Goal: Information Seeking & Learning: Learn about a topic

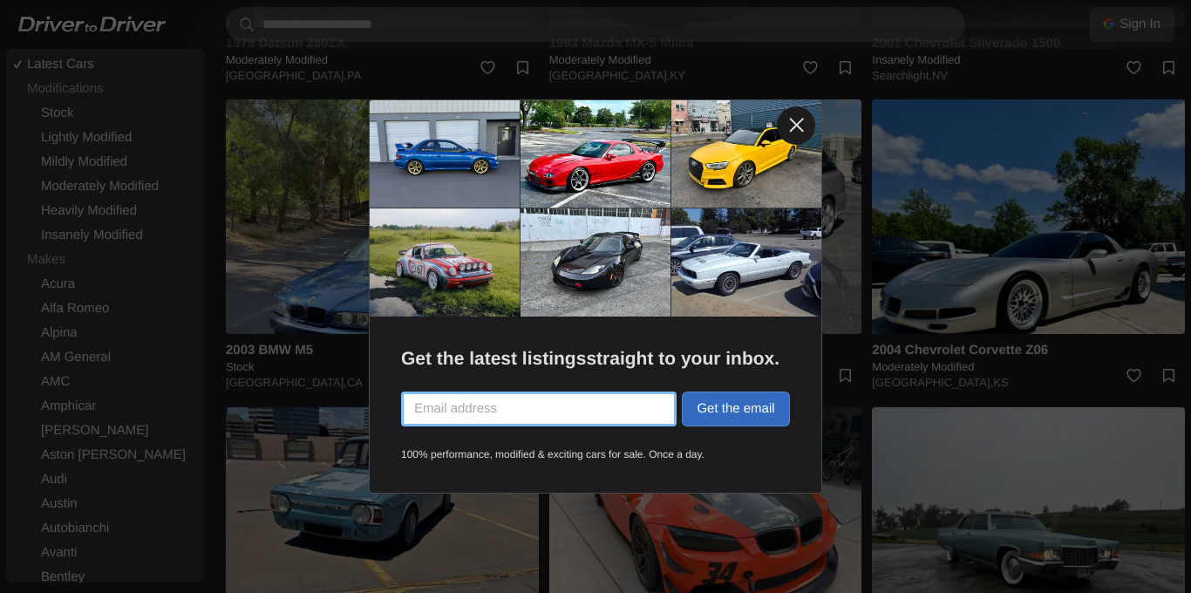
scroll to position [2277, 0]
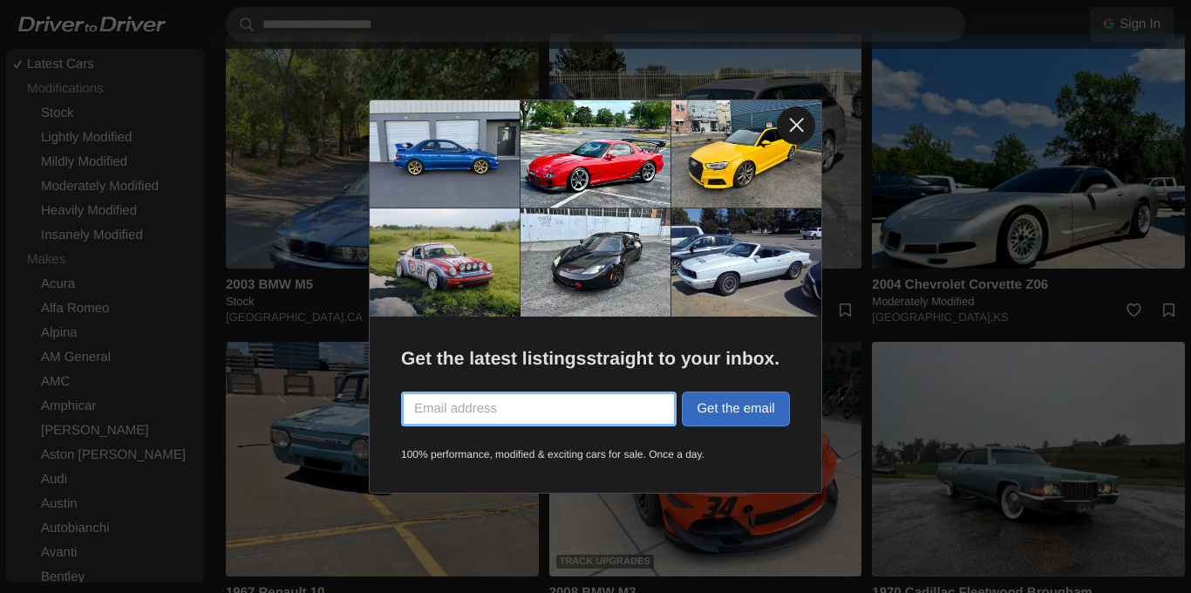
click at [792, 126] on link at bounding box center [796, 125] width 38 height 38
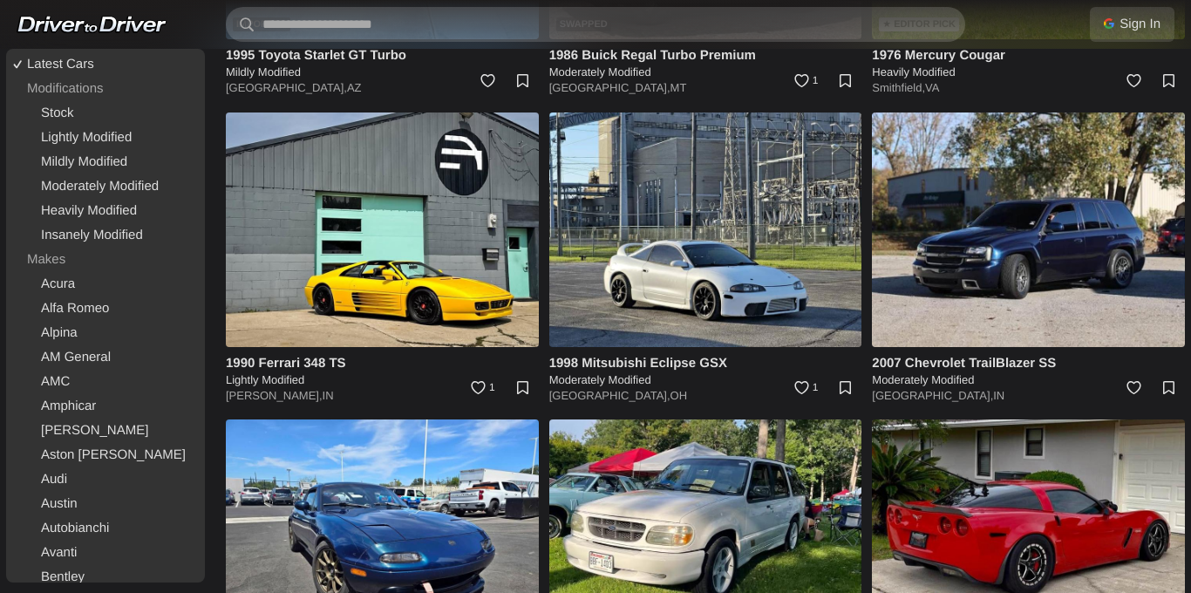
scroll to position [5872, 0]
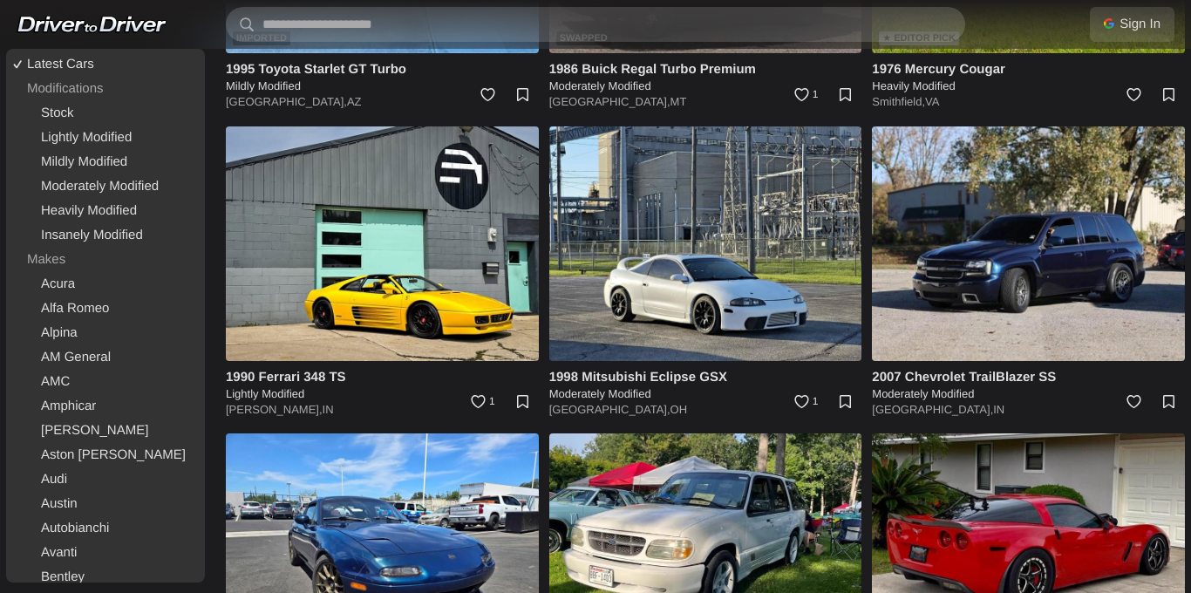
click at [1131, 35] on link "Sign In" at bounding box center [1132, 24] width 85 height 35
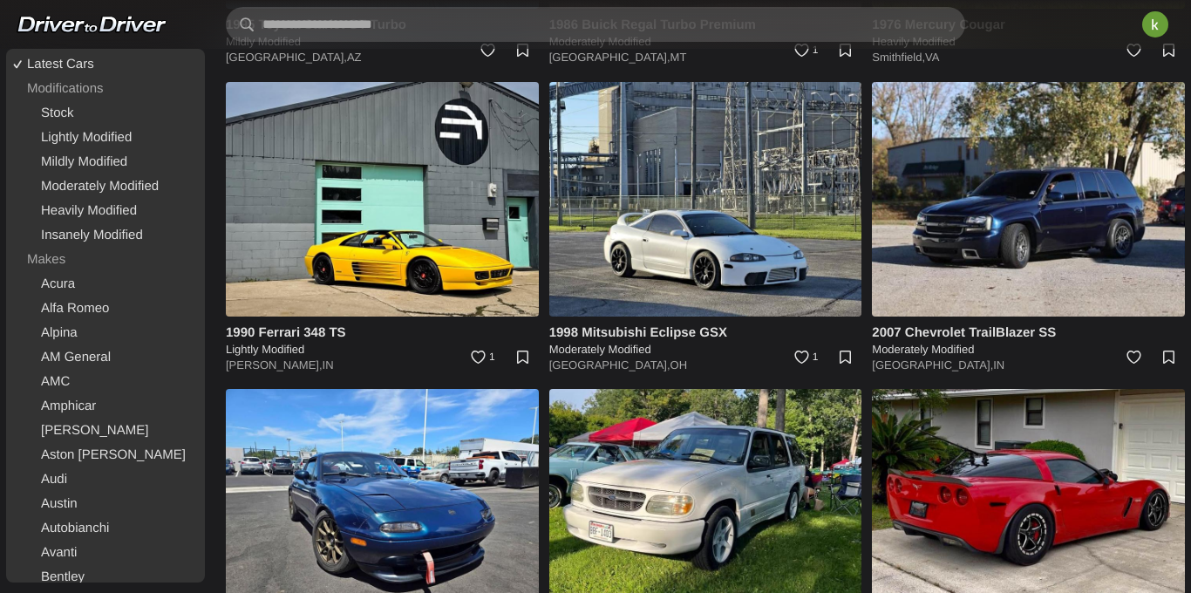
click at [1163, 17] on img at bounding box center [1155, 24] width 38 height 38
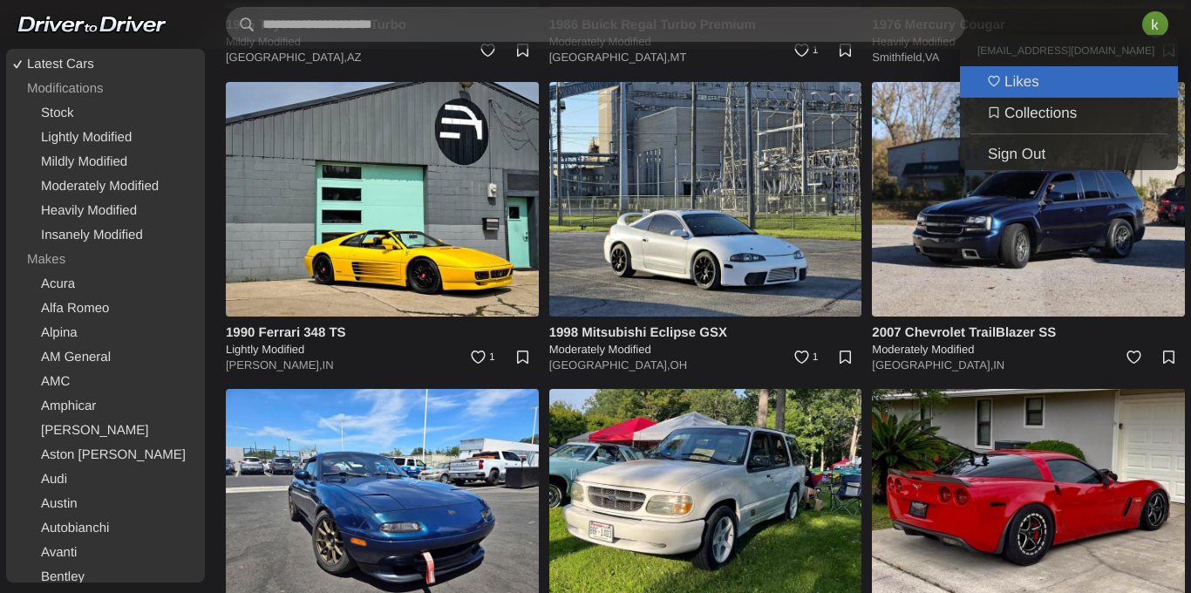
click at [1047, 86] on link "Likes" at bounding box center [1069, 81] width 218 height 31
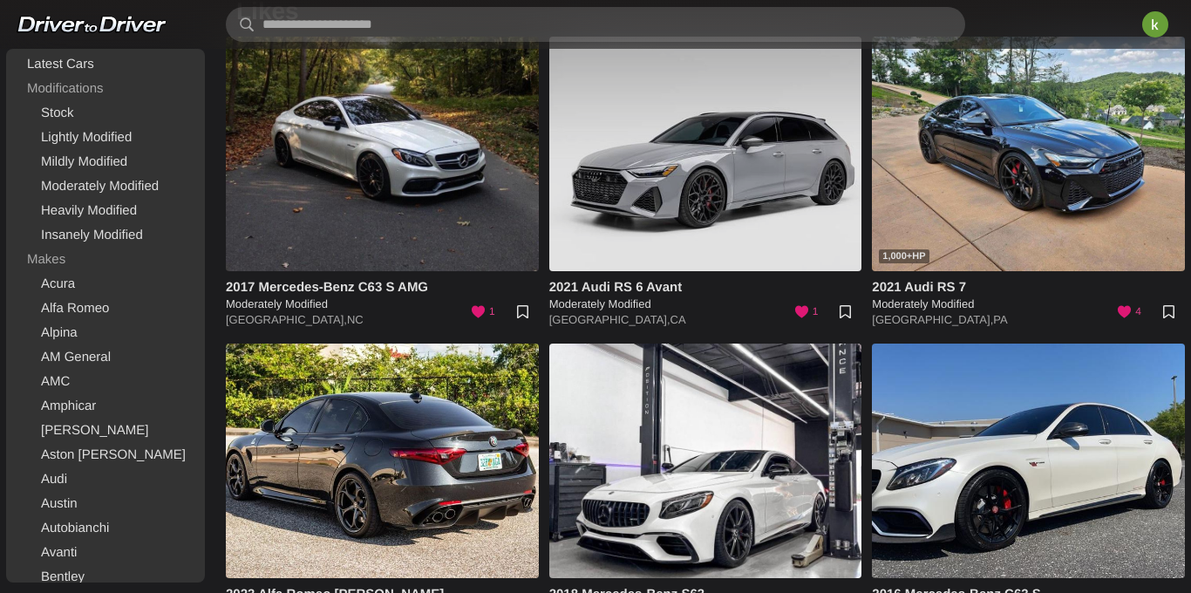
scroll to position [67, 0]
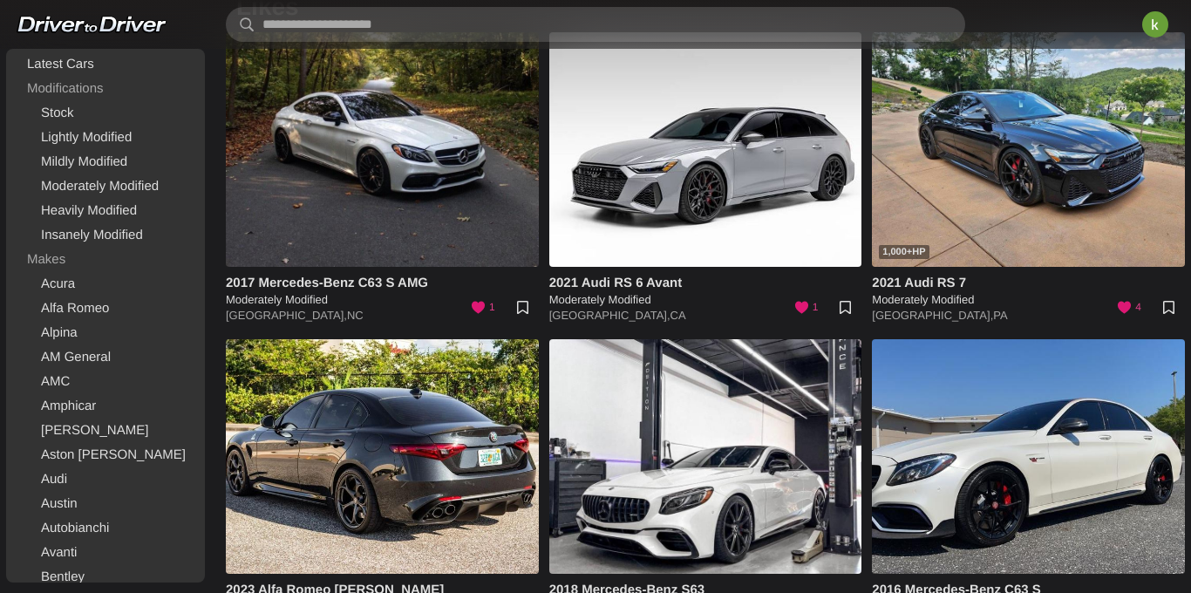
click at [608, 280] on h4 "2021 Audi RS 6 Avant" at bounding box center [705, 283] width 313 height 18
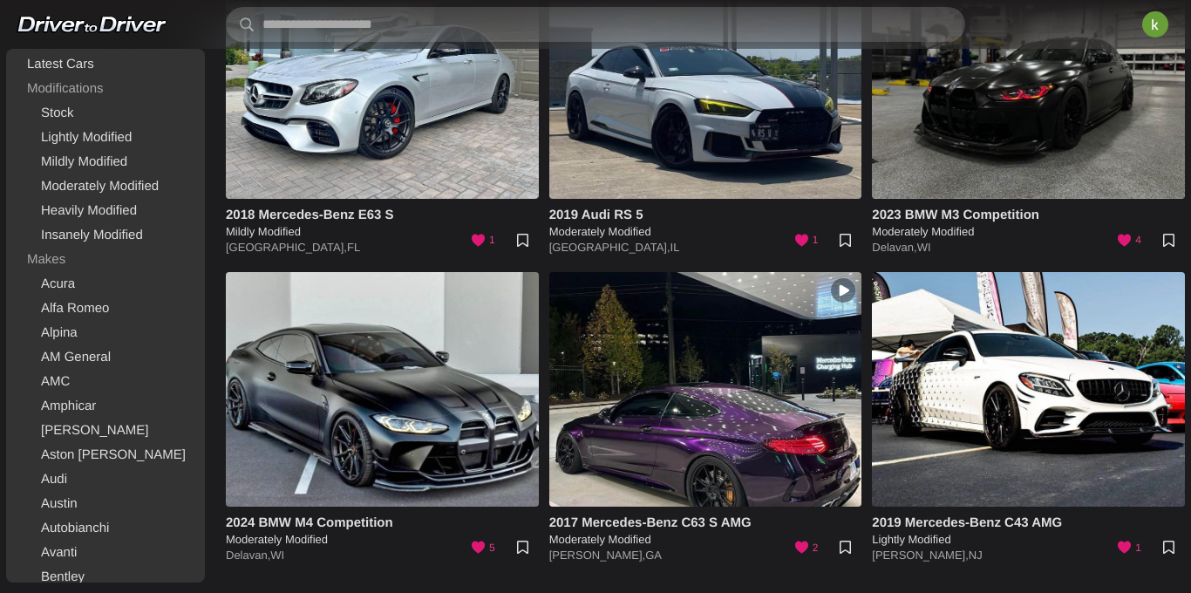
scroll to position [754, 0]
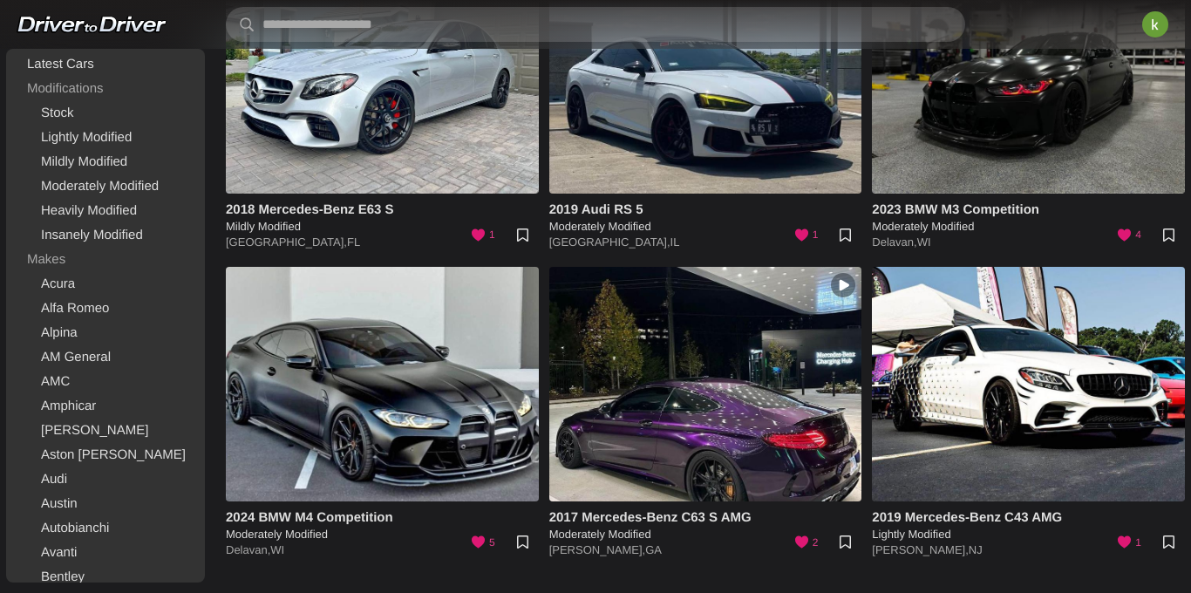
click at [378, 211] on h4 "2018 Mercedes-Benz E63 S" at bounding box center [382, 210] width 313 height 18
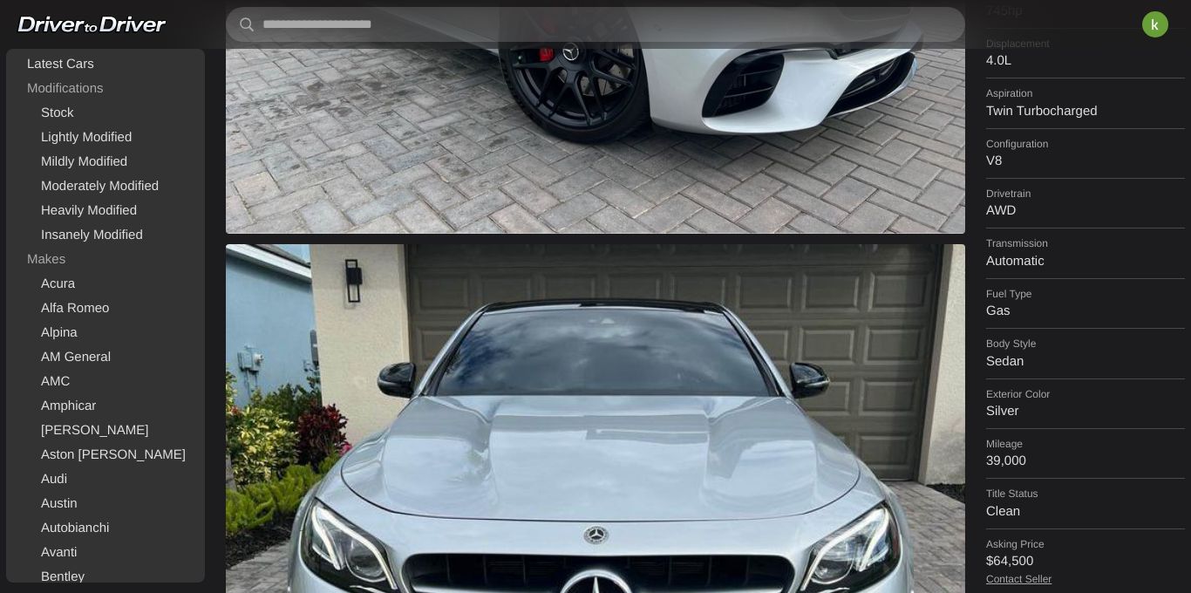
scroll to position [460, 0]
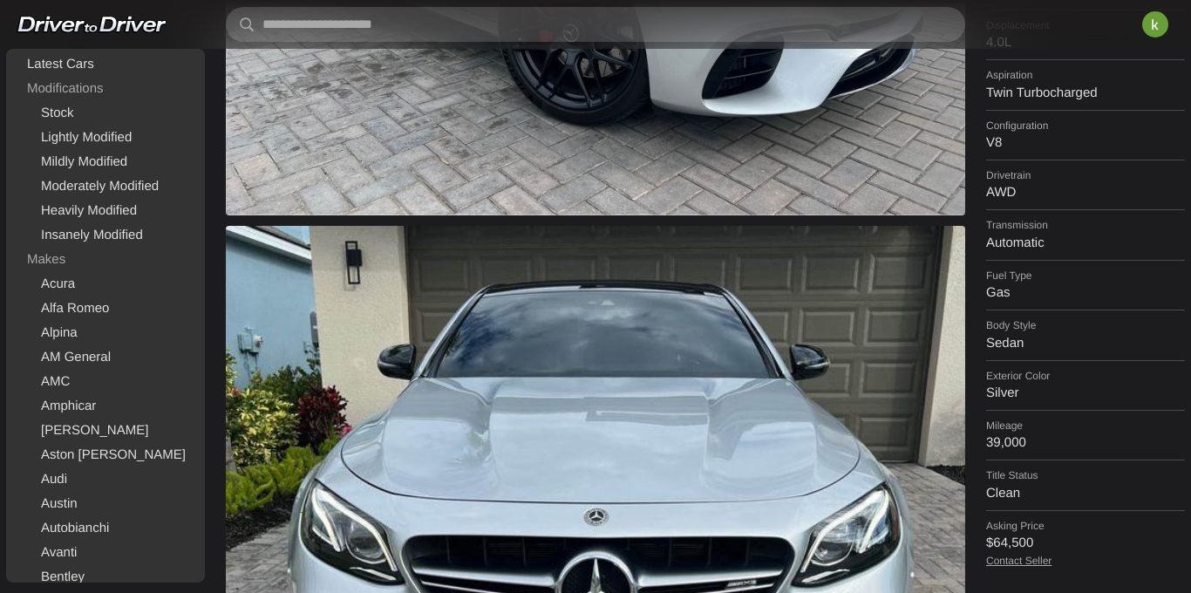
click at [656, 350] on img at bounding box center [595, 504] width 739 height 556
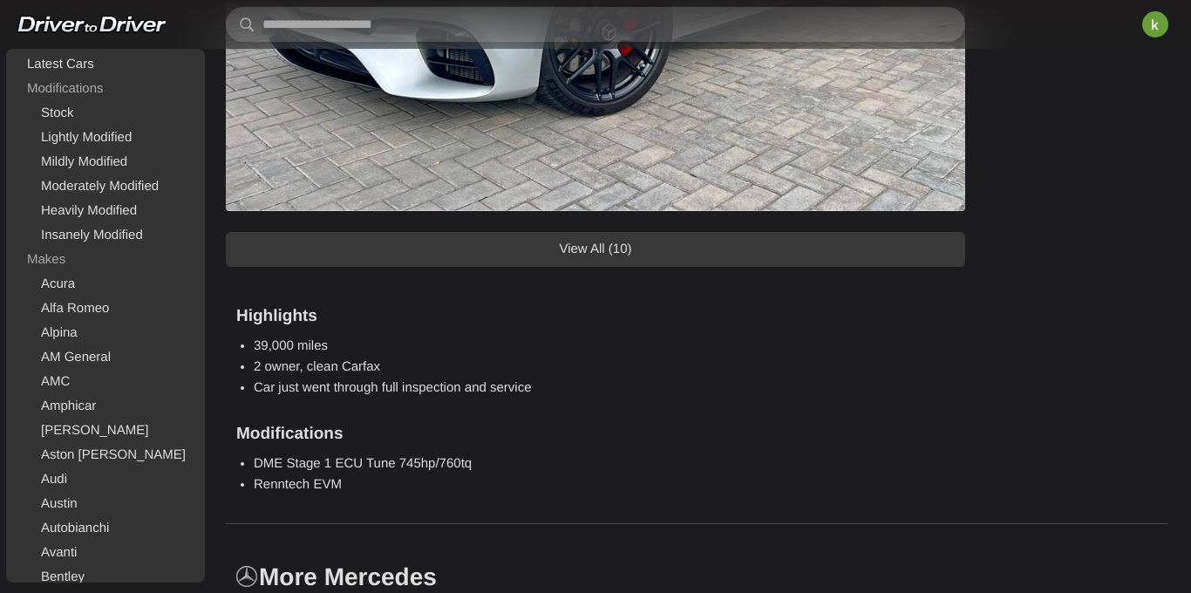
scroll to position [1615, 0]
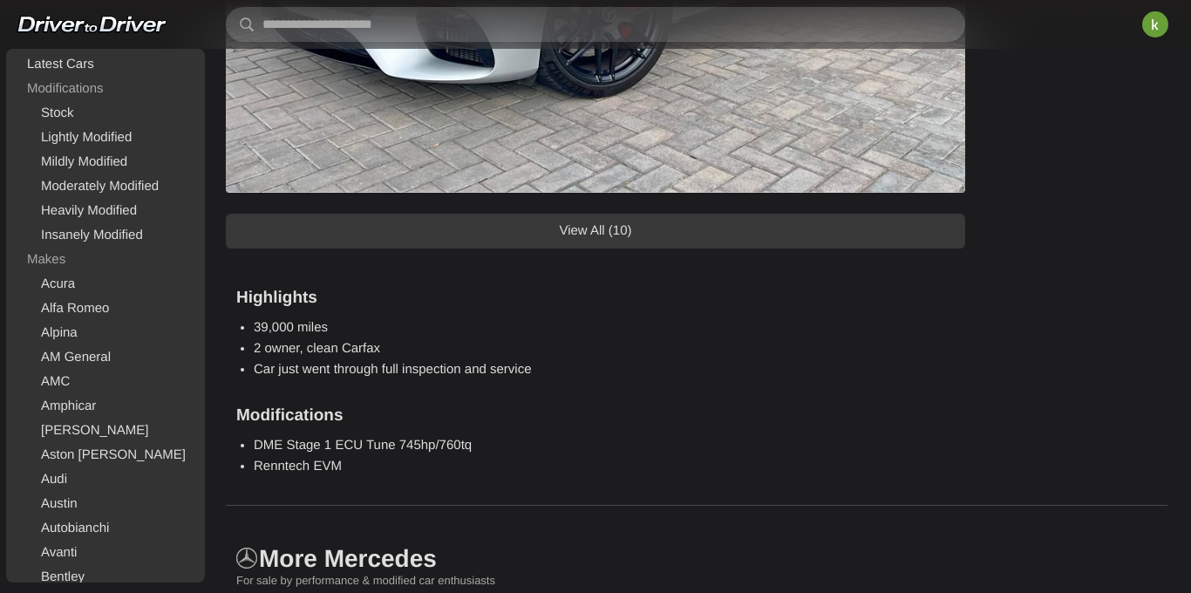
click at [673, 226] on link "View All (10)" at bounding box center [595, 231] width 739 height 35
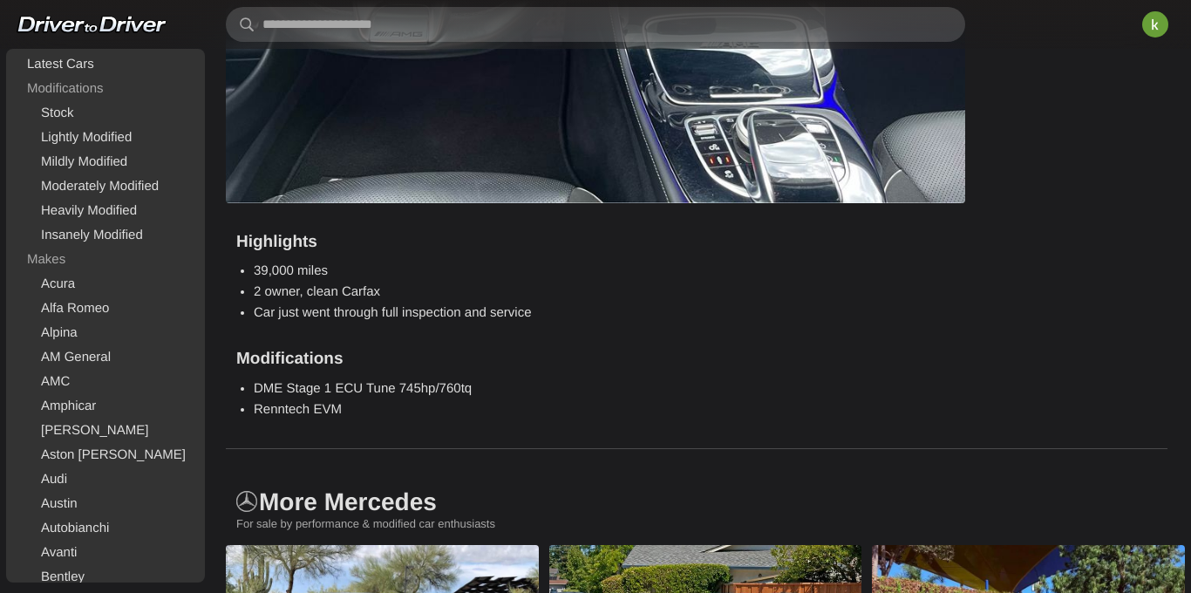
scroll to position [5566, 0]
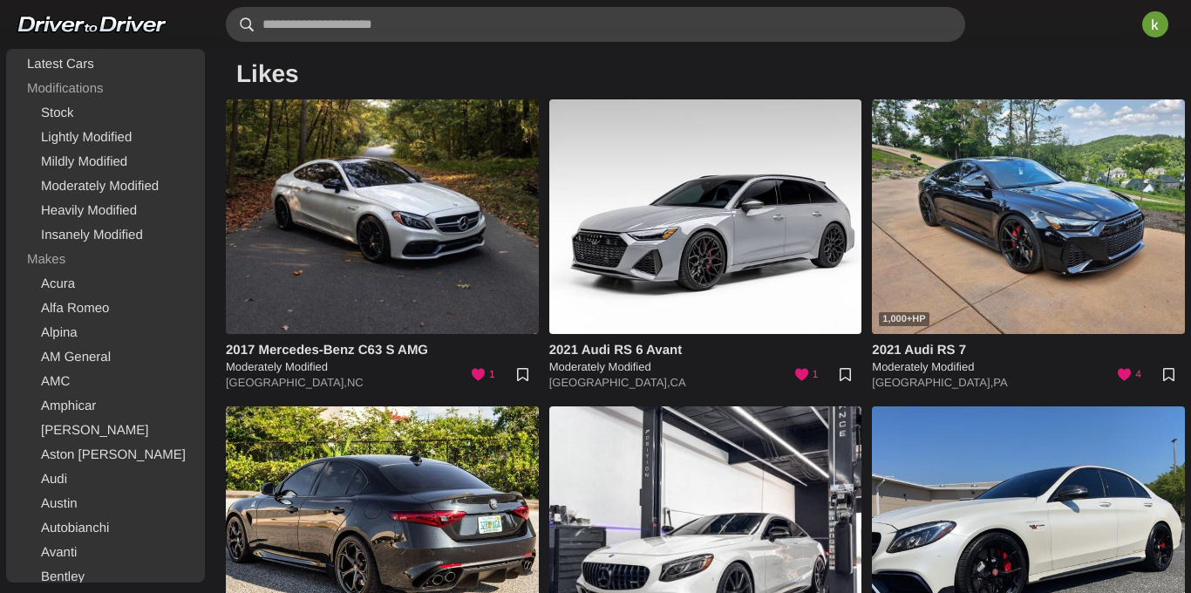
click at [464, 24] on input "text" at bounding box center [595, 24] width 739 height 35
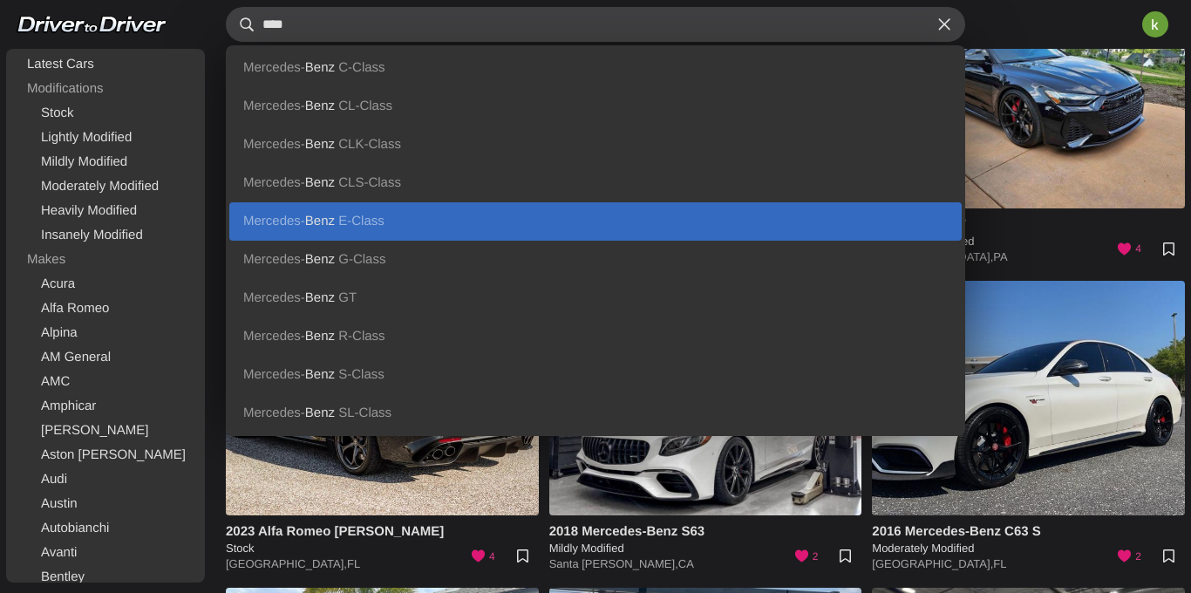
scroll to position [132, 0]
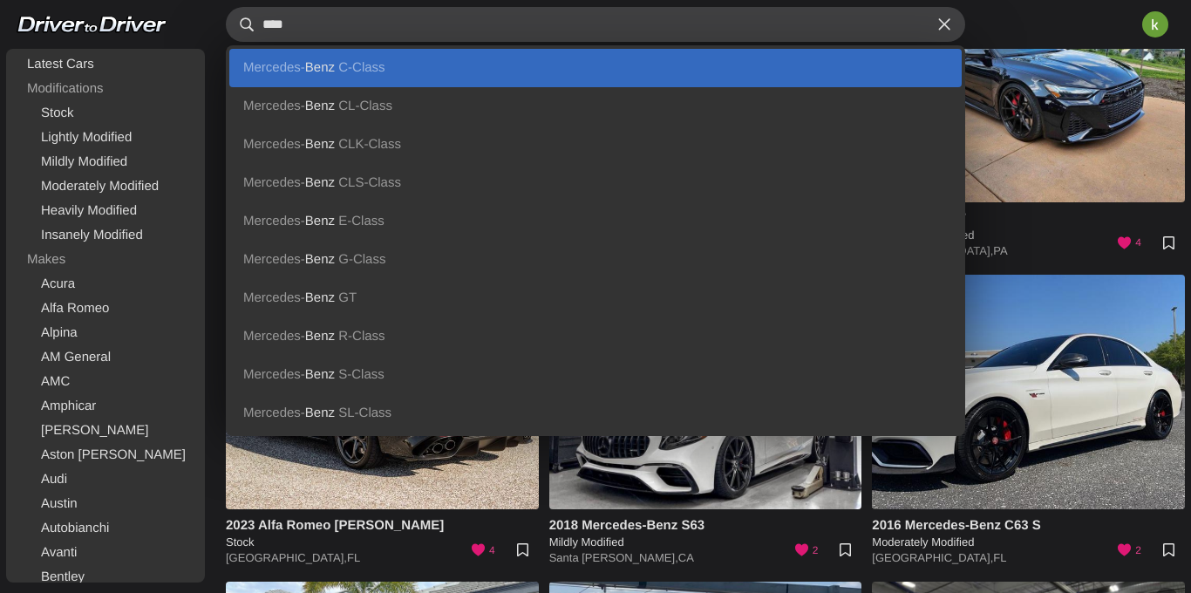
type input "****"
click at [405, 72] on link "Mercedes- Benz C-Class" at bounding box center [595, 68] width 732 height 38
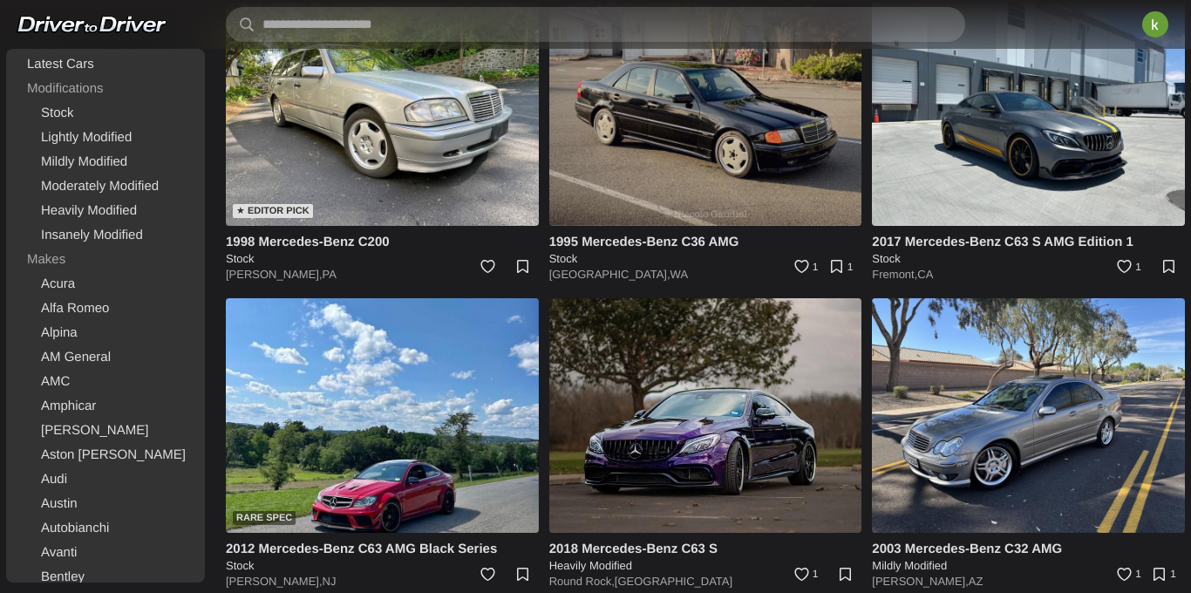
scroll to position [128, 0]
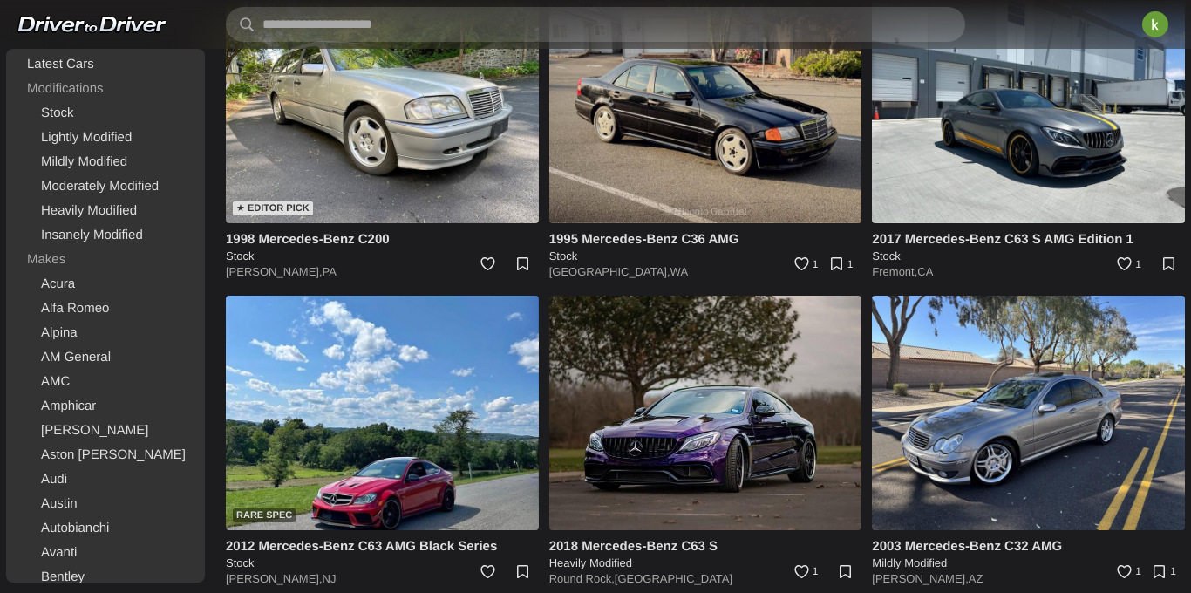
click at [915, 237] on h4 "2017 Mercedes-Benz C63 S AMG Edition 1" at bounding box center [1028, 239] width 313 height 18
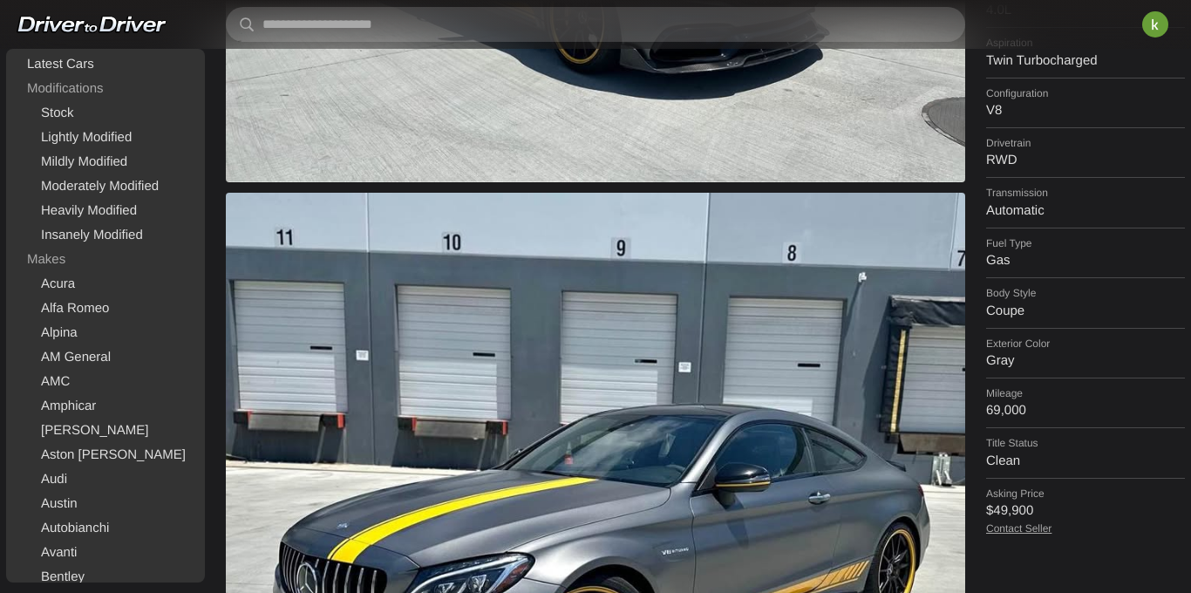
scroll to position [502, 0]
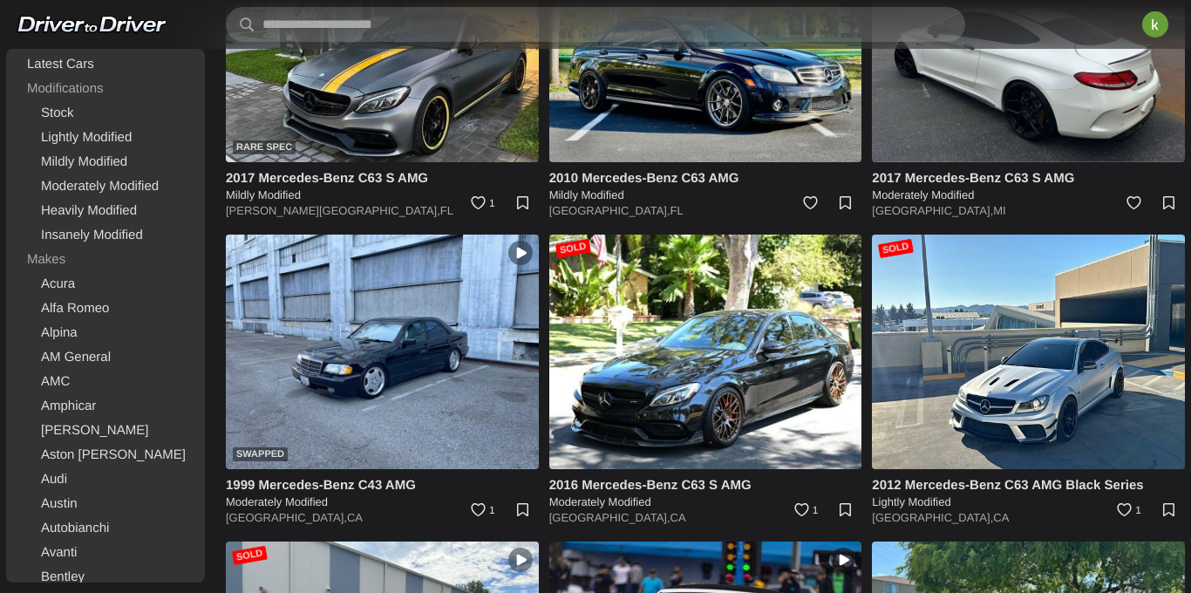
scroll to position [2655, 0]
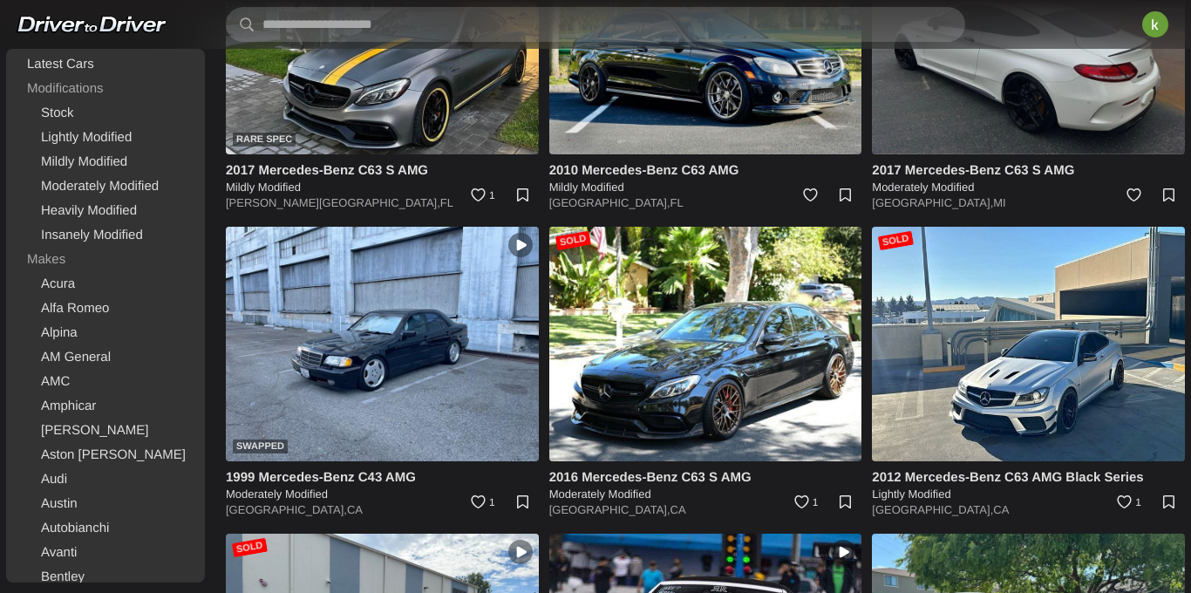
click at [919, 123] on img at bounding box center [1028, 37] width 313 height 235
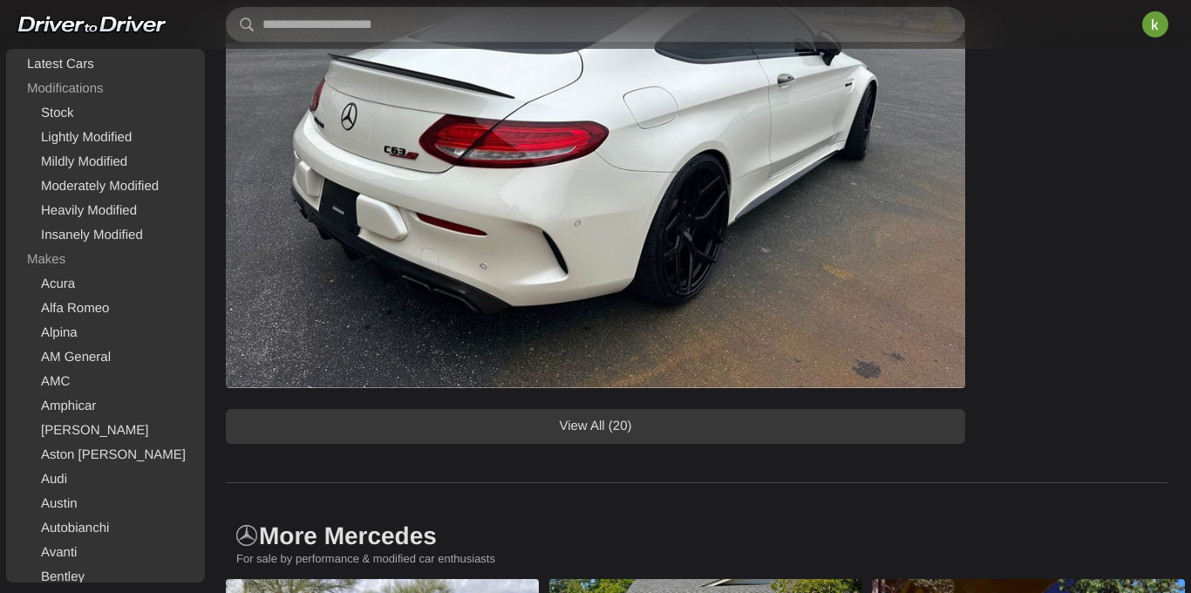
scroll to position [1435, 0]
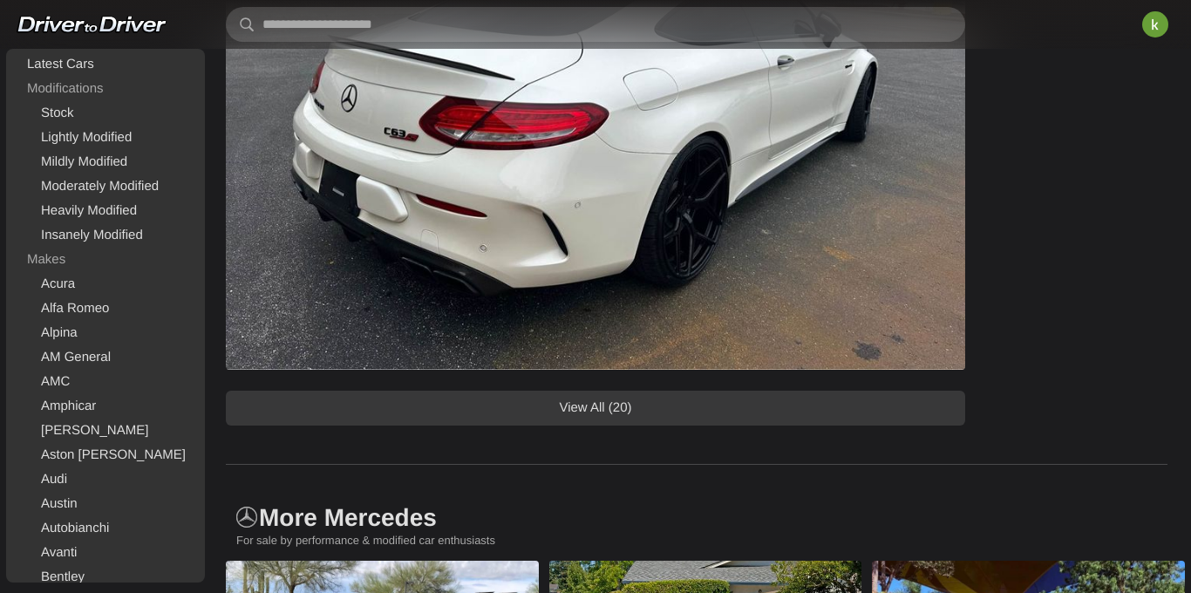
click at [867, 403] on link "View All (20)" at bounding box center [595, 408] width 739 height 35
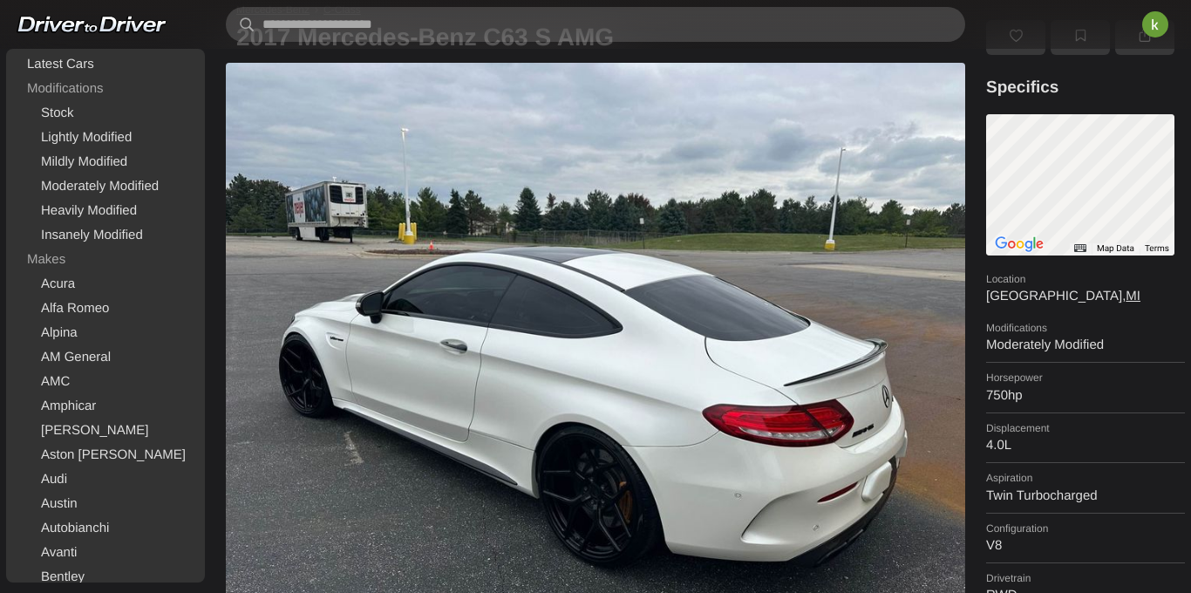
scroll to position [0, 0]
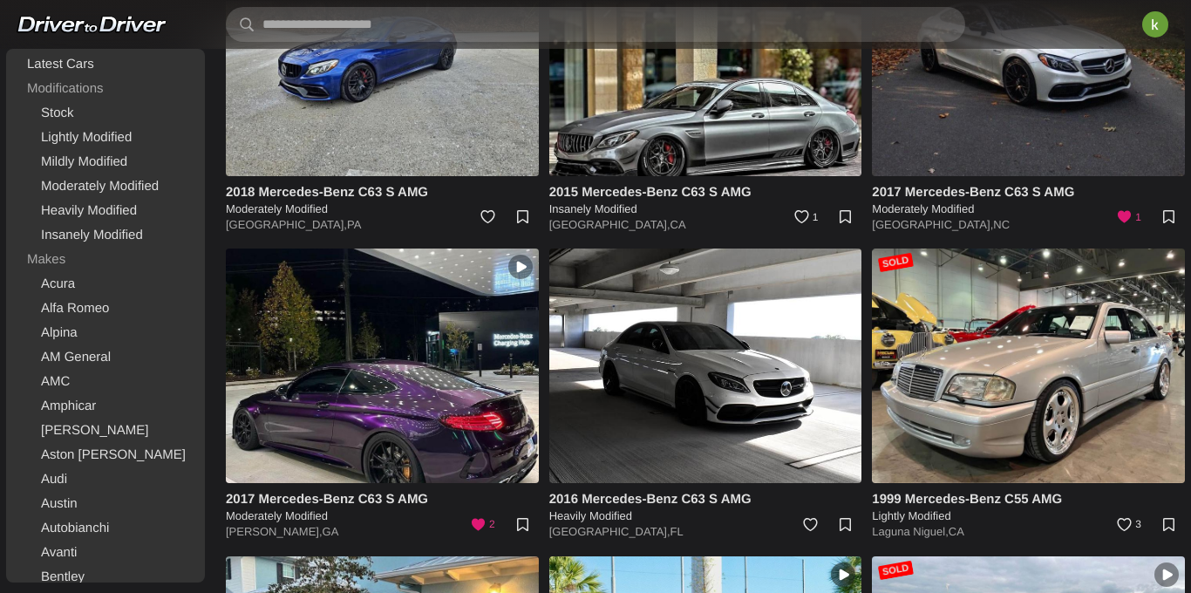
scroll to position [2019, 0]
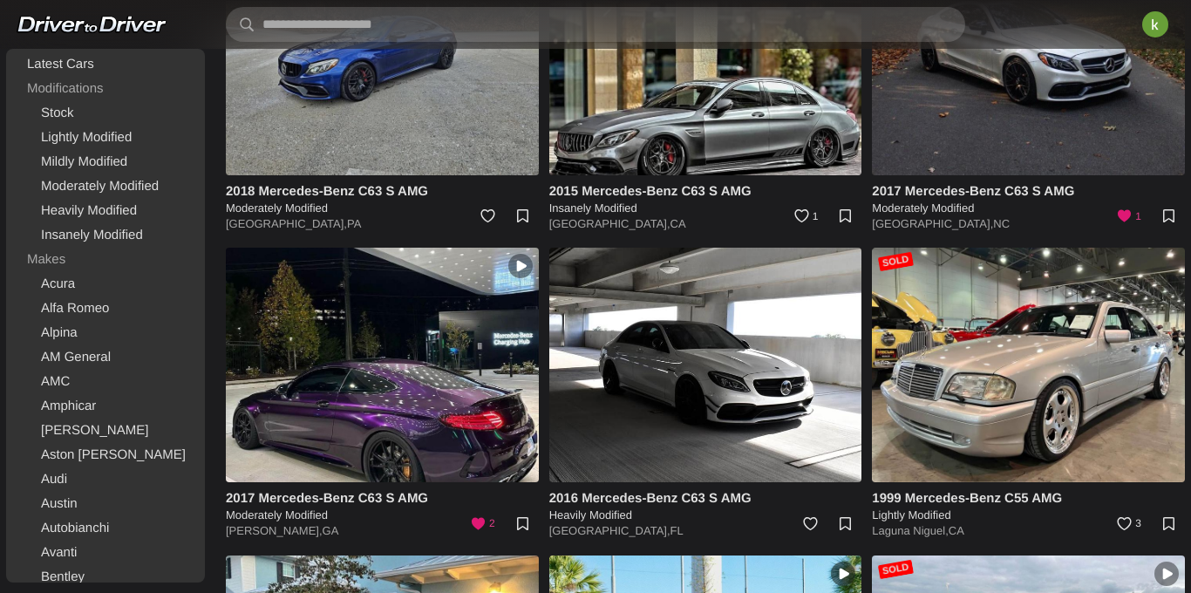
click at [349, 92] on img at bounding box center [382, 58] width 313 height 235
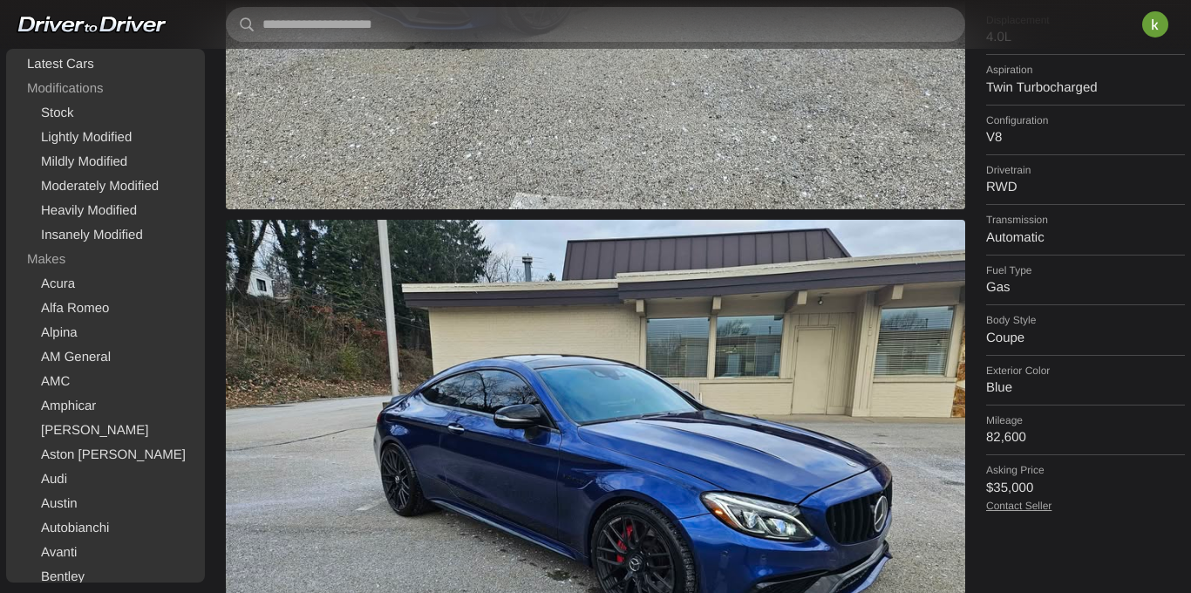
scroll to position [466, 0]
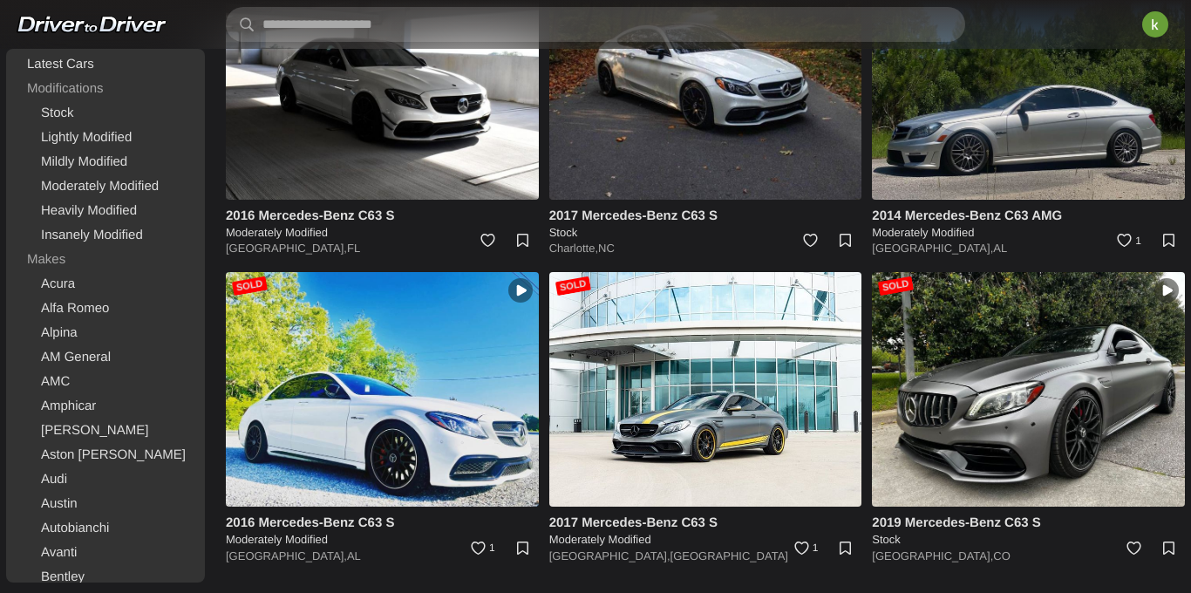
scroll to position [3844, 0]
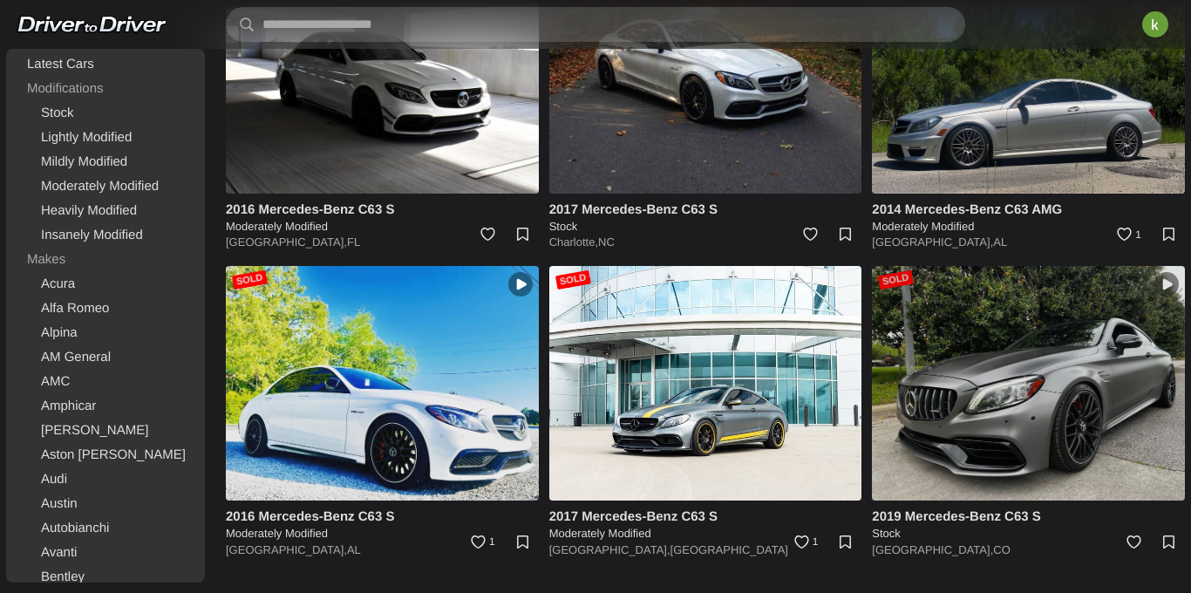
click at [964, 363] on img at bounding box center [1028, 383] width 313 height 235
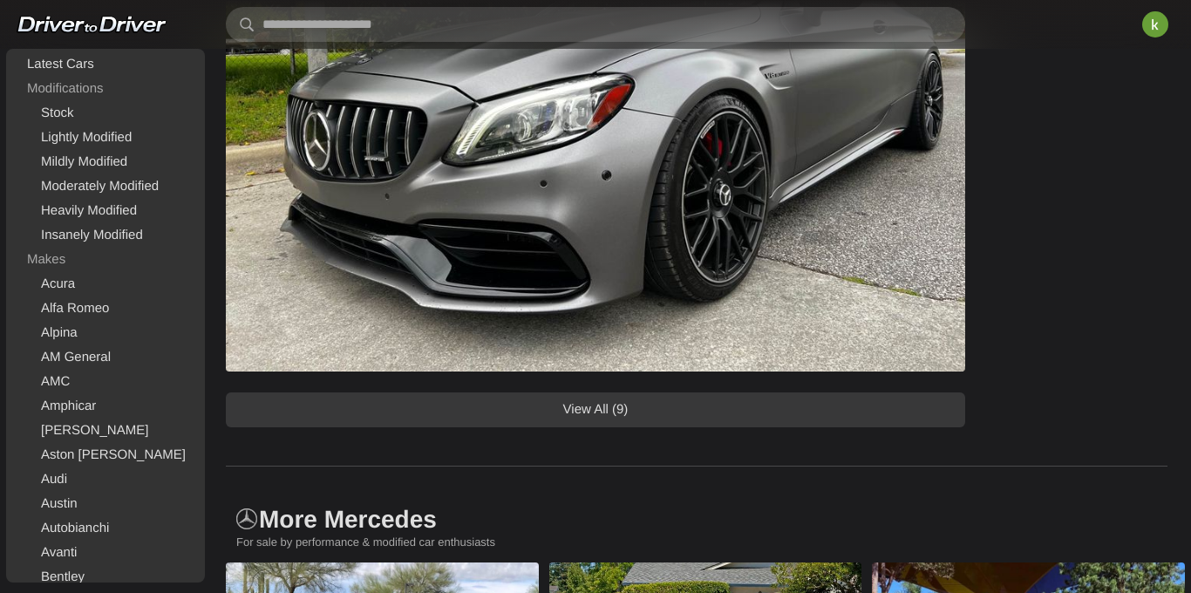
scroll to position [1485, 0]
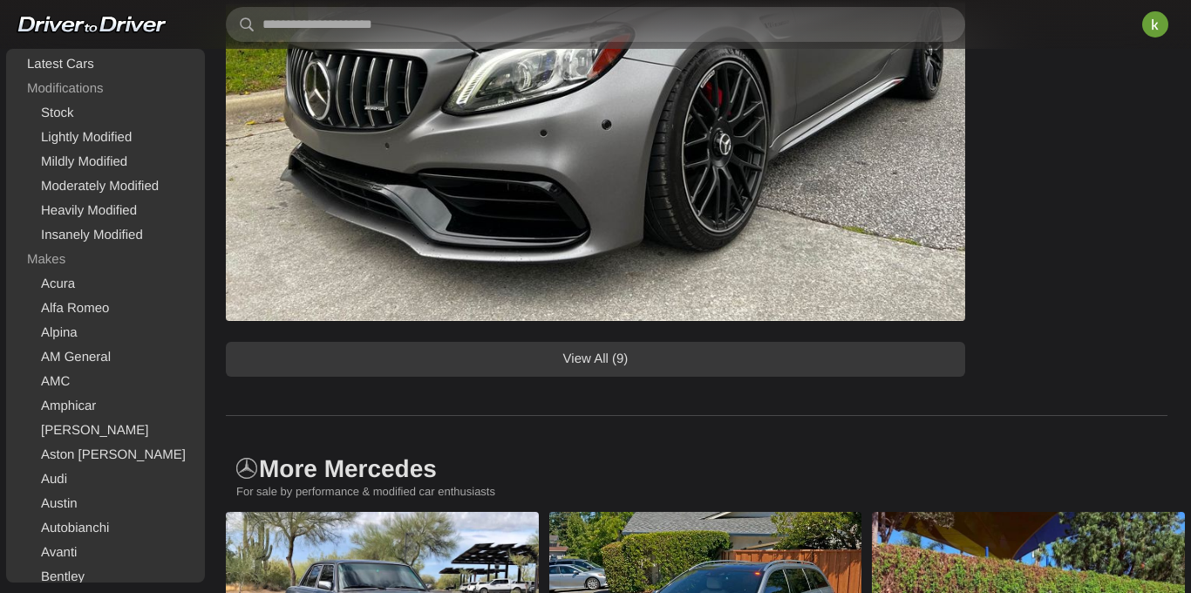
click at [727, 357] on link "View All (9)" at bounding box center [595, 359] width 739 height 35
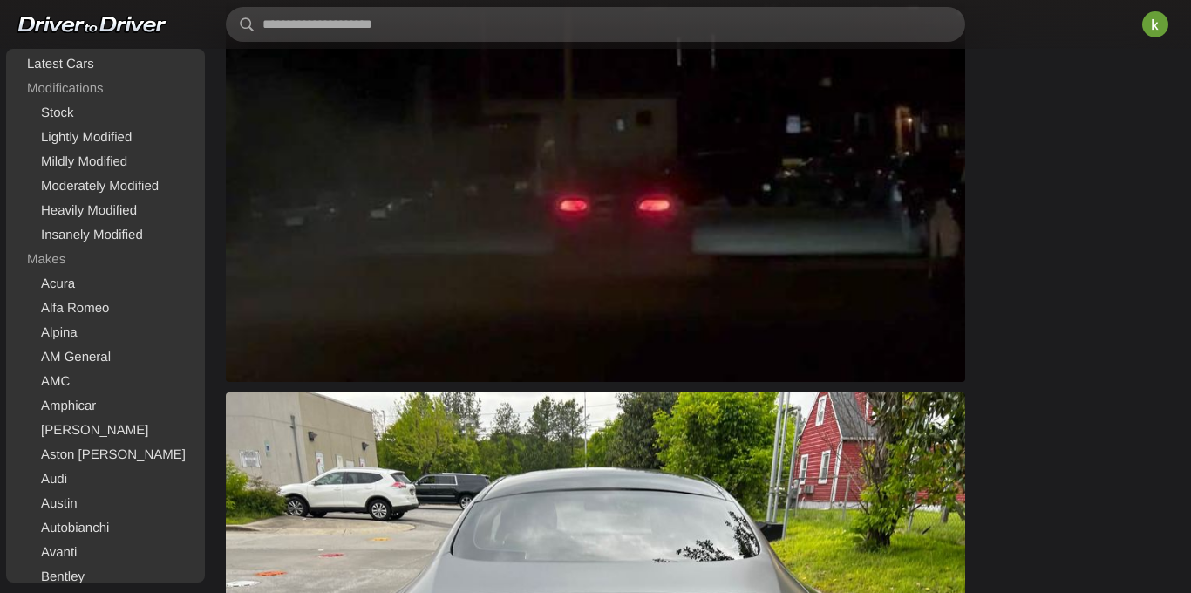
scroll to position [3479, 0]
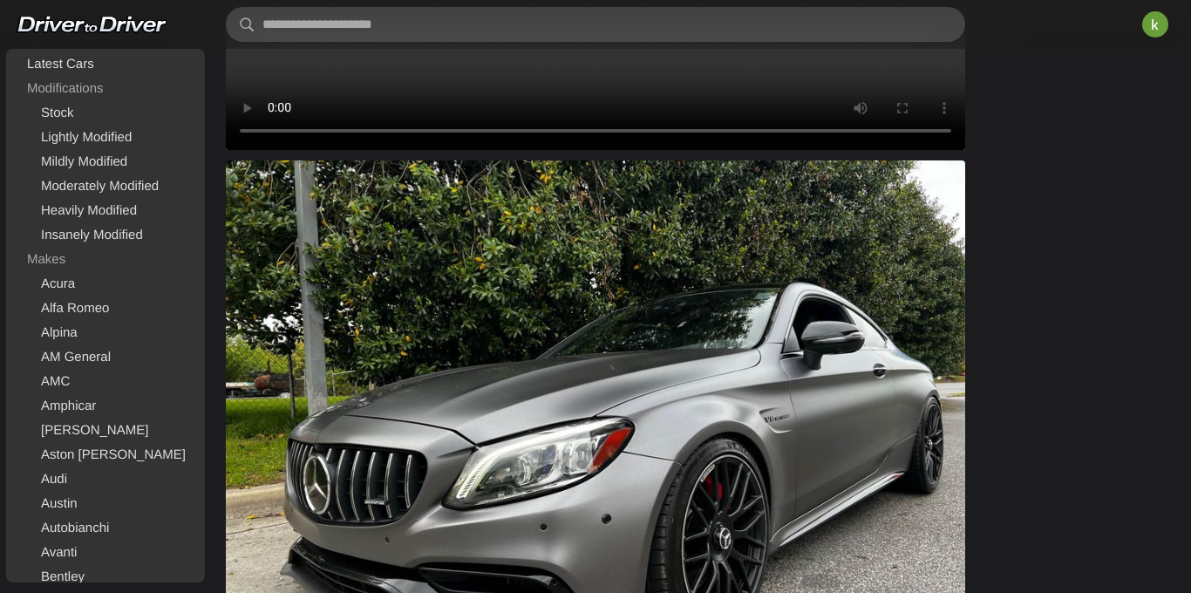
scroll to position [989, 0]
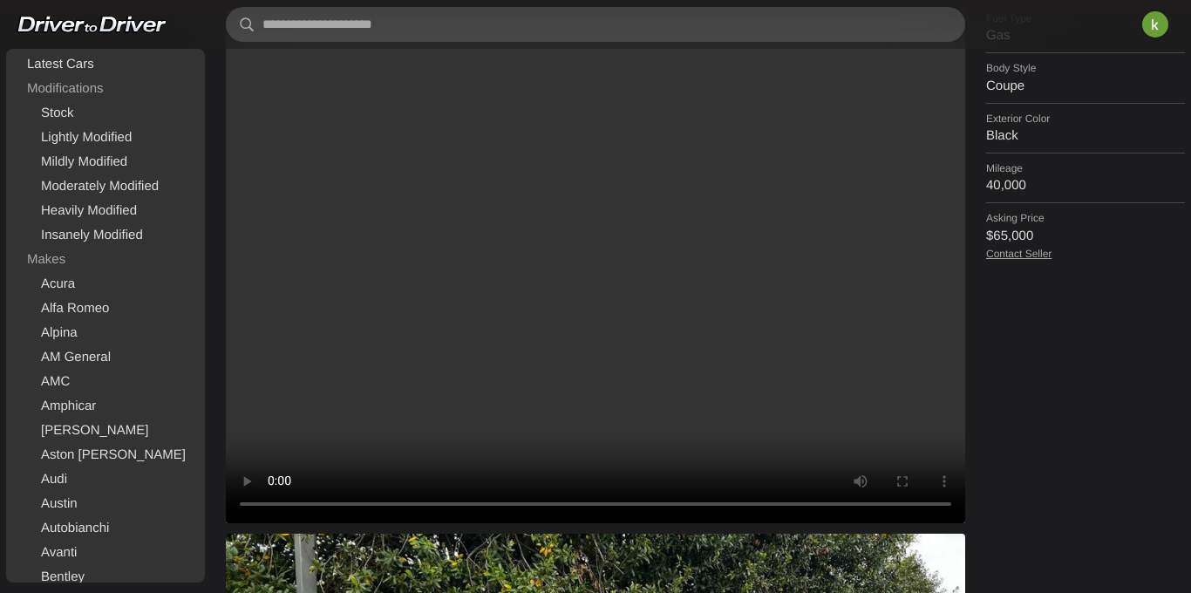
scroll to position [719, 0]
click at [624, 138] on video at bounding box center [595, 244] width 739 height 554
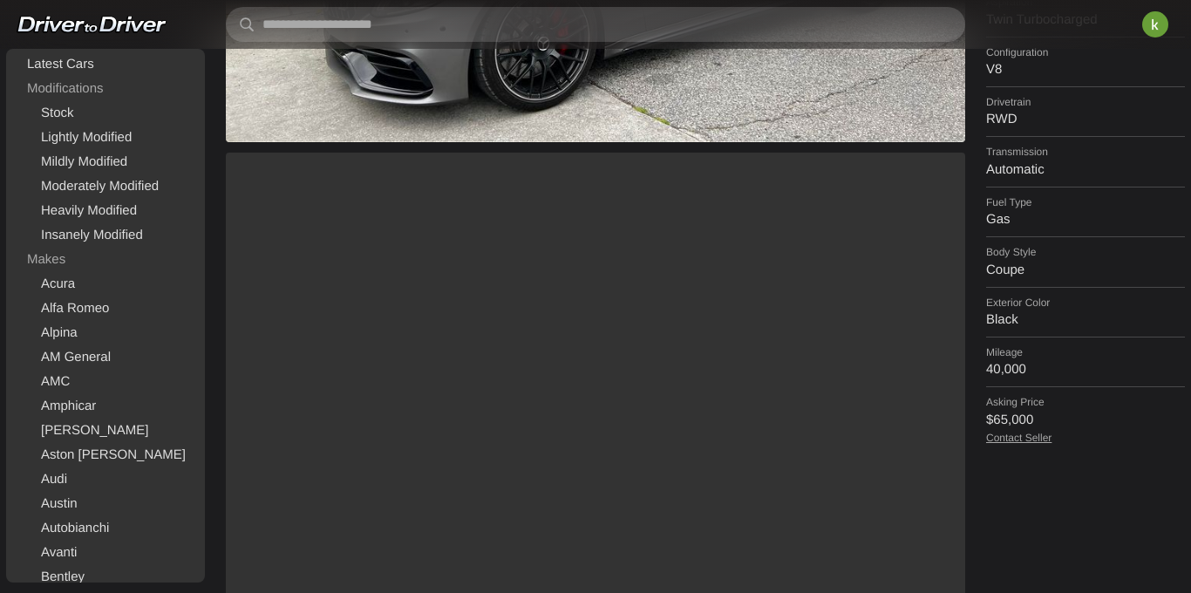
scroll to position [486, 0]
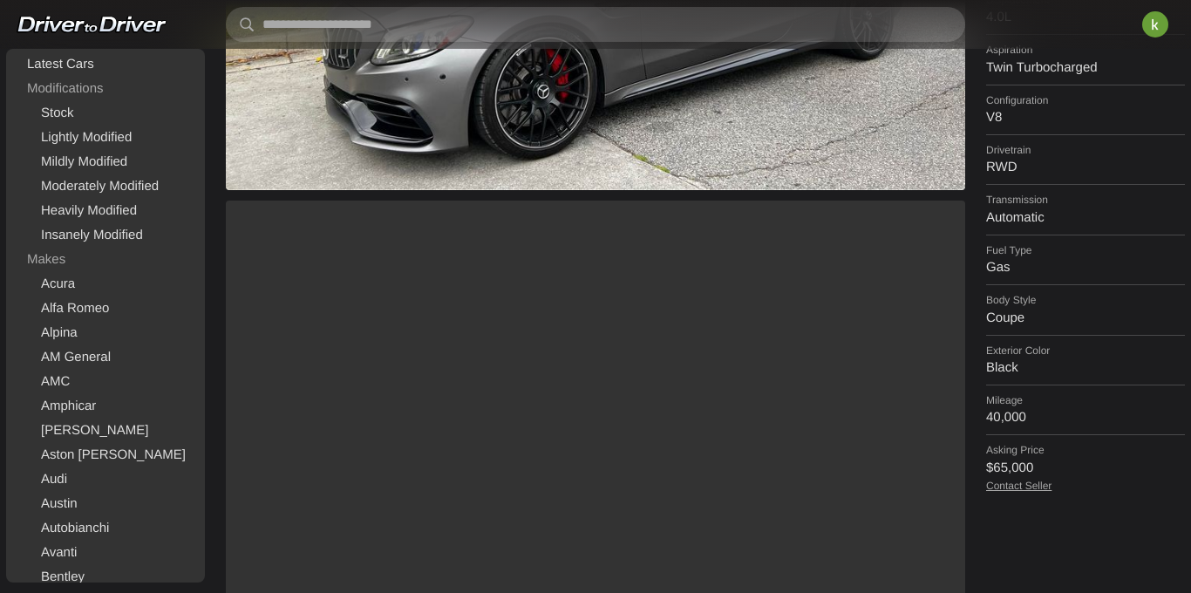
click at [782, 470] on video at bounding box center [595, 478] width 739 height 554
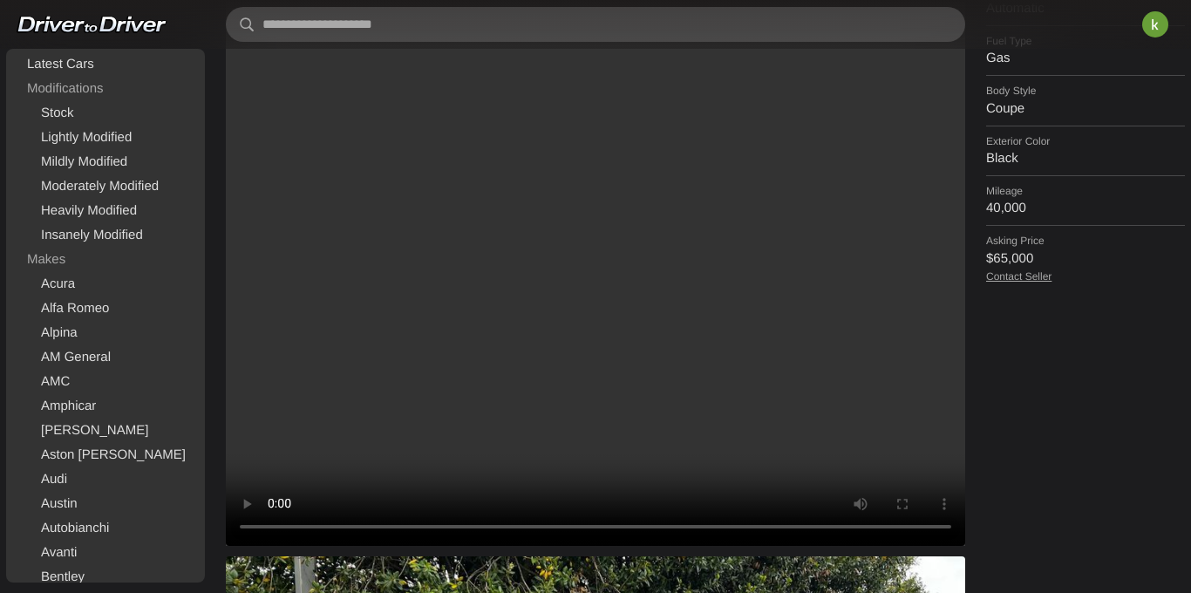
scroll to position [810, 0]
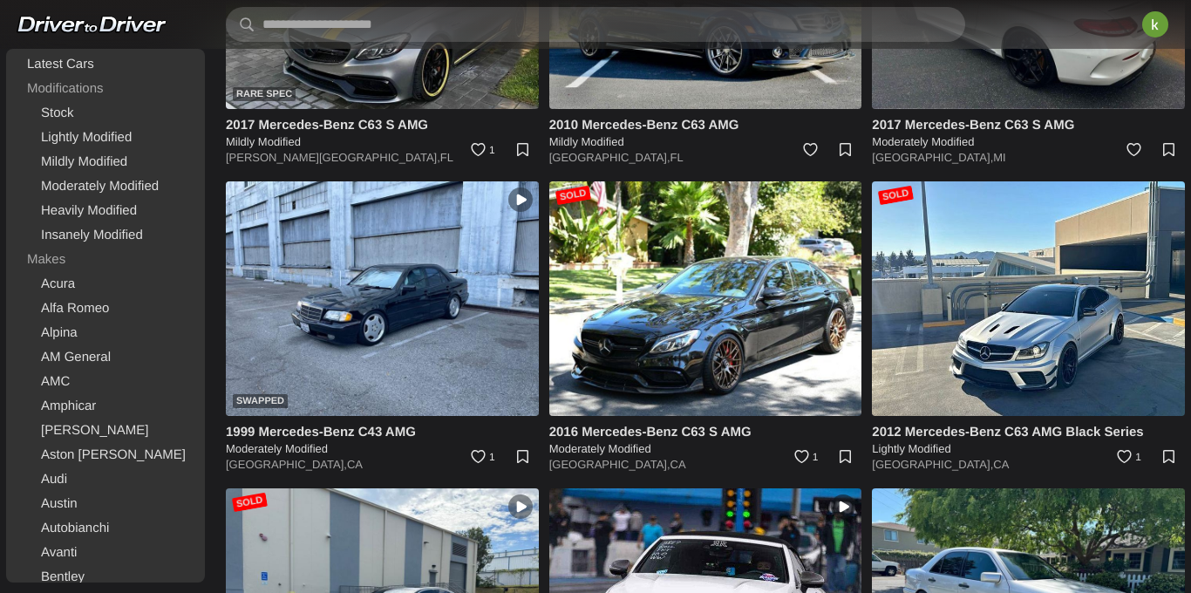
scroll to position [2710, 0]
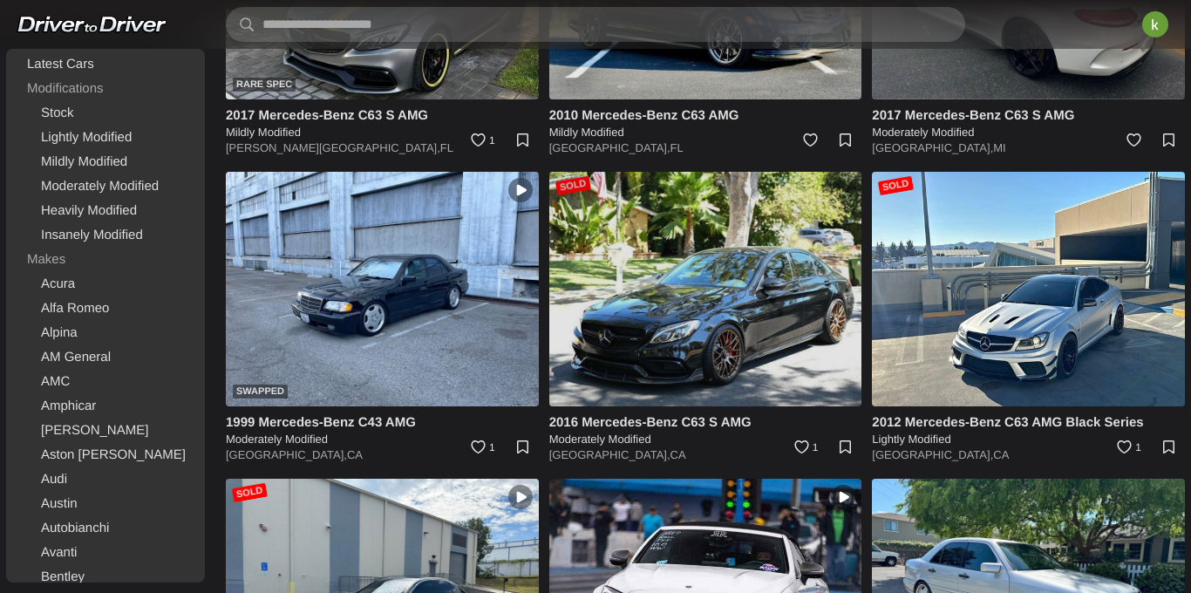
click at [692, 272] on img at bounding box center [705, 289] width 313 height 235
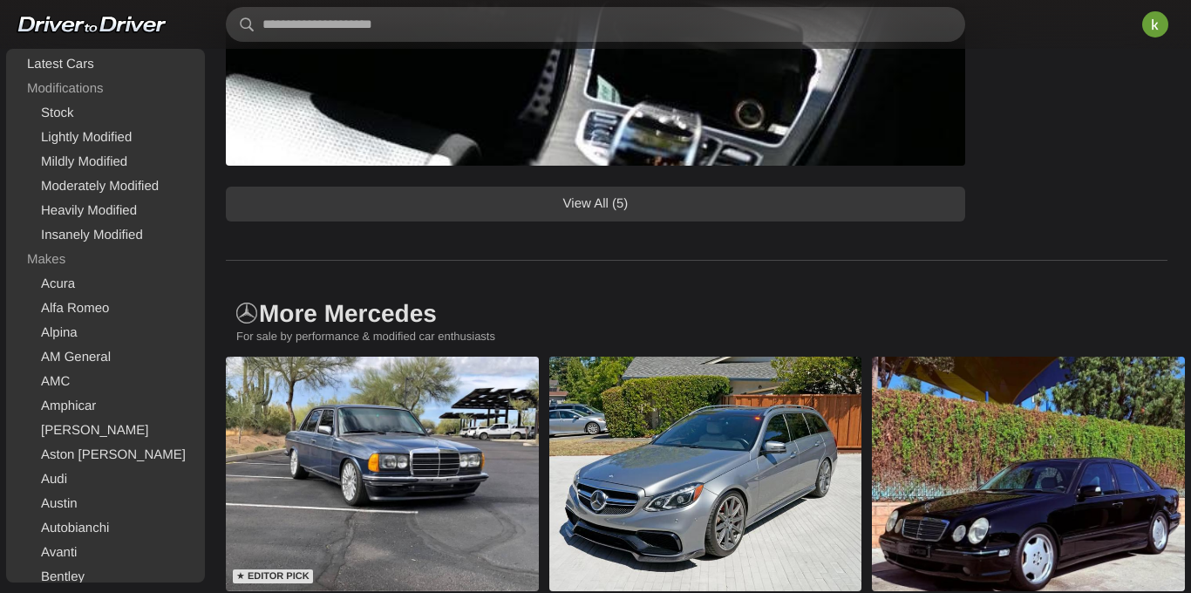
scroll to position [2200, 0]
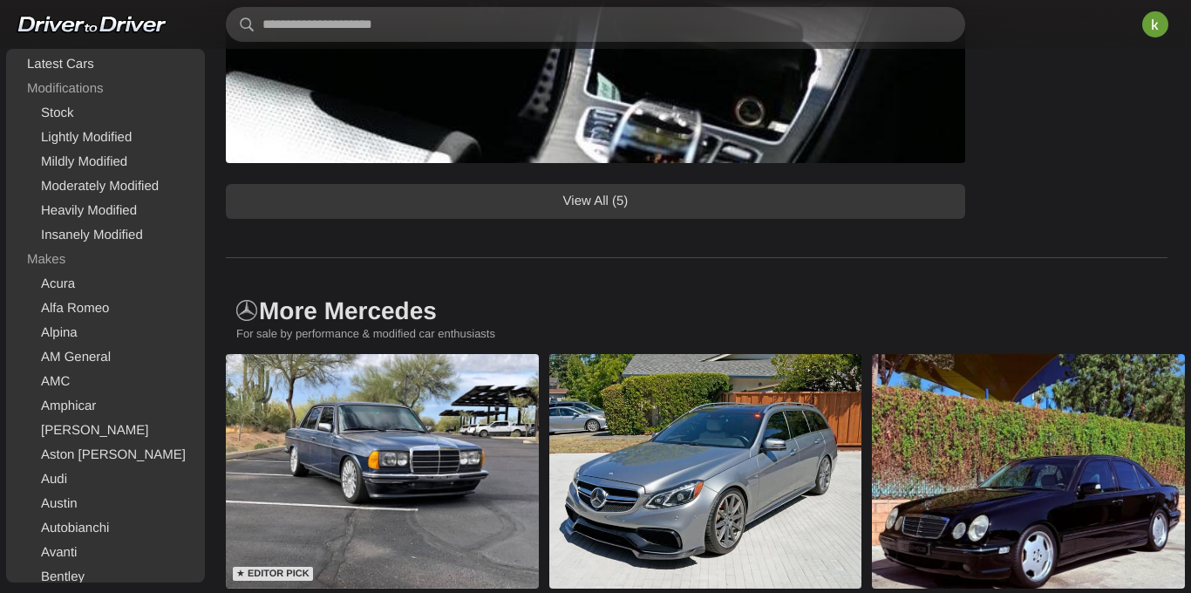
click at [810, 199] on link "View All (5)" at bounding box center [595, 201] width 739 height 35
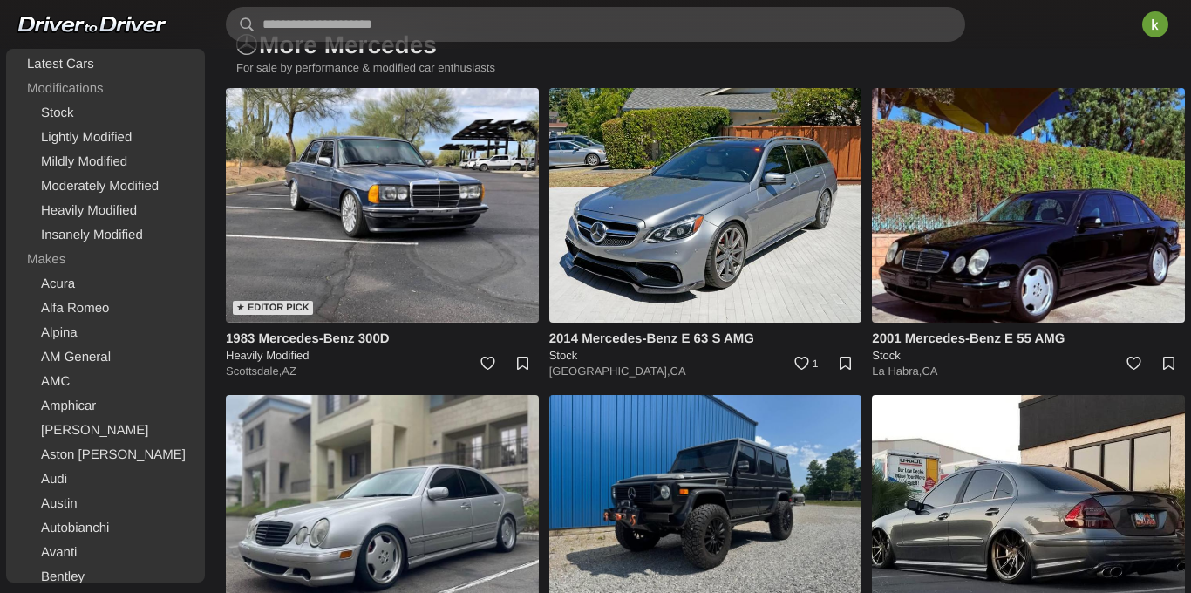
scroll to position [3906, 0]
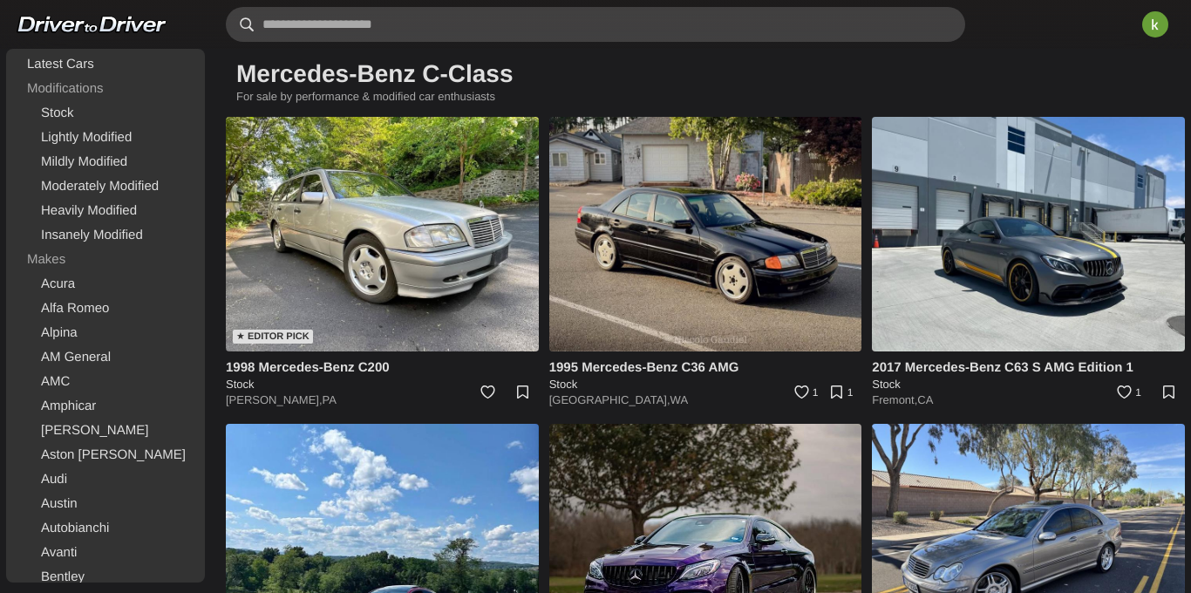
click at [369, 23] on input "text" at bounding box center [595, 24] width 739 height 35
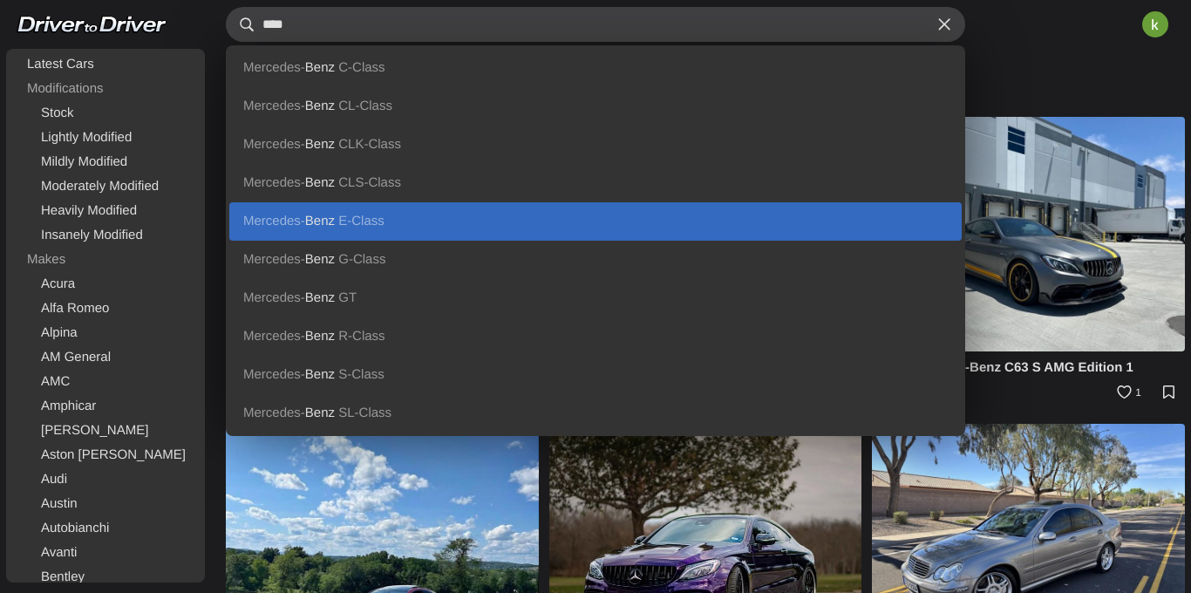
type input "****"
click at [372, 229] on link "Mercedes- Benz E-Class" at bounding box center [595, 221] width 732 height 38
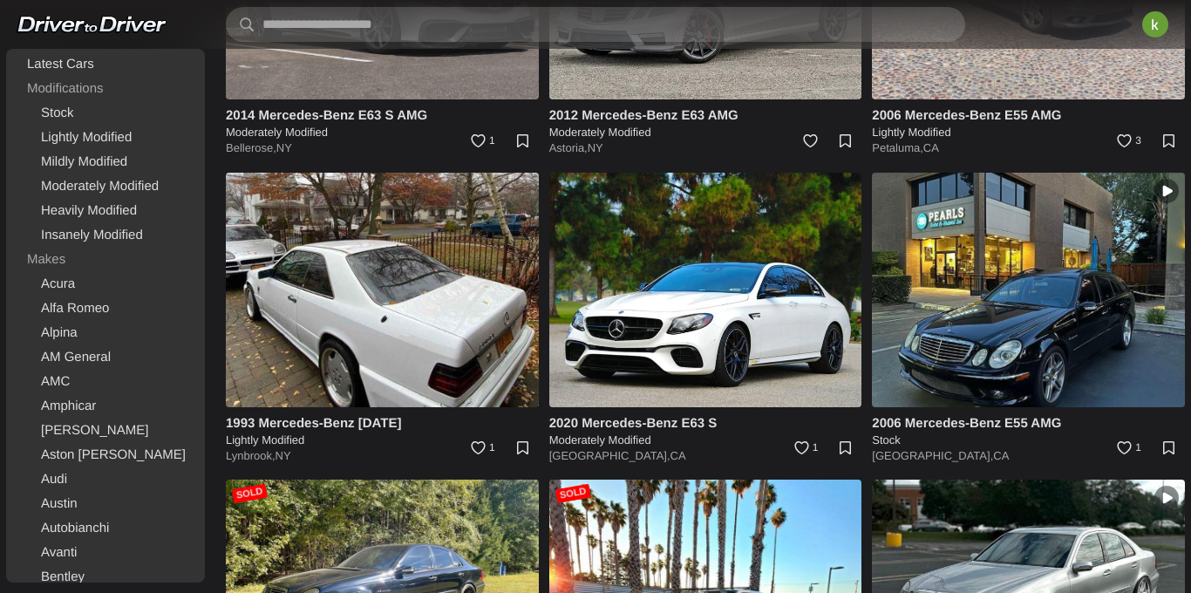
scroll to position [5783, 0]
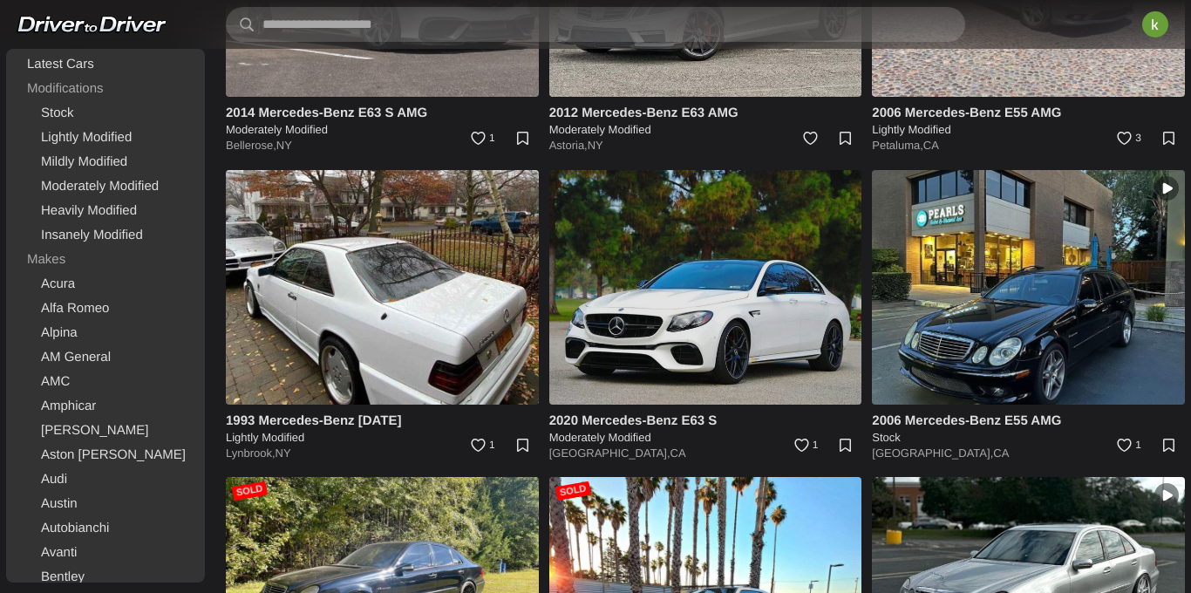
click at [703, 261] on img at bounding box center [705, 287] width 313 height 235
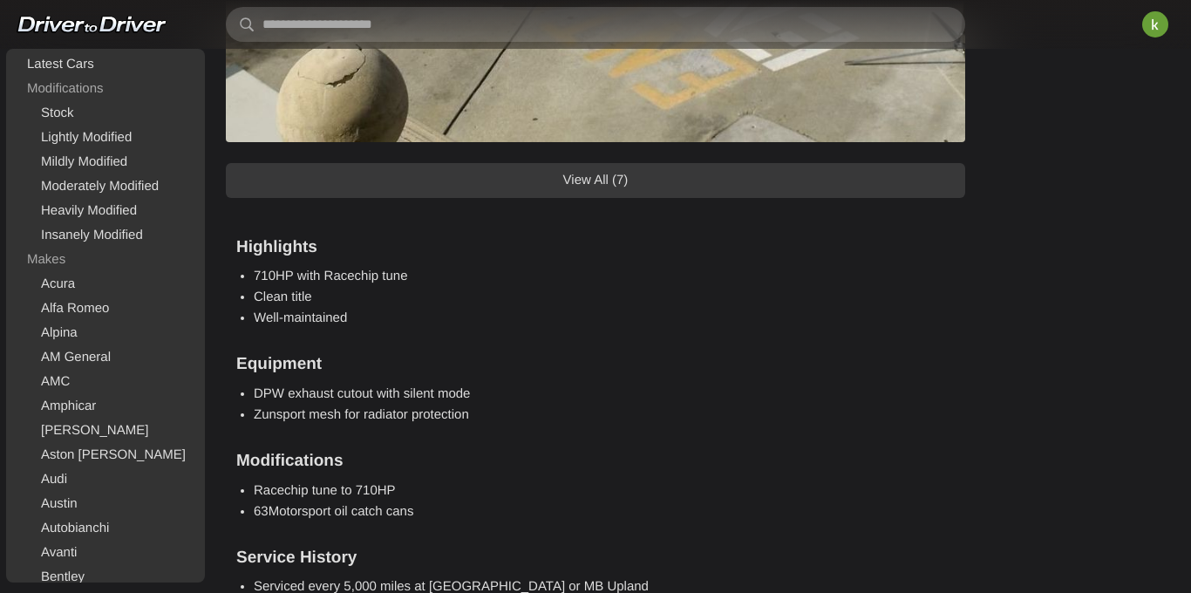
scroll to position [1893, 0]
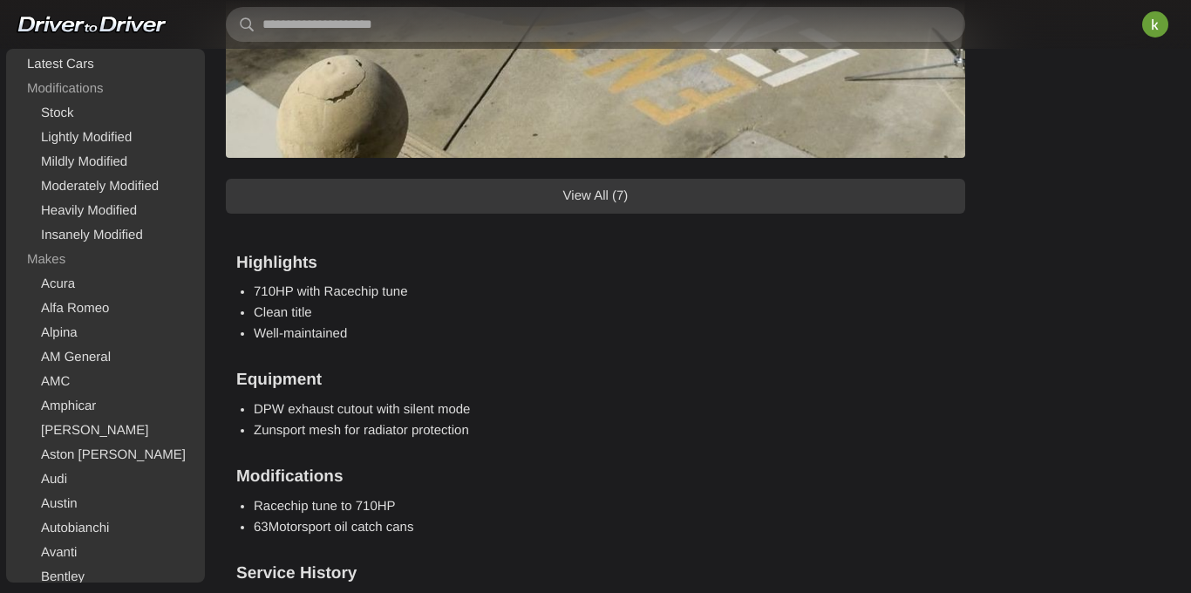
click at [716, 194] on link "View All (7)" at bounding box center [595, 196] width 739 height 35
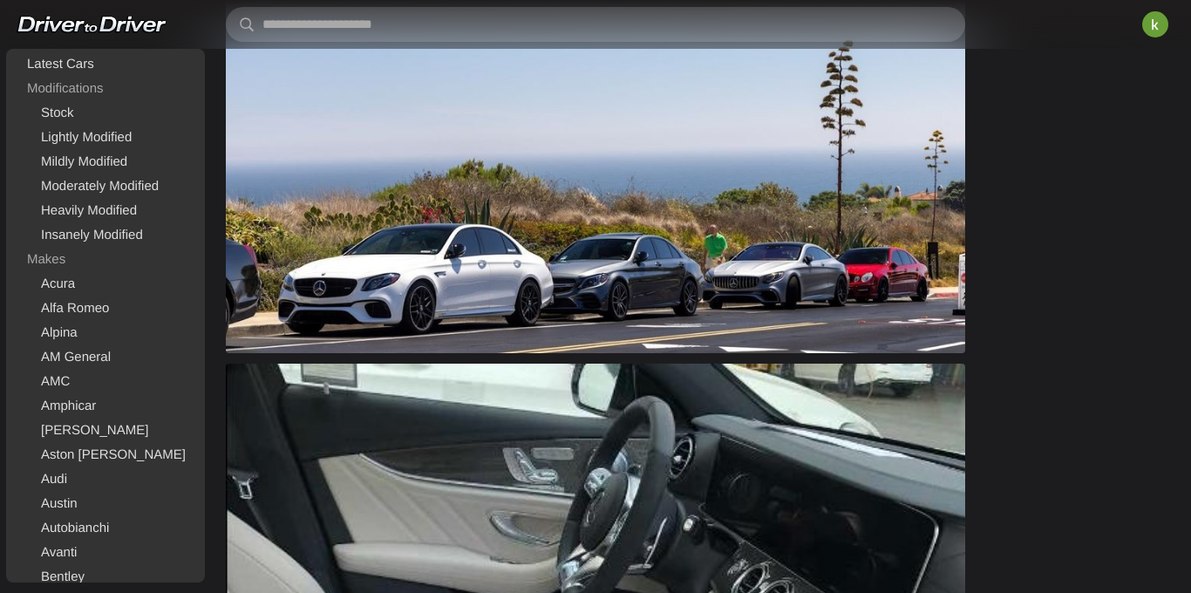
scroll to position [3214, 0]
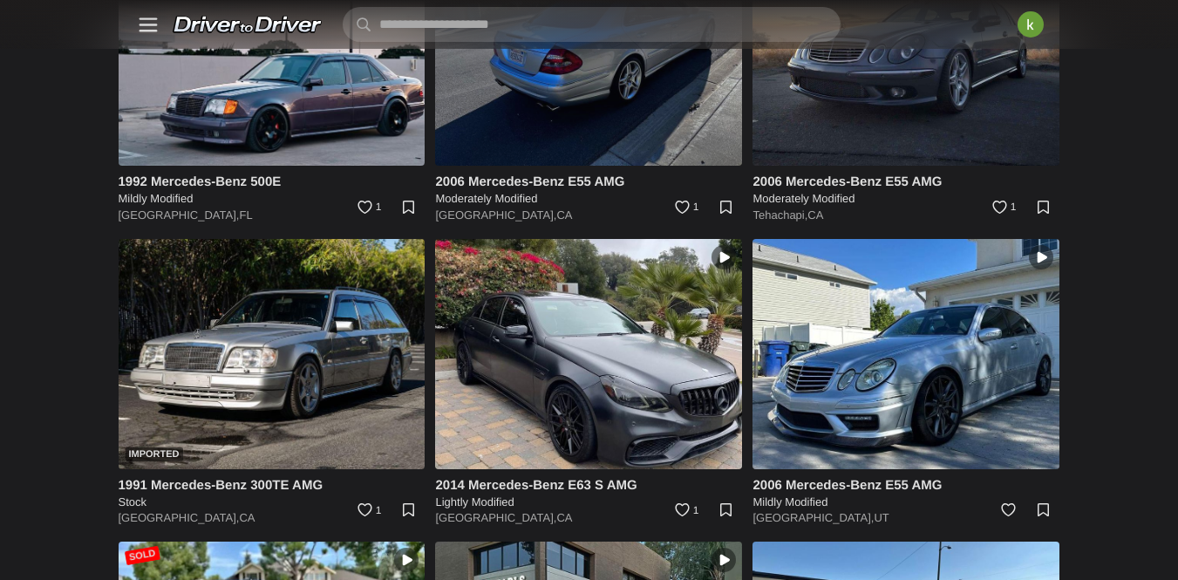
scroll to position [7720, 0]
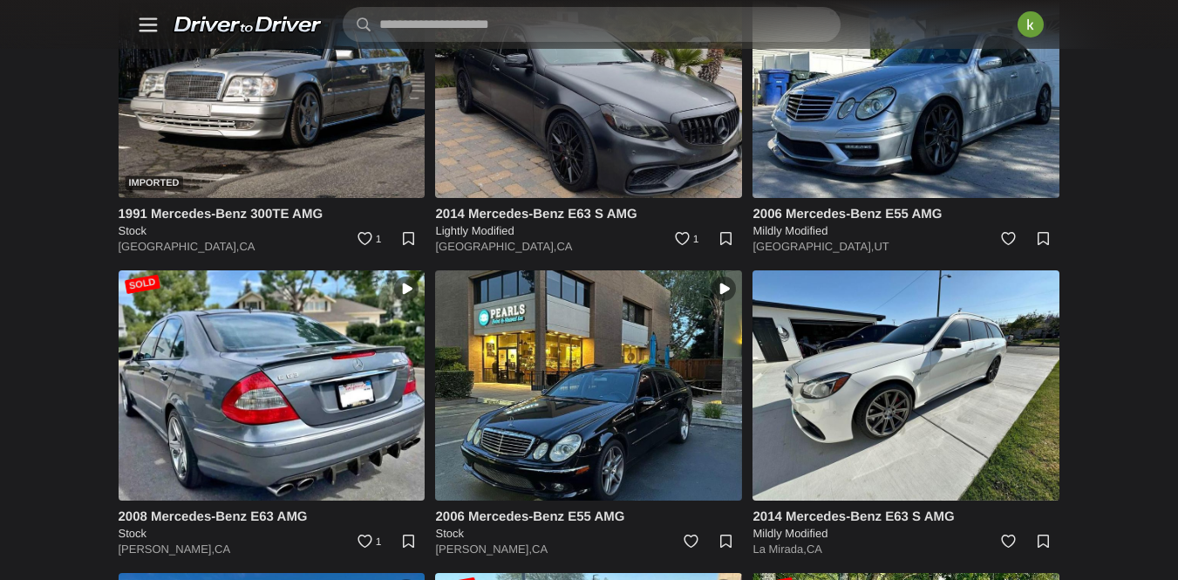
click at [616, 198] on img at bounding box center [588, 83] width 307 height 230
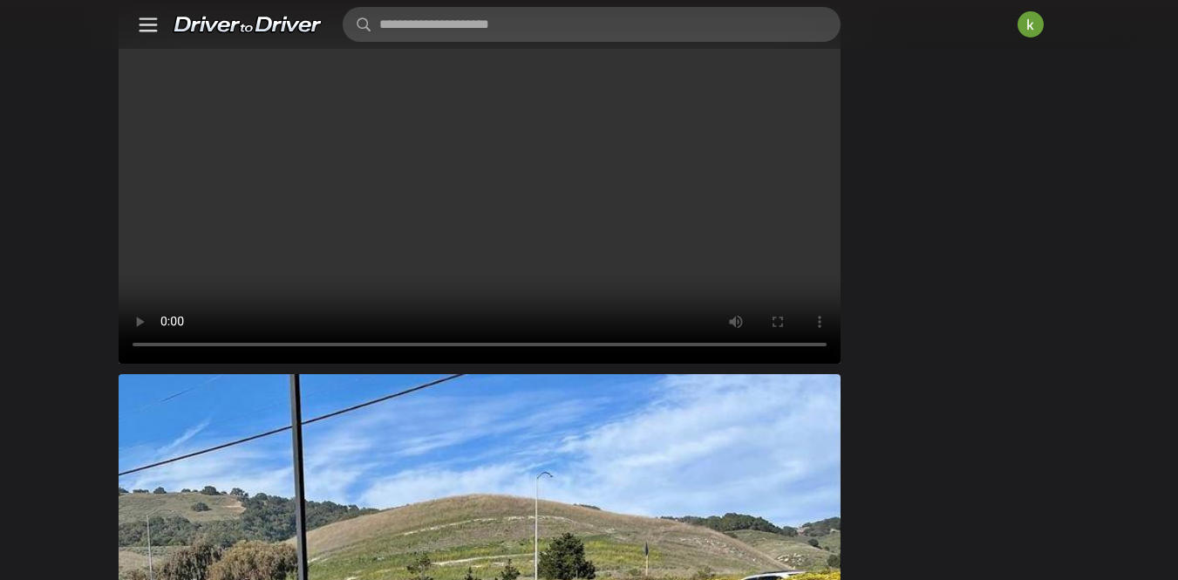
scroll to position [948, 0]
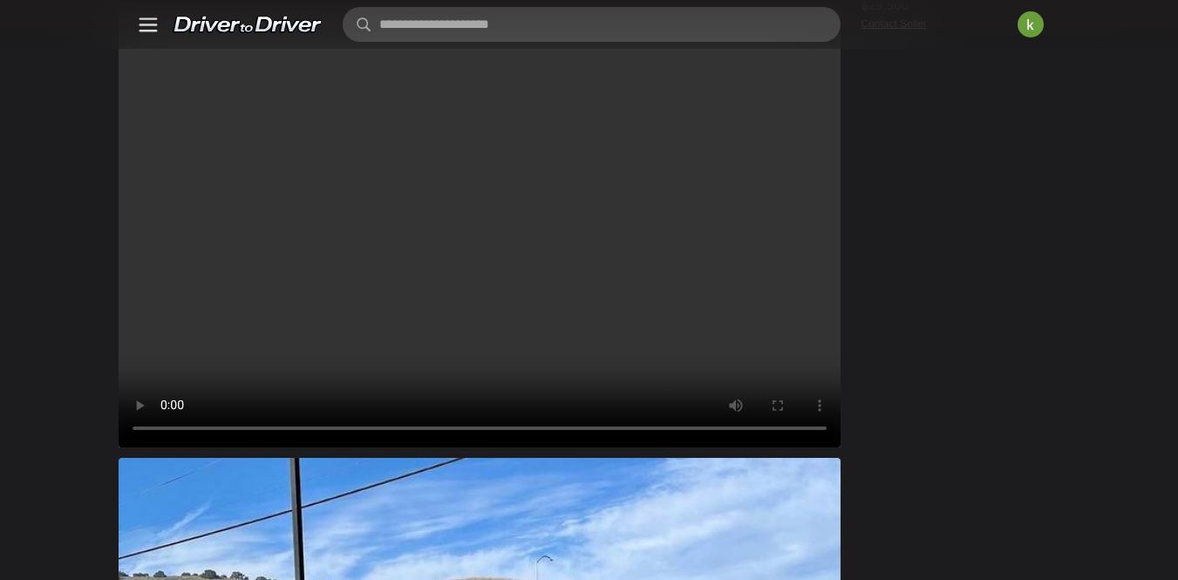
click at [396, 267] on video at bounding box center [480, 176] width 722 height 541
click at [397, 275] on video at bounding box center [480, 176] width 722 height 541
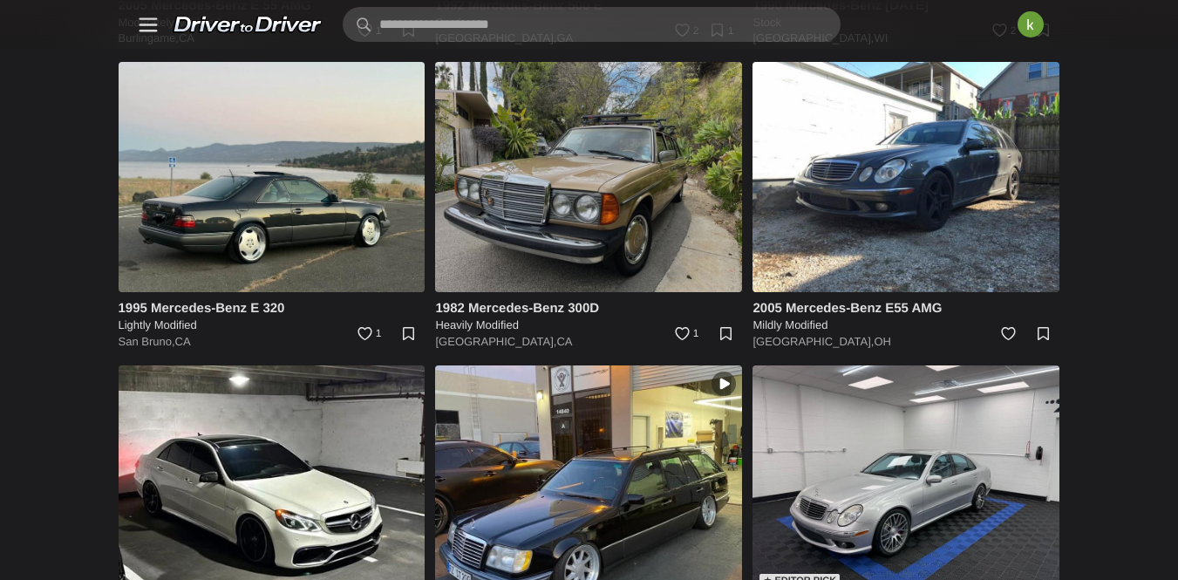
scroll to position [4259, 0]
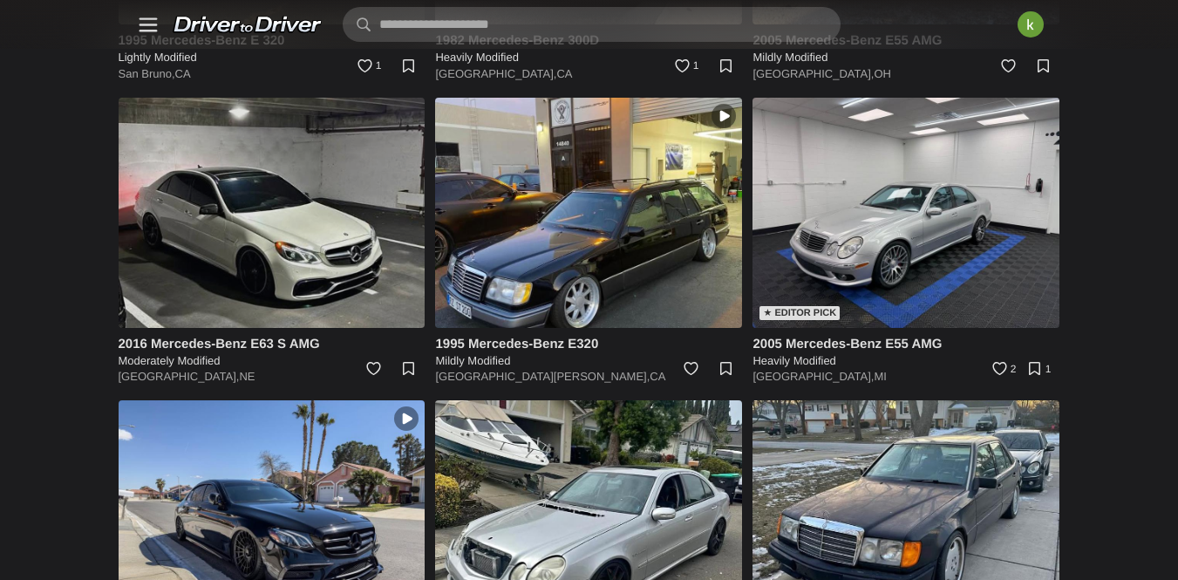
click at [400, 303] on img at bounding box center [272, 213] width 307 height 230
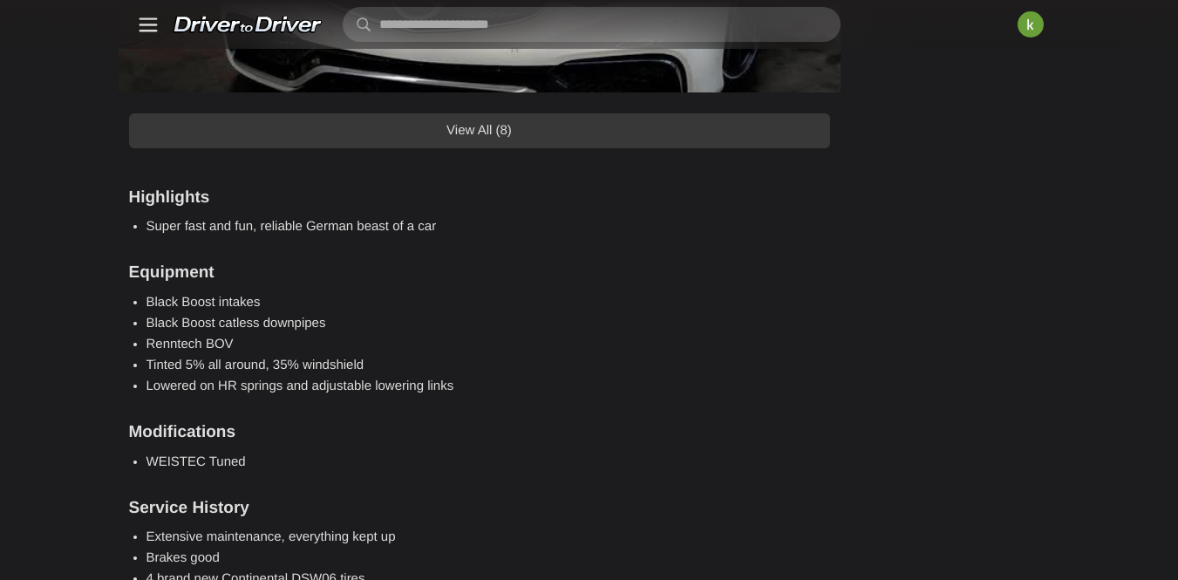
scroll to position [2204, 0]
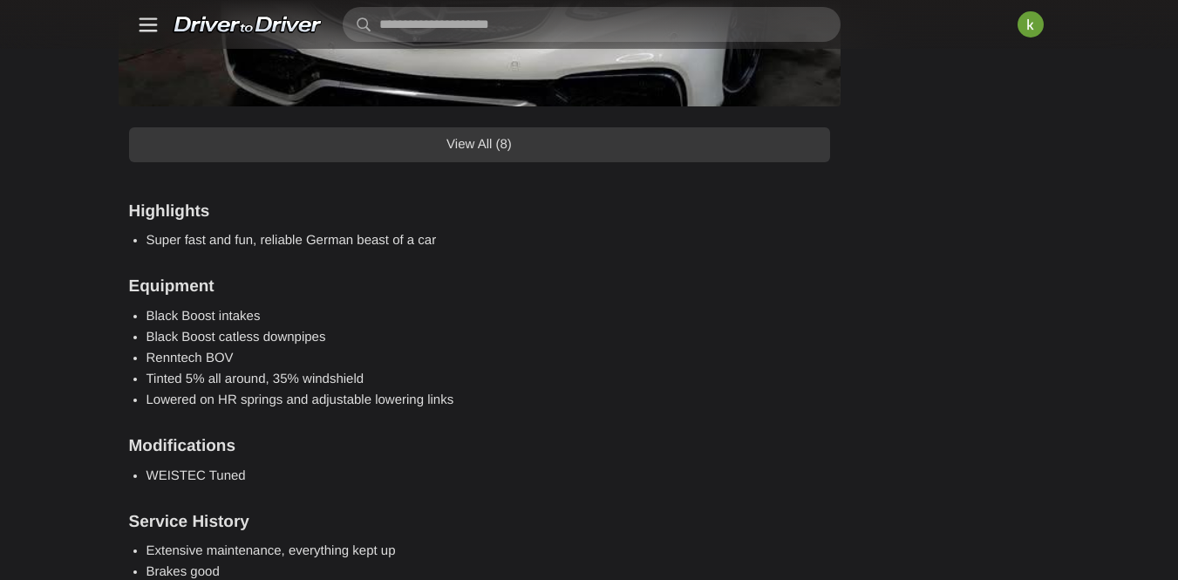
click at [554, 162] on link "View All (8)" at bounding box center [479, 144] width 701 height 35
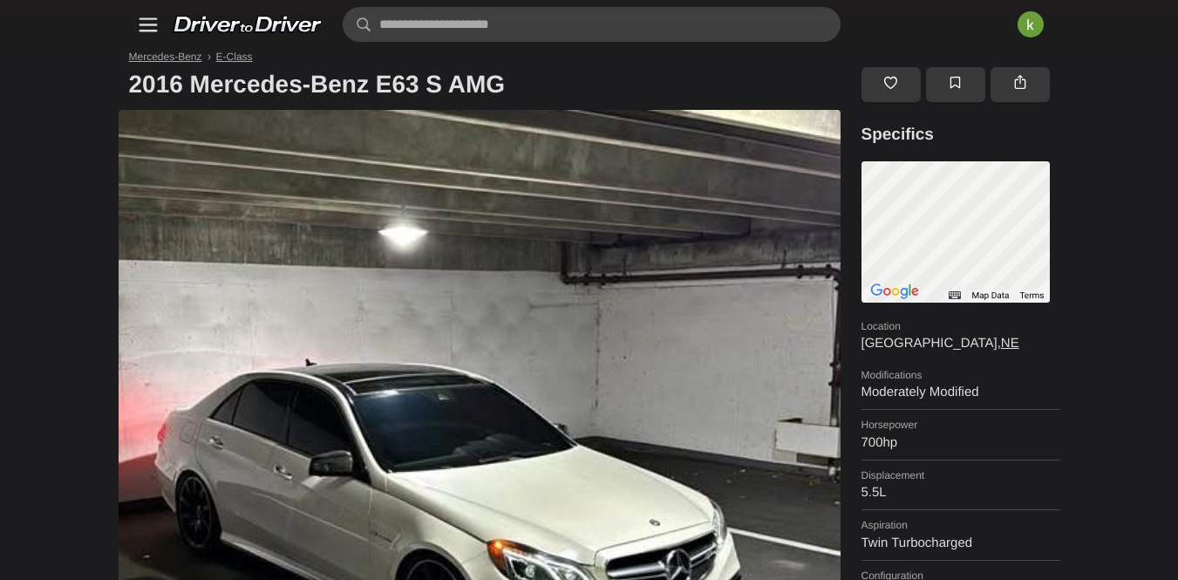
scroll to position [0, 0]
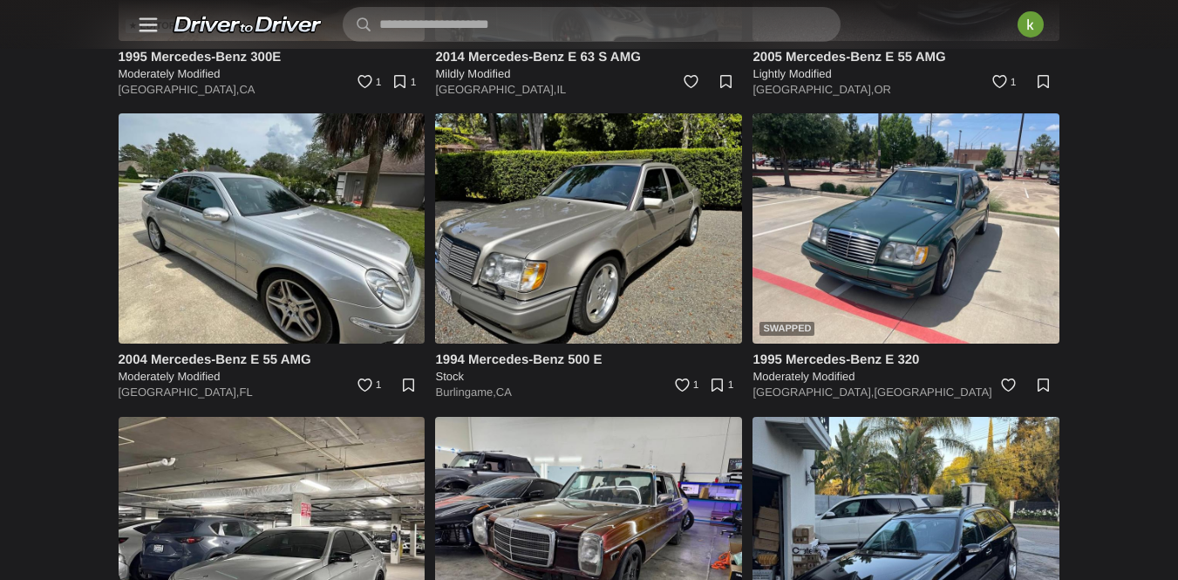
scroll to position [2391, 0]
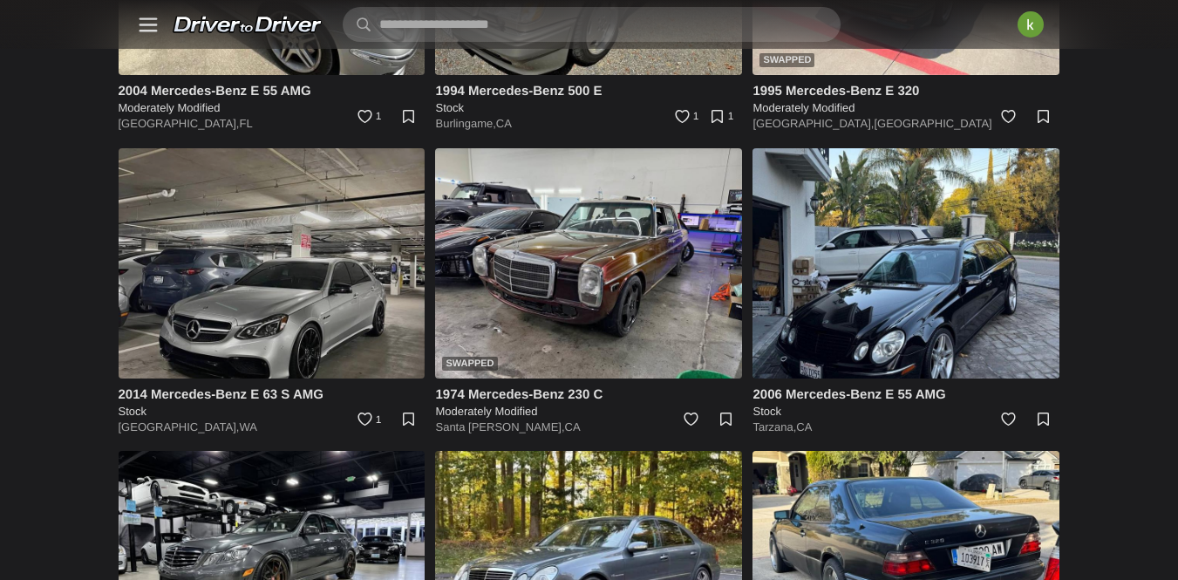
click at [425, 315] on img at bounding box center [272, 263] width 307 height 230
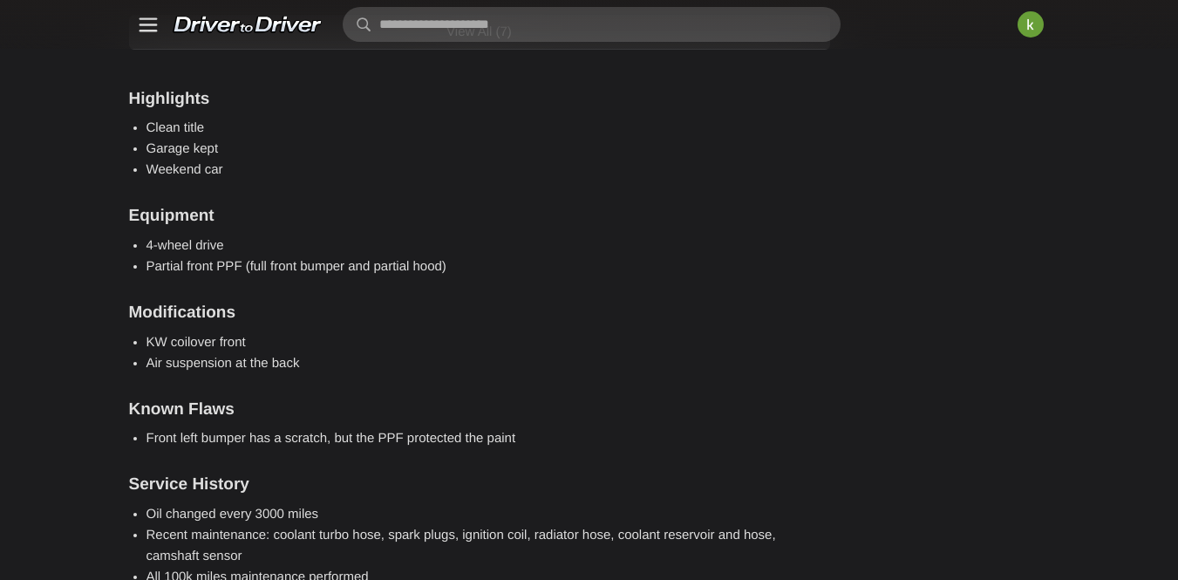
scroll to position [2314, 0]
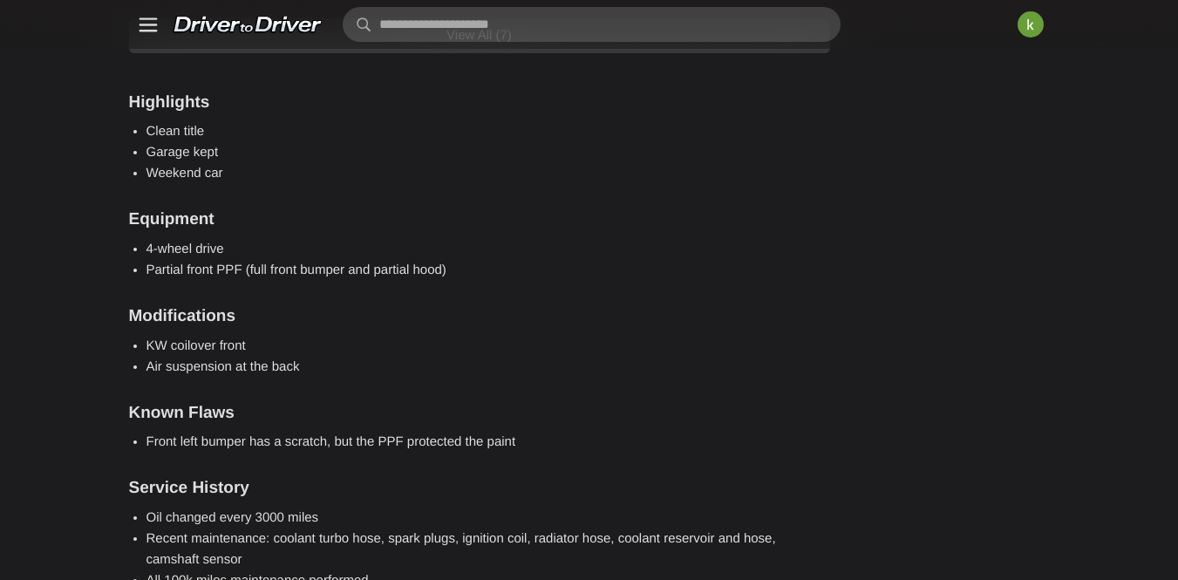
click at [605, 53] on link "View All (7)" at bounding box center [479, 35] width 701 height 35
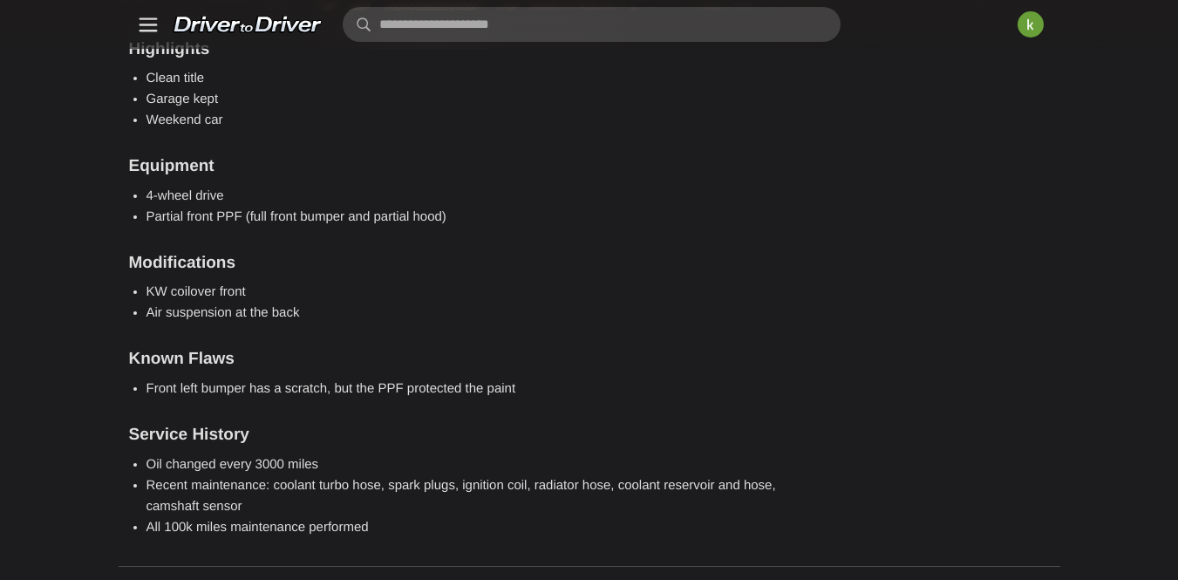
scroll to position [5054, 0]
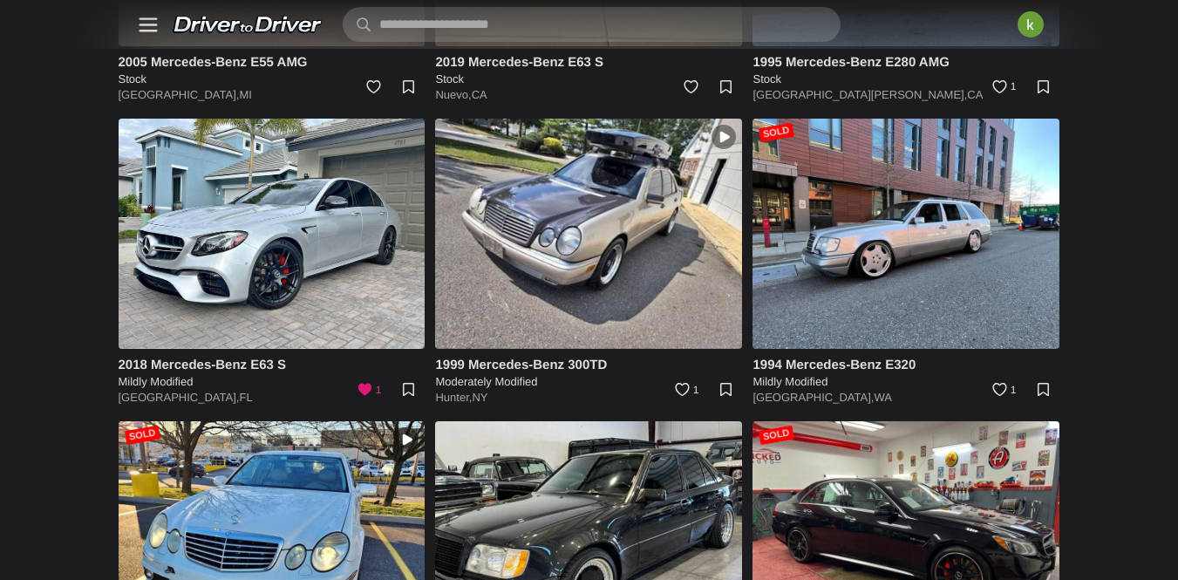
scroll to position [10615, 0]
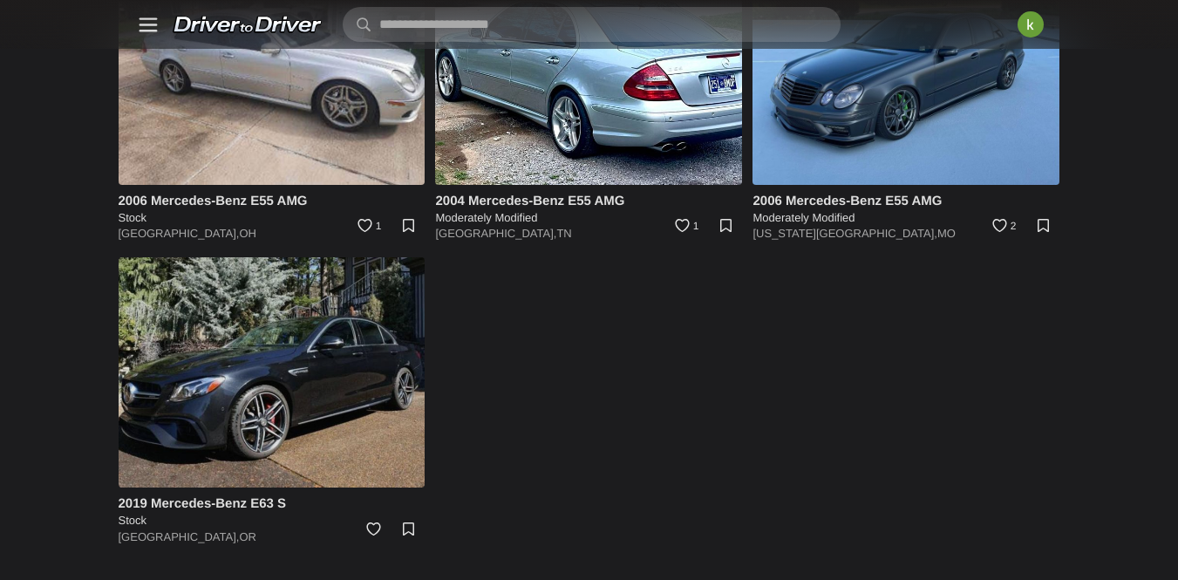
click at [412, 337] on img at bounding box center [272, 372] width 307 height 230
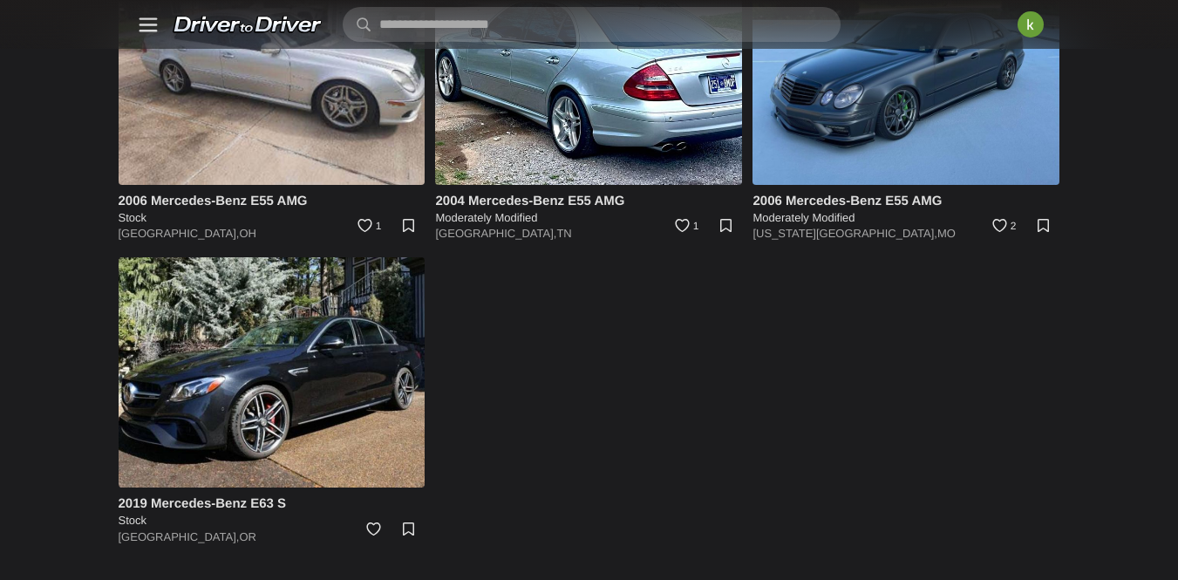
scroll to position [10196, 0]
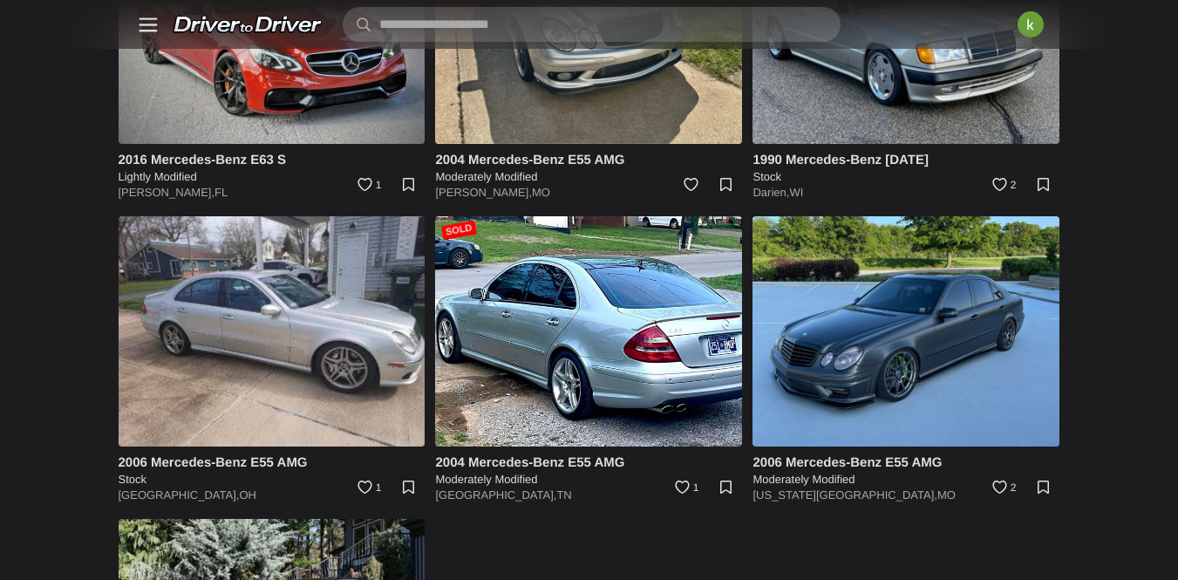
click at [346, 144] on img at bounding box center [272, 29] width 307 height 230
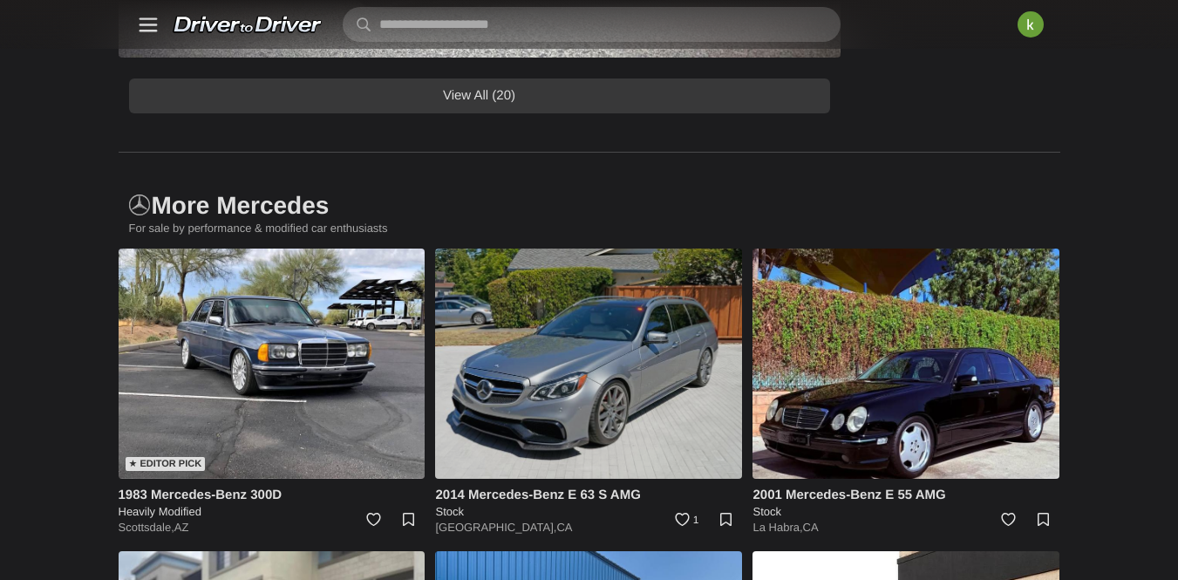
scroll to position [1685, 0]
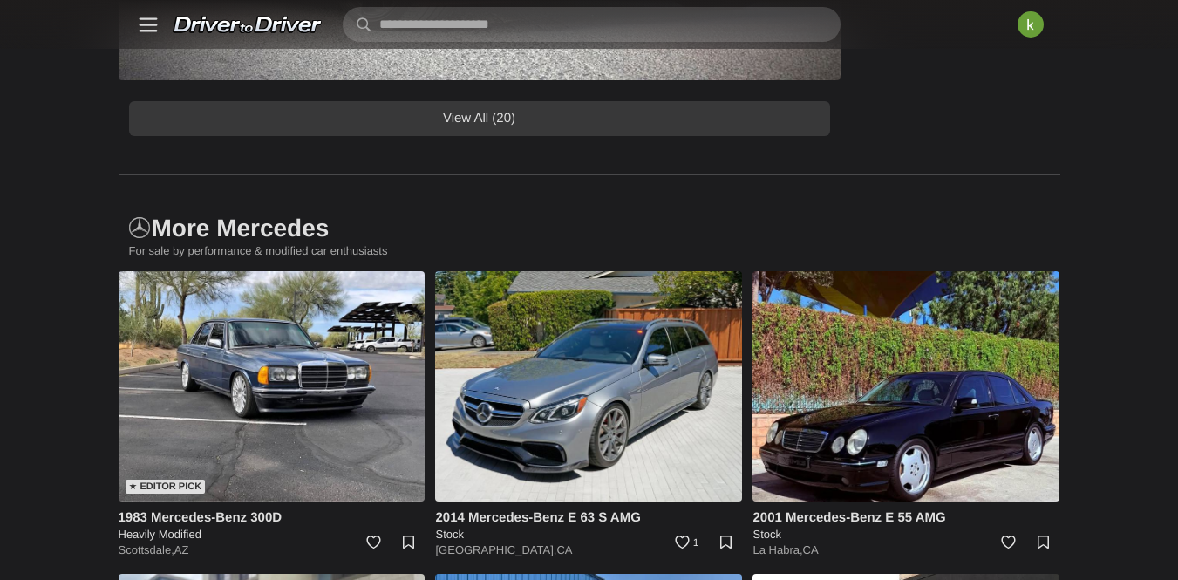
click at [643, 136] on link "View All (20)" at bounding box center [479, 118] width 701 height 35
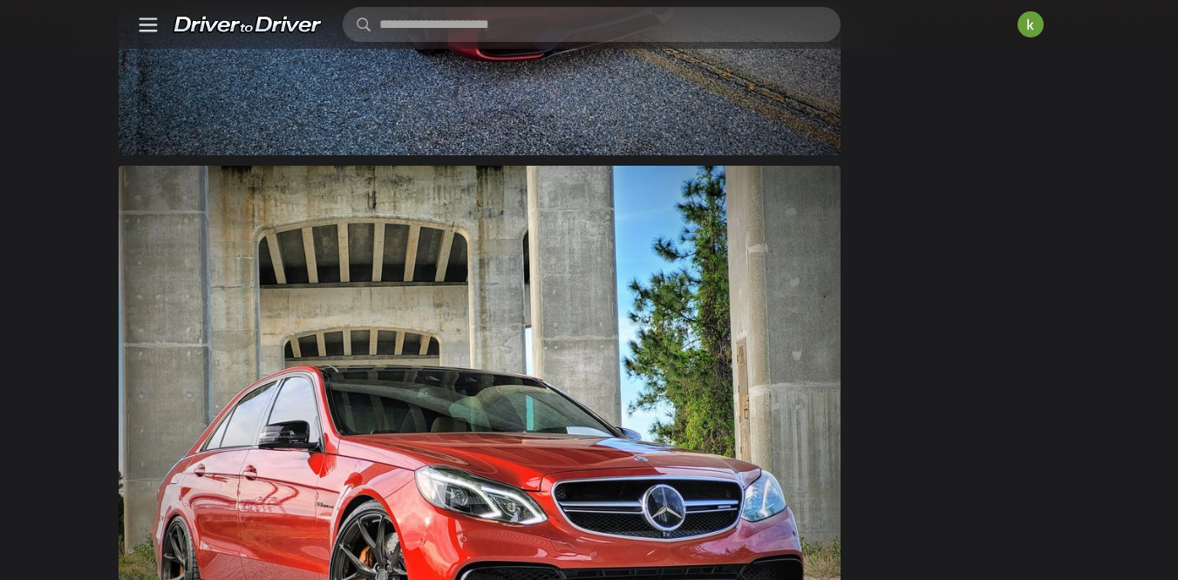
scroll to position [0, 0]
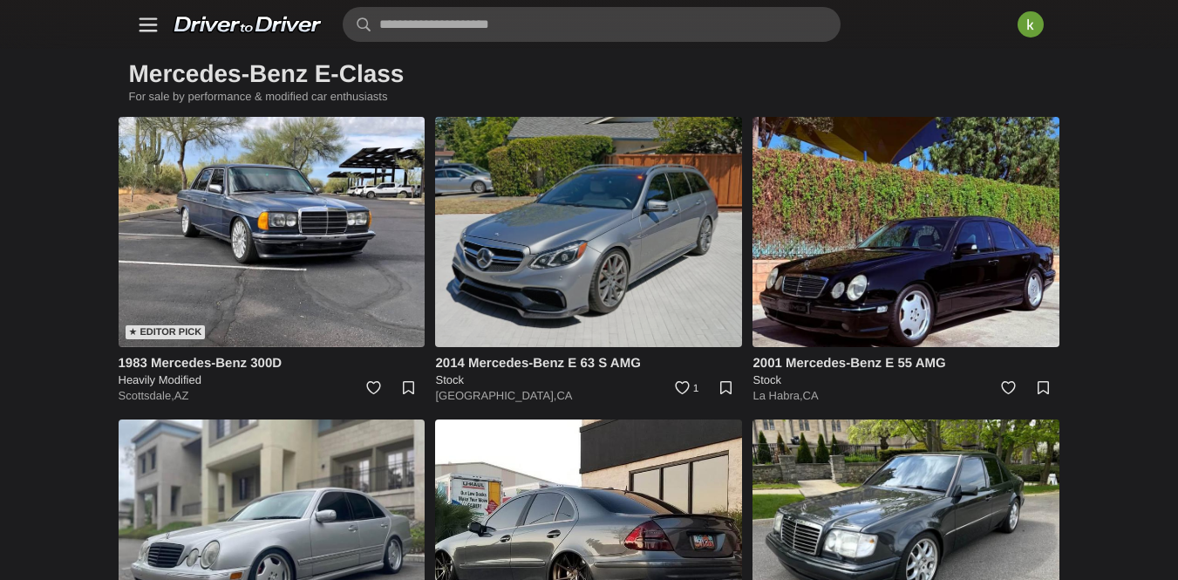
click at [650, 295] on img at bounding box center [588, 232] width 307 height 230
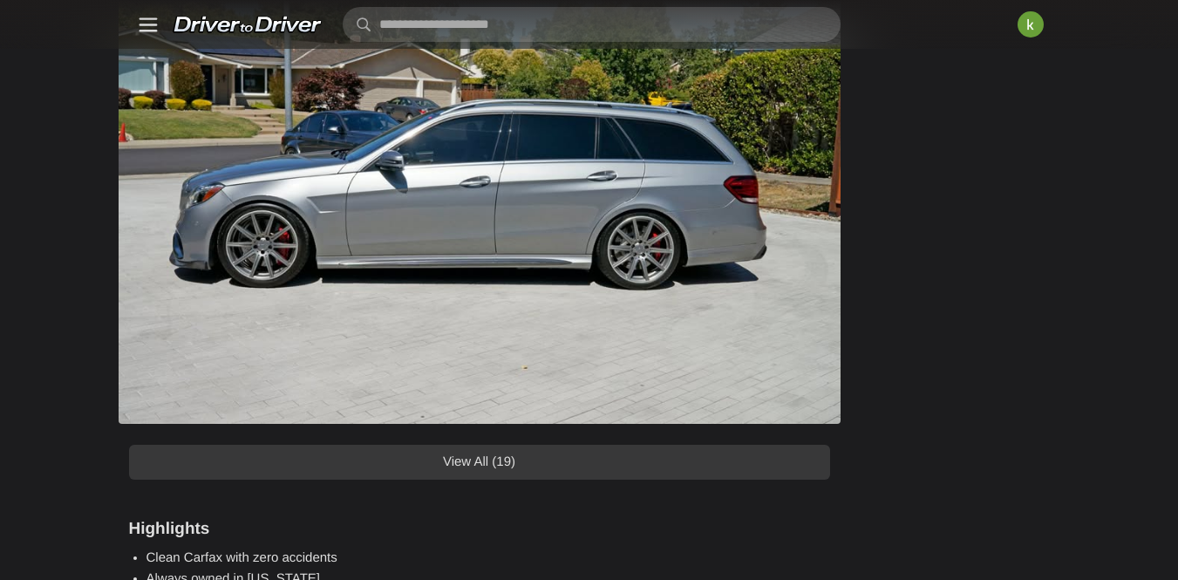
click at [653, 479] on link "View All (19)" at bounding box center [479, 462] width 701 height 35
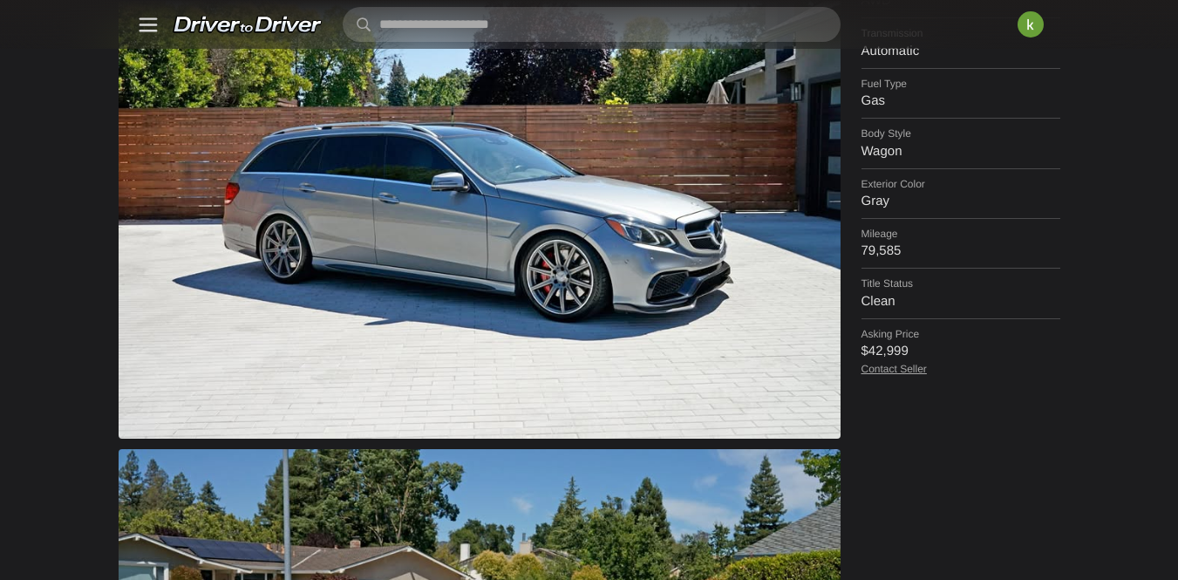
scroll to position [640, 0]
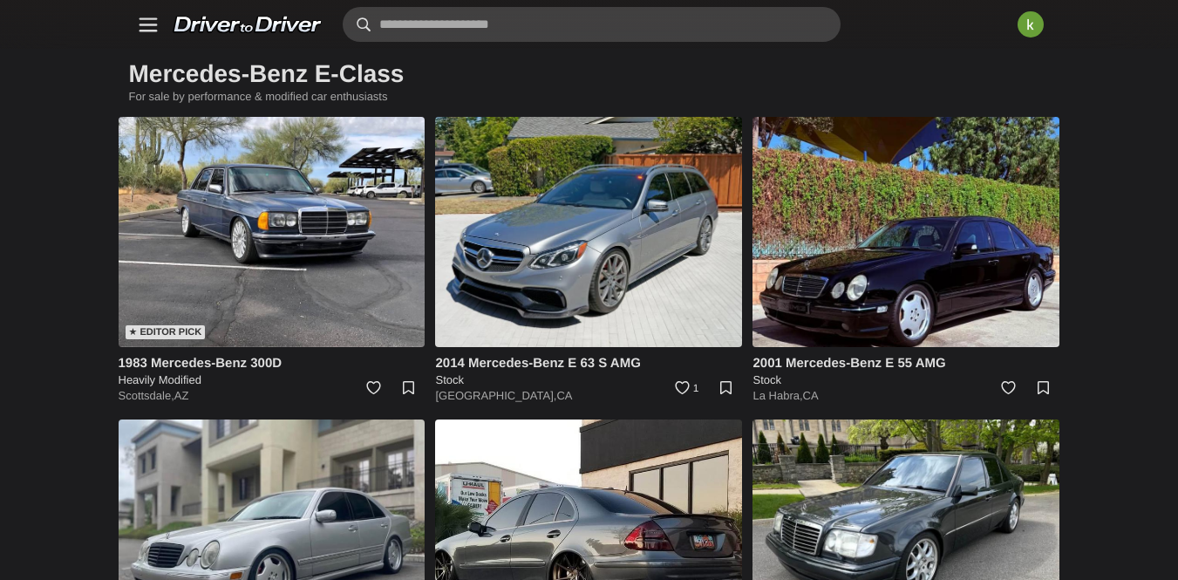
click at [486, 31] on input "text" at bounding box center [592, 24] width 498 height 35
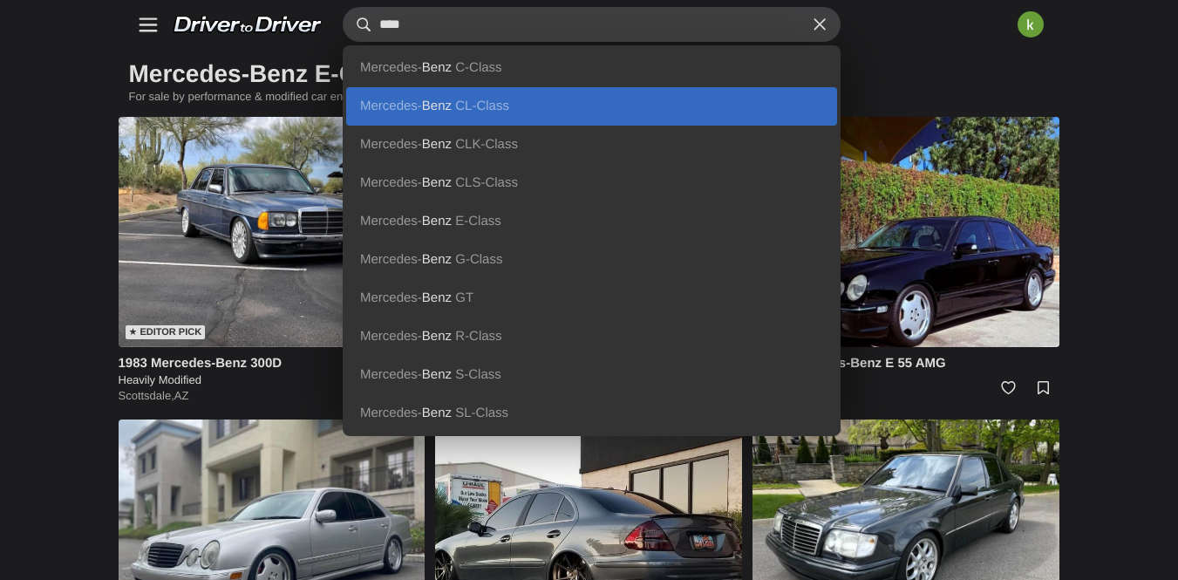
type input "****"
click at [376, 118] on link "Mercedes- Benz CL-Class" at bounding box center [591, 106] width 491 height 38
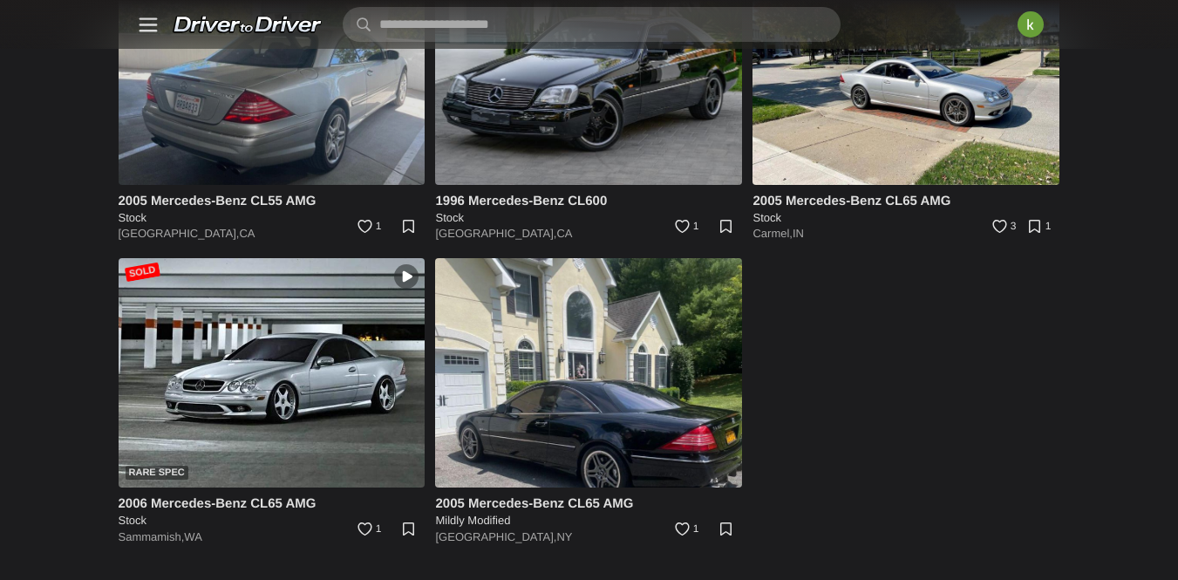
scroll to position [478, 0]
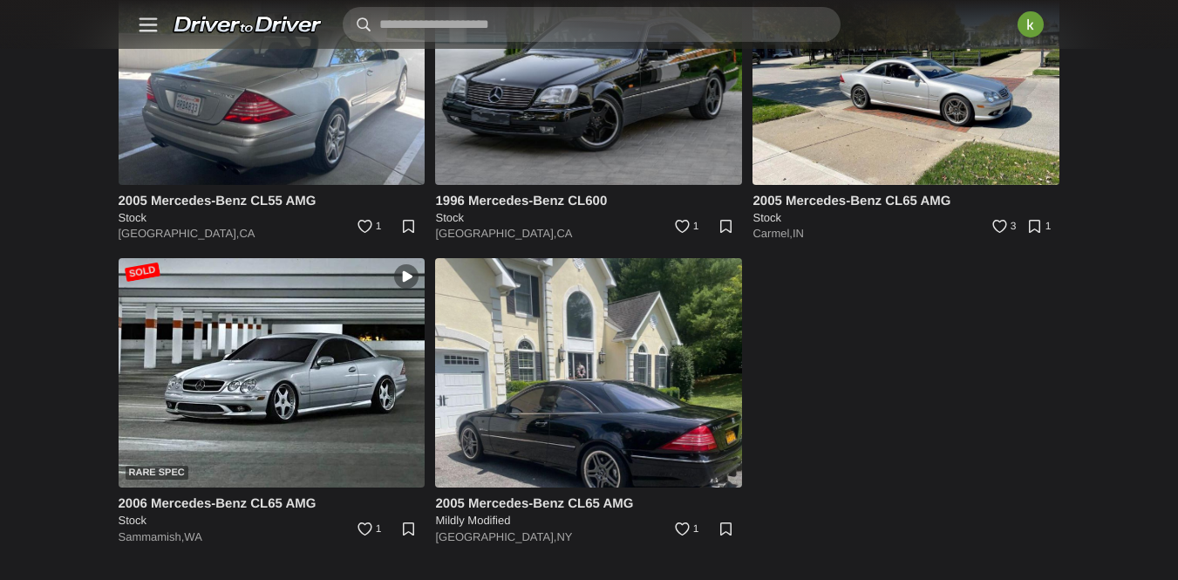
click at [362, 18] on input "text" at bounding box center [592, 24] width 498 height 35
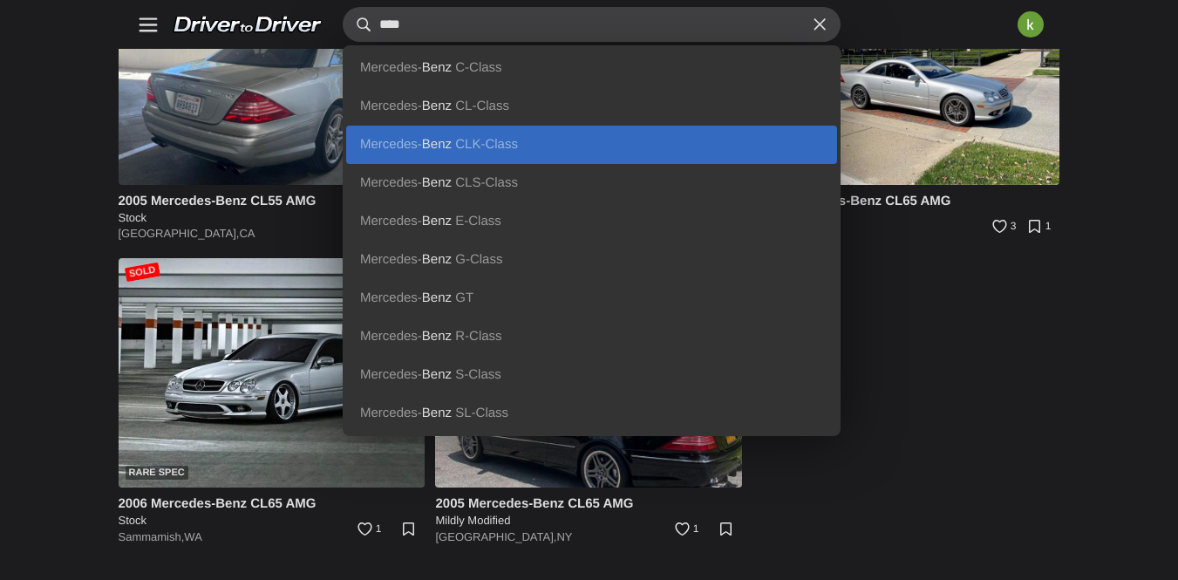
type input "****"
click at [455, 139] on span "CLK-Class" at bounding box center [486, 144] width 63 height 15
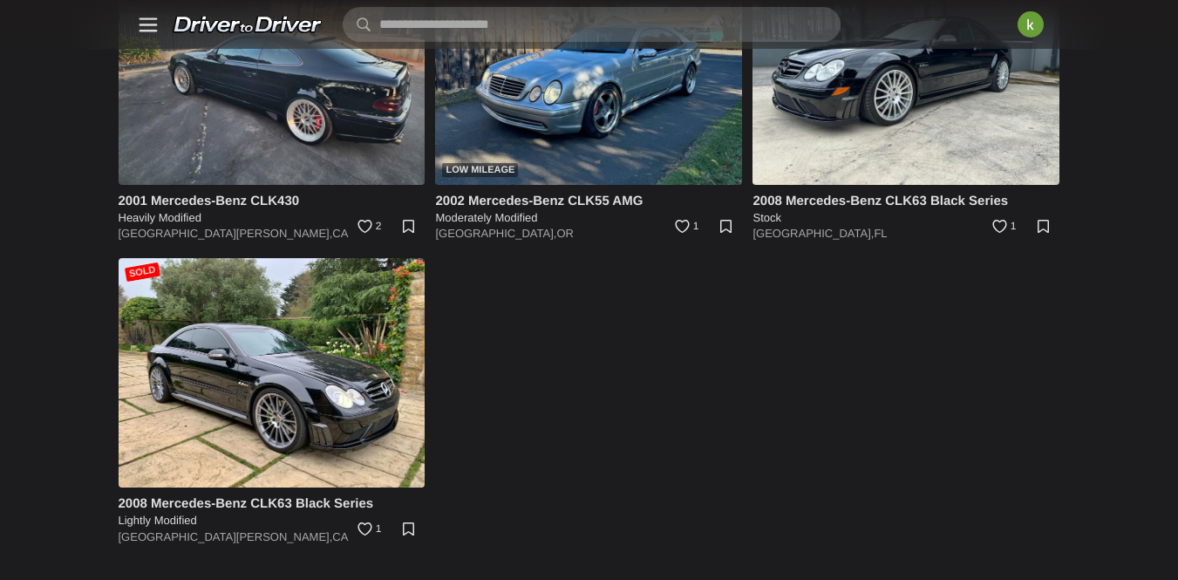
scroll to position [478, 0]
click at [433, 16] on input "text" at bounding box center [592, 24] width 498 height 35
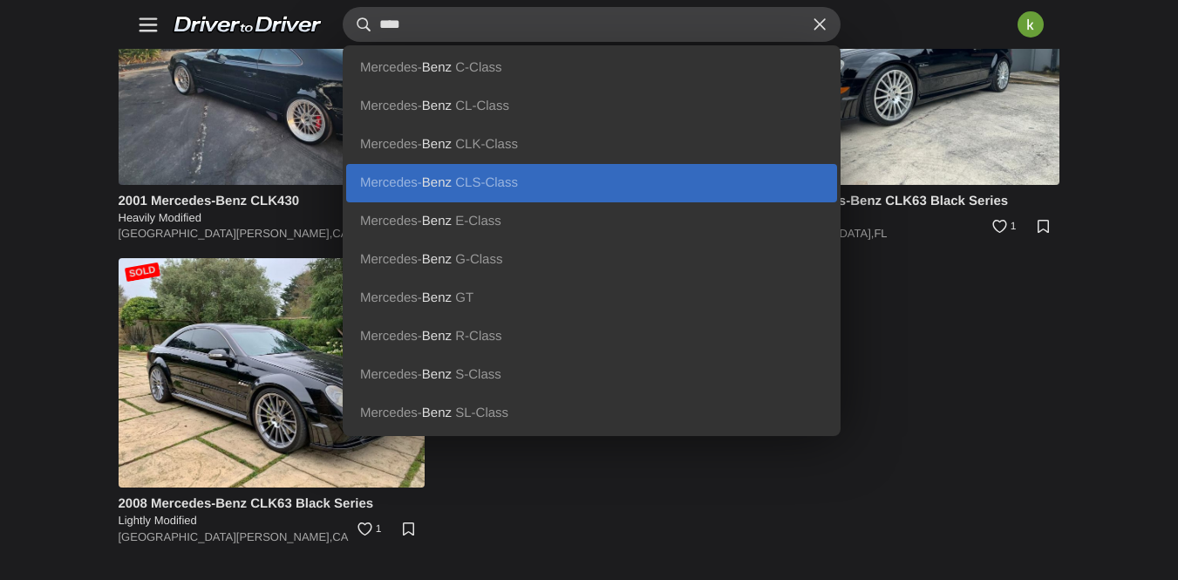
type input "****"
click at [419, 199] on link "Mercedes- Benz CLS-Class" at bounding box center [591, 183] width 491 height 38
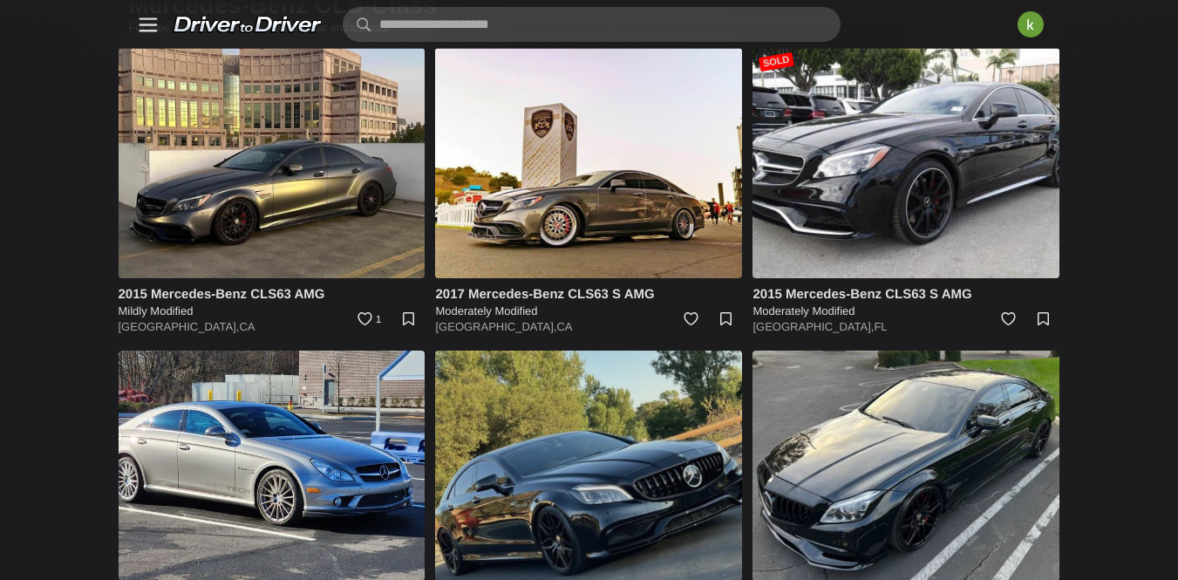
scroll to position [171, 0]
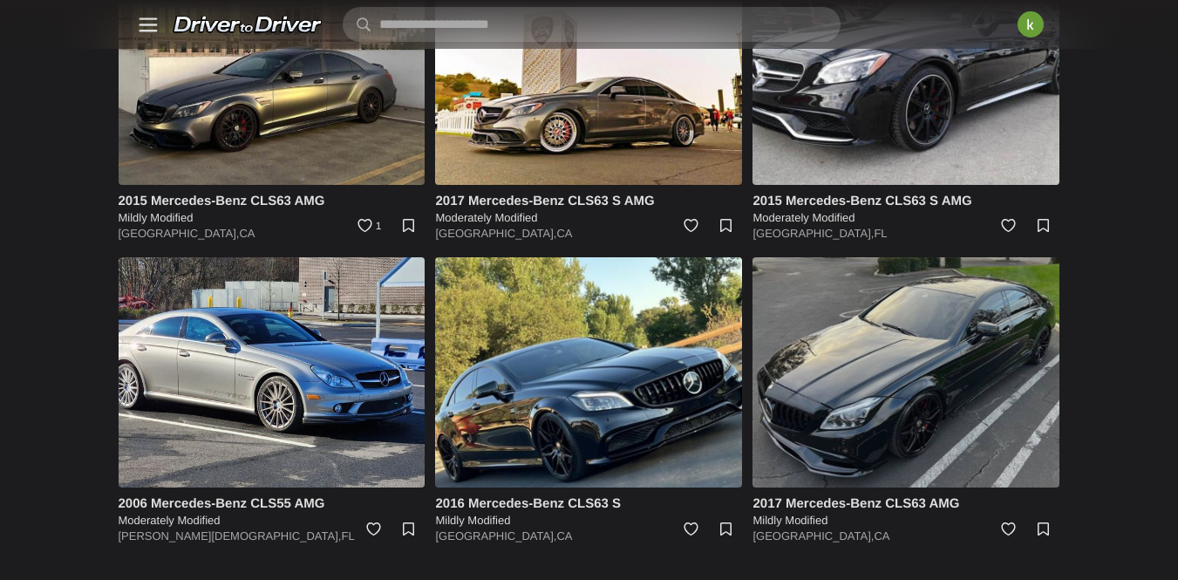
click at [916, 332] on img at bounding box center [905, 372] width 307 height 230
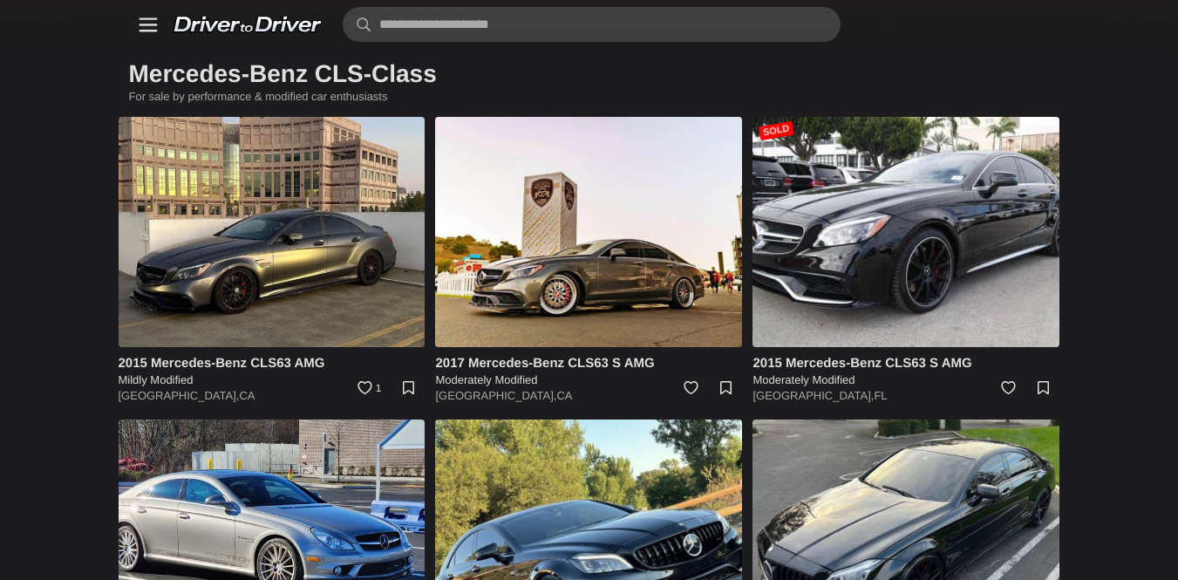
scroll to position [171, 0]
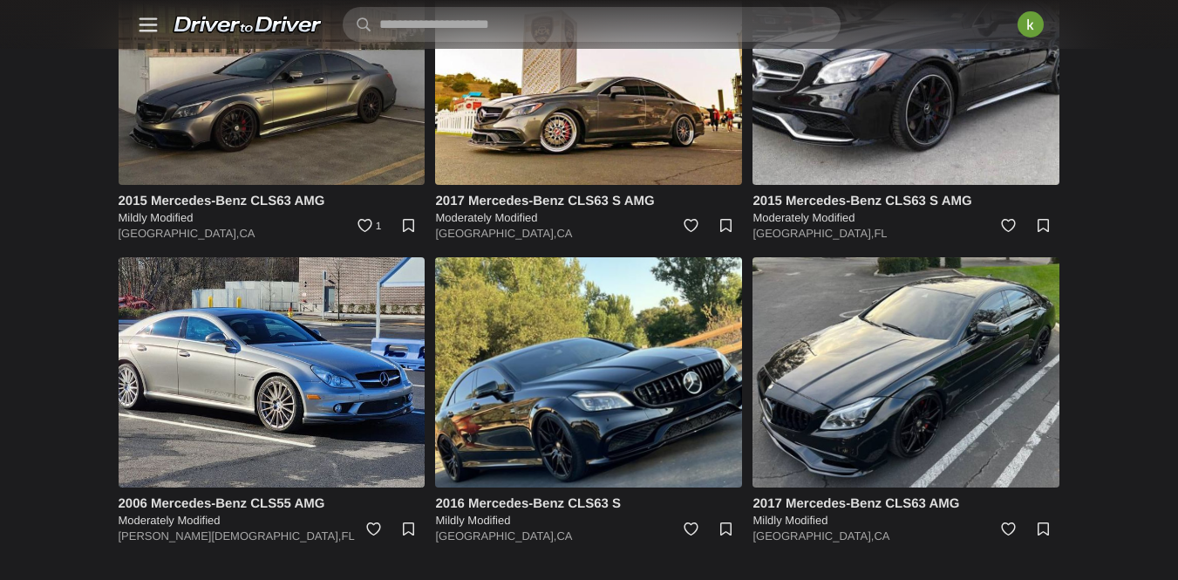
click at [357, 127] on img at bounding box center [272, 70] width 307 height 230
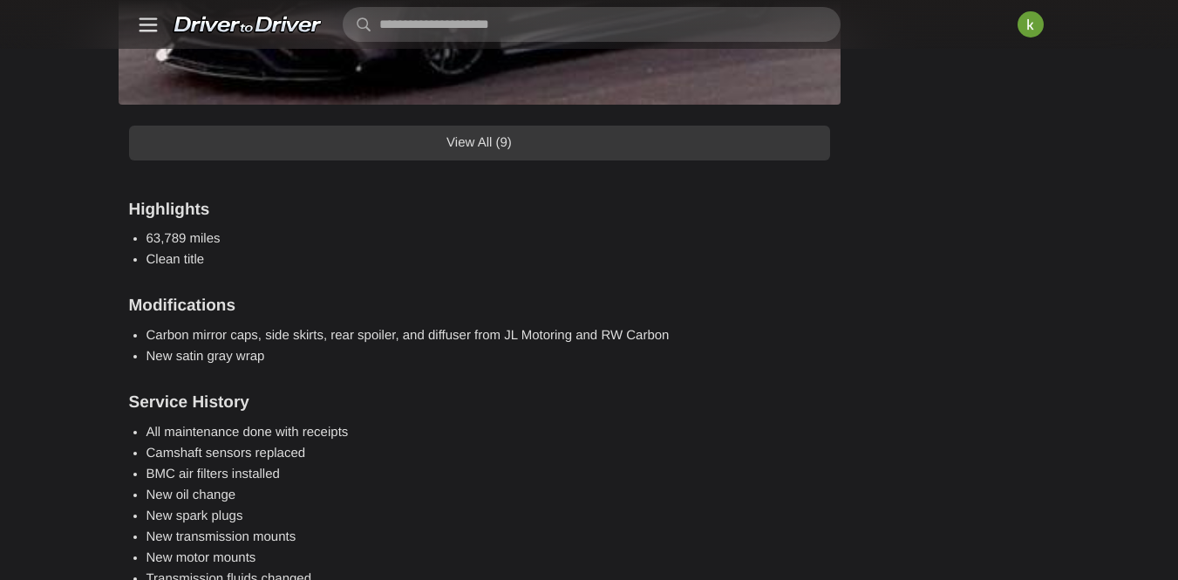
scroll to position [2145, 0]
click at [564, 162] on link "View All (9)" at bounding box center [479, 144] width 701 height 35
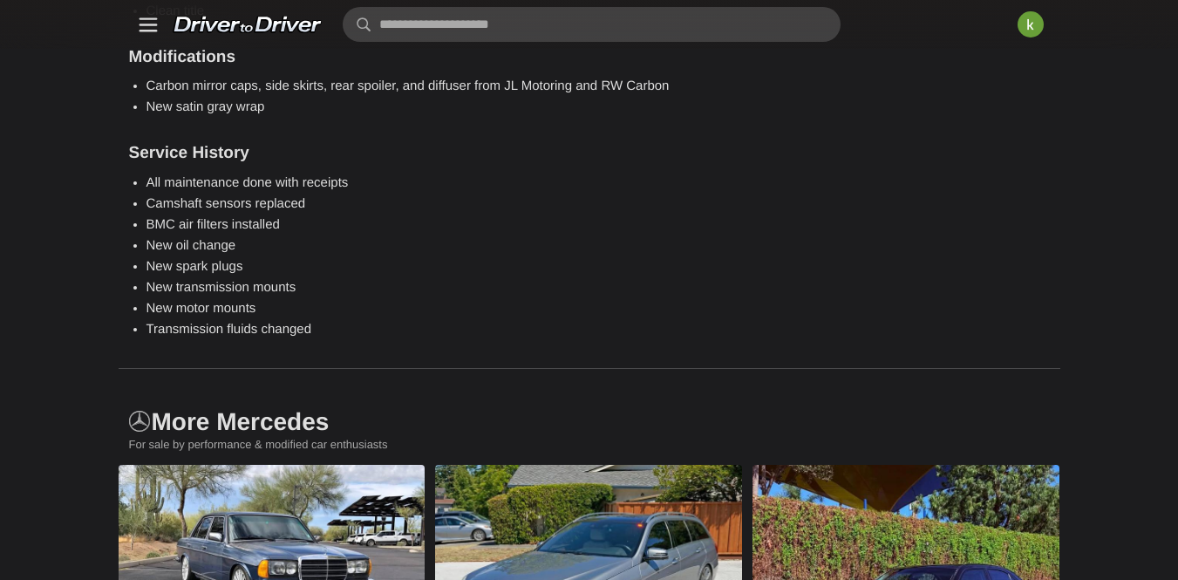
scroll to position [6368, 0]
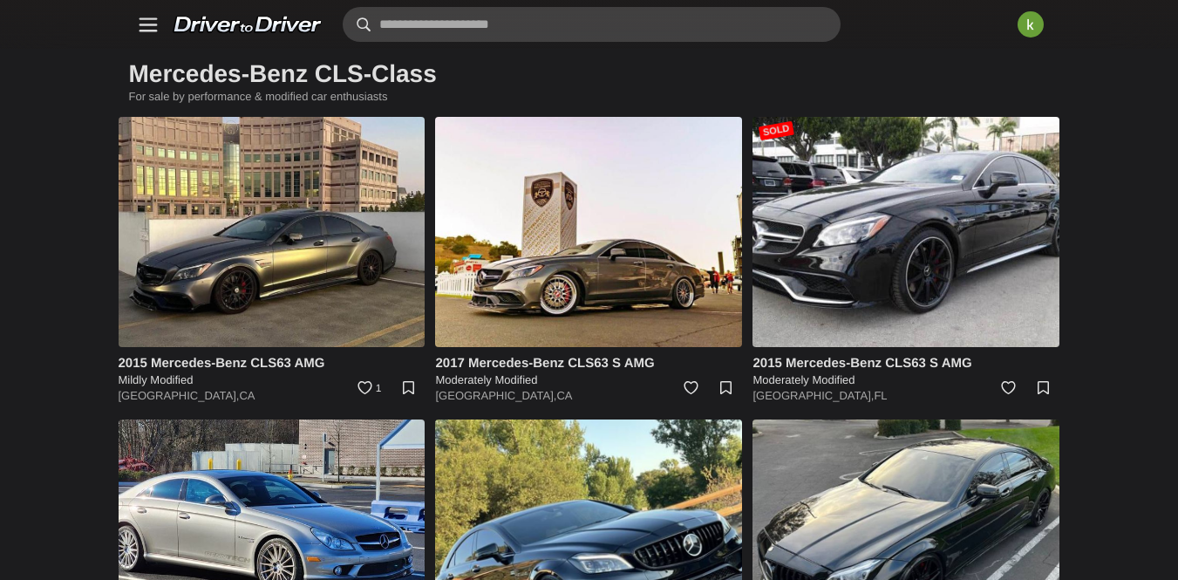
click at [349, 16] on input "text" at bounding box center [592, 24] width 498 height 35
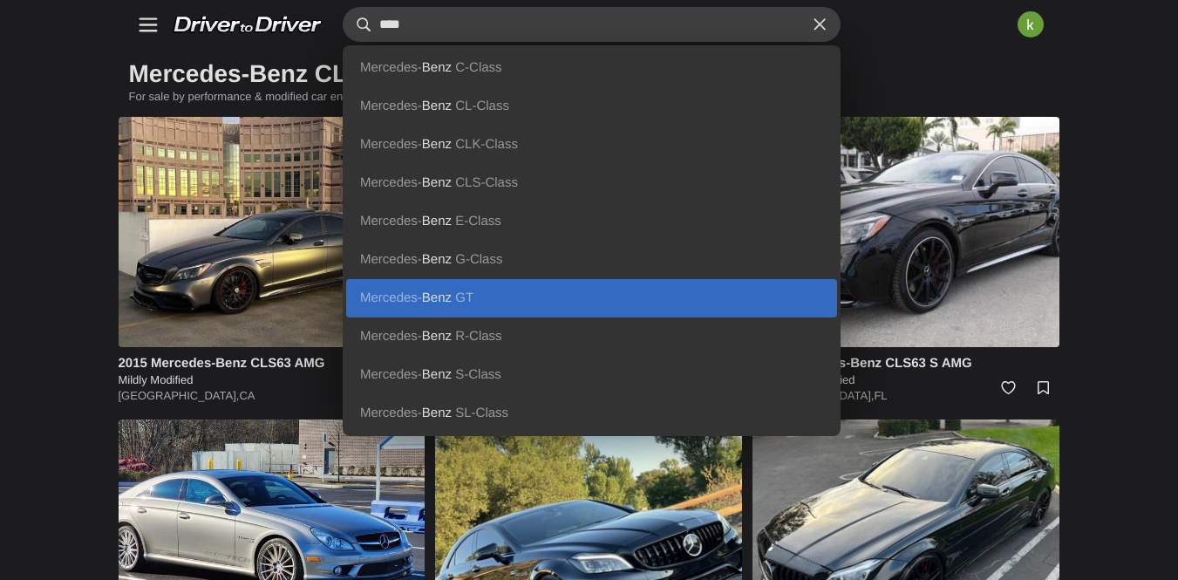
type input "****"
click at [455, 305] on span "GT" at bounding box center [464, 297] width 18 height 15
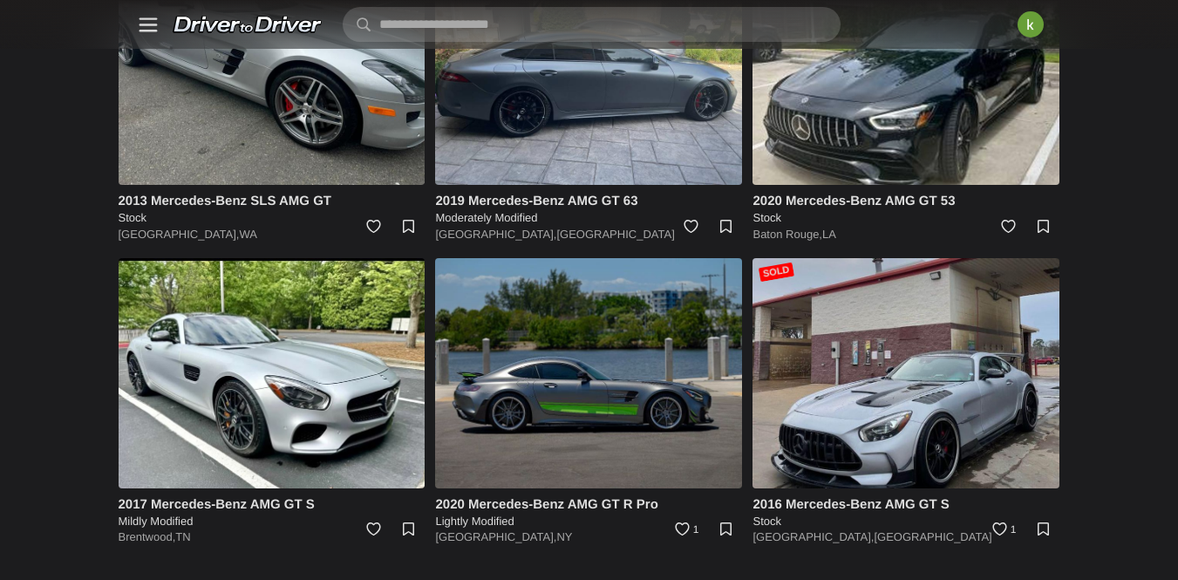
scroll to position [785, 0]
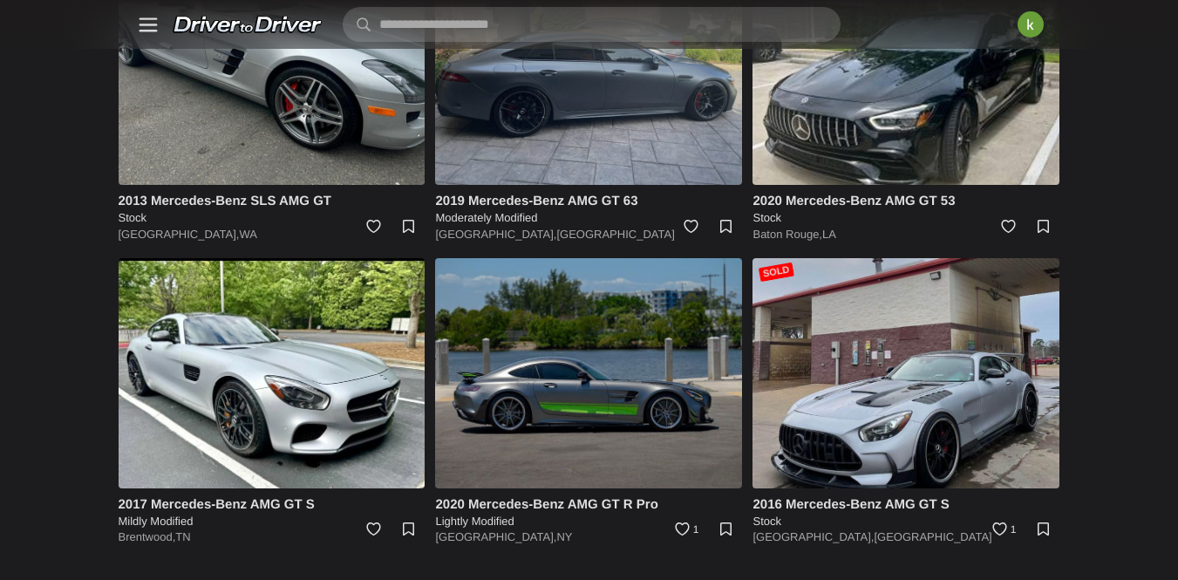
click at [637, 124] on img at bounding box center [588, 71] width 307 height 230
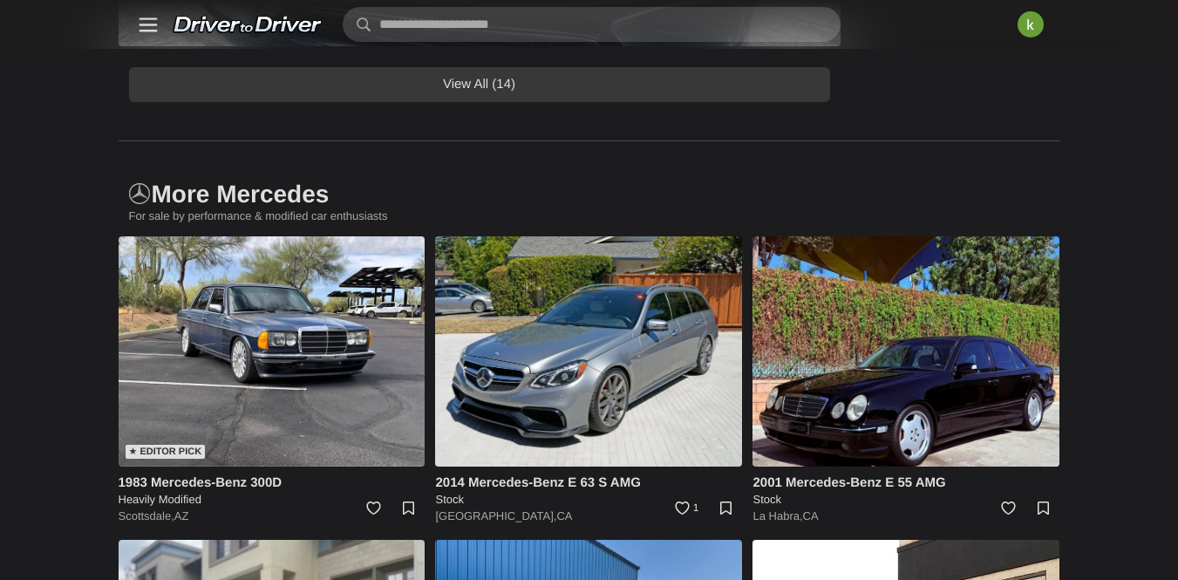
scroll to position [1658, 0]
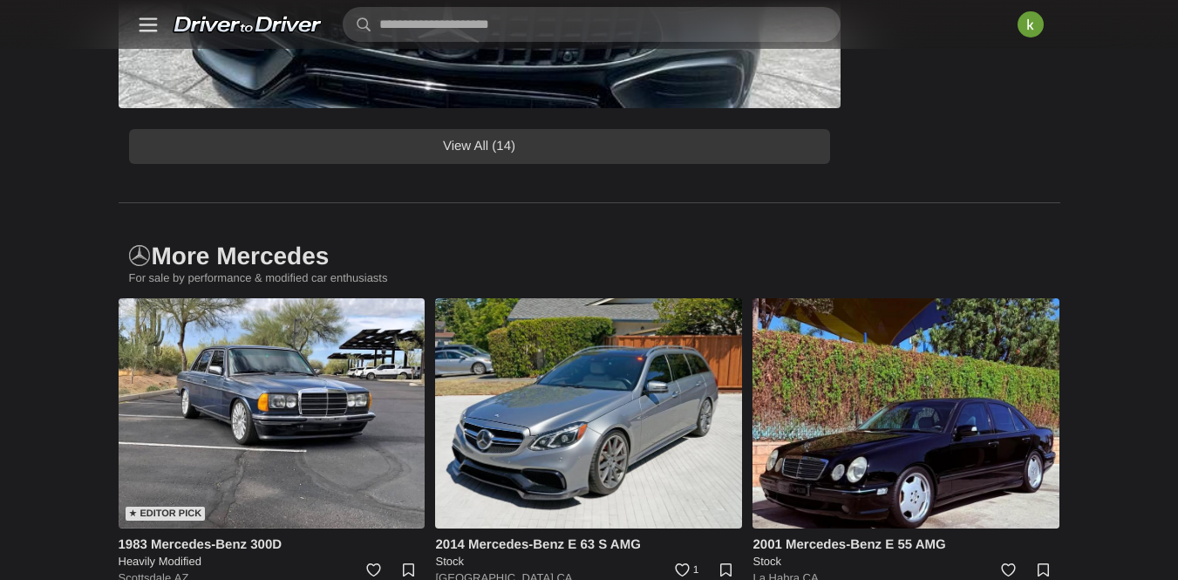
click at [731, 164] on link "View All (14)" at bounding box center [479, 146] width 701 height 35
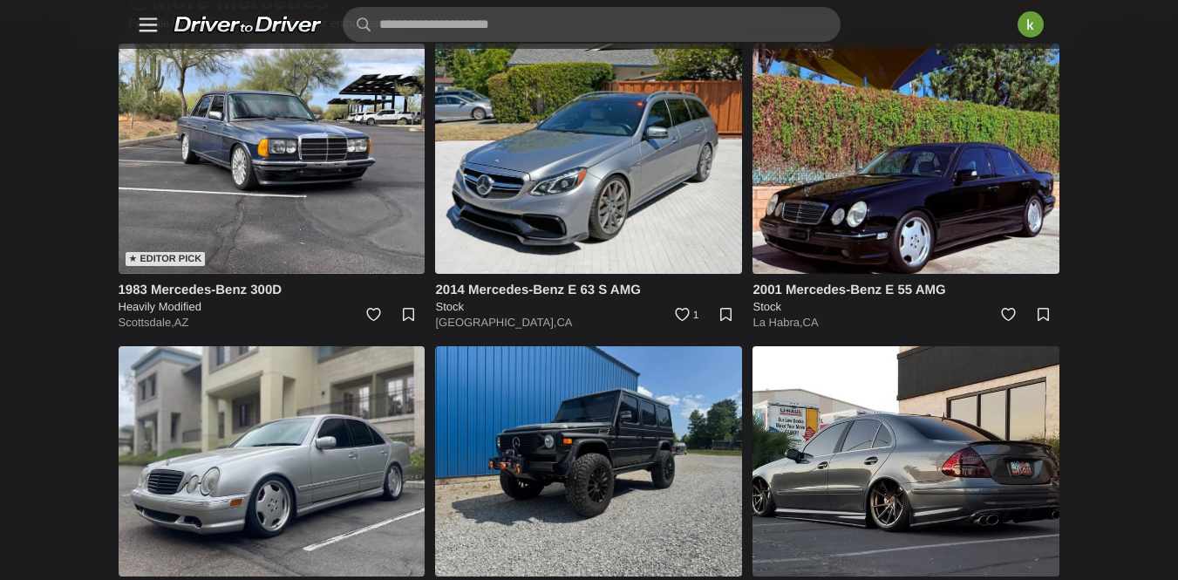
scroll to position [7373, 0]
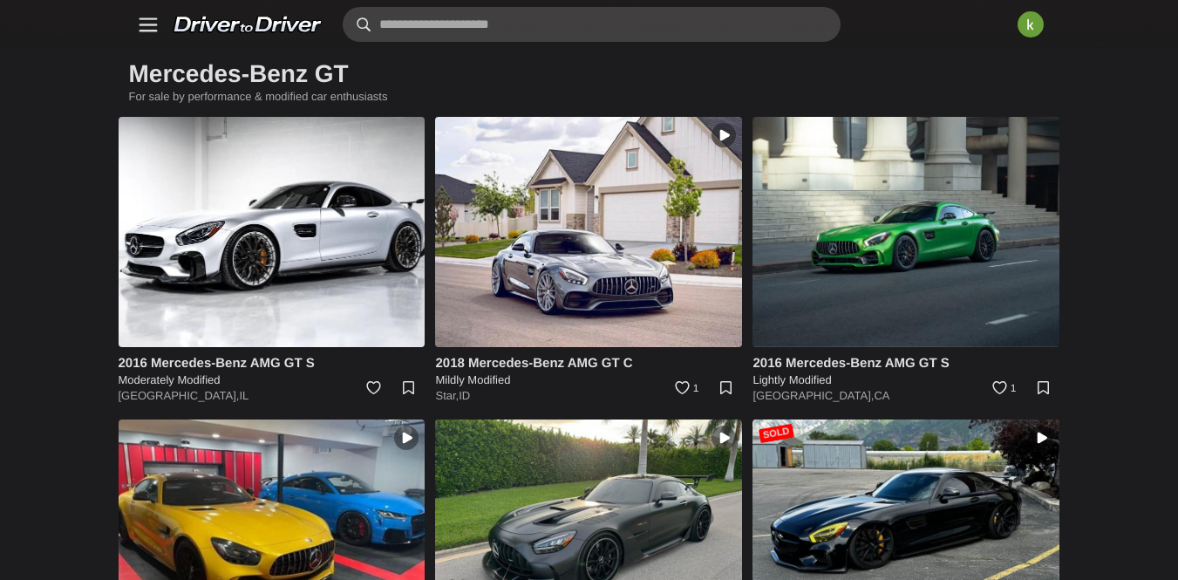
click at [480, 36] on input "text" at bounding box center [592, 24] width 498 height 35
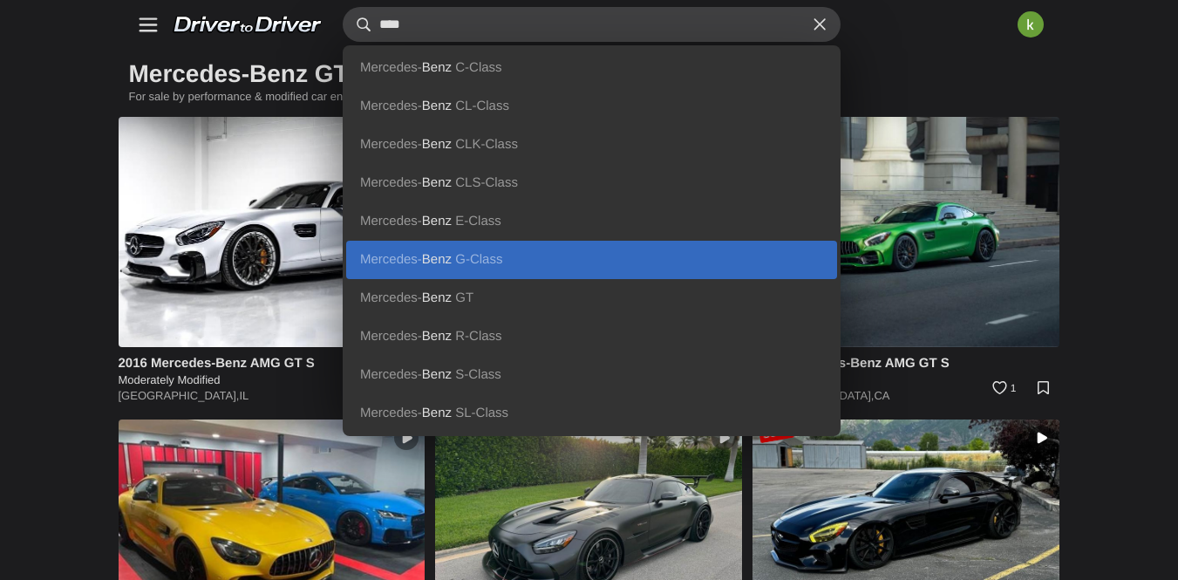
type input "****"
click at [467, 270] on link "Mercedes- Benz G-Class" at bounding box center [591, 260] width 491 height 38
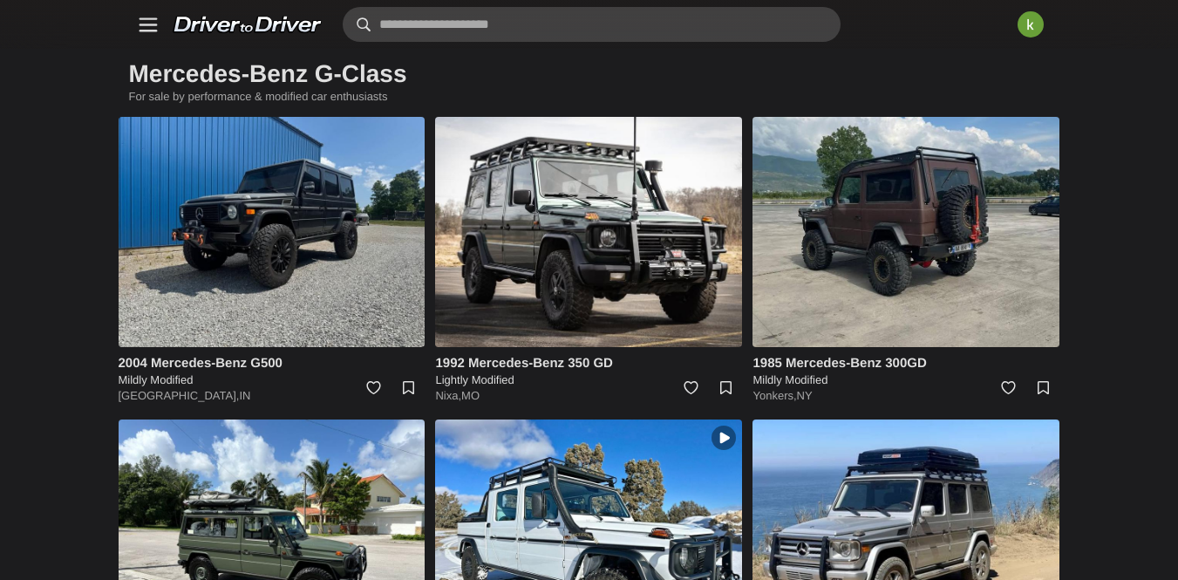
click at [427, 27] on input "text" at bounding box center [592, 24] width 498 height 35
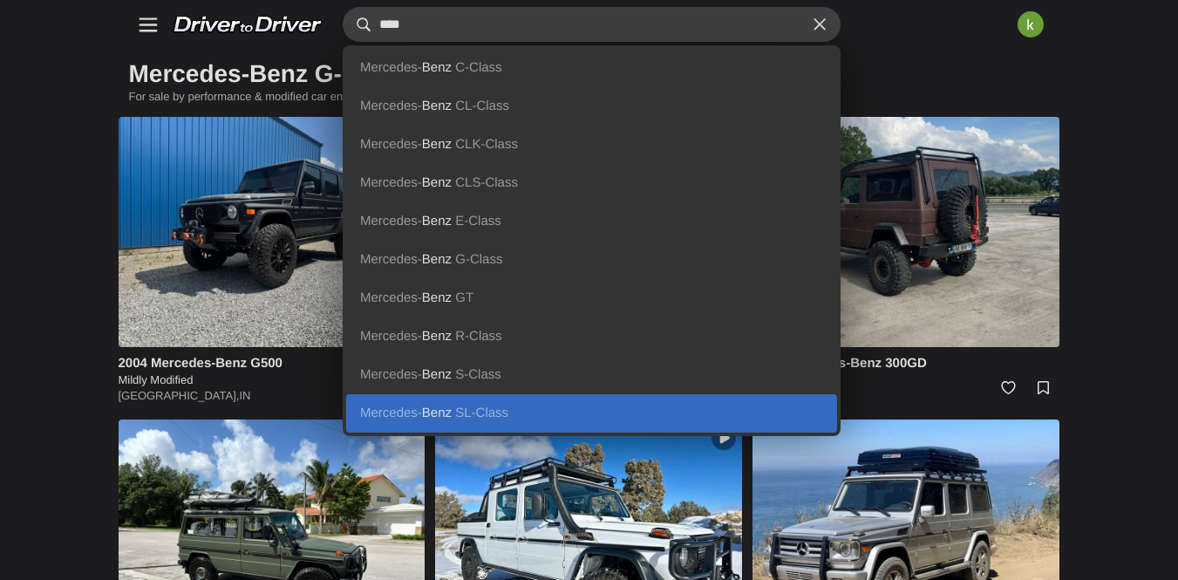
type input "****"
click at [402, 411] on link "Mercedes- Benz SL-Class" at bounding box center [591, 413] width 491 height 38
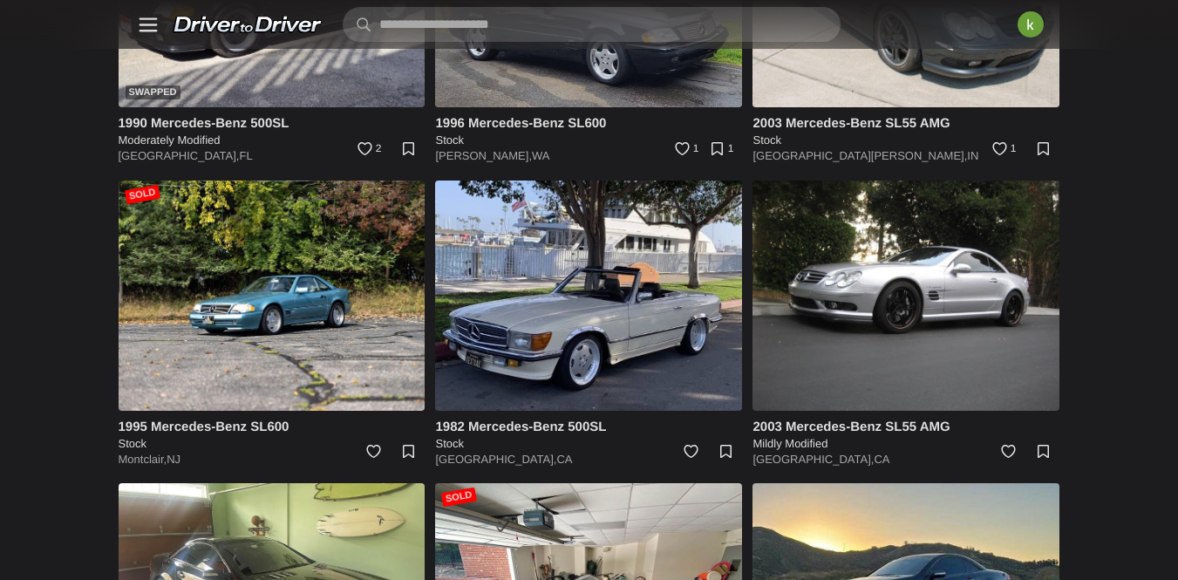
scroll to position [1706, 0]
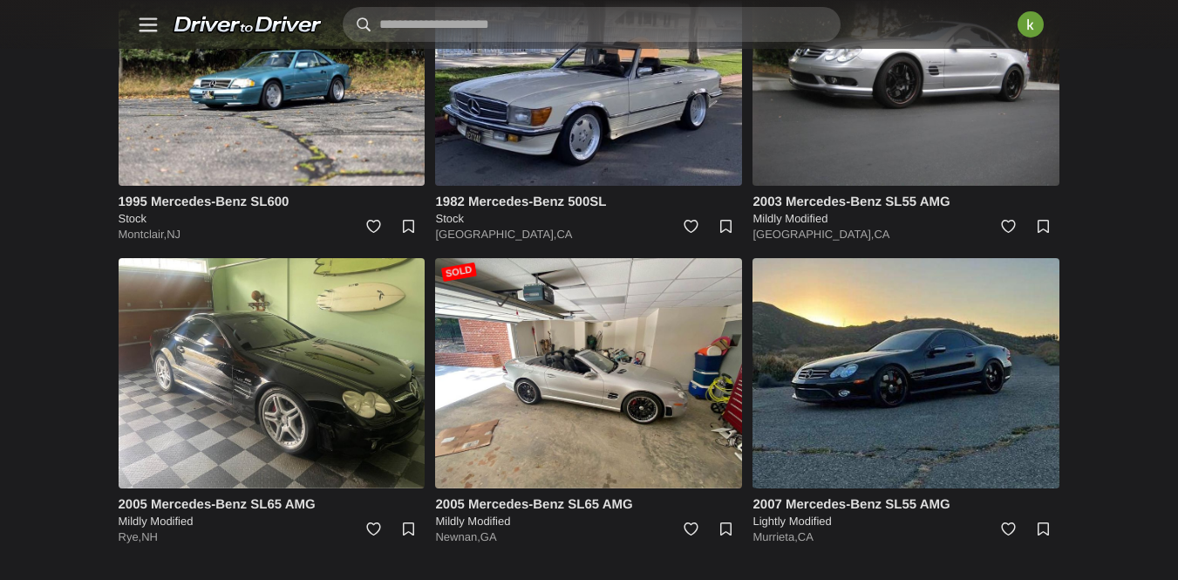
click at [400, 22] on input "text" at bounding box center [592, 24] width 498 height 35
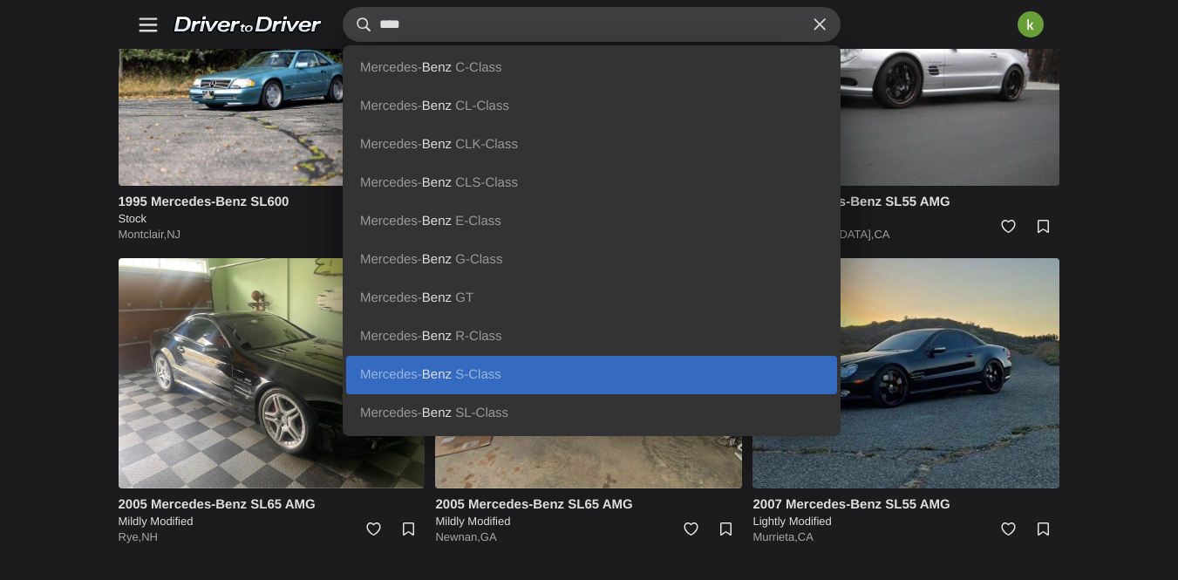
type input "****"
click at [422, 377] on b "Benz" at bounding box center [437, 374] width 30 height 15
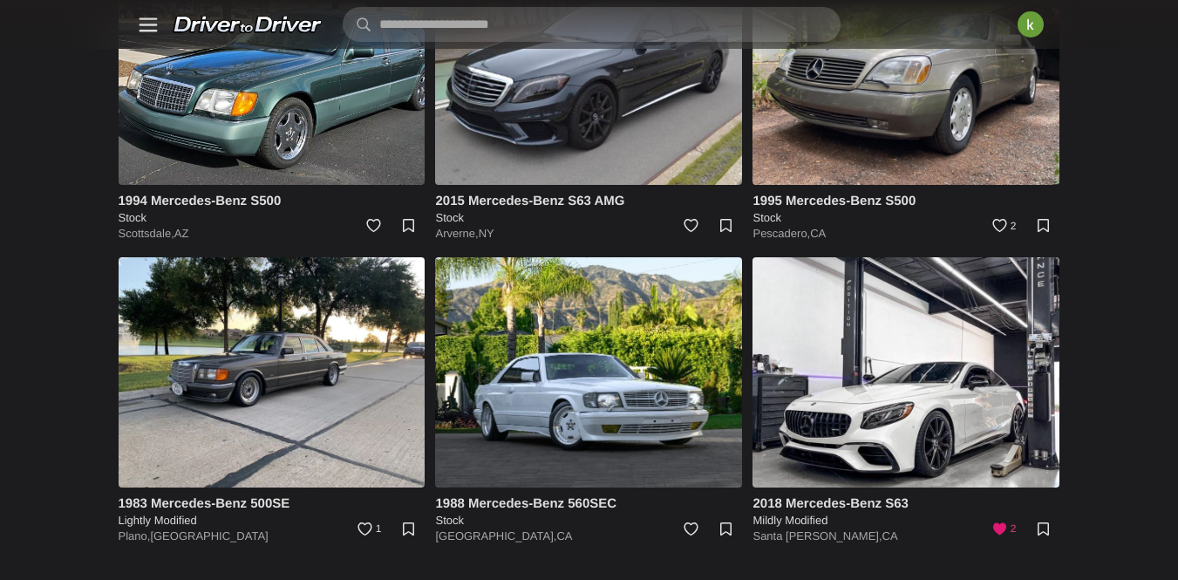
scroll to position [5393, 0]
click at [423, 23] on input "text" at bounding box center [592, 24] width 498 height 35
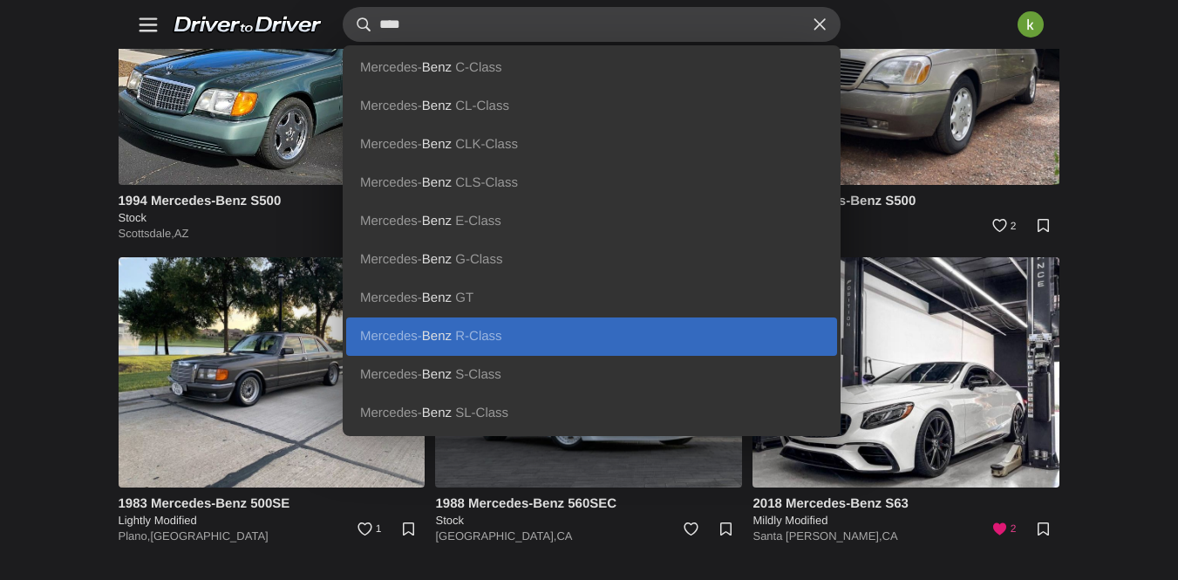
type input "****"
click at [455, 329] on span "R-Class" at bounding box center [478, 336] width 46 height 15
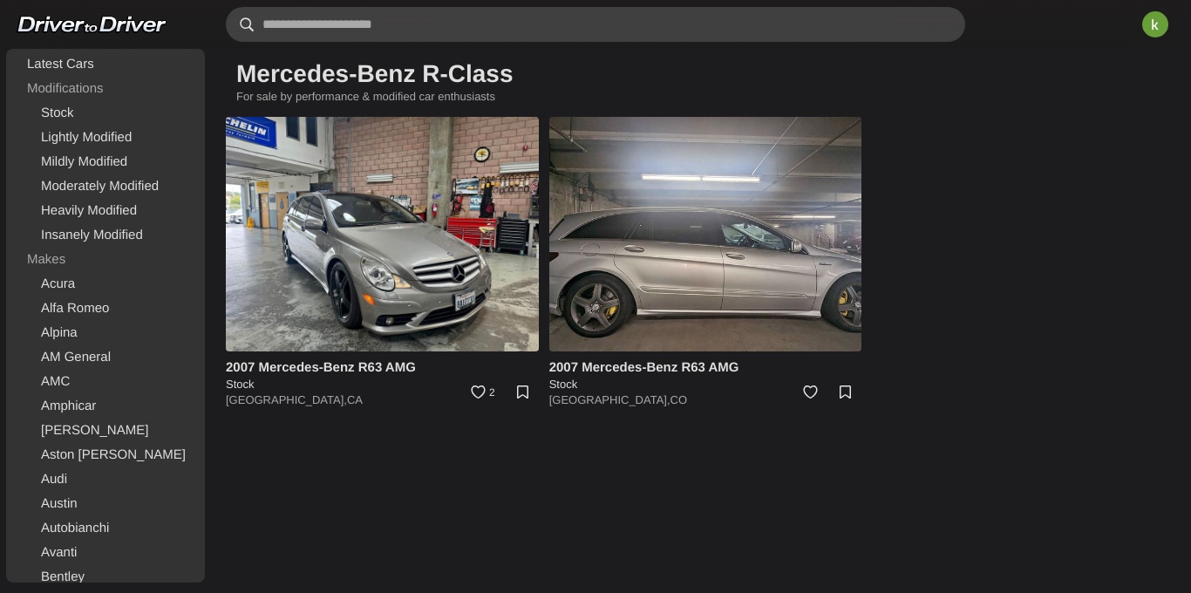
click at [355, 31] on input "text" at bounding box center [595, 24] width 739 height 35
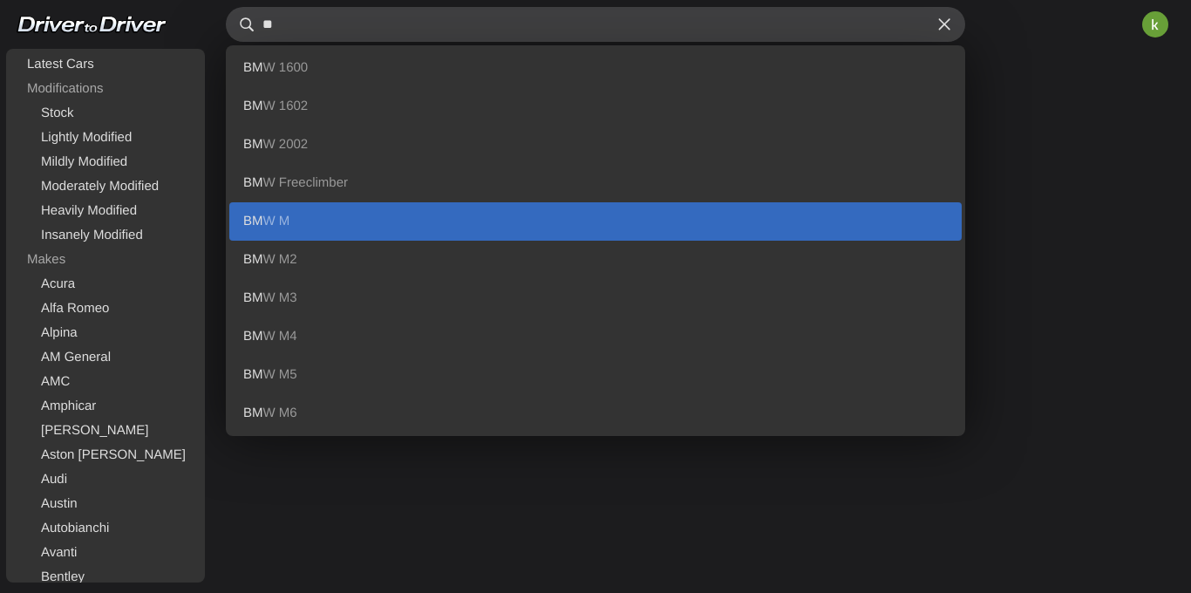
type input "**"
click at [273, 212] on link "BM W M" at bounding box center [595, 221] width 732 height 38
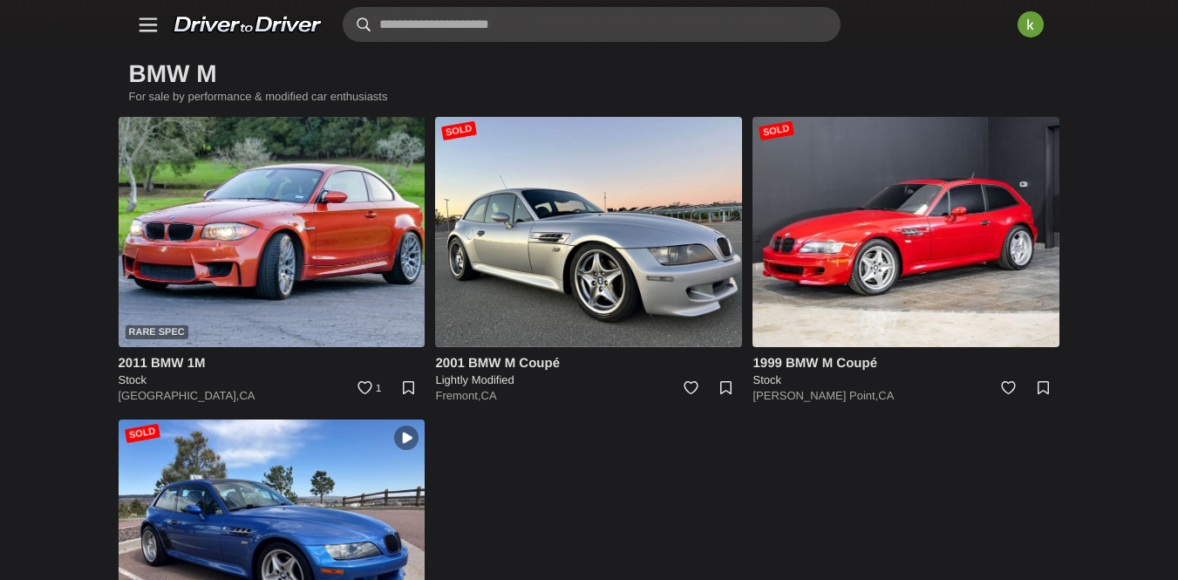
click at [351, 34] on input "text" at bounding box center [592, 24] width 498 height 35
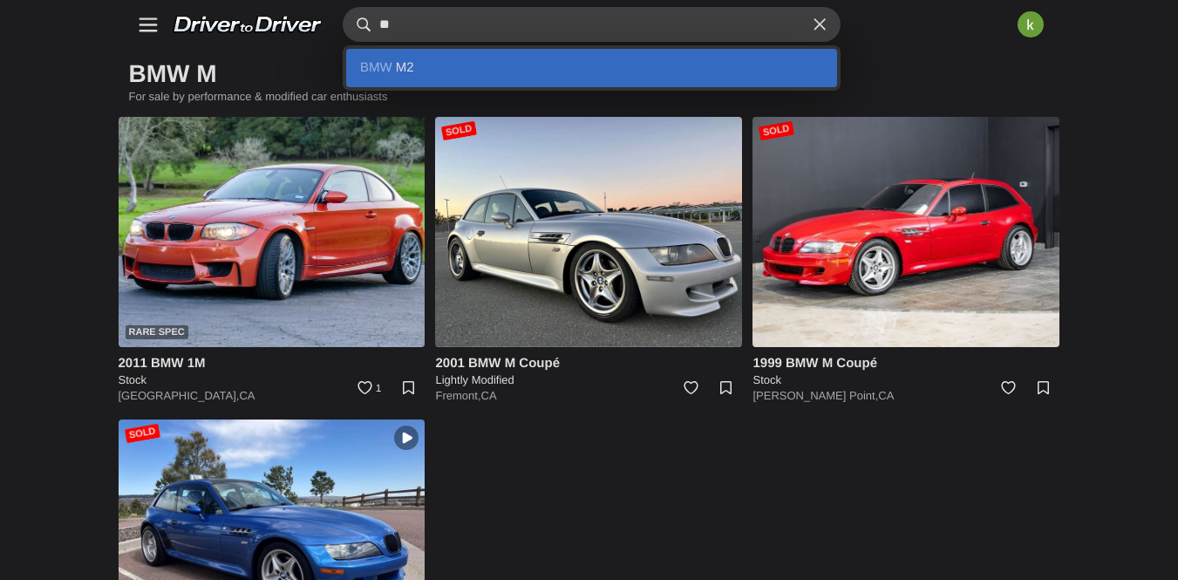
type input "**"
click at [346, 80] on link "BMW M2" at bounding box center [591, 68] width 491 height 38
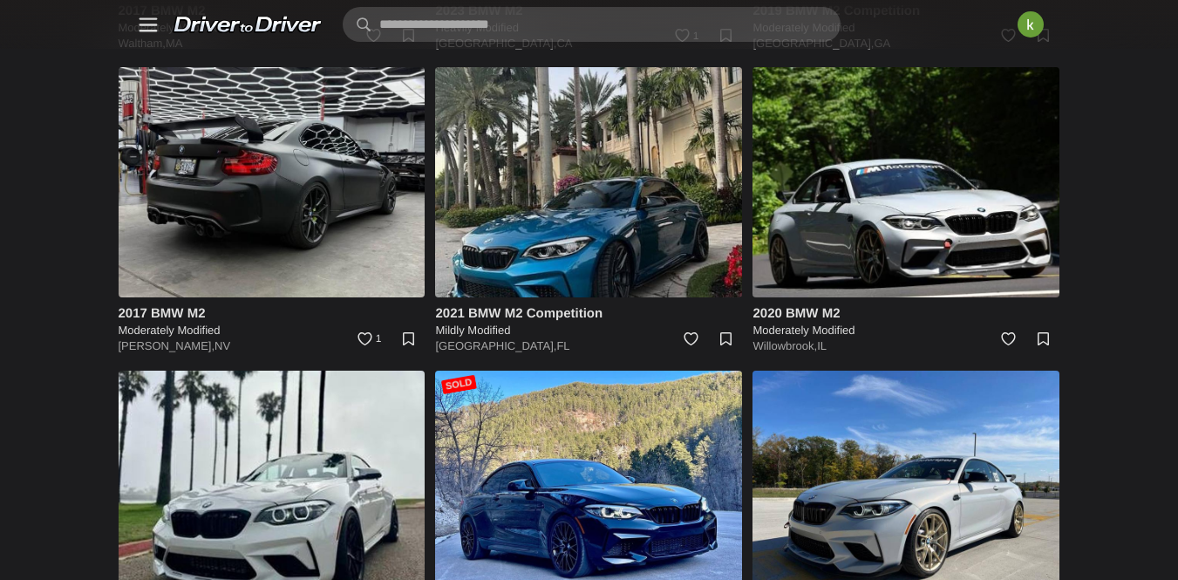
scroll to position [478, 0]
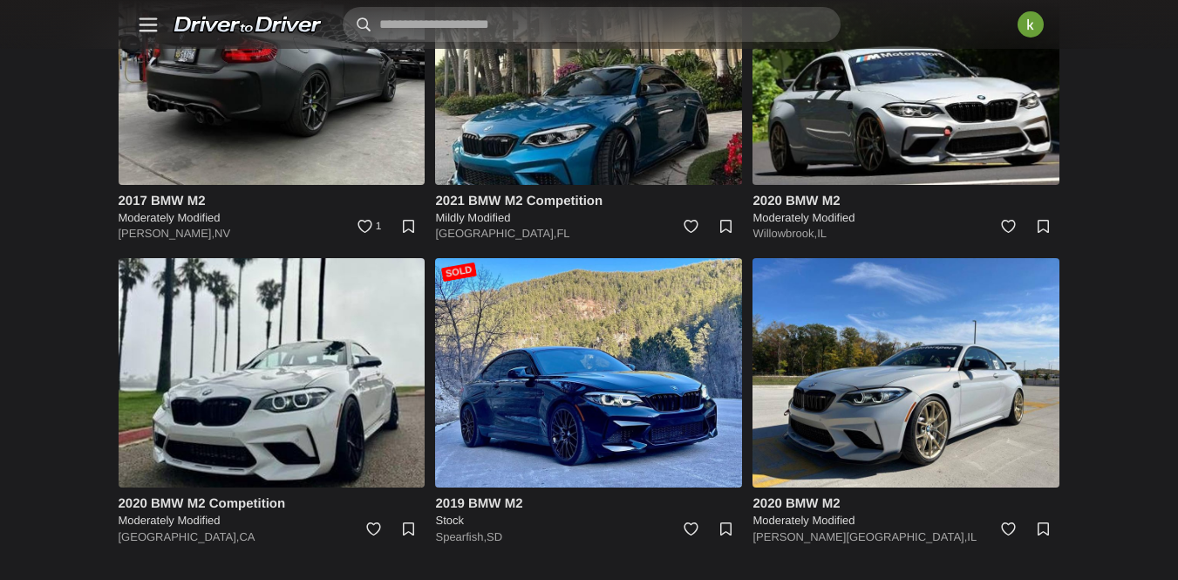
click at [357, 21] on input "text" at bounding box center [592, 24] width 498 height 35
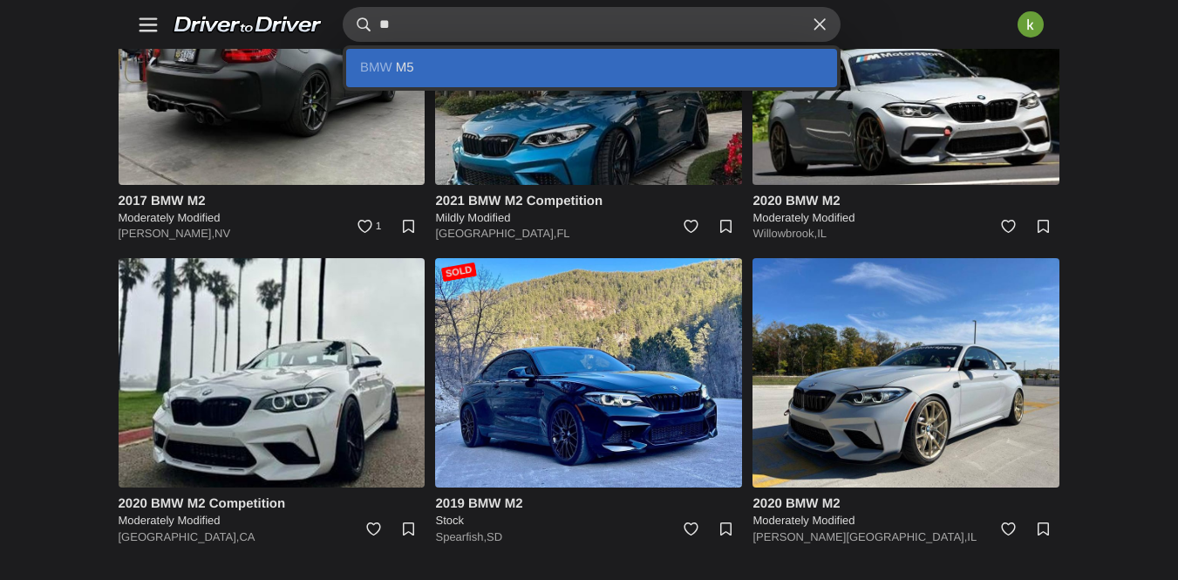
type input "**"
click at [346, 55] on link "BMW M5" at bounding box center [591, 68] width 491 height 38
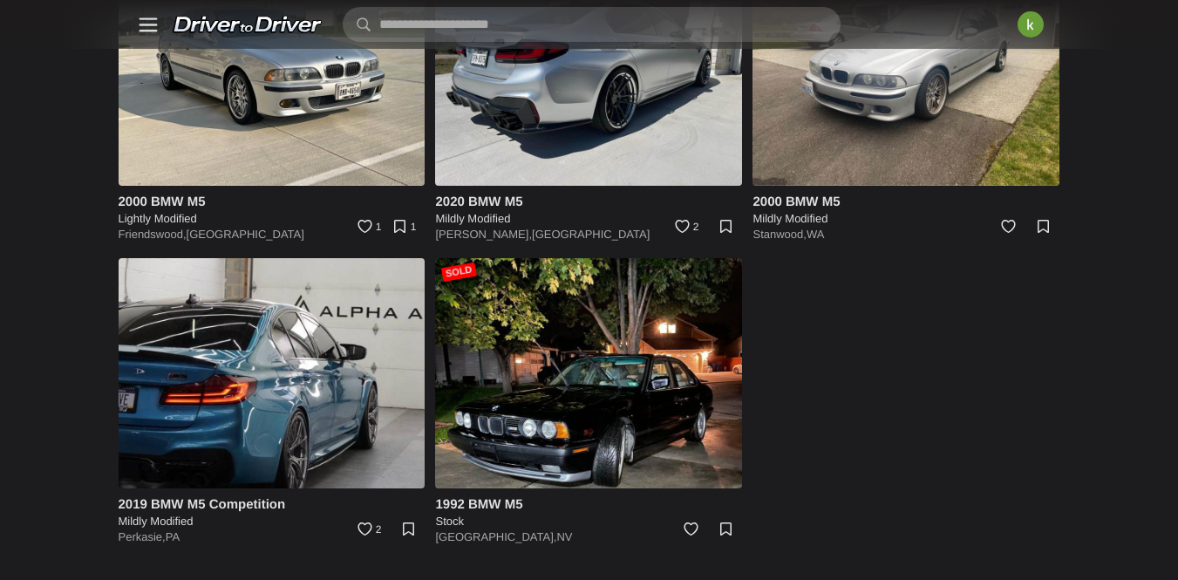
scroll to position [2628, 0]
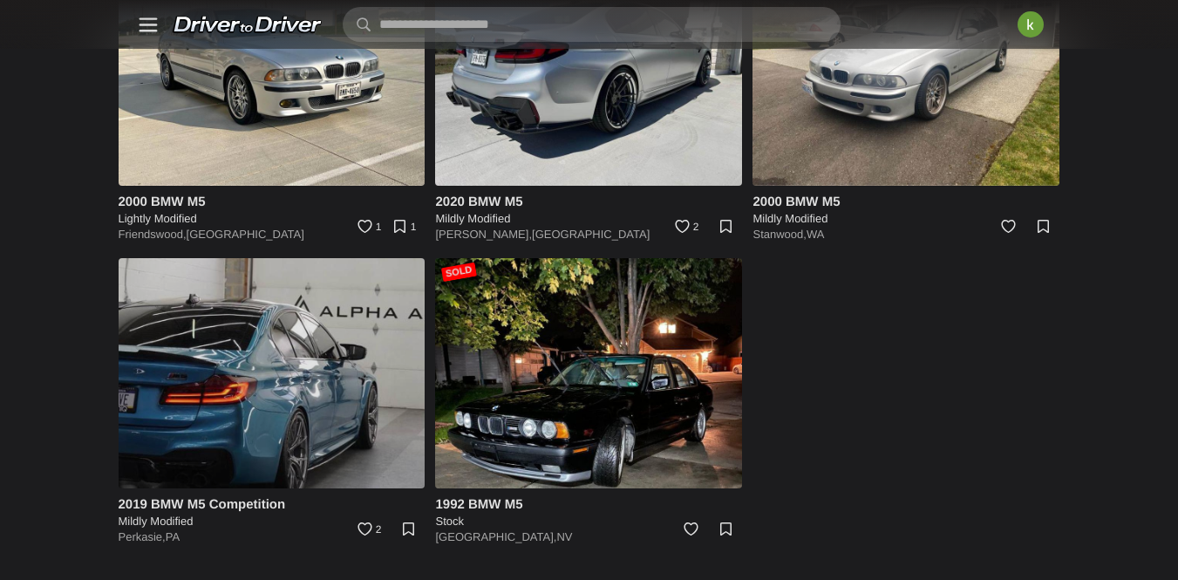
click at [425, 351] on img at bounding box center [272, 373] width 307 height 230
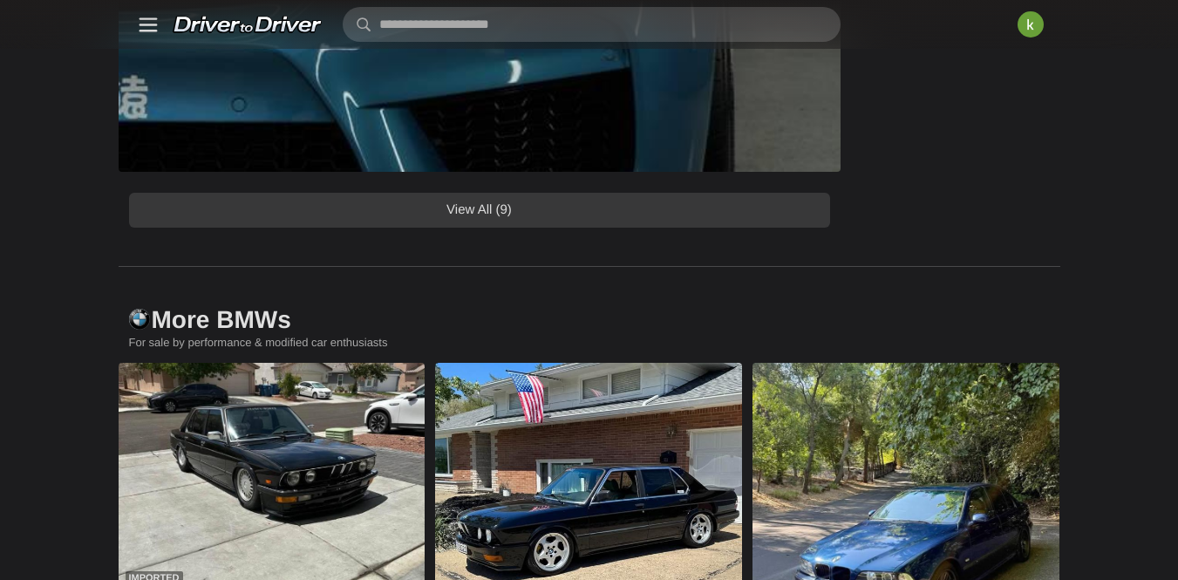
scroll to position [1674, 0]
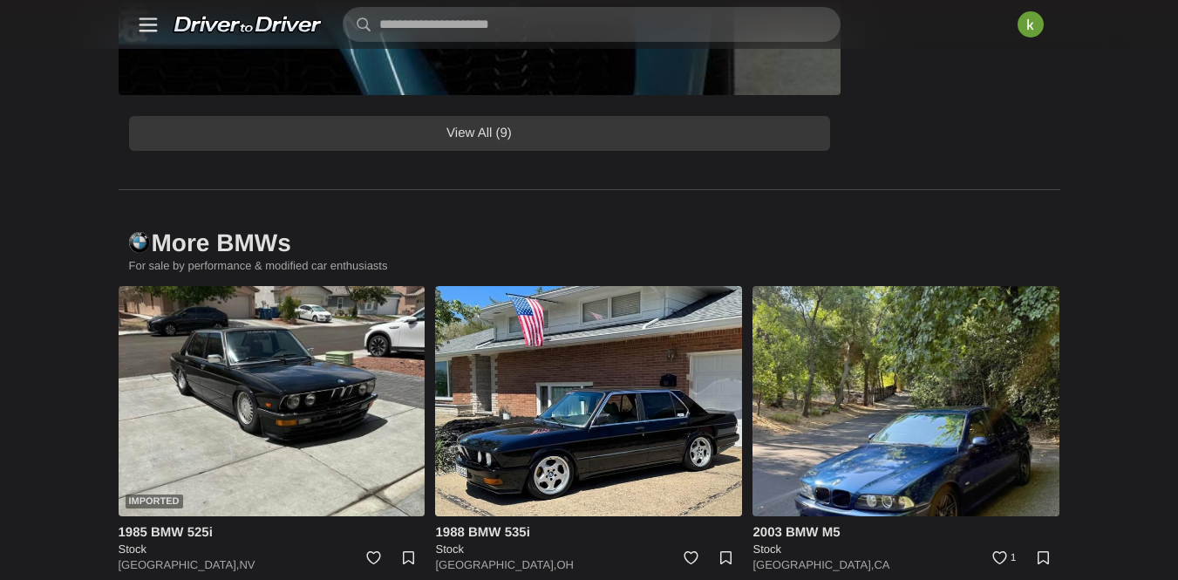
click at [637, 151] on link "View All (9)" at bounding box center [479, 133] width 701 height 35
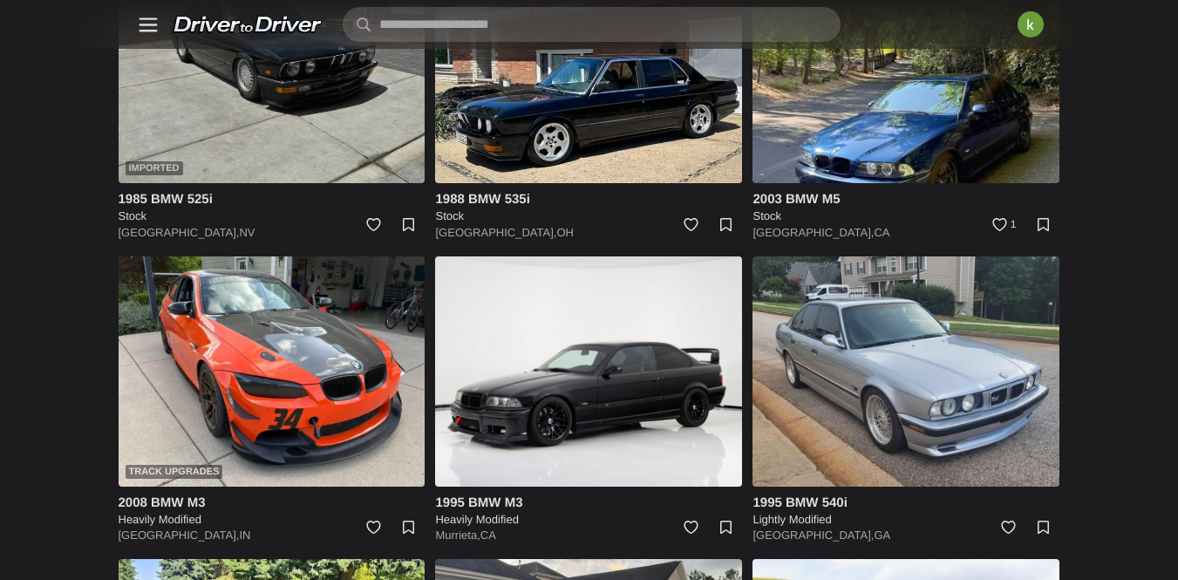
scroll to position [4643, 0]
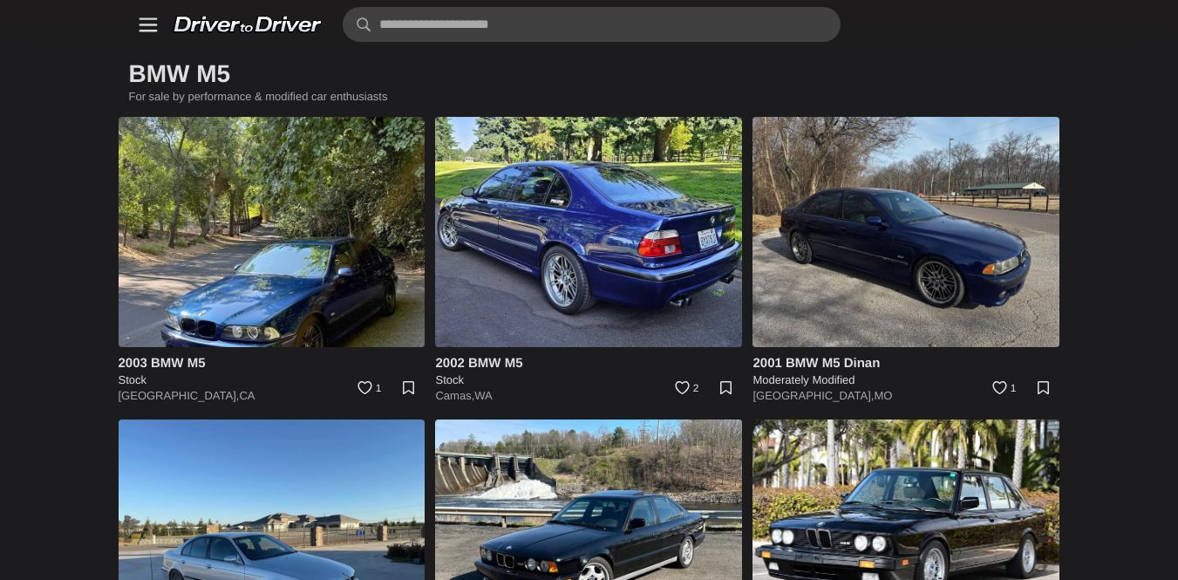
scroll to position [2014, 0]
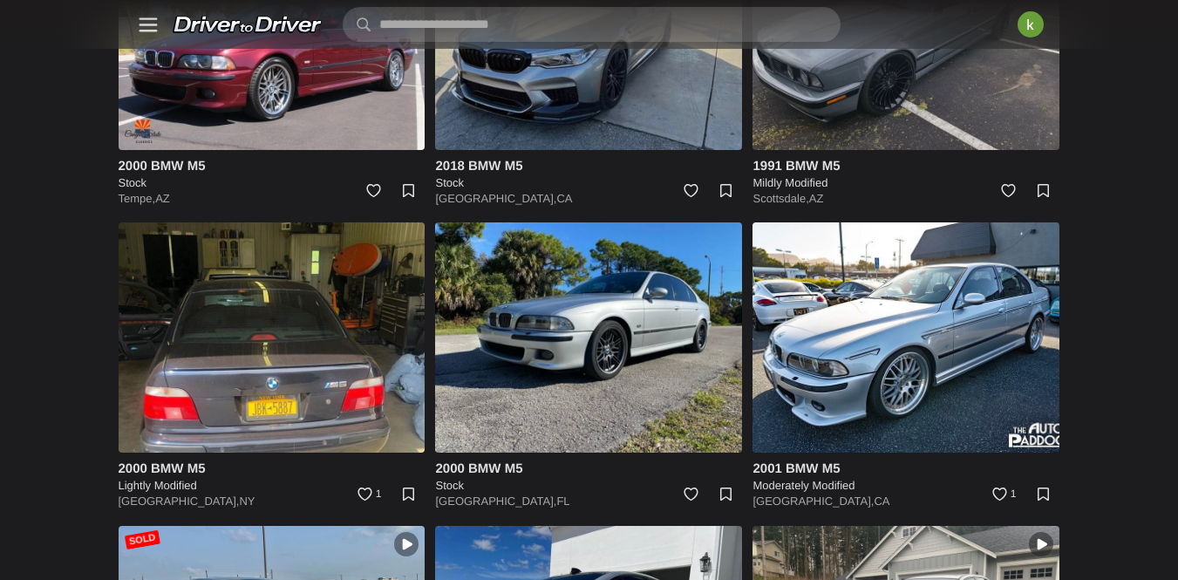
click at [580, 150] on img at bounding box center [588, 35] width 307 height 230
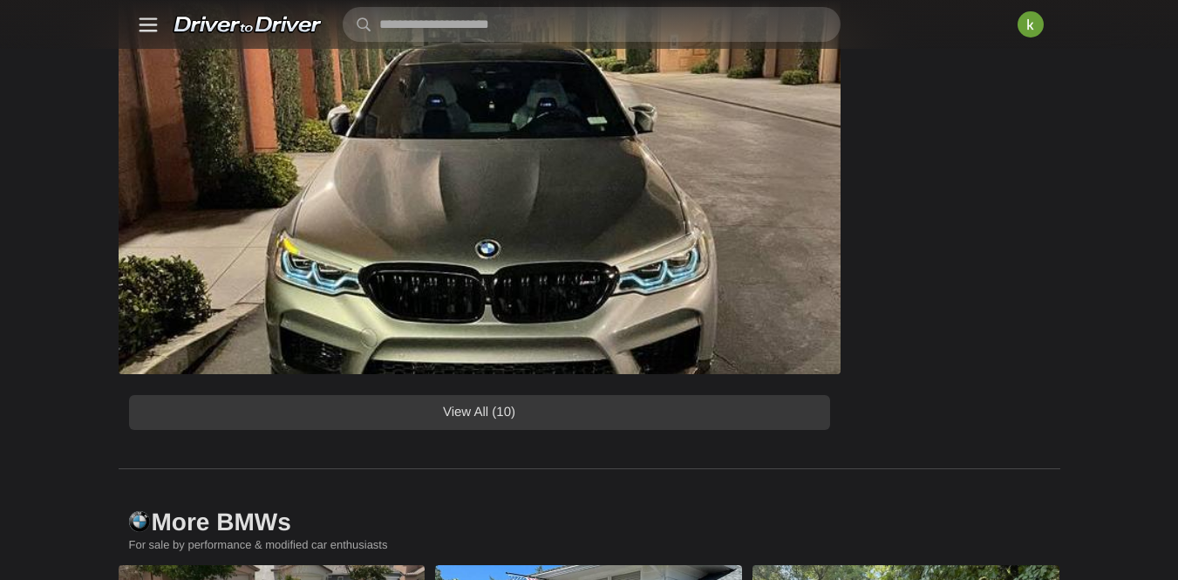
scroll to position [1397, 0]
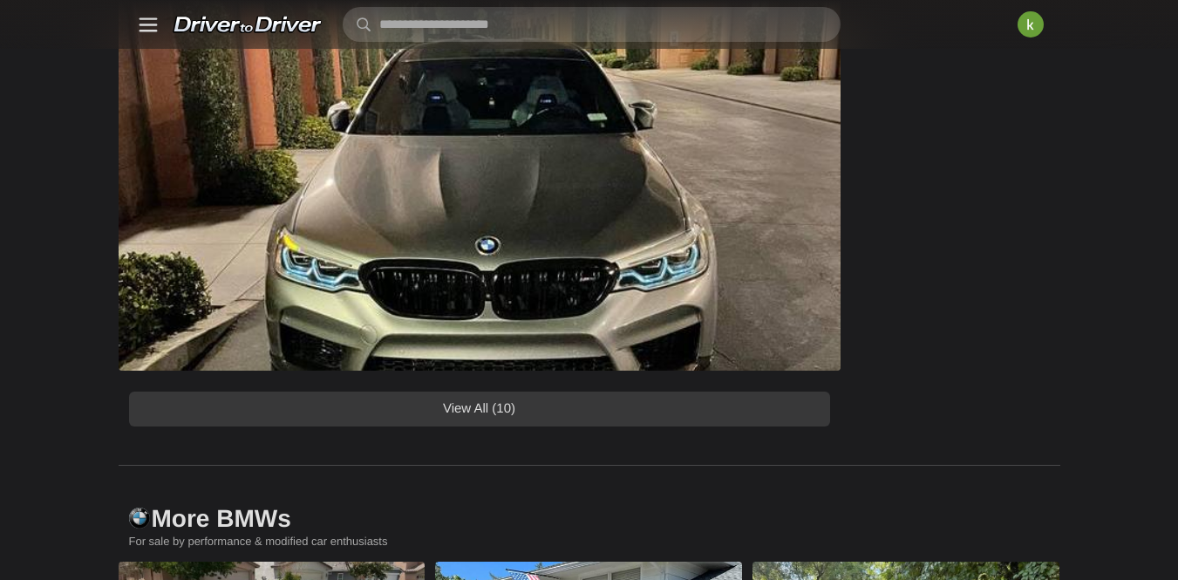
click at [512, 426] on link "View All (10)" at bounding box center [479, 408] width 701 height 35
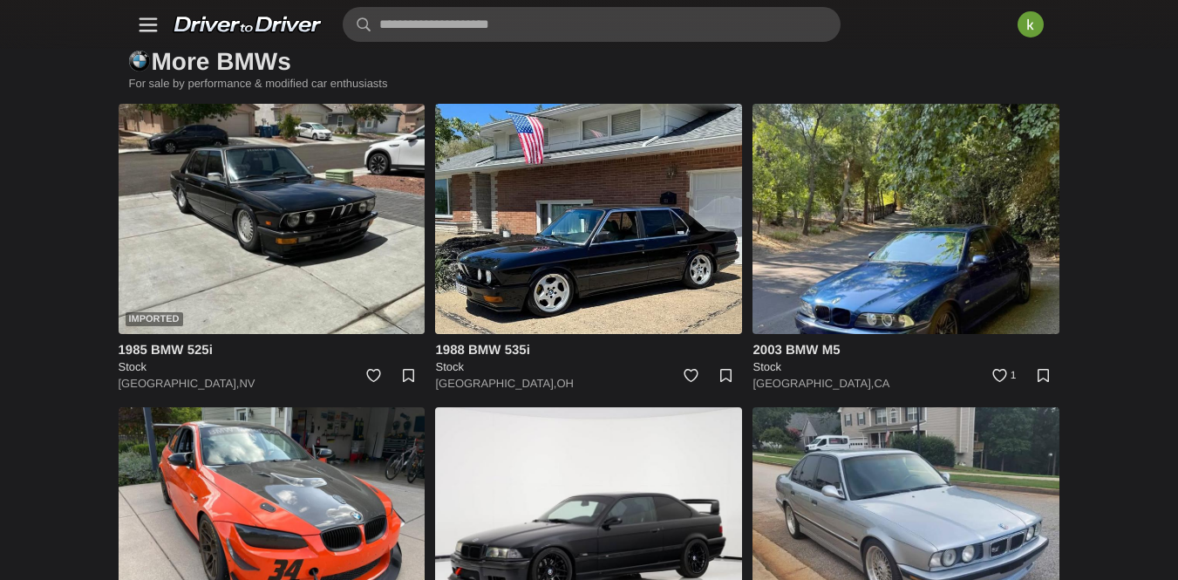
scroll to position [5517, 0]
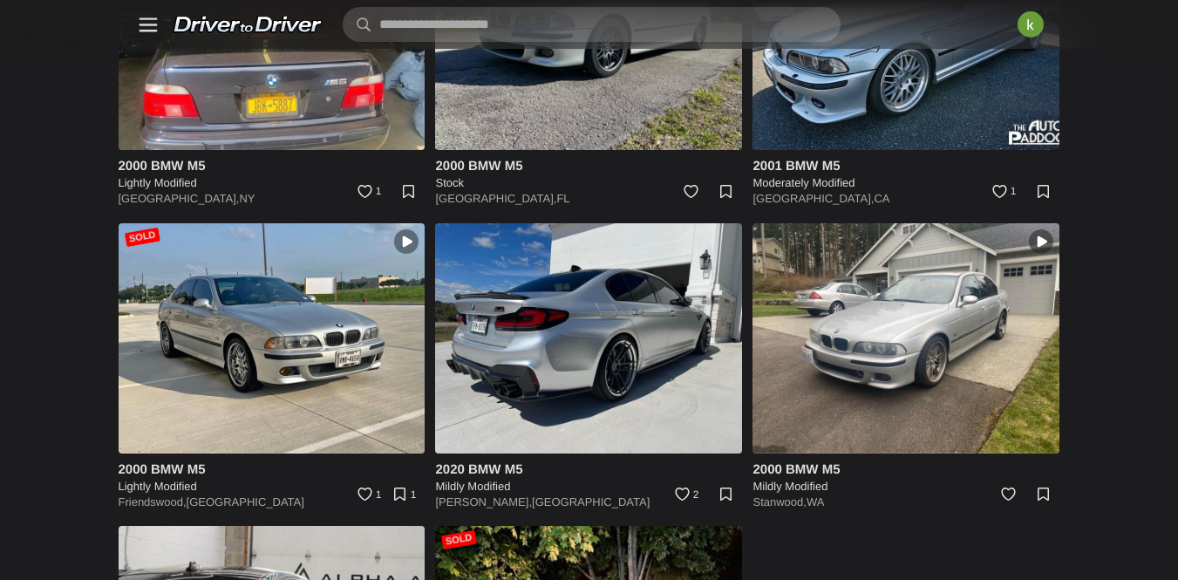
scroll to position [2330, 0]
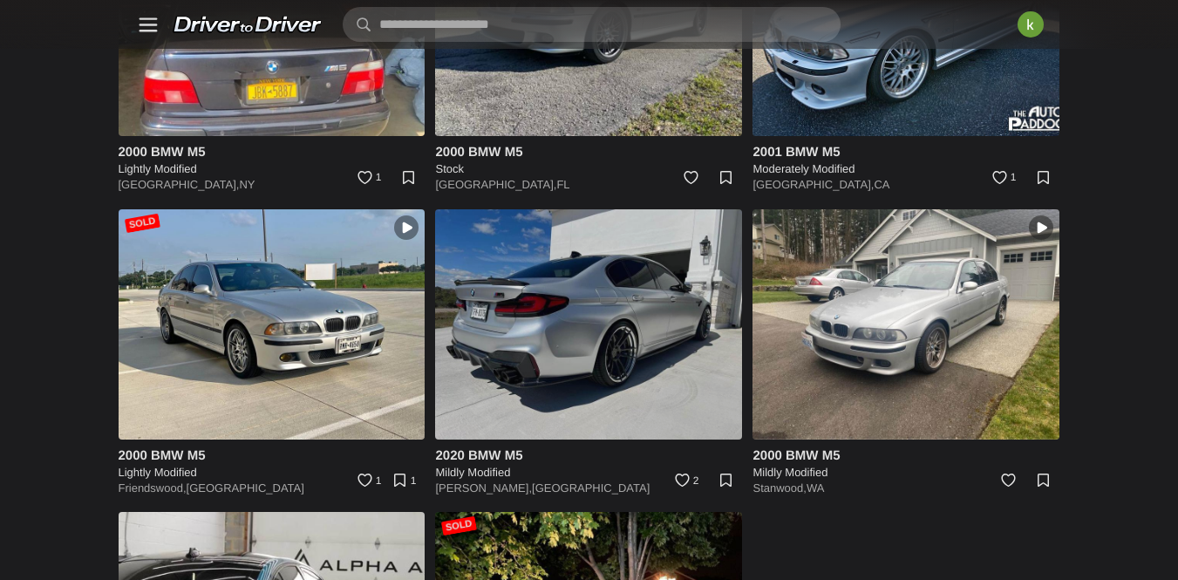
click at [656, 299] on img at bounding box center [588, 324] width 307 height 230
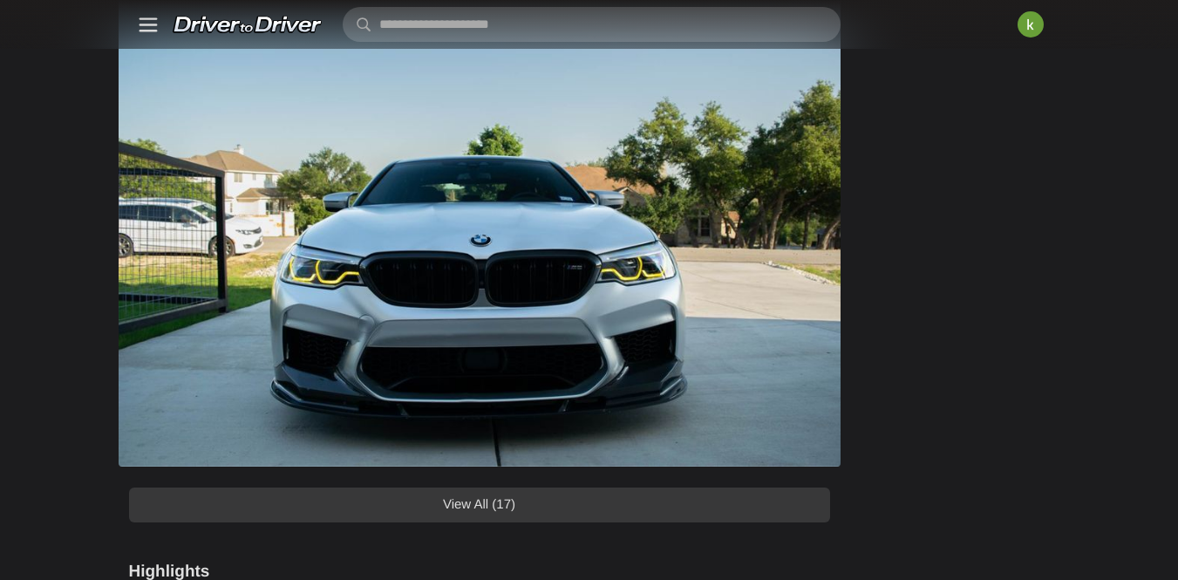
scroll to position [1606, 0]
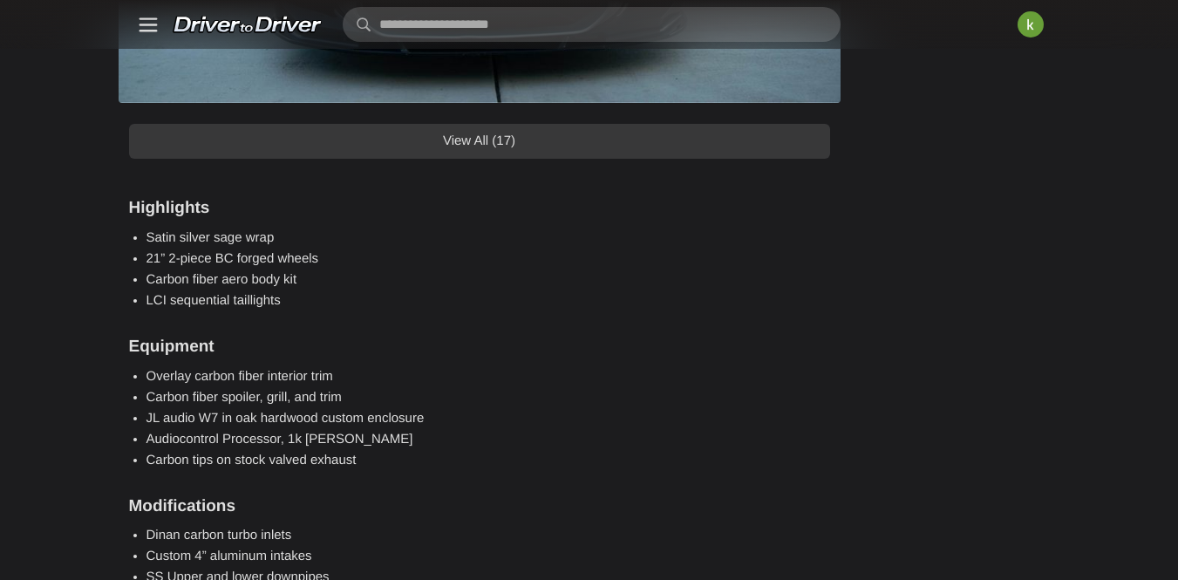
click at [599, 159] on link "View All (17)" at bounding box center [479, 141] width 701 height 35
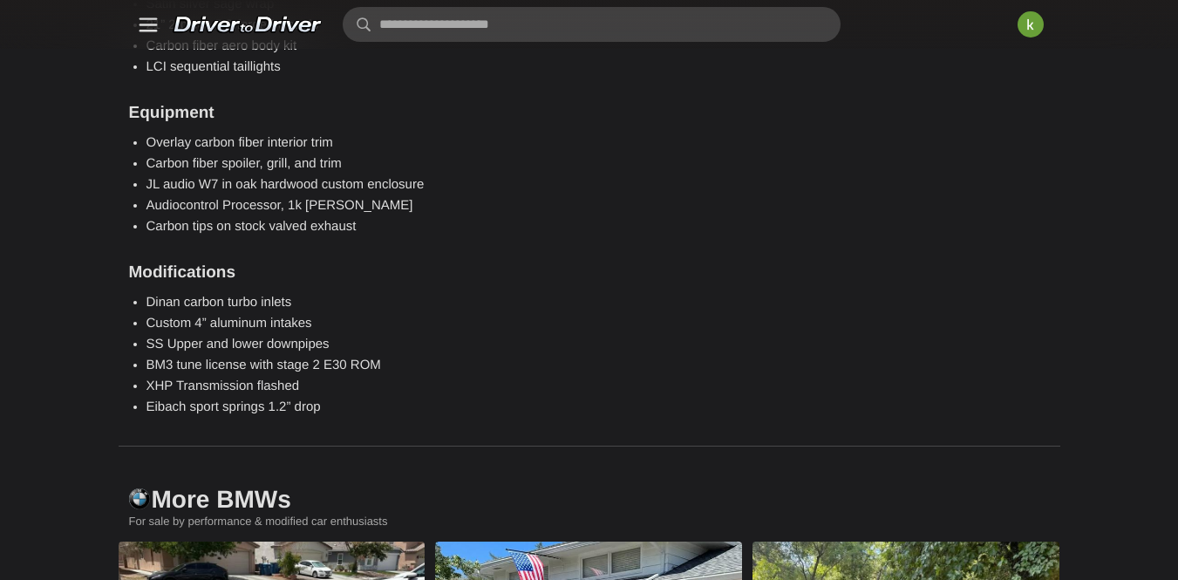
scroll to position [8970, 0]
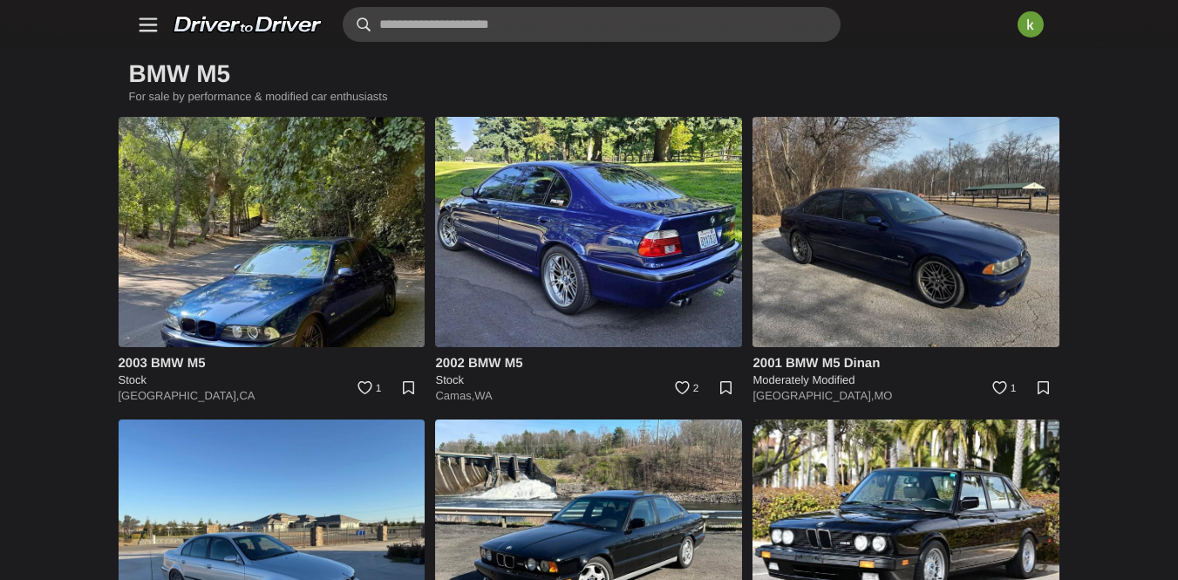
click at [438, 24] on input "text" at bounding box center [592, 24] width 498 height 35
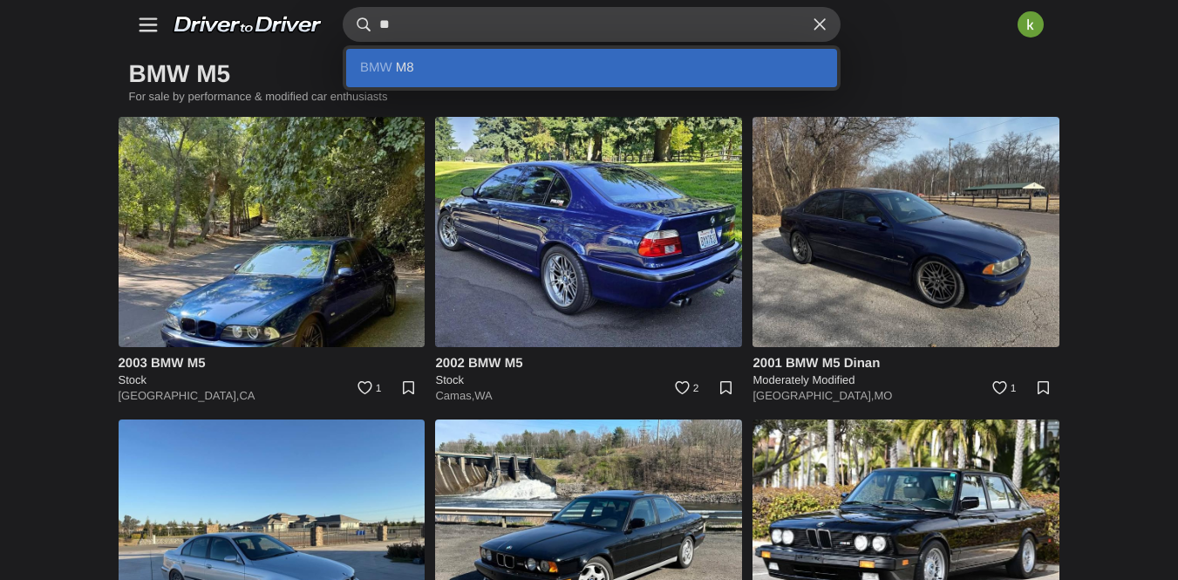
type input "**"
click at [371, 66] on link "BMW M8" at bounding box center [591, 68] width 491 height 38
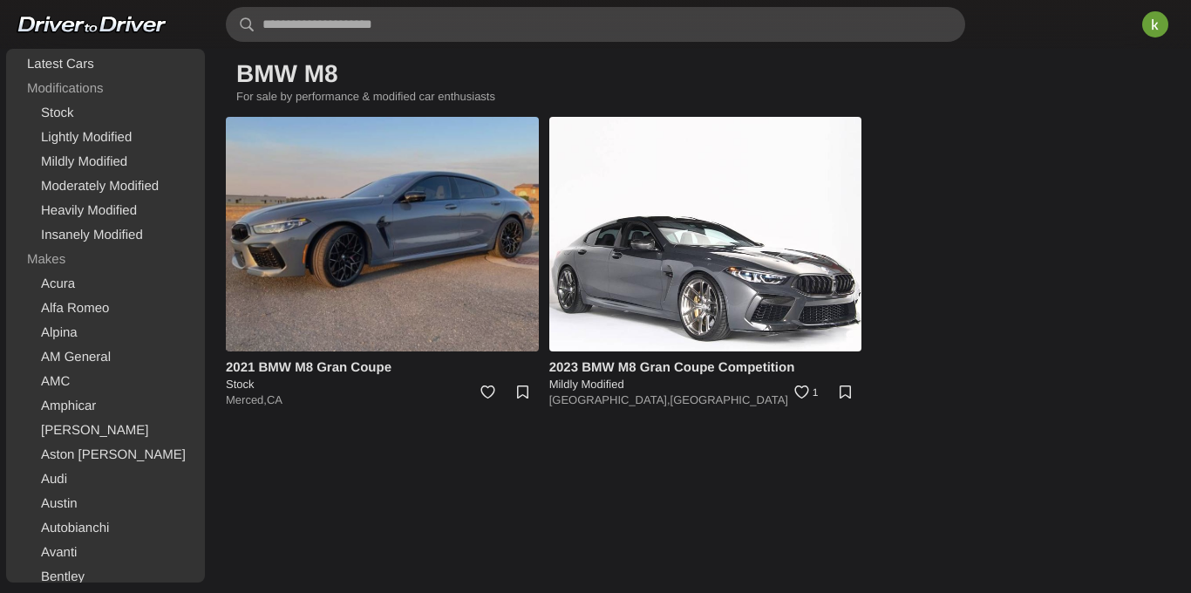
click at [372, 199] on img at bounding box center [382, 234] width 313 height 235
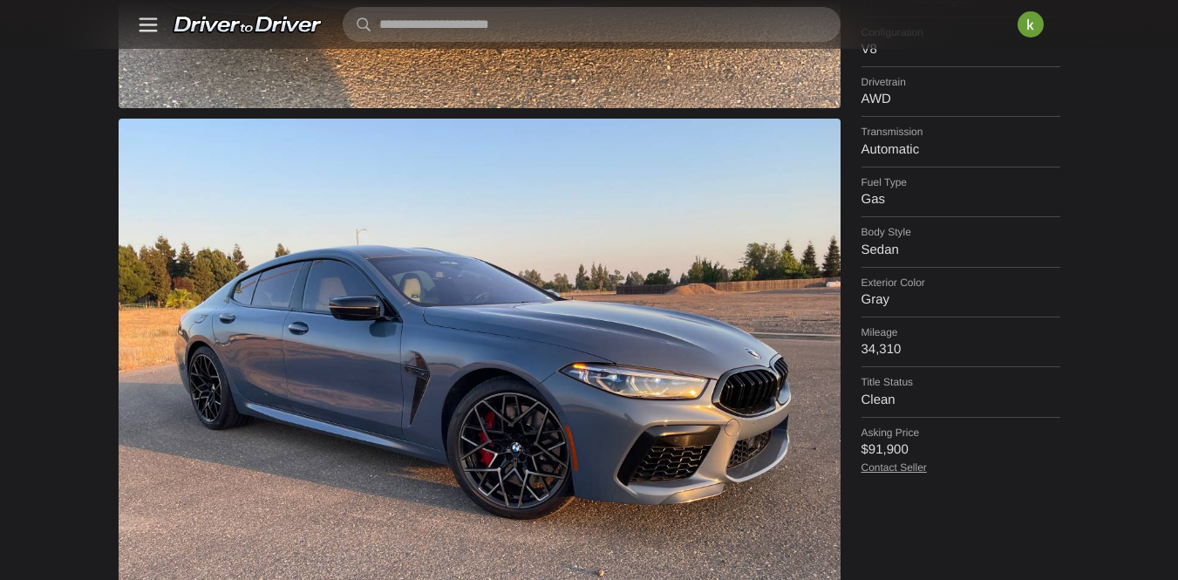
scroll to position [618, 0]
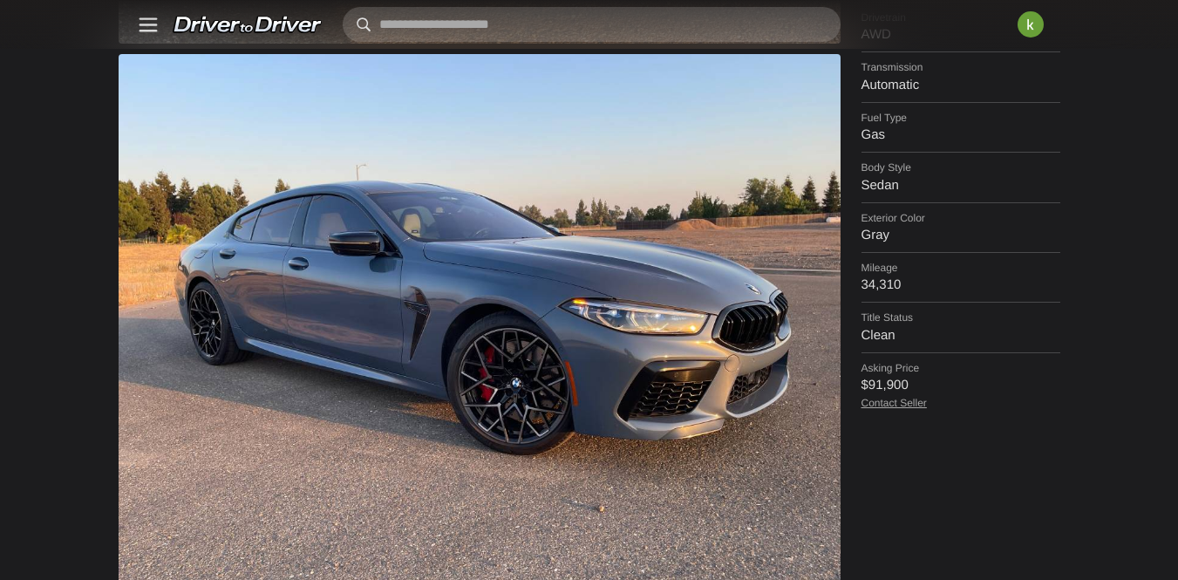
click at [504, 26] on input "text" at bounding box center [592, 24] width 498 height 35
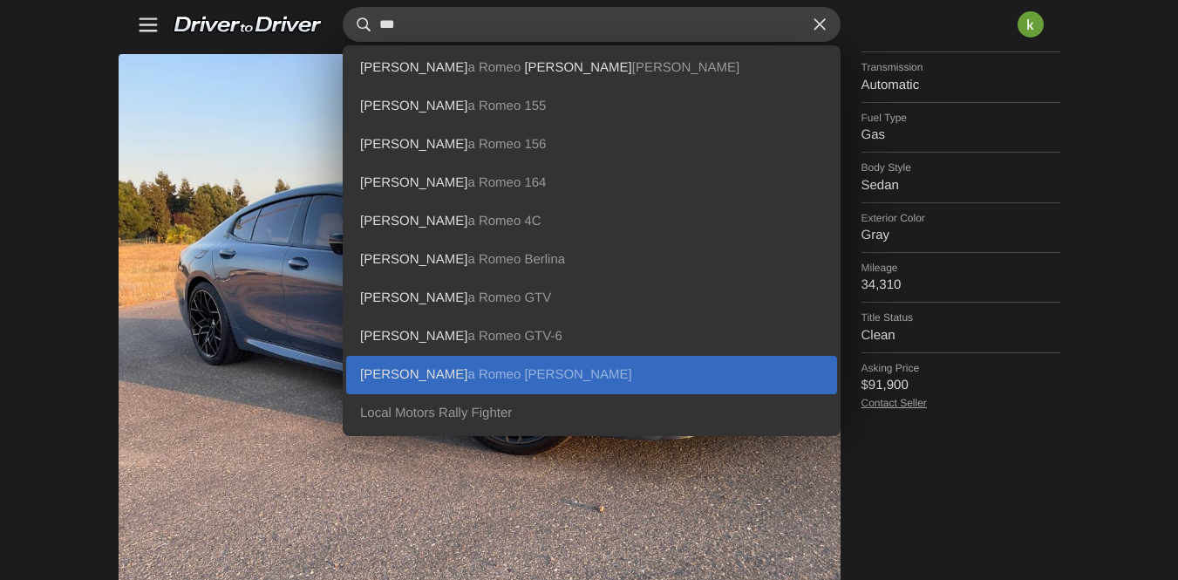
type input "***"
click at [351, 360] on link "[PERSON_NAME] a [PERSON_NAME]" at bounding box center [591, 375] width 491 height 38
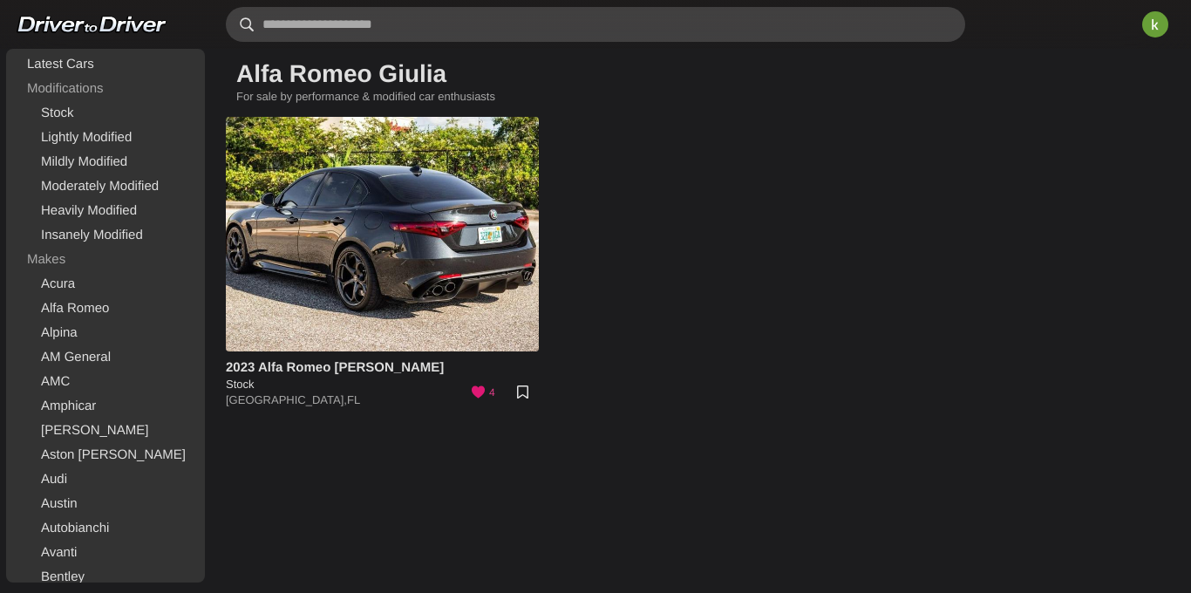
click at [303, 17] on input "text" at bounding box center [595, 24] width 739 height 35
type input "*"
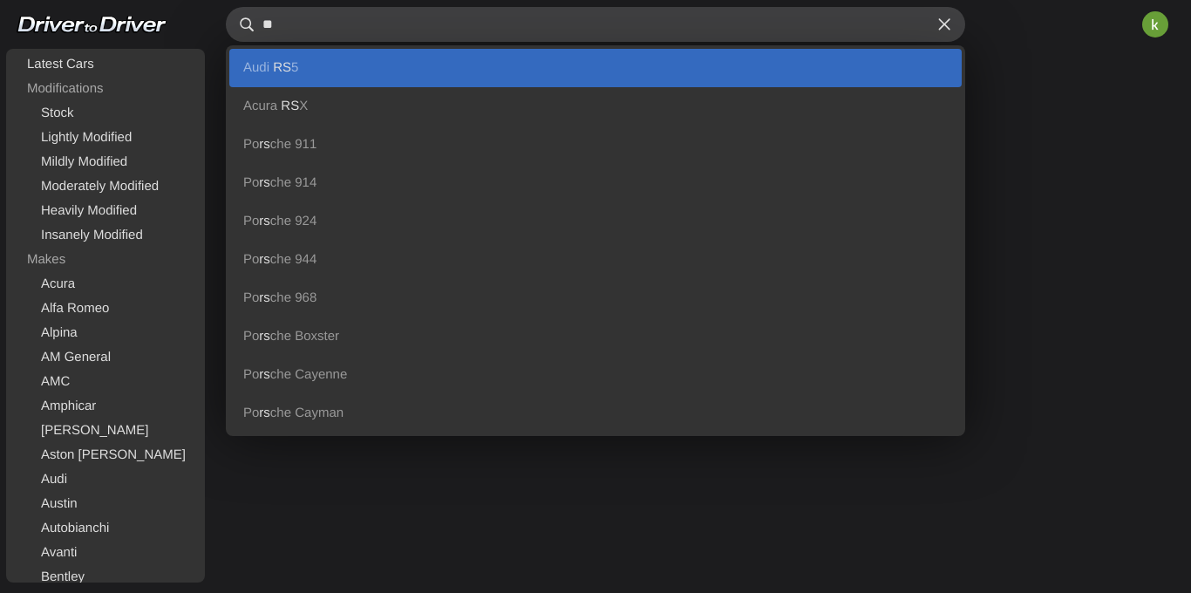
type input "**"
click at [325, 72] on link "Audi RS 5" at bounding box center [595, 68] width 732 height 38
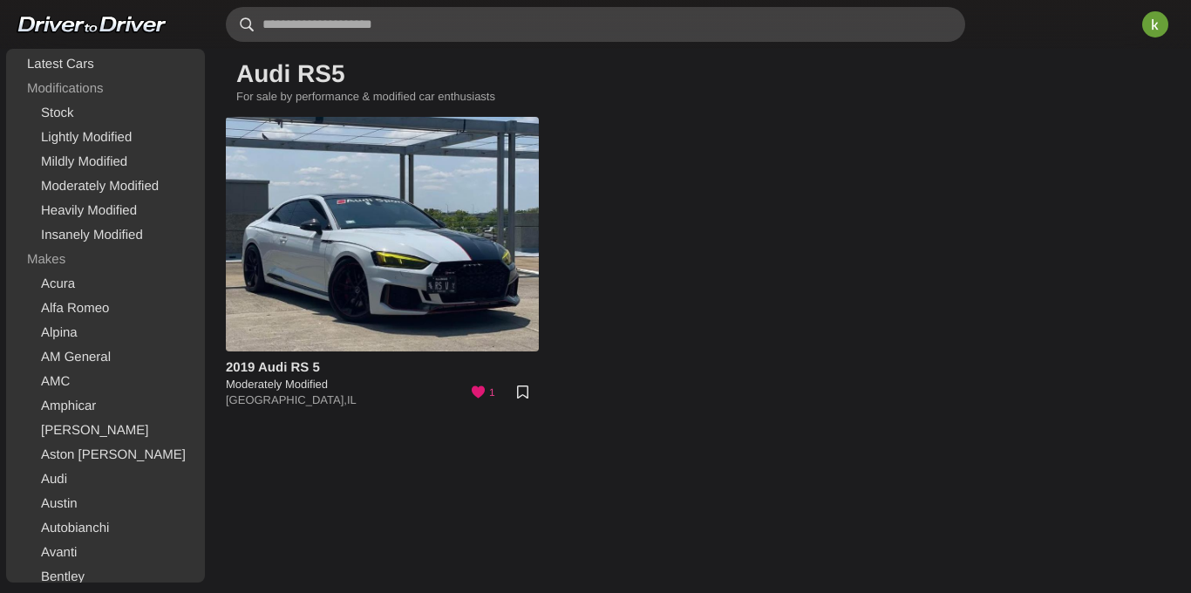
click at [367, 27] on input "text" at bounding box center [595, 24] width 739 height 35
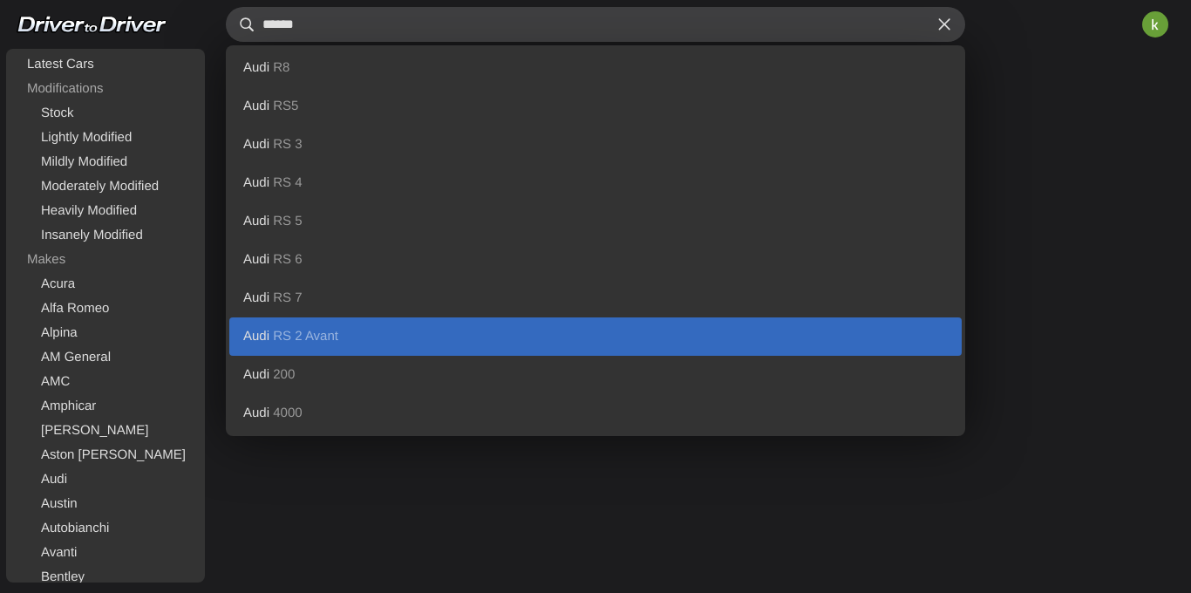
type input "******"
click at [335, 327] on link "Audi RS 2 Avant" at bounding box center [595, 336] width 732 height 38
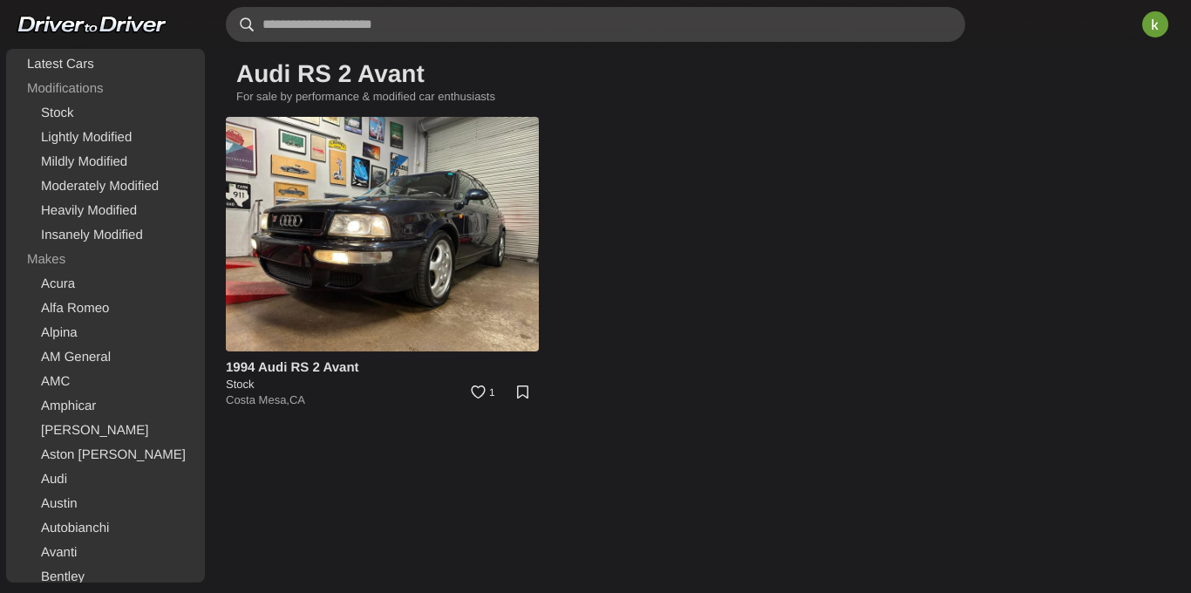
click at [384, 24] on input "text" at bounding box center [595, 24] width 739 height 35
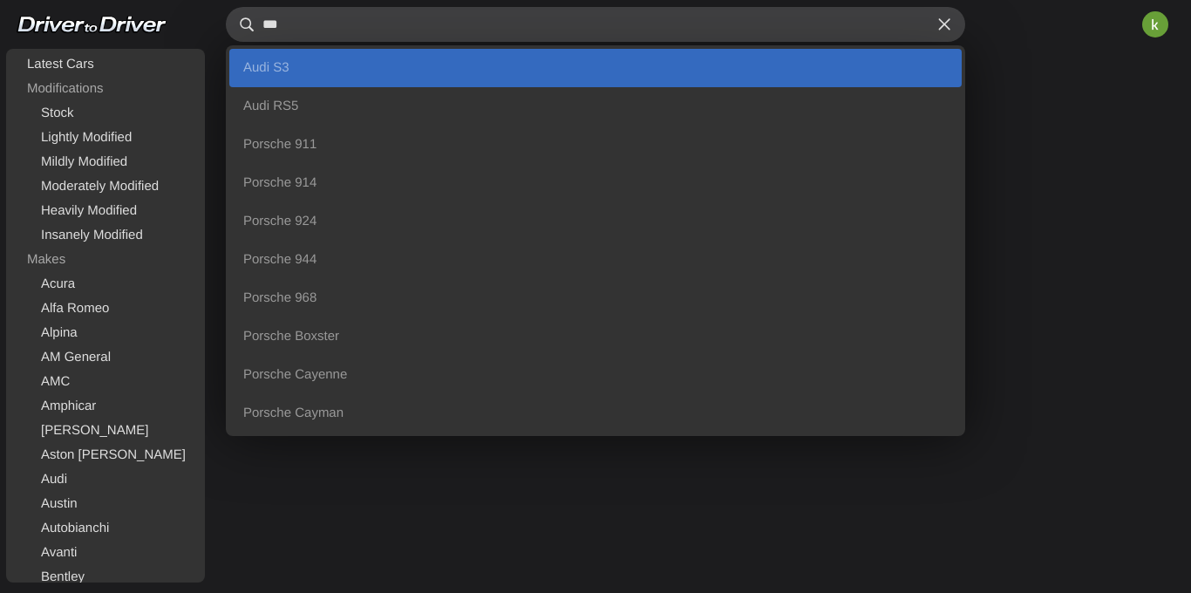
type input "***"
click at [369, 77] on link "Audi S3" at bounding box center [595, 68] width 732 height 38
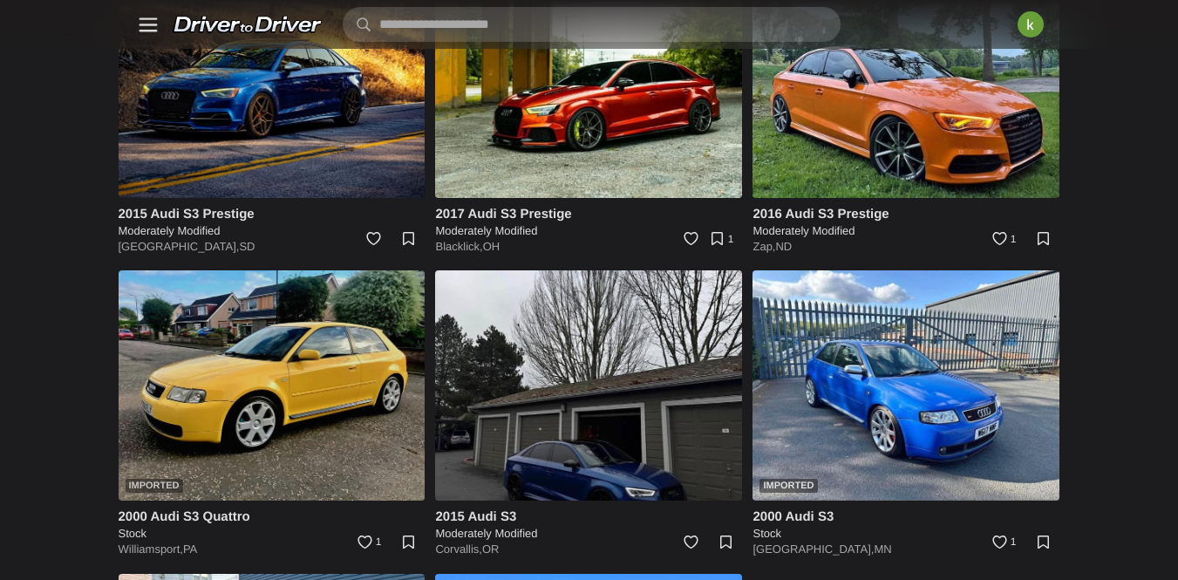
scroll to position [0, 1]
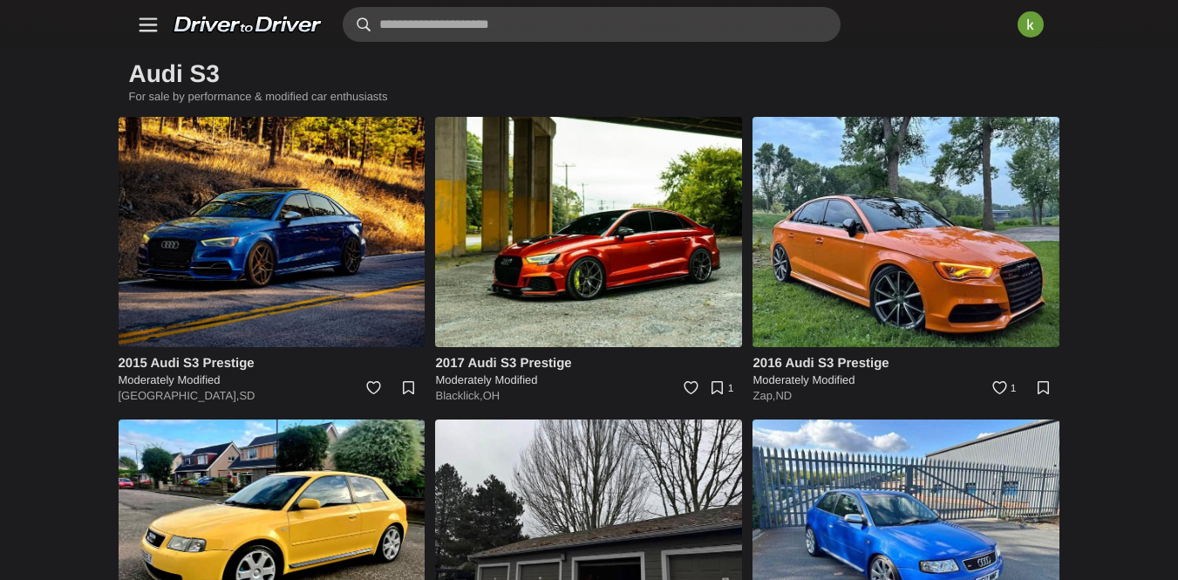
click at [377, 24] on input "text" at bounding box center [592, 24] width 498 height 35
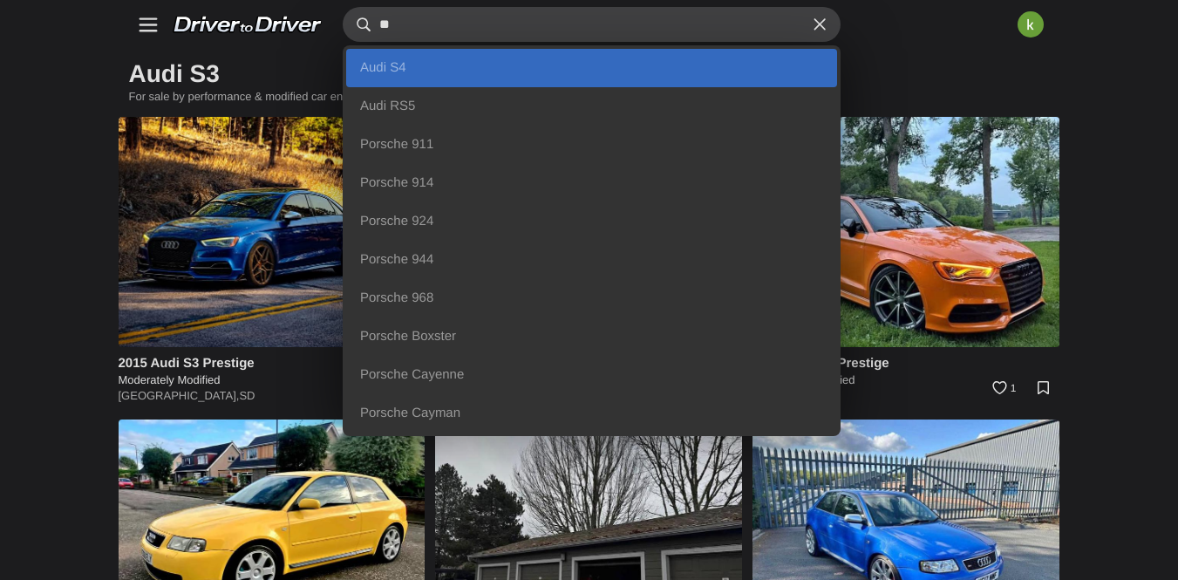
type input "*"
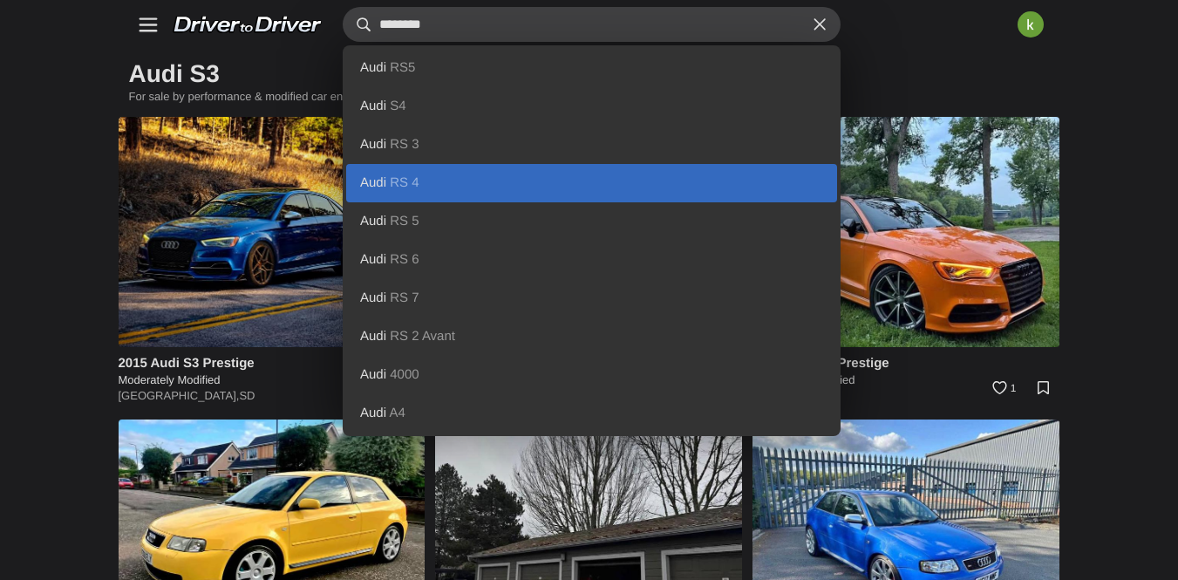
type input "********"
click at [346, 195] on link "Audi RS 4" at bounding box center [591, 183] width 491 height 38
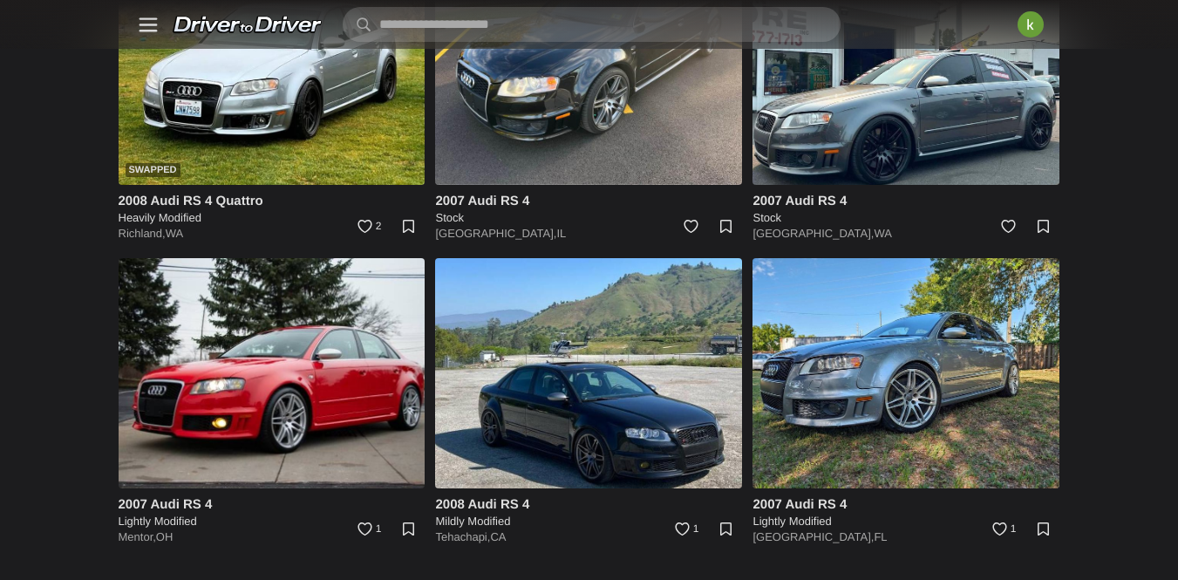
scroll to position [1399, 0]
click at [398, 27] on input "text" at bounding box center [592, 24] width 498 height 35
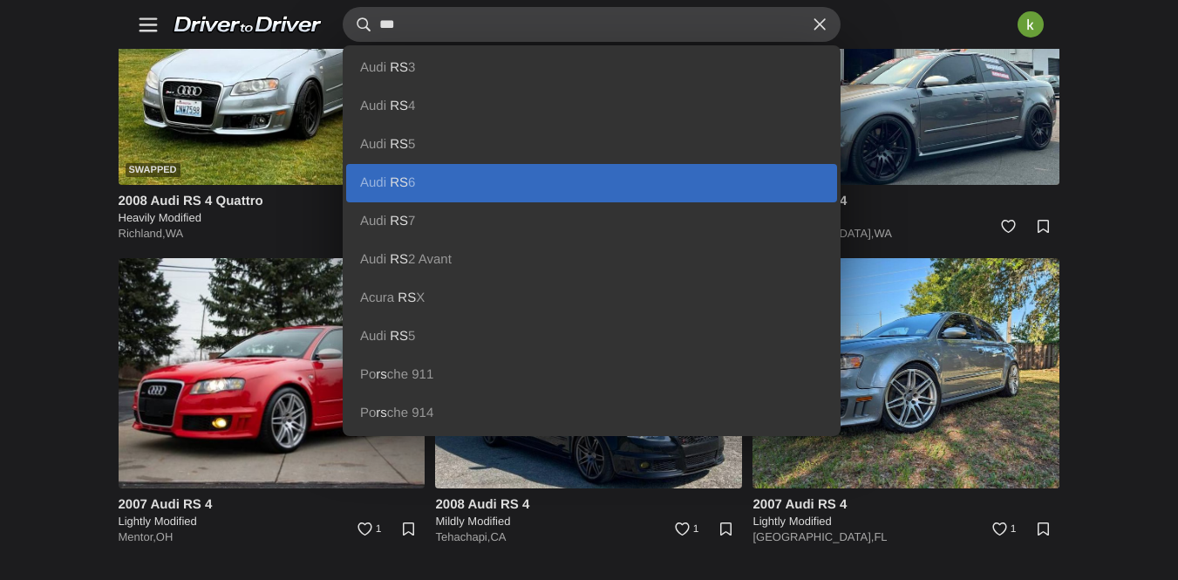
type input "**"
click at [365, 185] on link "Audi RS 6" at bounding box center [591, 183] width 491 height 38
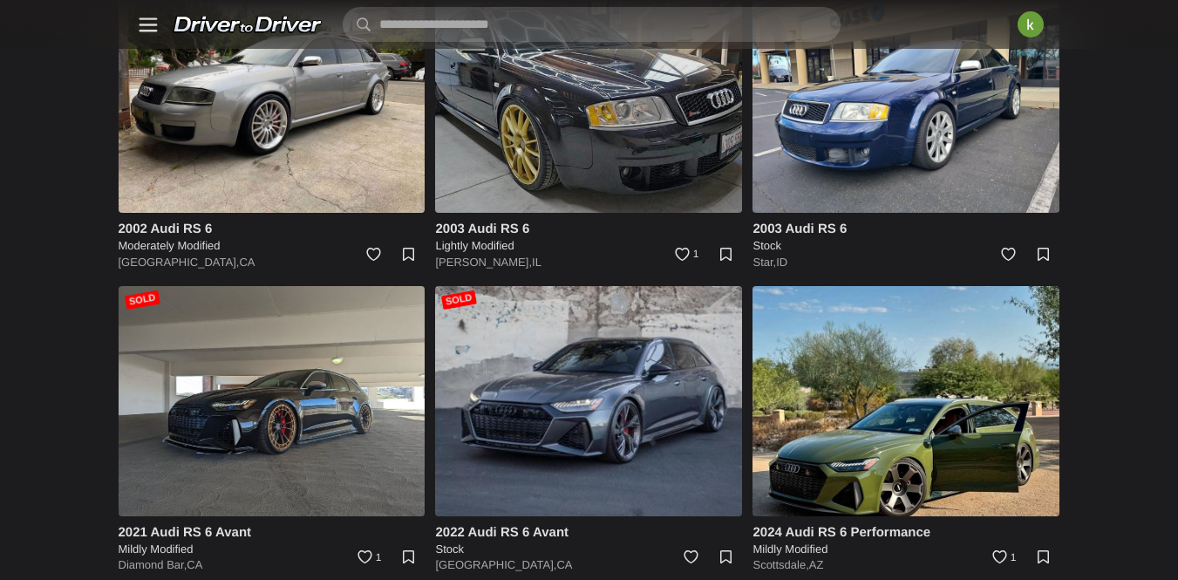
scroll to position [1092, 0]
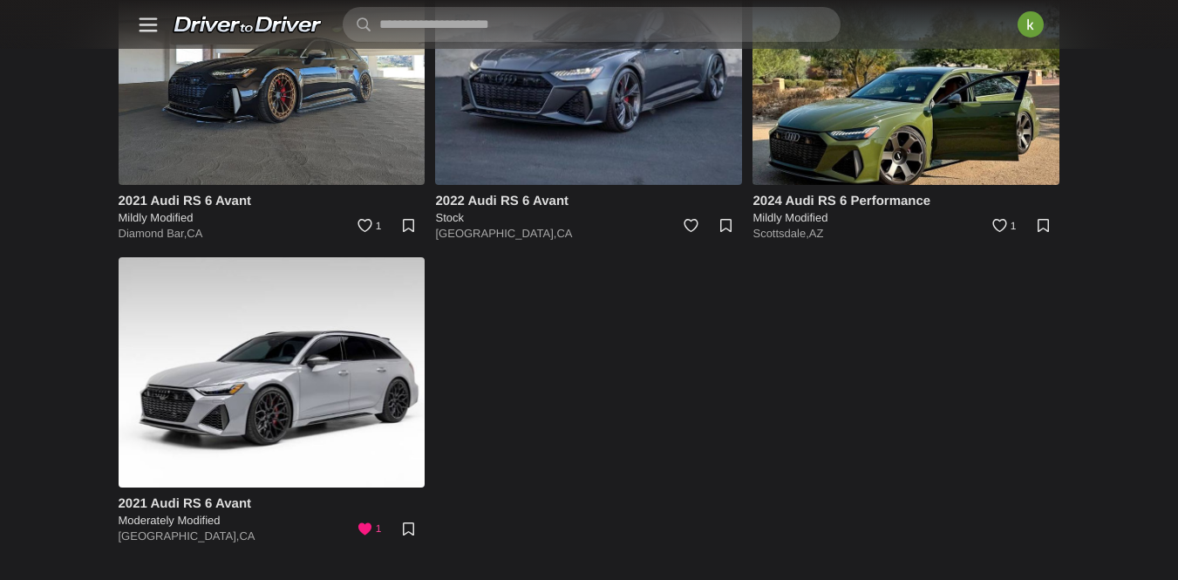
click at [386, 532] on link "1" at bounding box center [367, 532] width 38 height 38
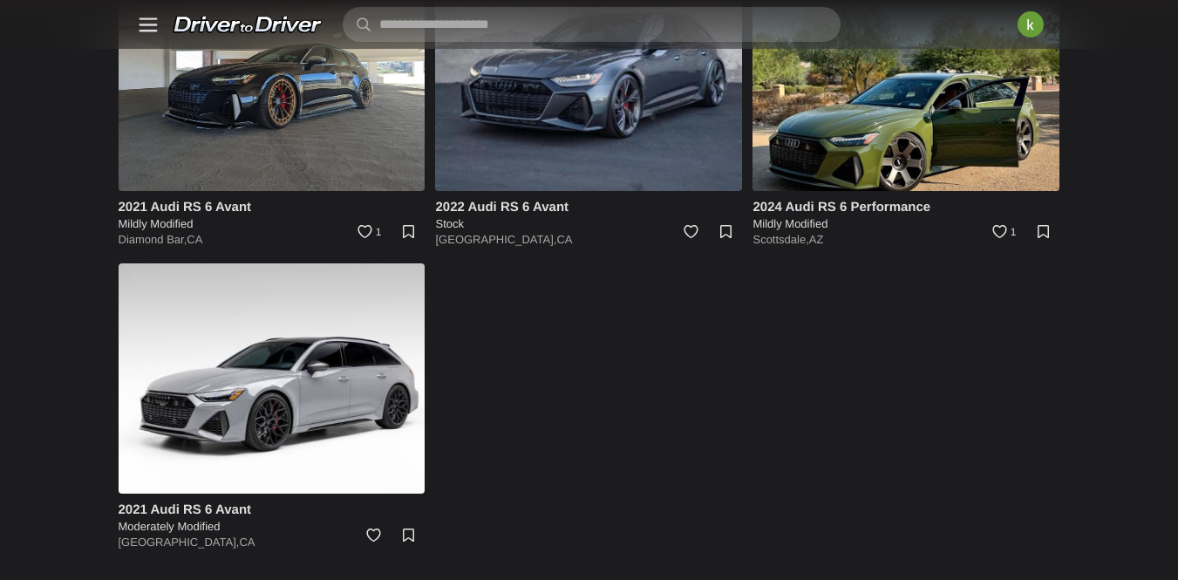
scroll to position [1051, 0]
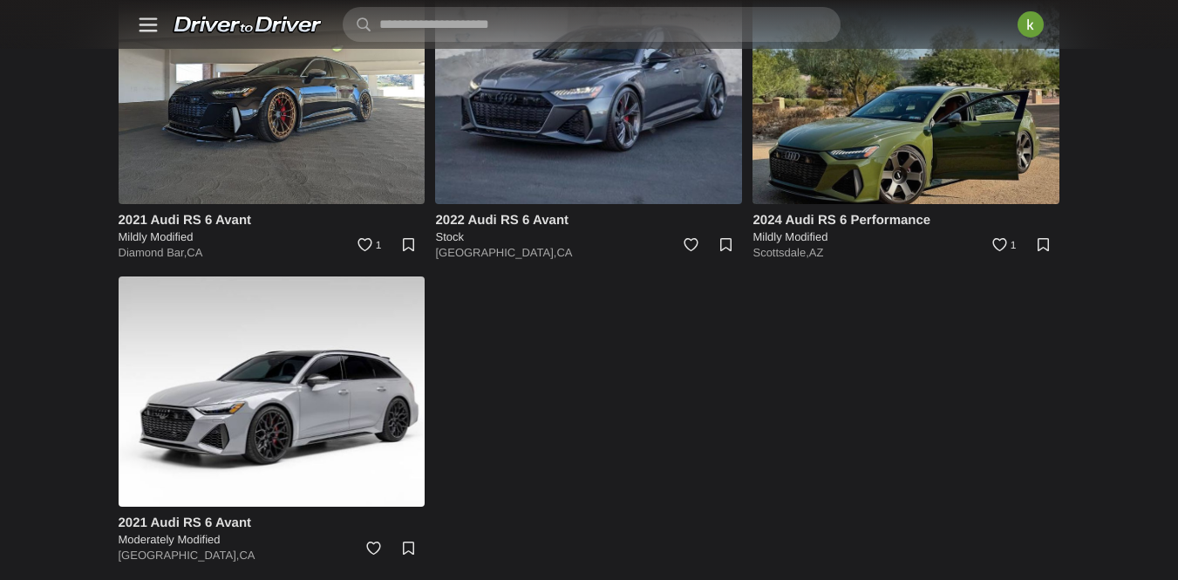
click at [939, 201] on img at bounding box center [905, 89] width 307 height 230
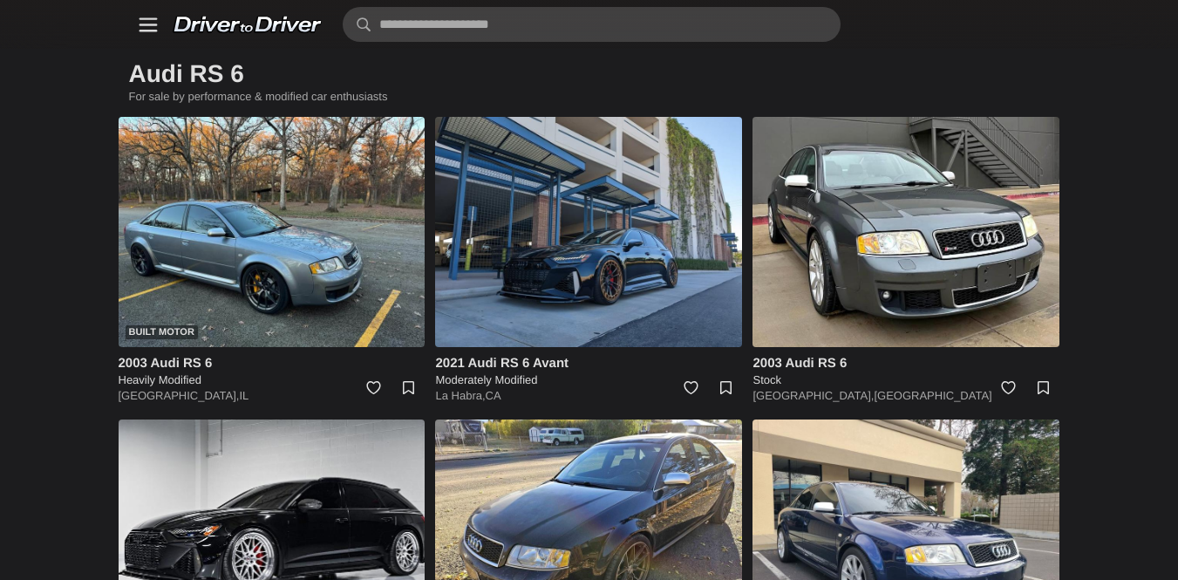
scroll to position [1051, 0]
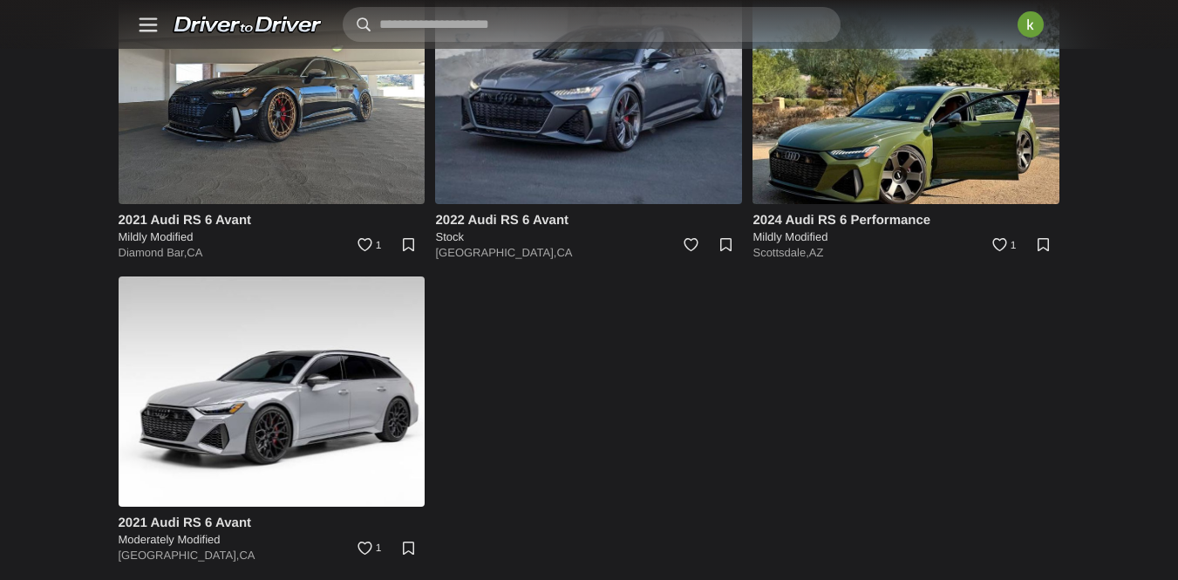
click at [424, 28] on input "text" at bounding box center [592, 24] width 498 height 35
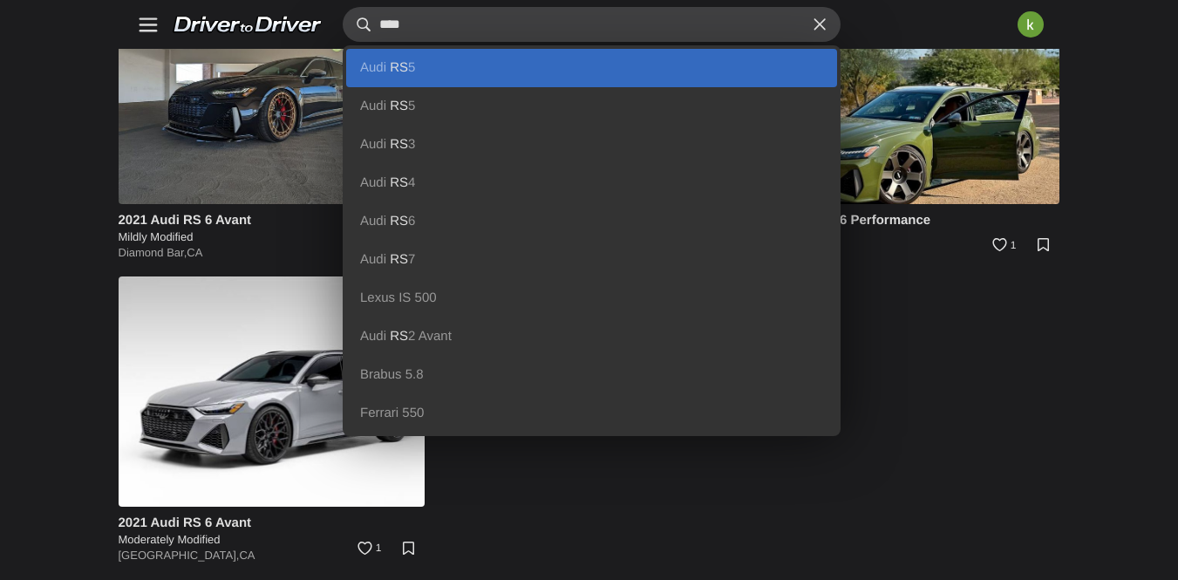
type input "****"
click at [371, 51] on link "Audi RS 5" at bounding box center [591, 68] width 491 height 38
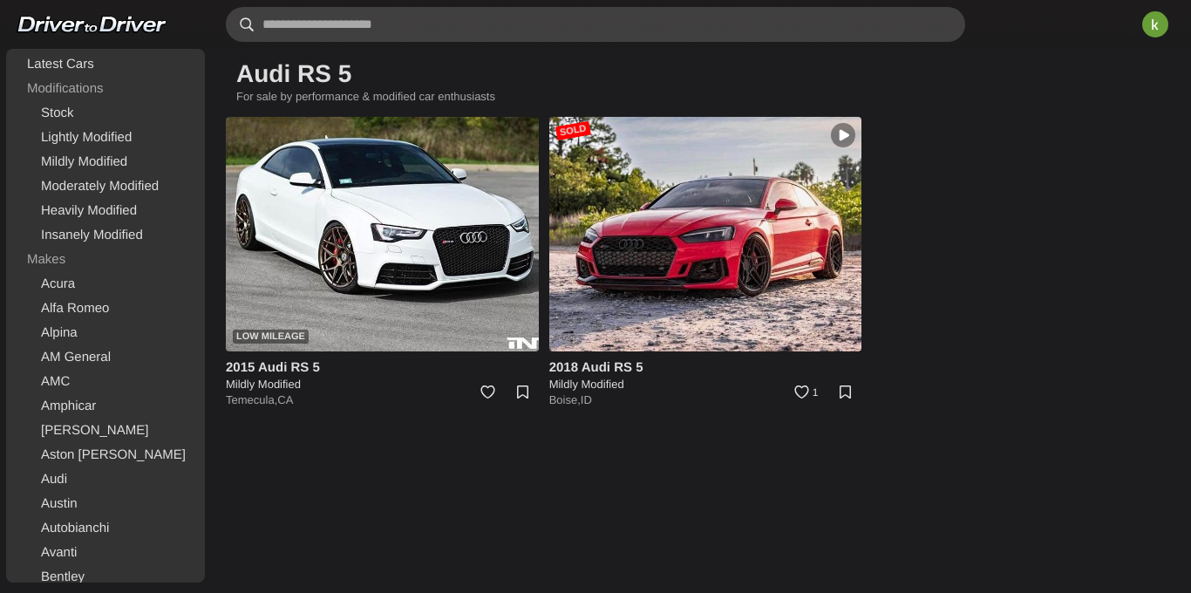
click at [411, 27] on input "text" at bounding box center [595, 24] width 739 height 35
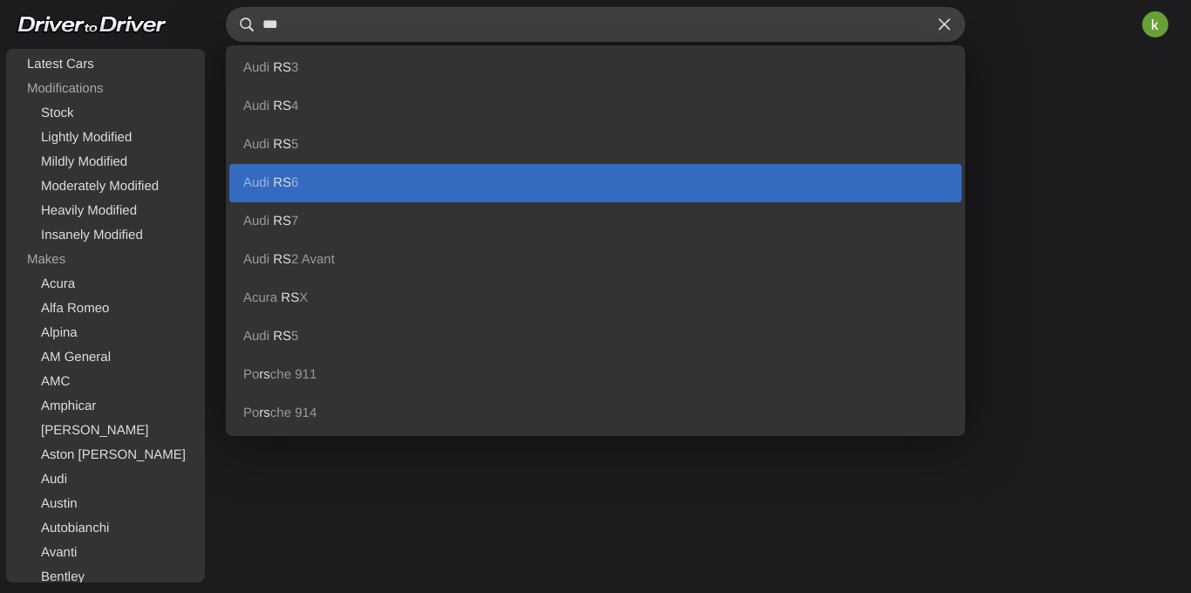
type input "**"
click at [398, 166] on link "Audi RS 6" at bounding box center [595, 183] width 732 height 38
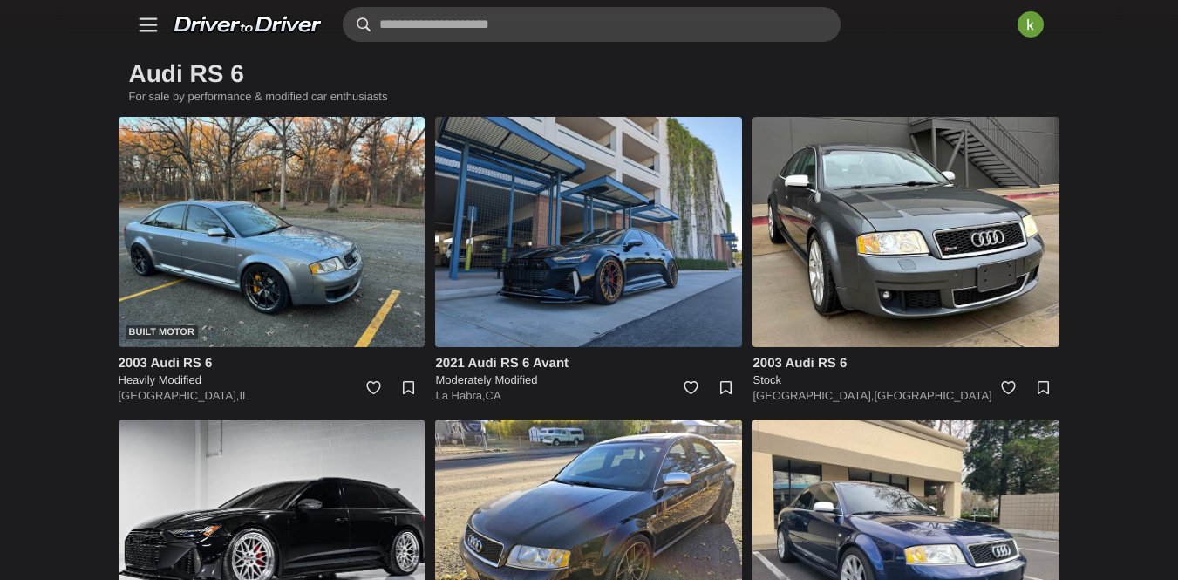
click at [450, 15] on input "text" at bounding box center [592, 24] width 498 height 35
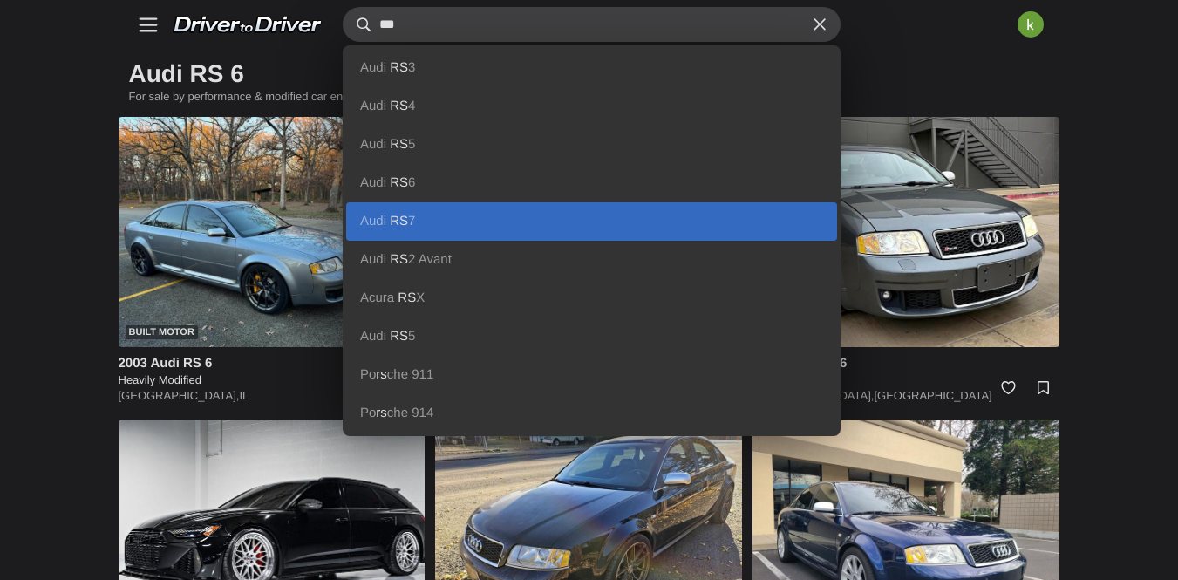
type input "**"
click at [425, 214] on link "Audi RS 7" at bounding box center [591, 221] width 491 height 38
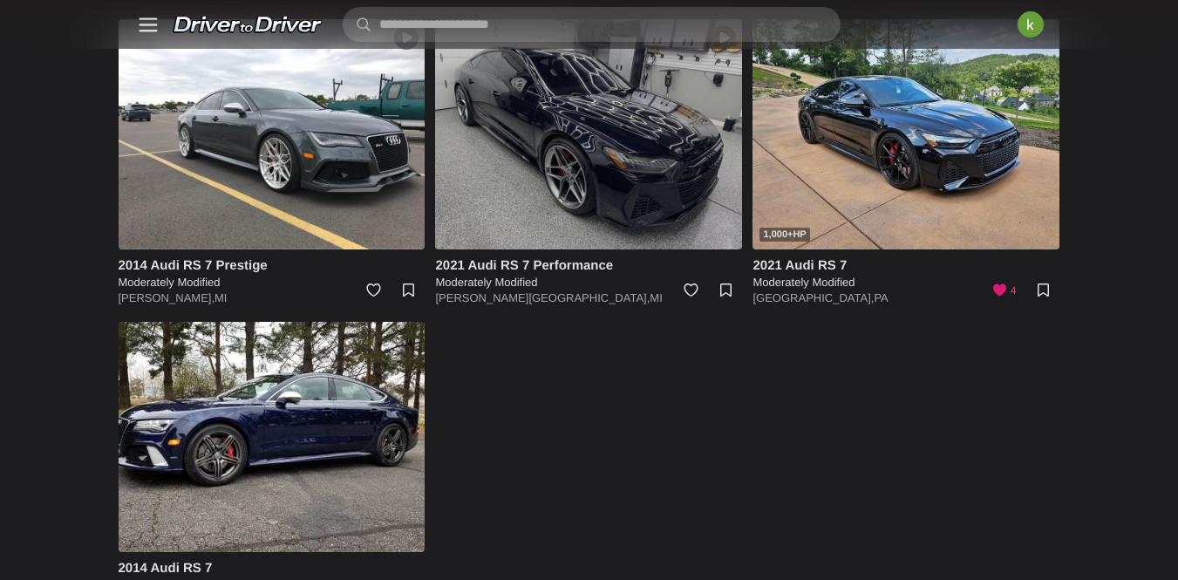
scroll to position [117, 0]
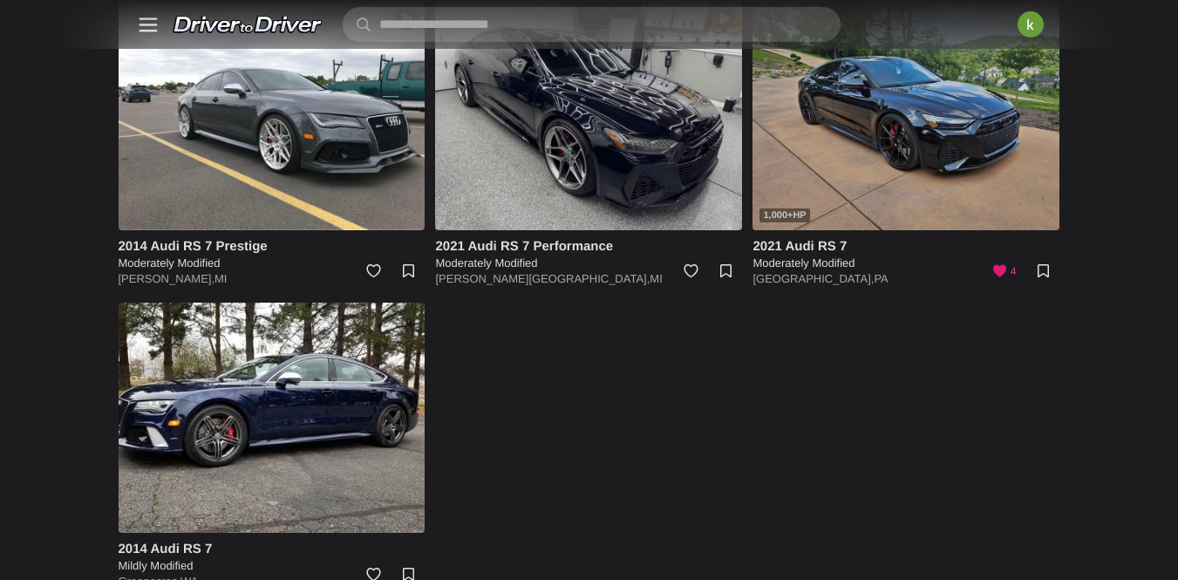
click at [946, 165] on img at bounding box center [905, 115] width 307 height 230
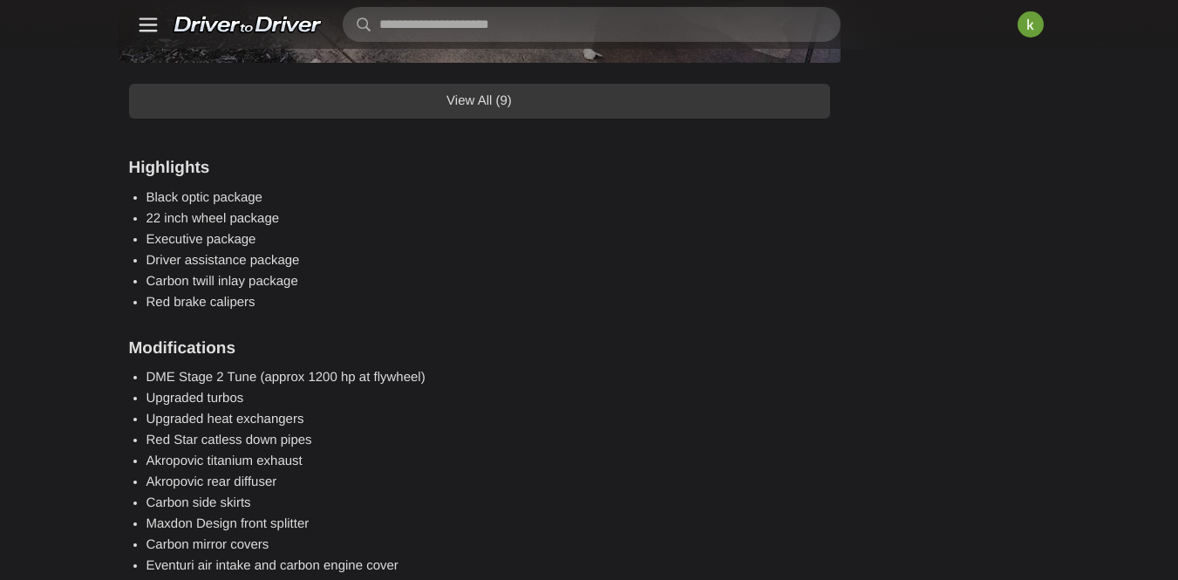
scroll to position [1838, 0]
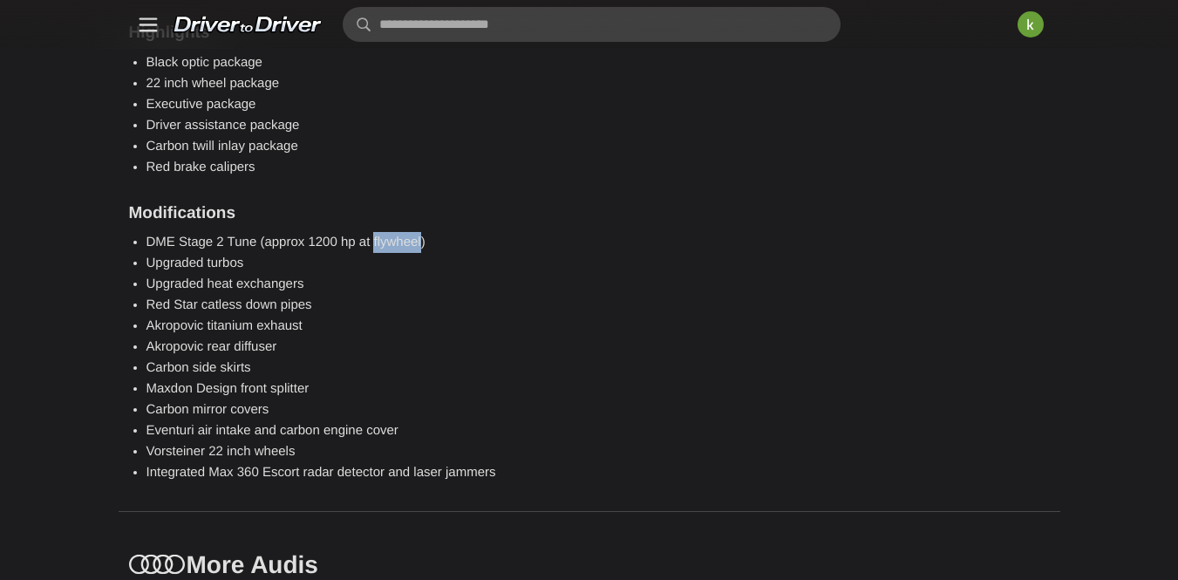
drag, startPoint x: 476, startPoint y: 280, endPoint x: 526, endPoint y: 289, distance: 50.6
click at [526, 253] on li "DME Stage 2 Tune (approx 1200 hp at flywheel)" at bounding box center [487, 242] width 683 height 21
click at [519, 274] on li "Upgraded turbos" at bounding box center [487, 263] width 683 height 21
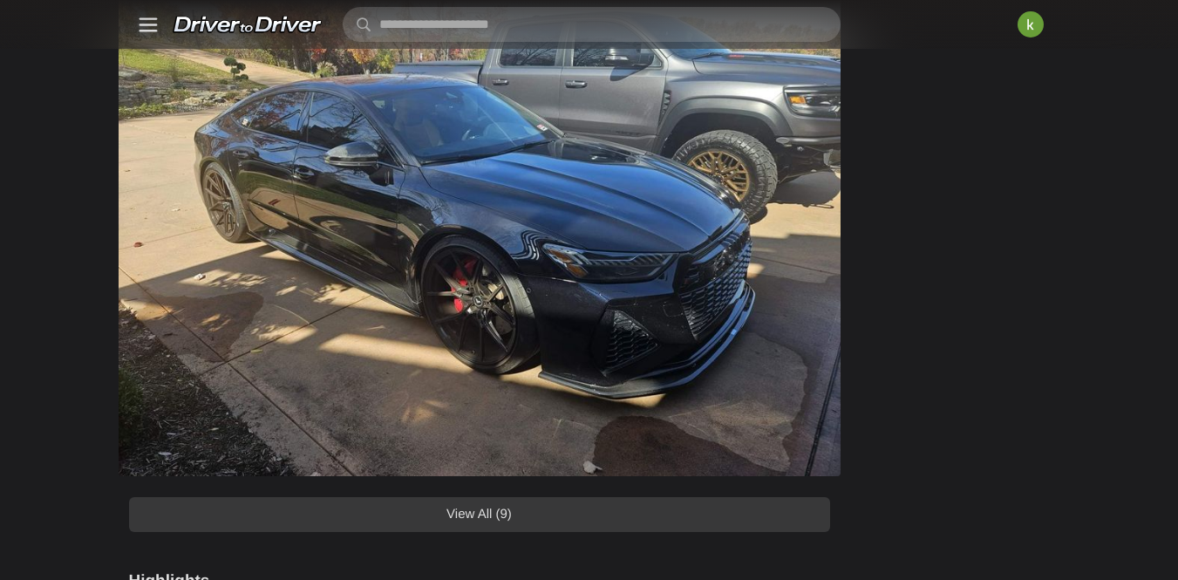
scroll to position [1419, 0]
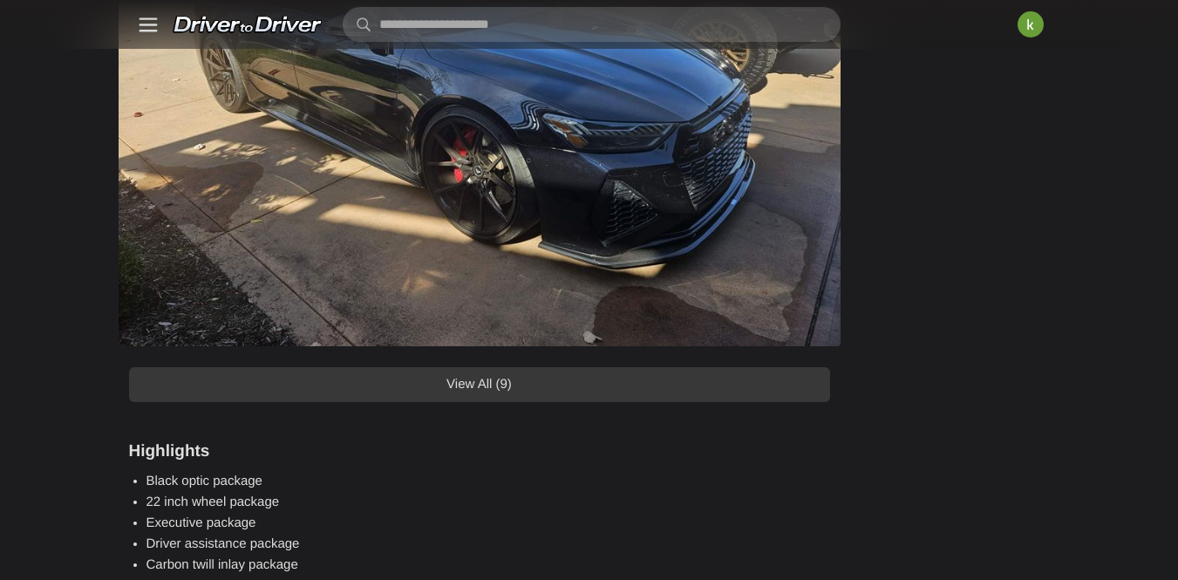
click at [402, 402] on link "View All (9)" at bounding box center [479, 384] width 701 height 35
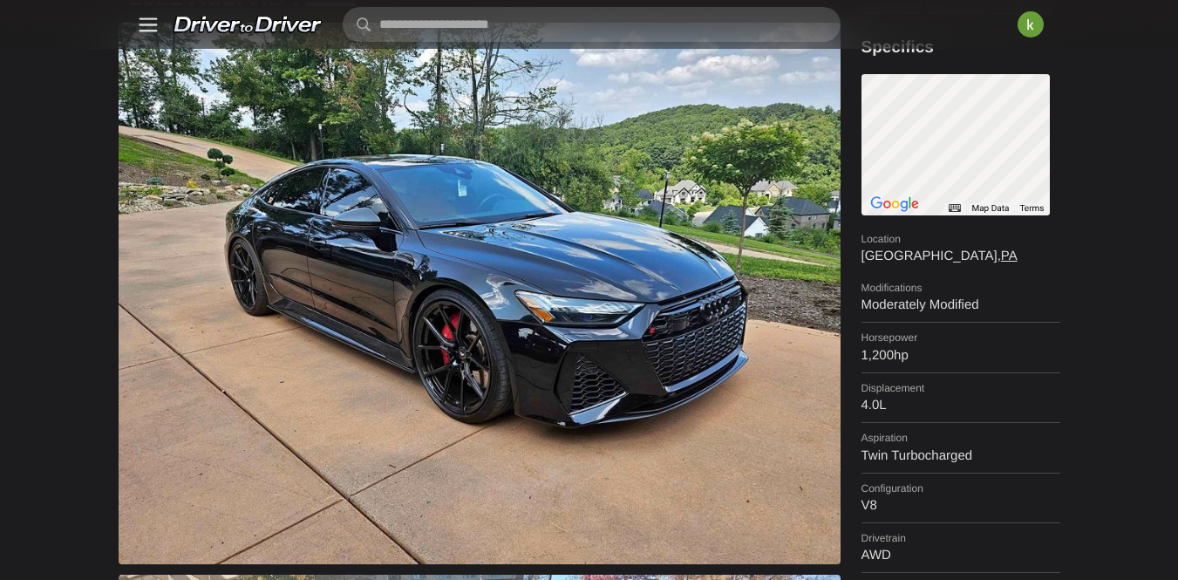
scroll to position [0, 0]
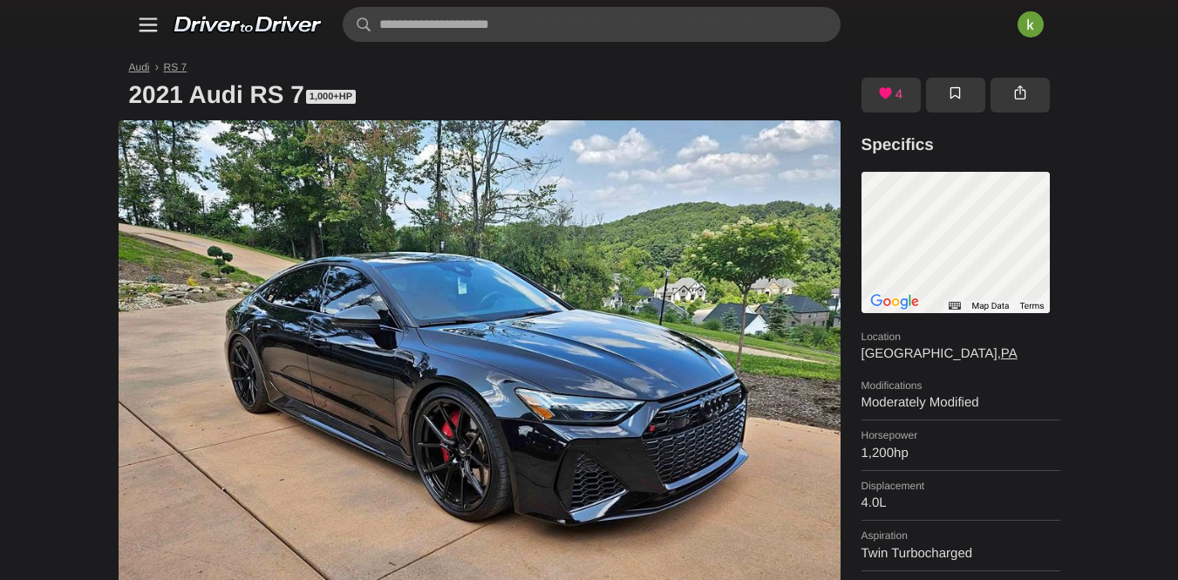
click at [187, 69] on span "RS 7" at bounding box center [176, 67] width 24 height 12
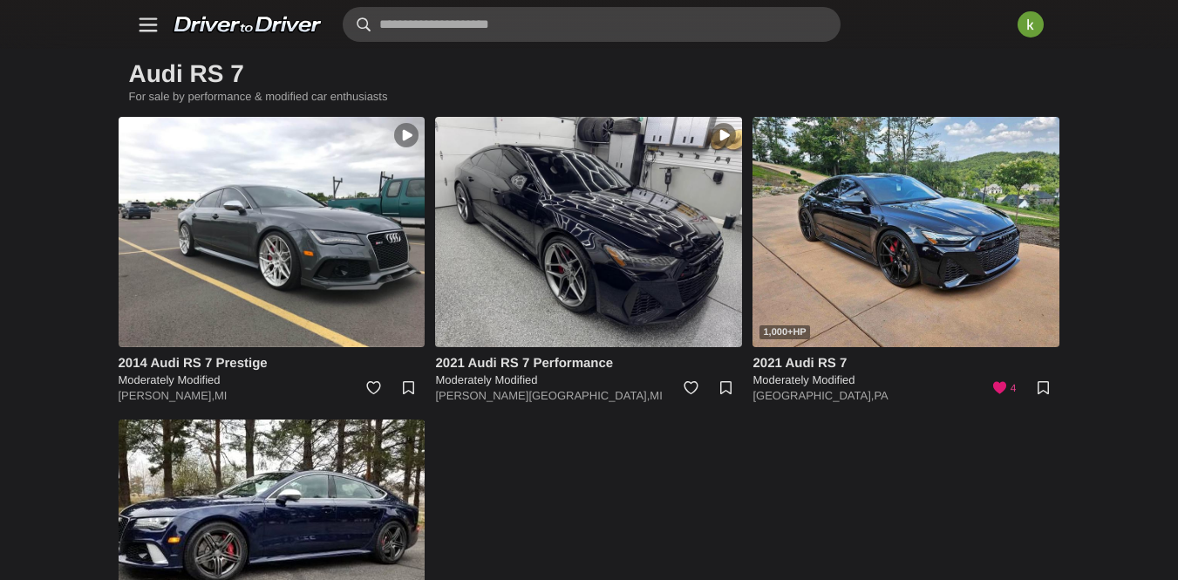
click at [472, 33] on input "text" at bounding box center [592, 24] width 498 height 35
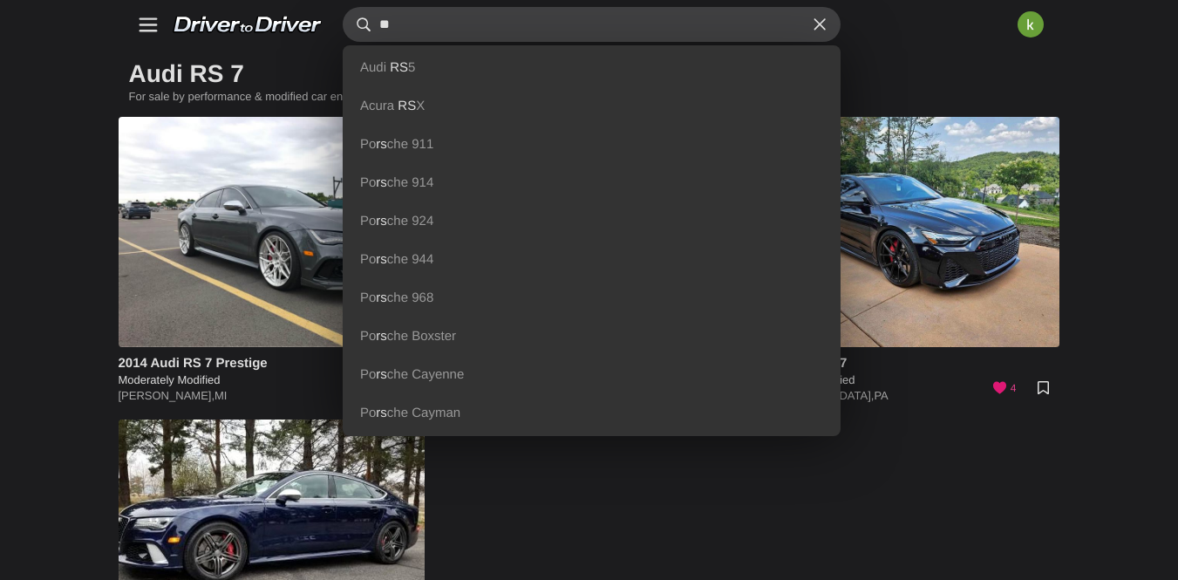
type input "*"
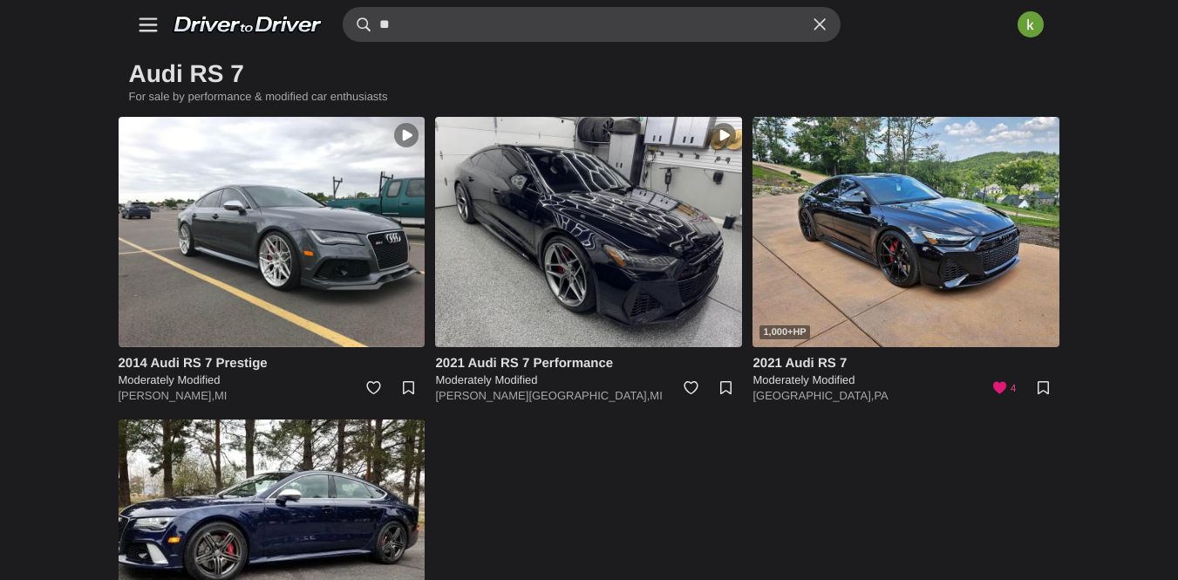
type input "*"
click at [0, 0] on link "Brabus" at bounding box center [0, 0] width 0 height 0
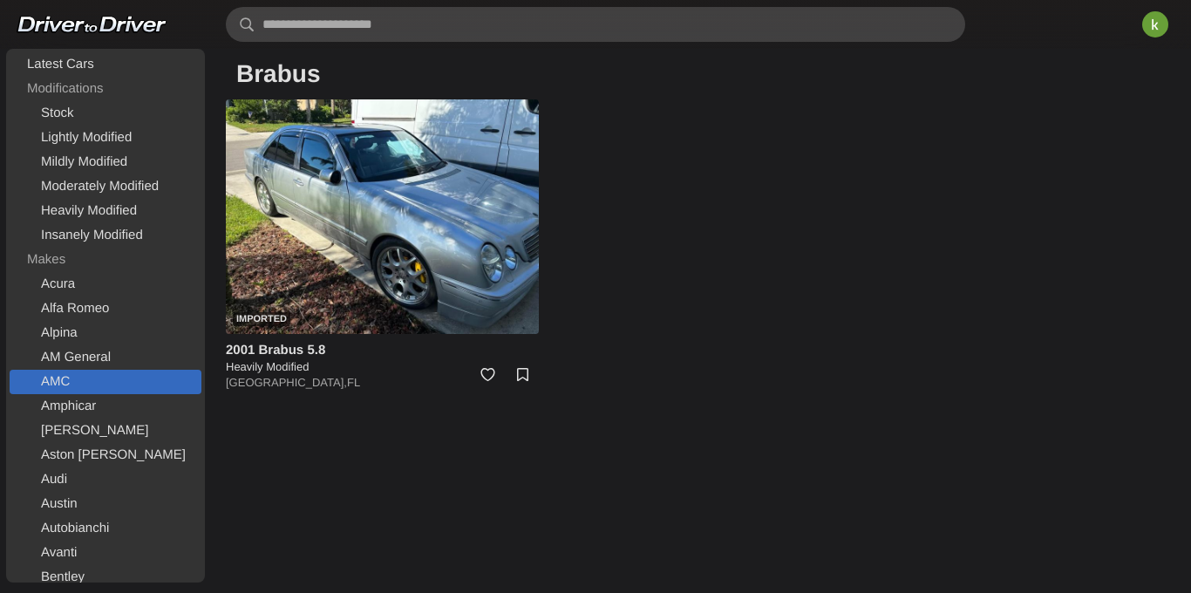
scroll to position [3, 0]
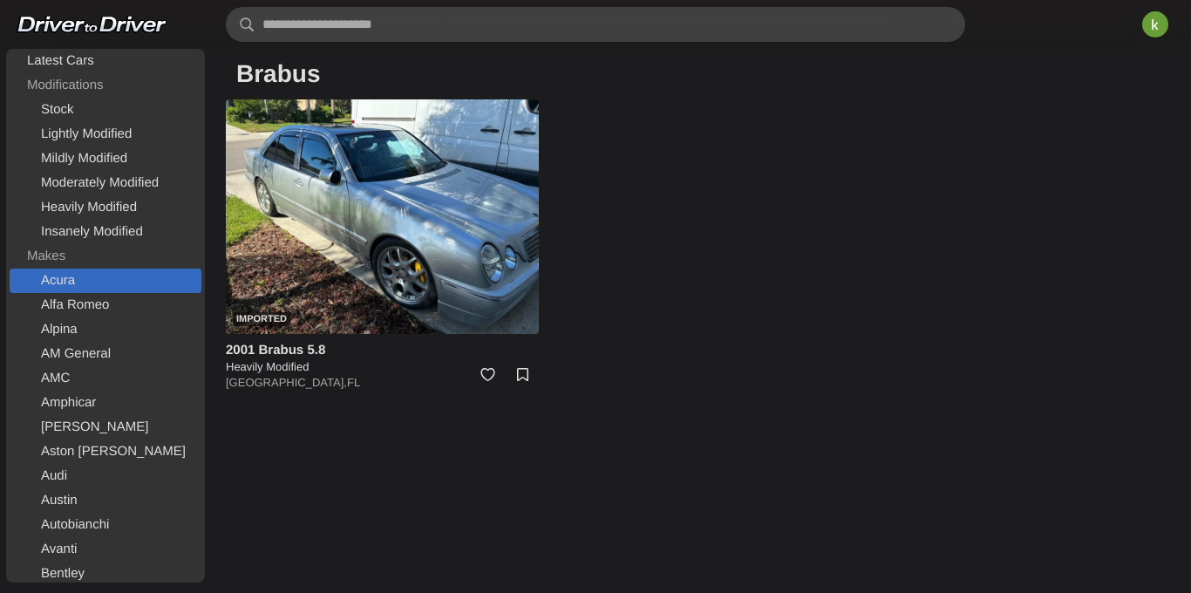
click at [53, 278] on link "Acura" at bounding box center [106, 281] width 192 height 24
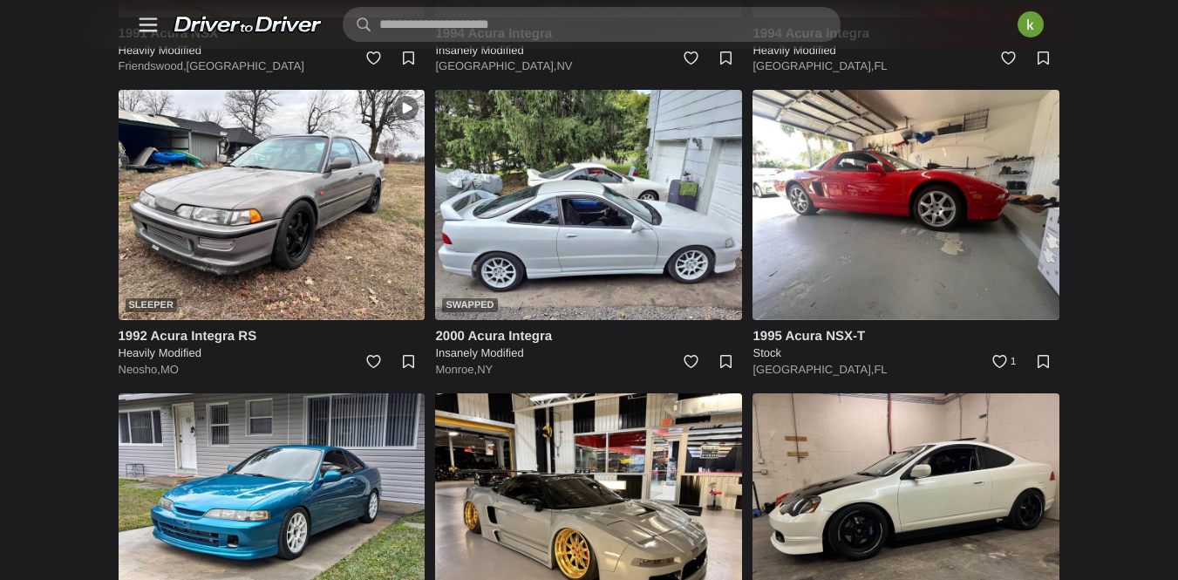
scroll to position [2166, 0]
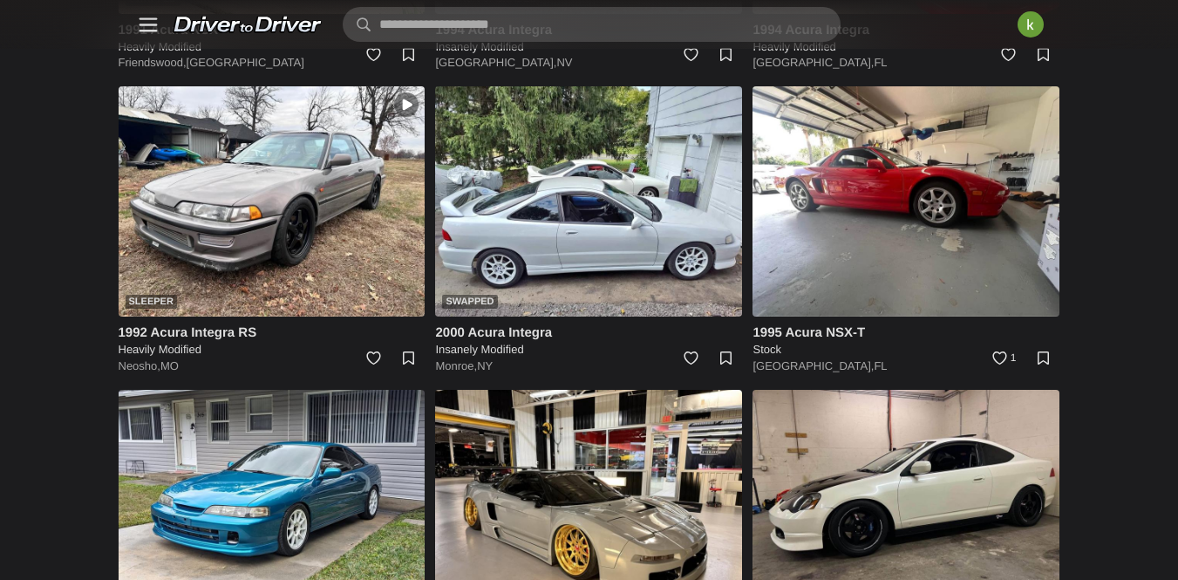
click at [0, 0] on link "Alpina" at bounding box center [0, 0] width 0 height 0
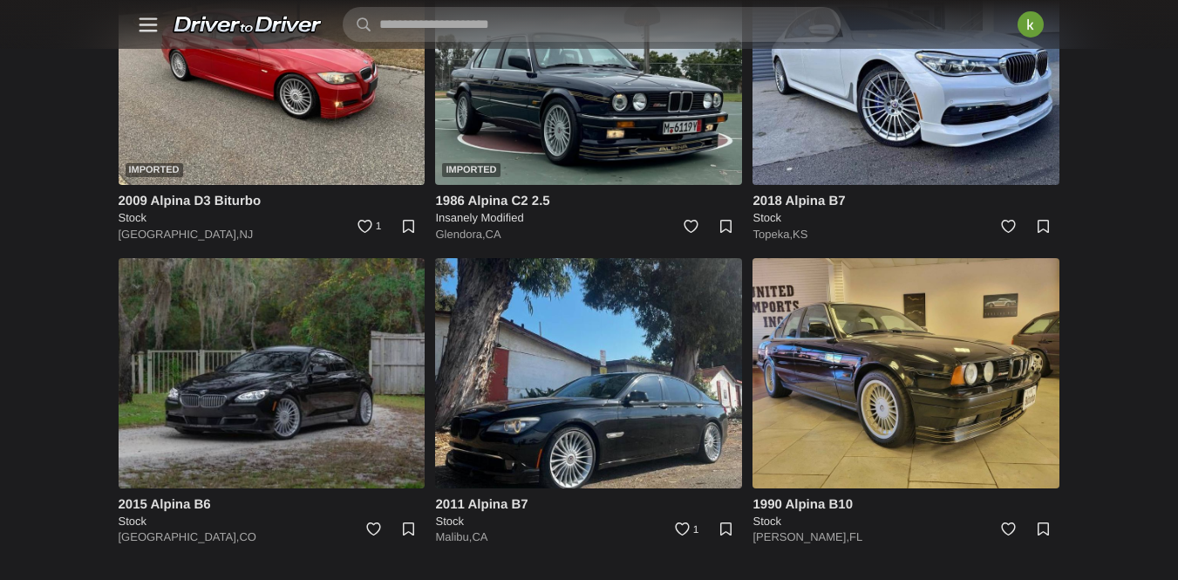
scroll to position [1073, 0]
click at [0, 0] on link "Ford" at bounding box center [0, 0] width 0 height 0
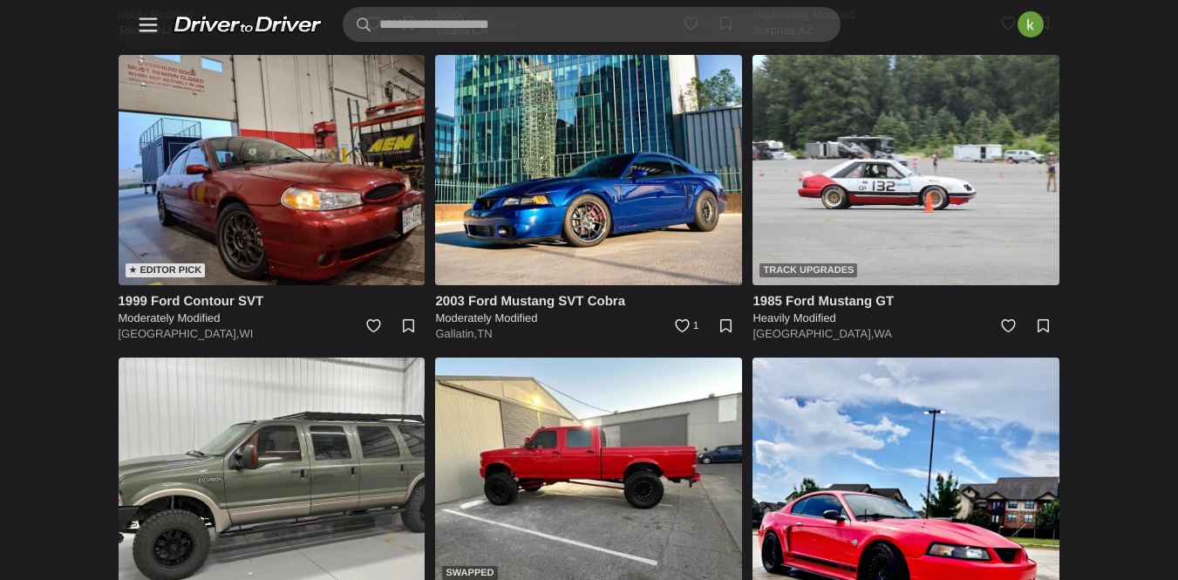
scroll to position [1188, 0]
click at [0, 0] on link "Jaguar" at bounding box center [0, 0] width 0 height 0
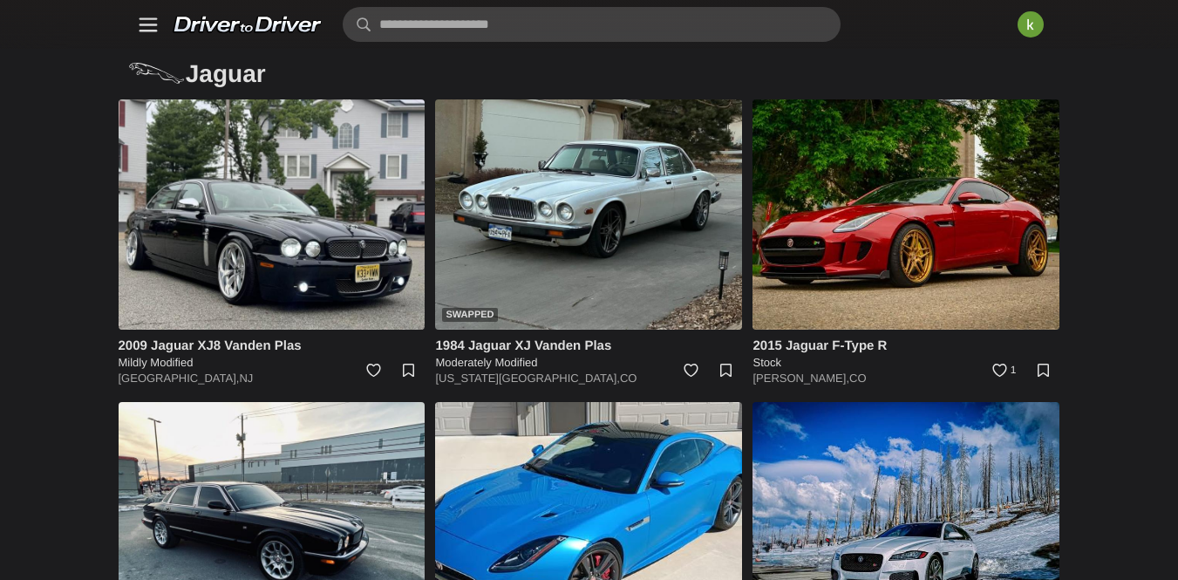
scroll to position [1593, 0]
click at [0, 0] on link "Mazda" at bounding box center [0, 0] width 0 height 0
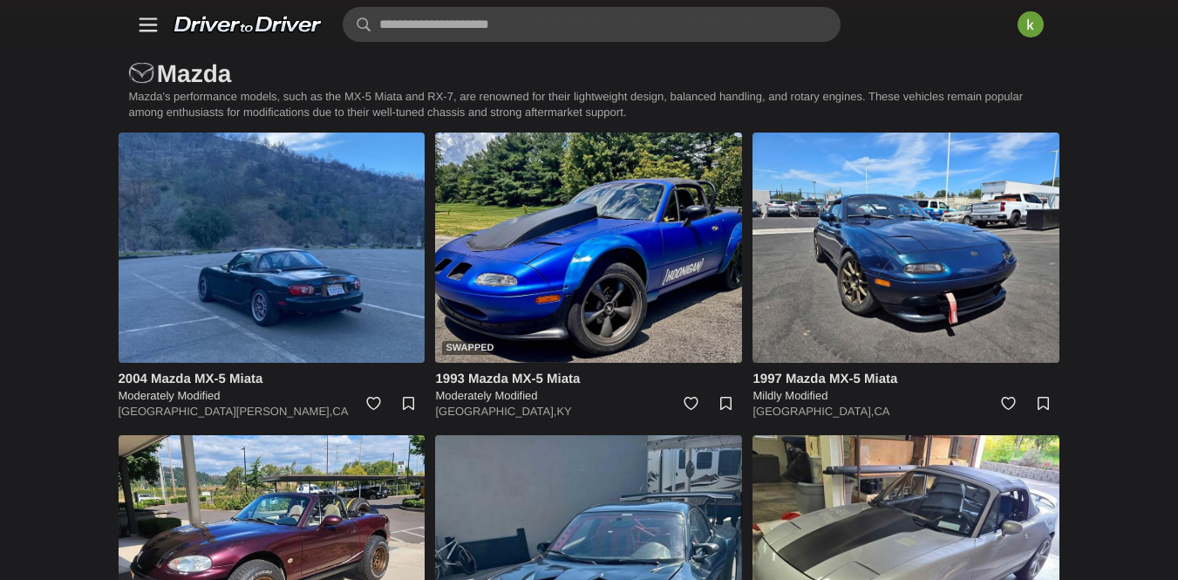
scroll to position [2208, 0]
click at [0, 0] on link "Porsche" at bounding box center [0, 0] width 0 height 0
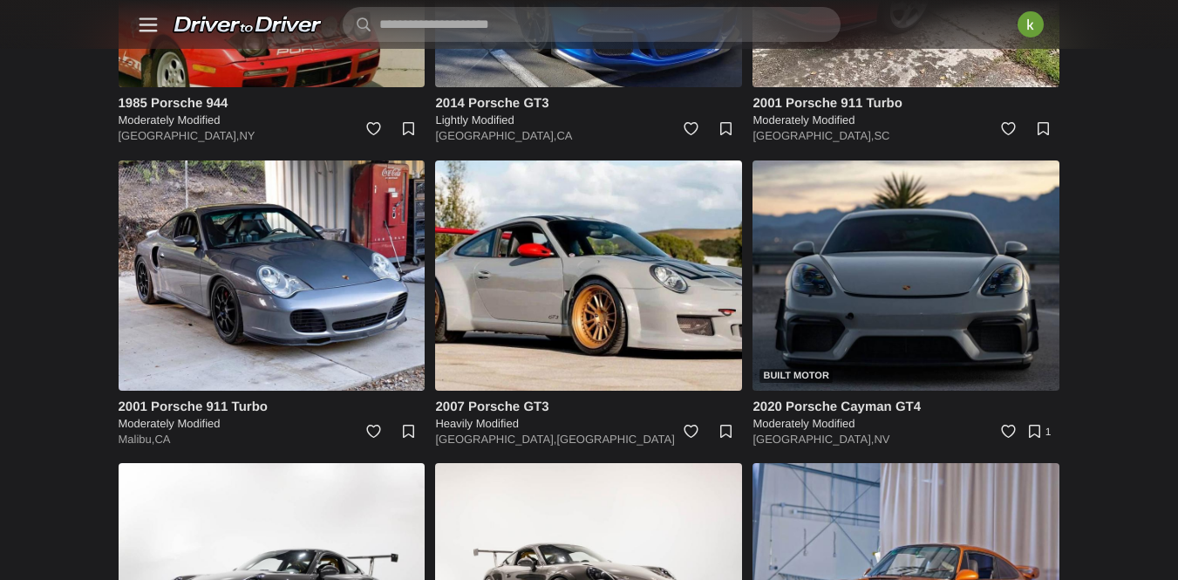
scroll to position [3914, 0]
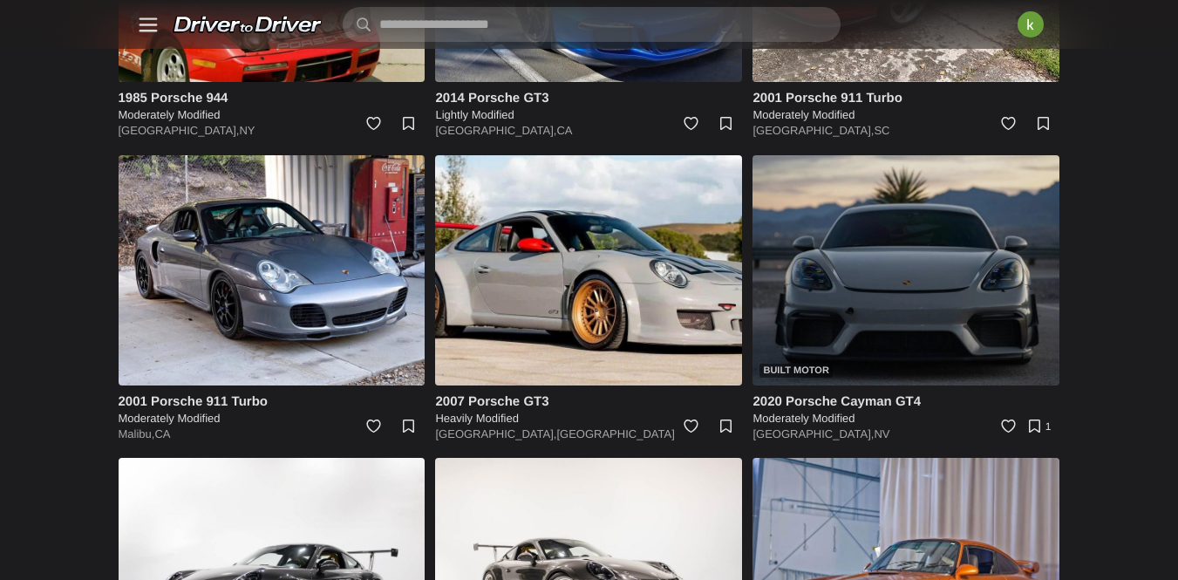
click at [949, 341] on img at bounding box center [905, 270] width 307 height 230
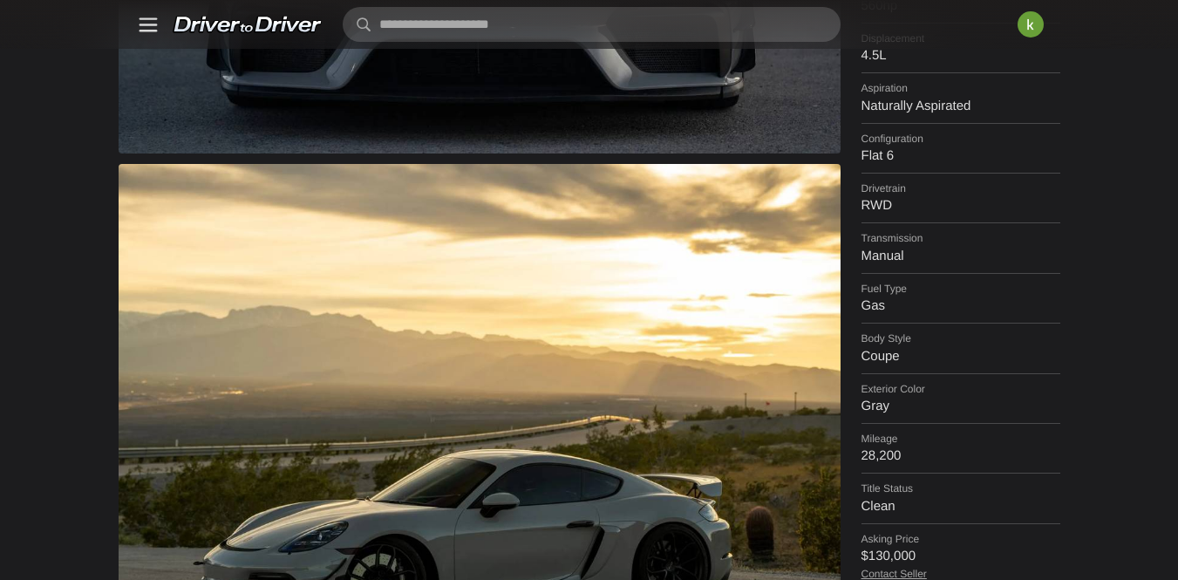
scroll to position [582, 0]
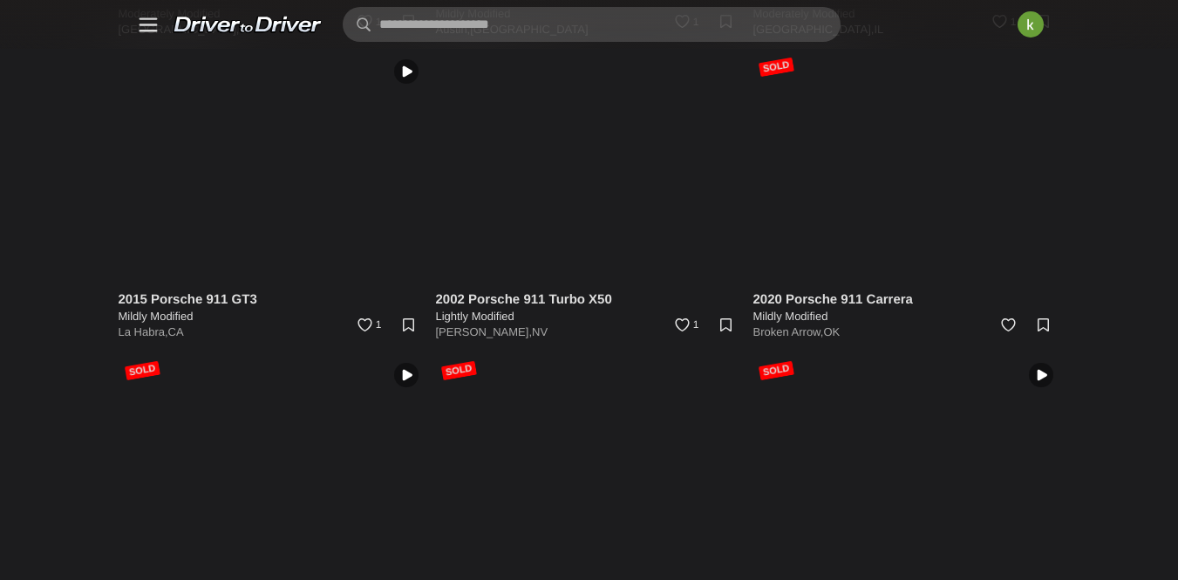
scroll to position [15538, 0]
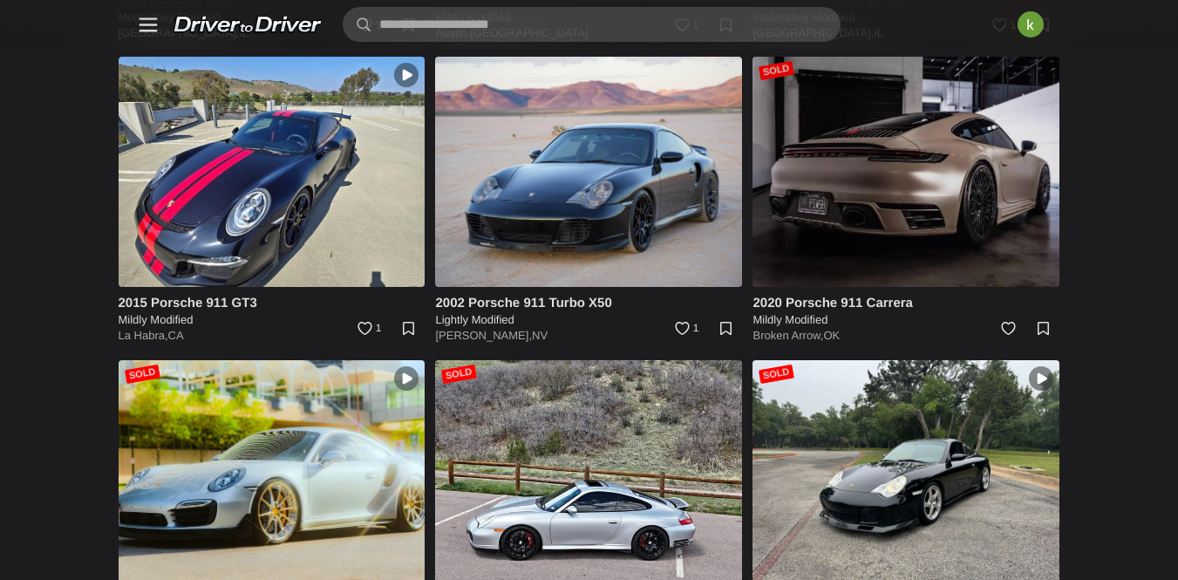
click at [920, 287] on img at bounding box center [905, 172] width 307 height 230
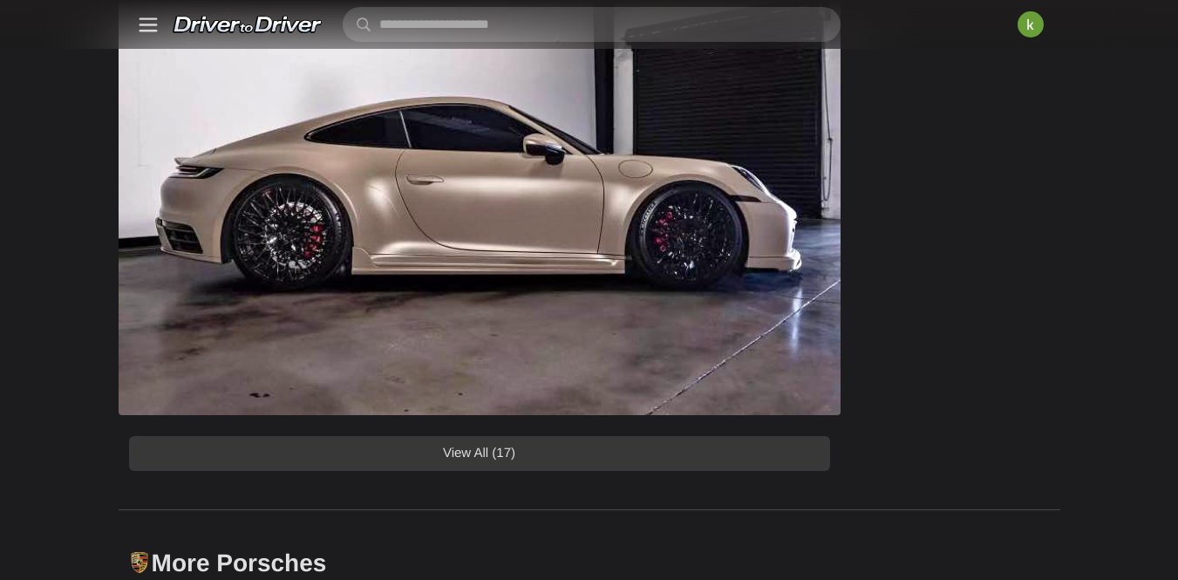
scroll to position [1296, 0]
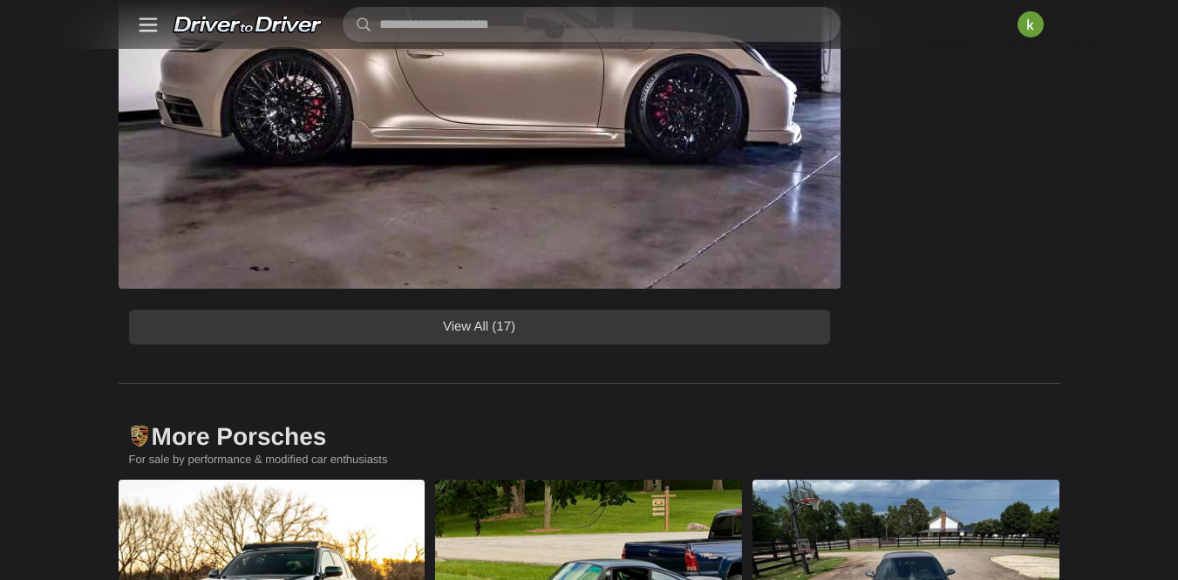
click at [524, 344] on link "View All (17)" at bounding box center [479, 326] width 701 height 35
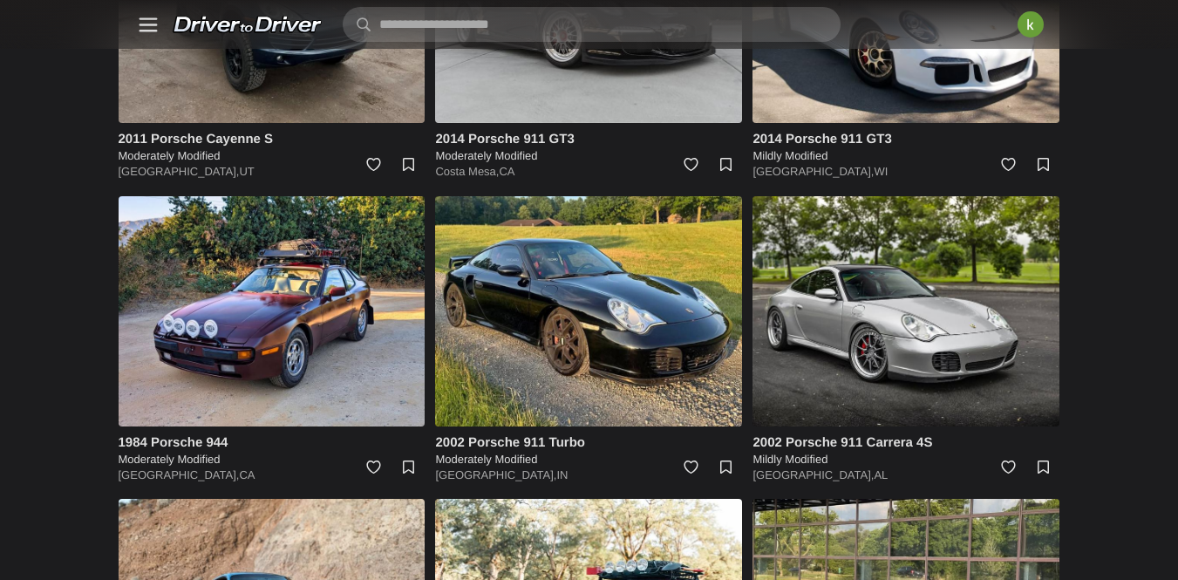
scroll to position [8785, 0]
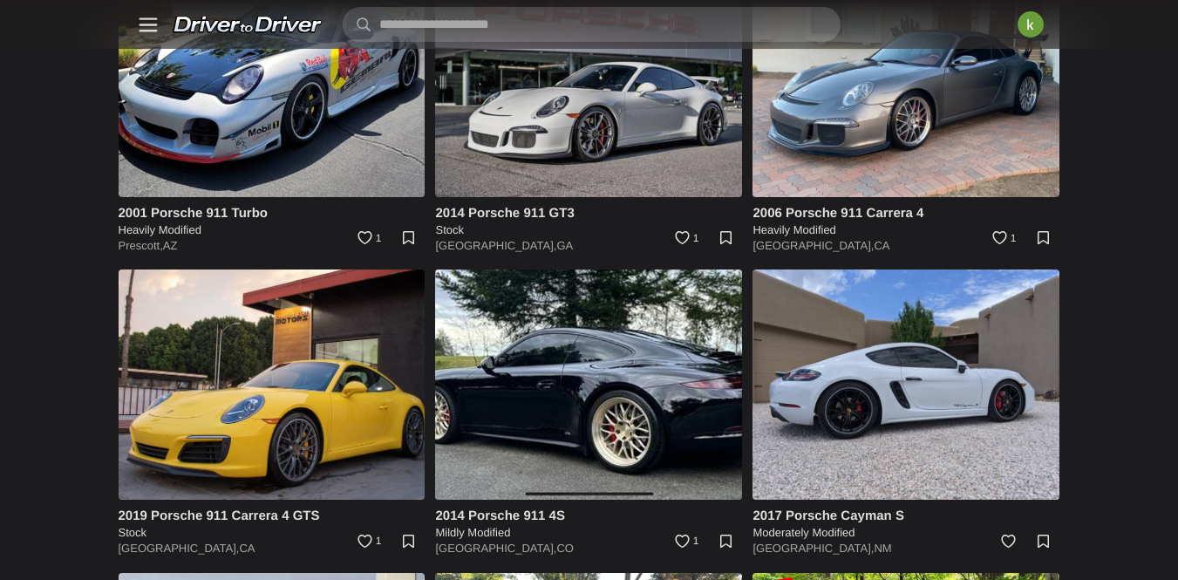
scroll to position [14331, 0]
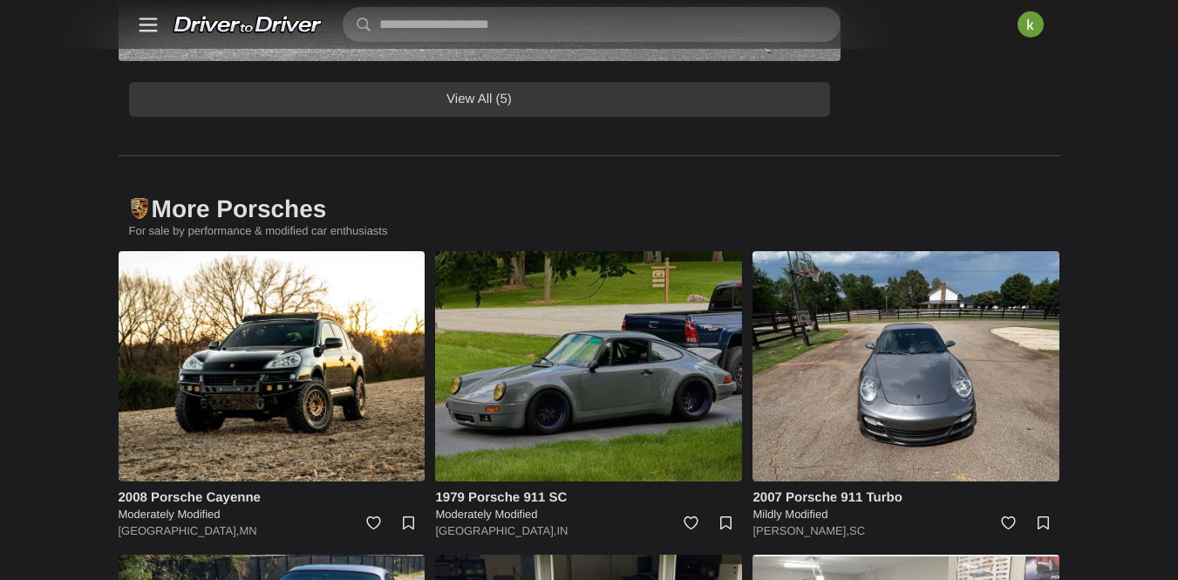
scroll to position [1323, 0]
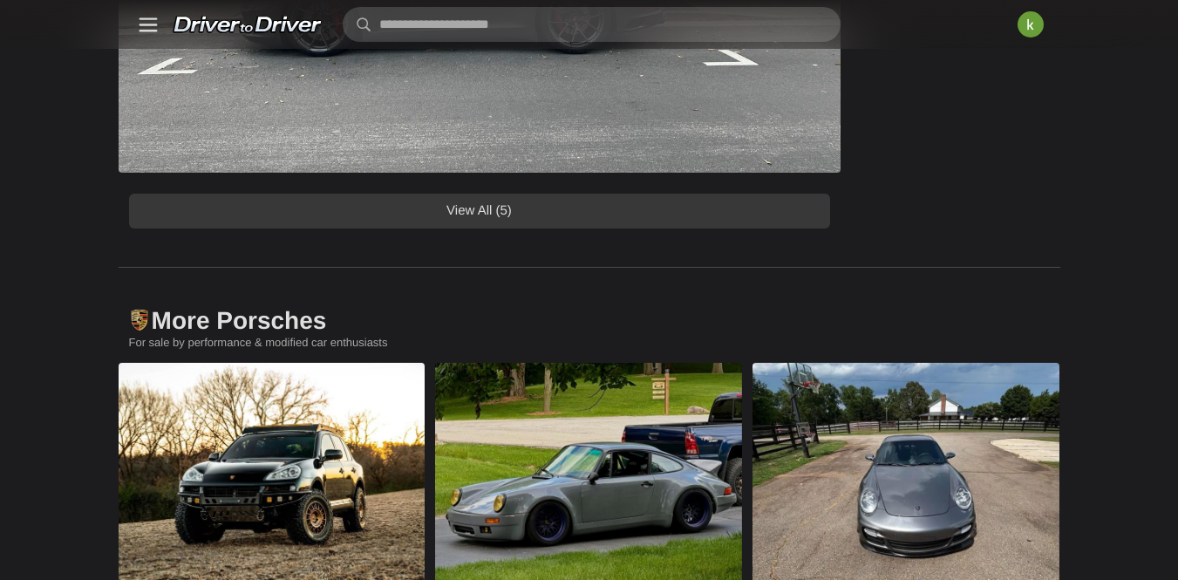
click at [634, 228] on link "View All (5)" at bounding box center [479, 211] width 701 height 35
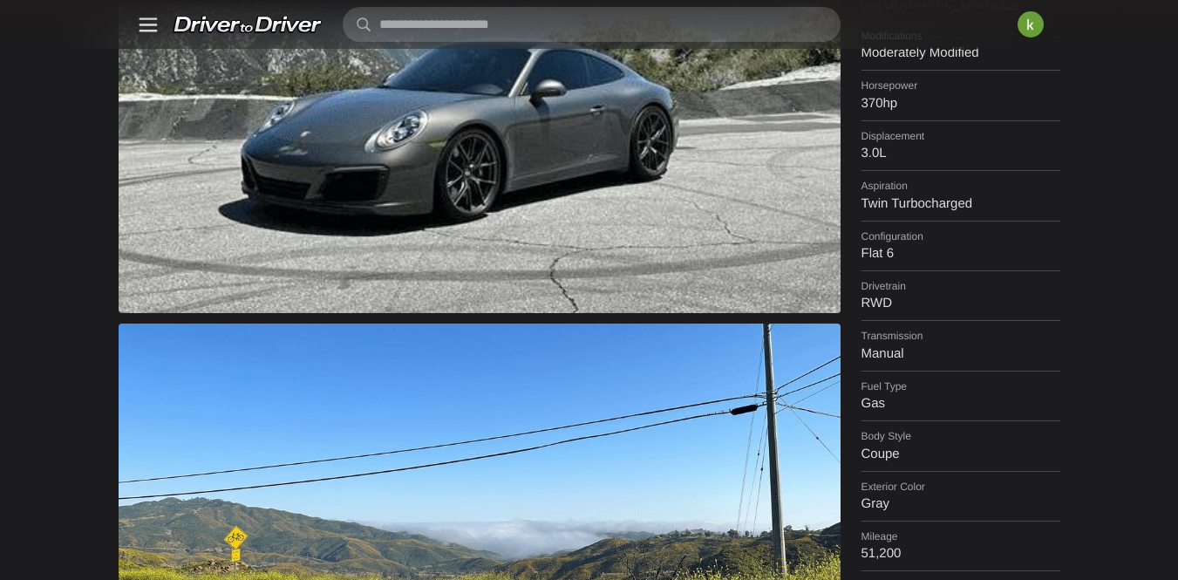
scroll to position [2435, 0]
click at [0, 0] on link "Rivian" at bounding box center [0, 0] width 0 height 0
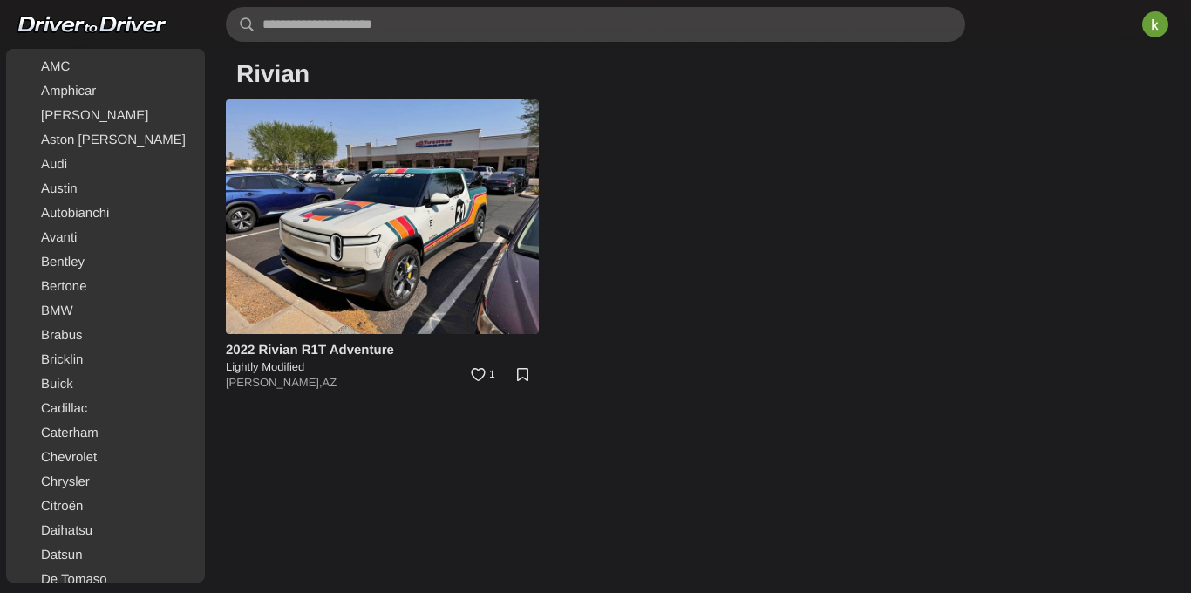
scroll to position [478, 0]
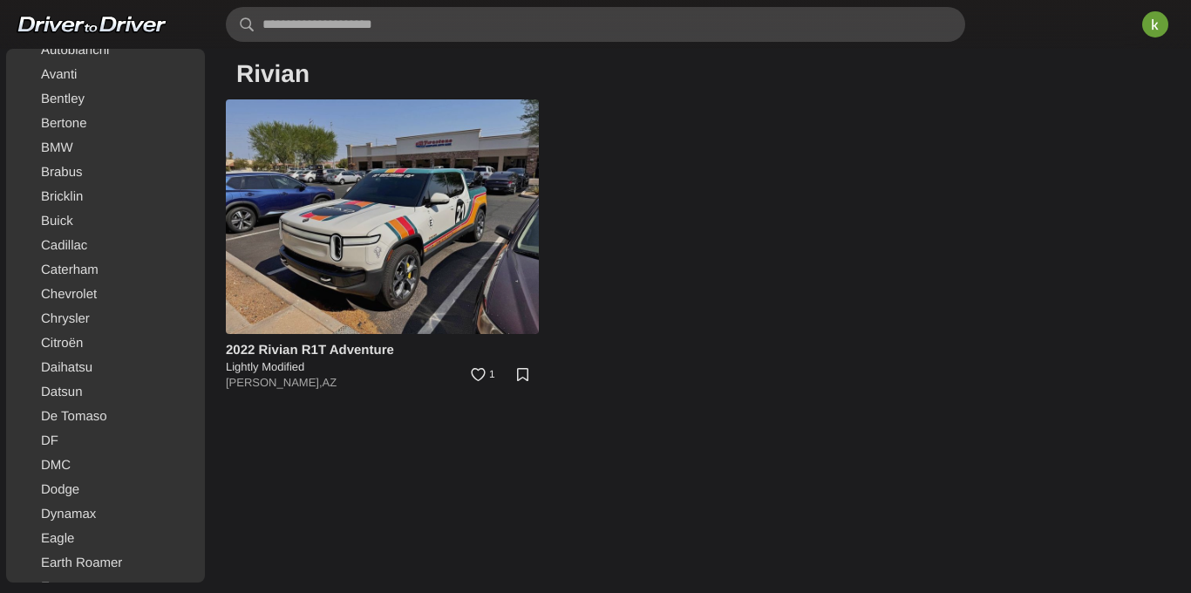
click at [377, 219] on img at bounding box center [382, 216] width 313 height 235
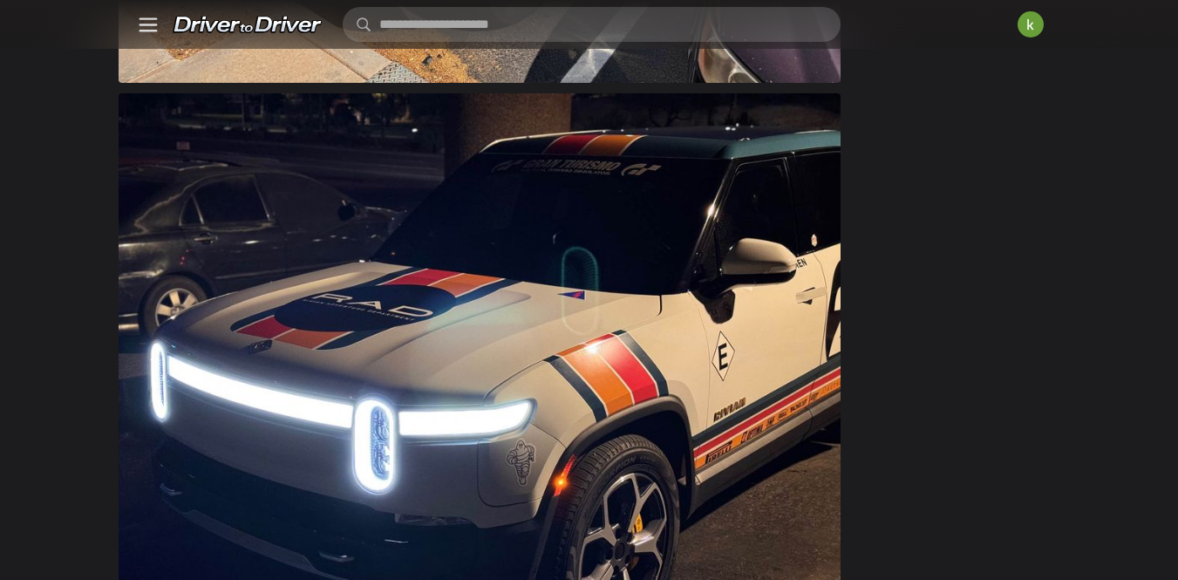
scroll to position [1479, 0]
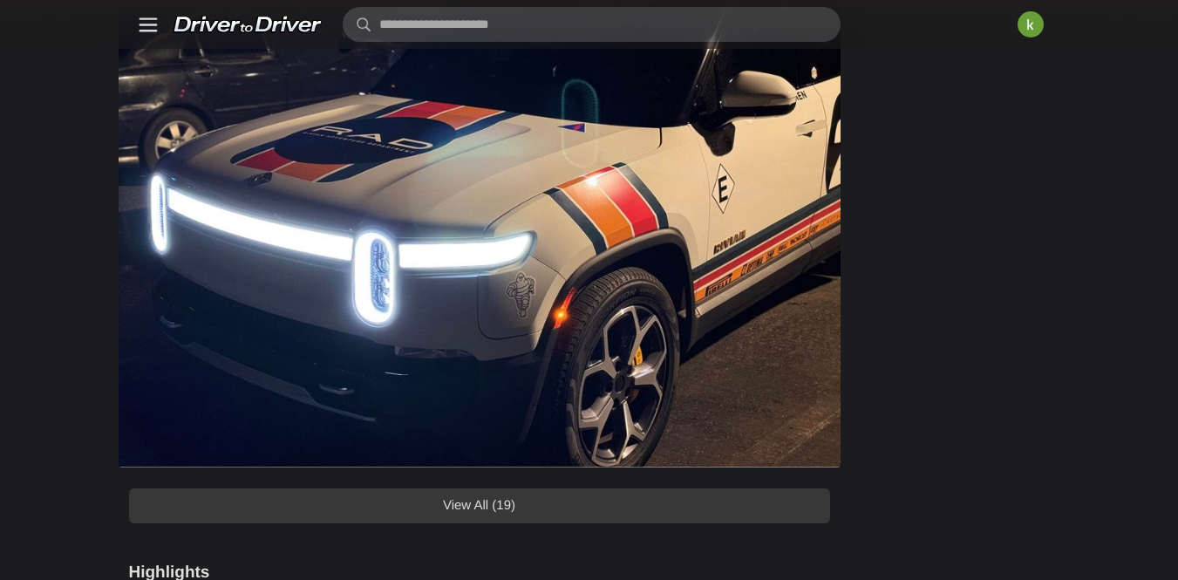
click at [609, 317] on img at bounding box center [480, 196] width 722 height 541
click at [631, 523] on link "View All (19)" at bounding box center [479, 505] width 701 height 35
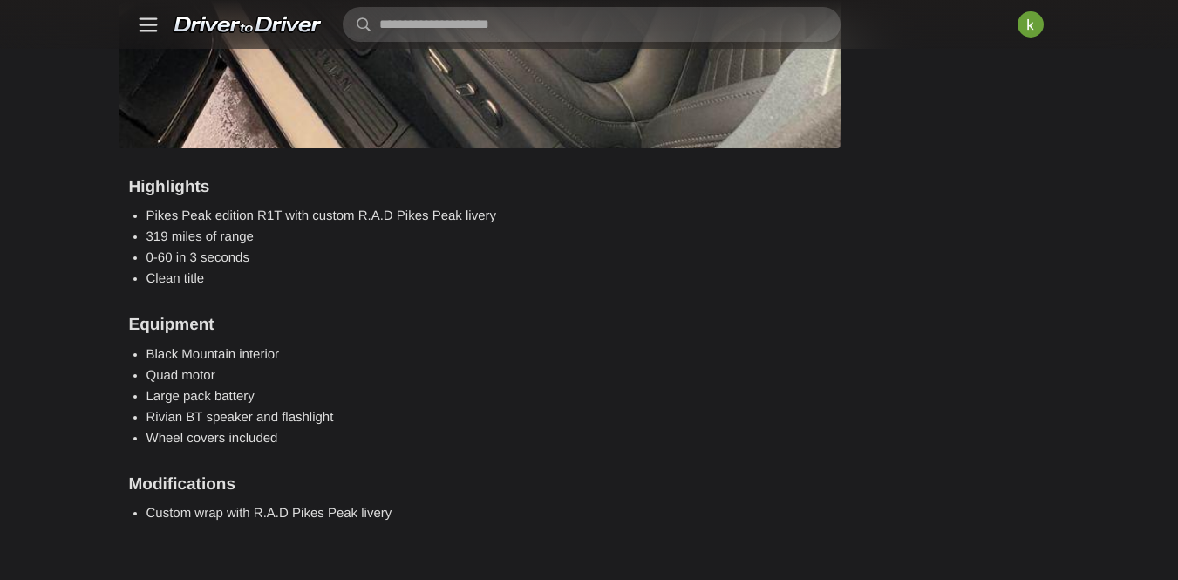
scroll to position [11219, 0]
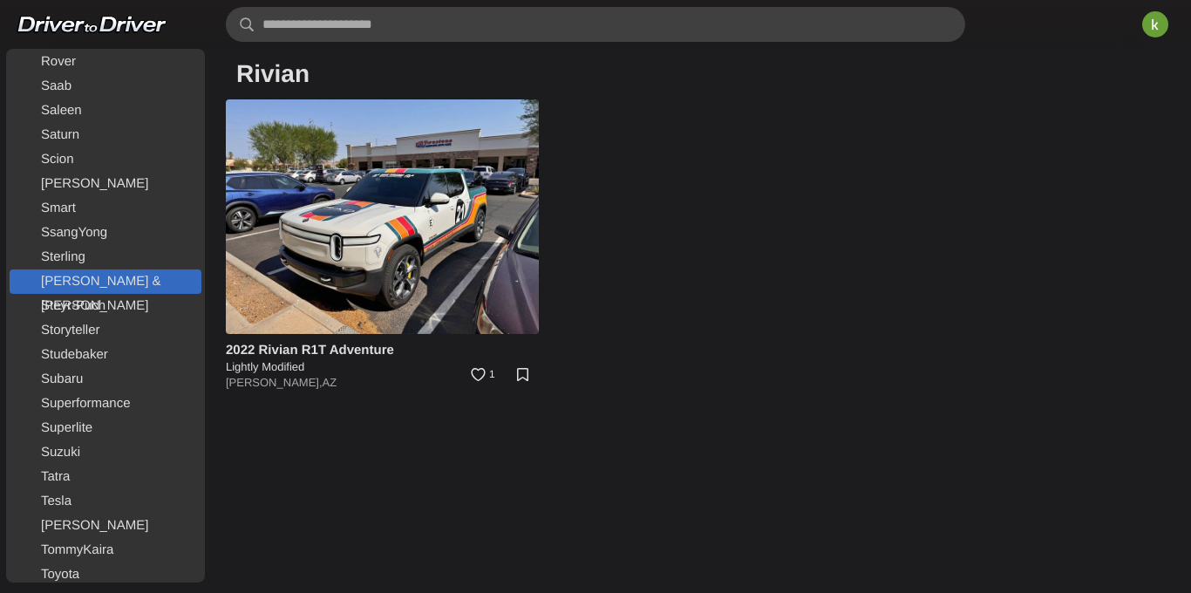
scroll to position [2571, 0]
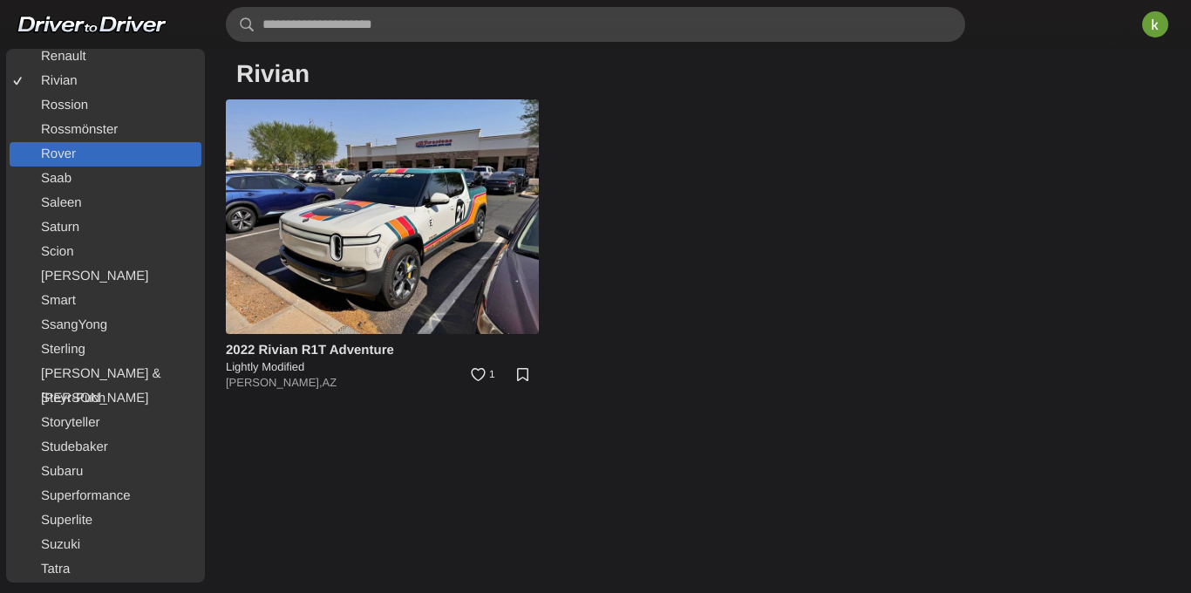
click at [138, 161] on link "Rover" at bounding box center [106, 154] width 192 height 24
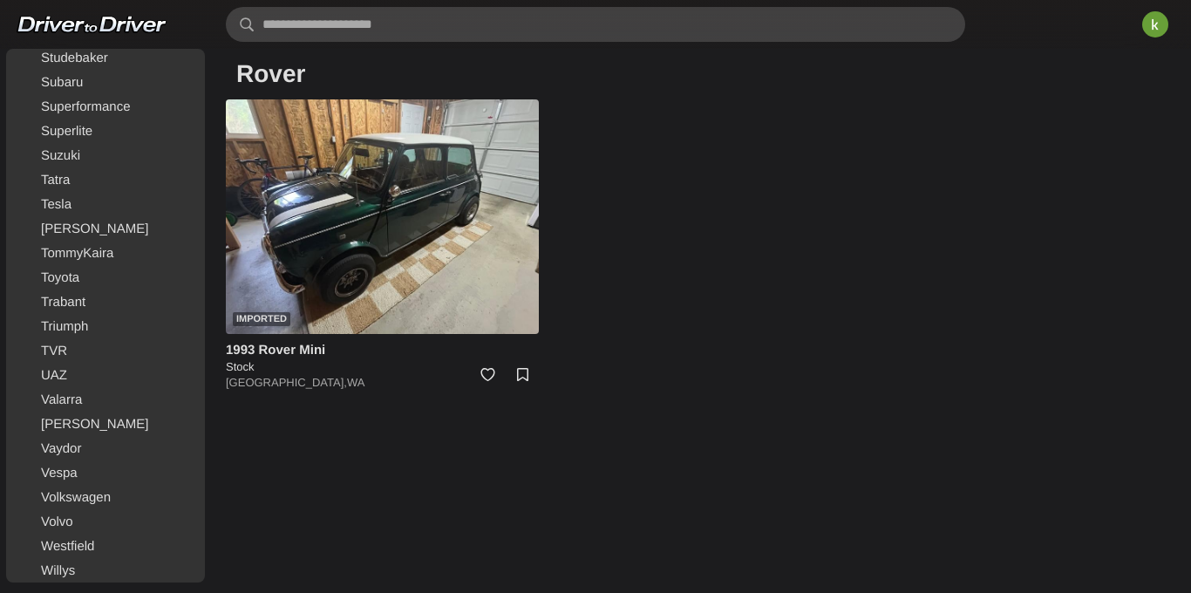
scroll to position [3071, 0]
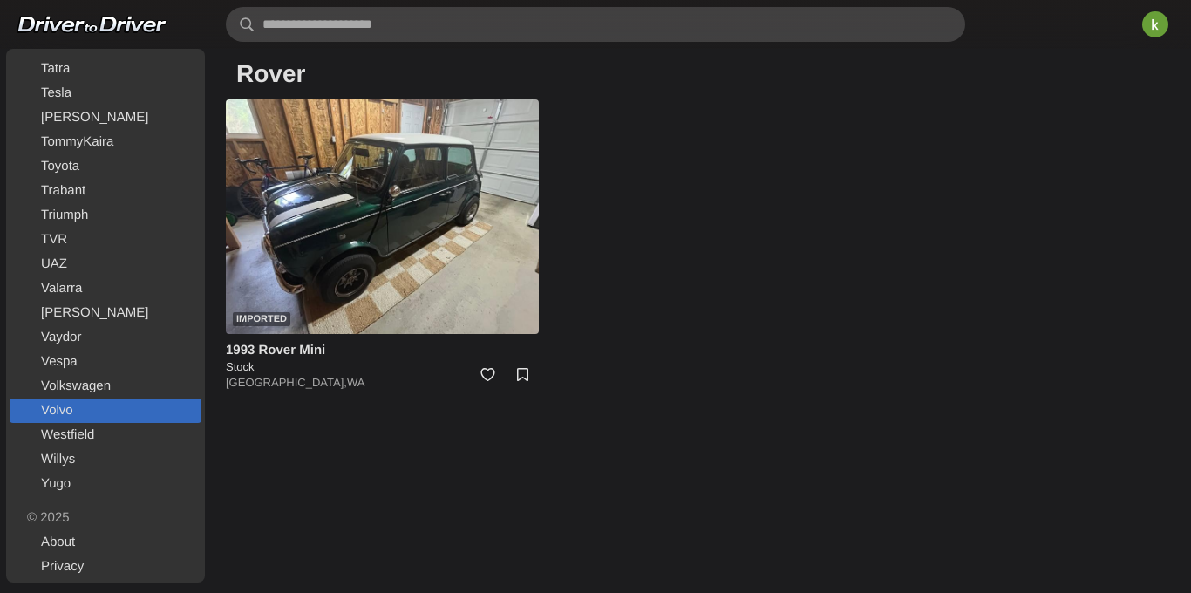
click at [83, 408] on link "Volvo" at bounding box center [106, 410] width 192 height 24
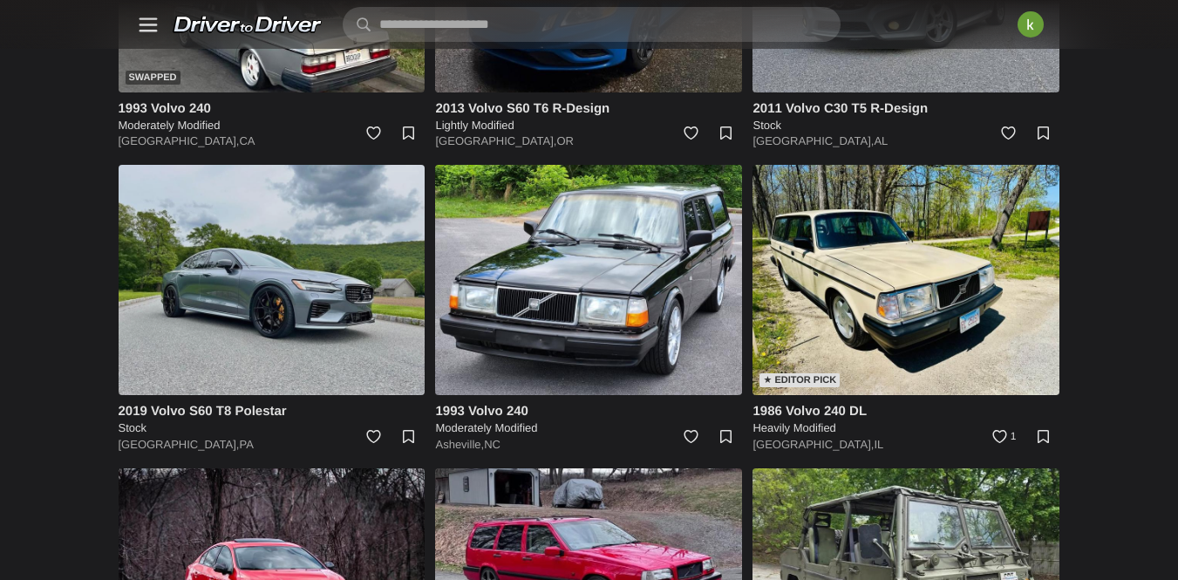
scroll to position [1357, 0]
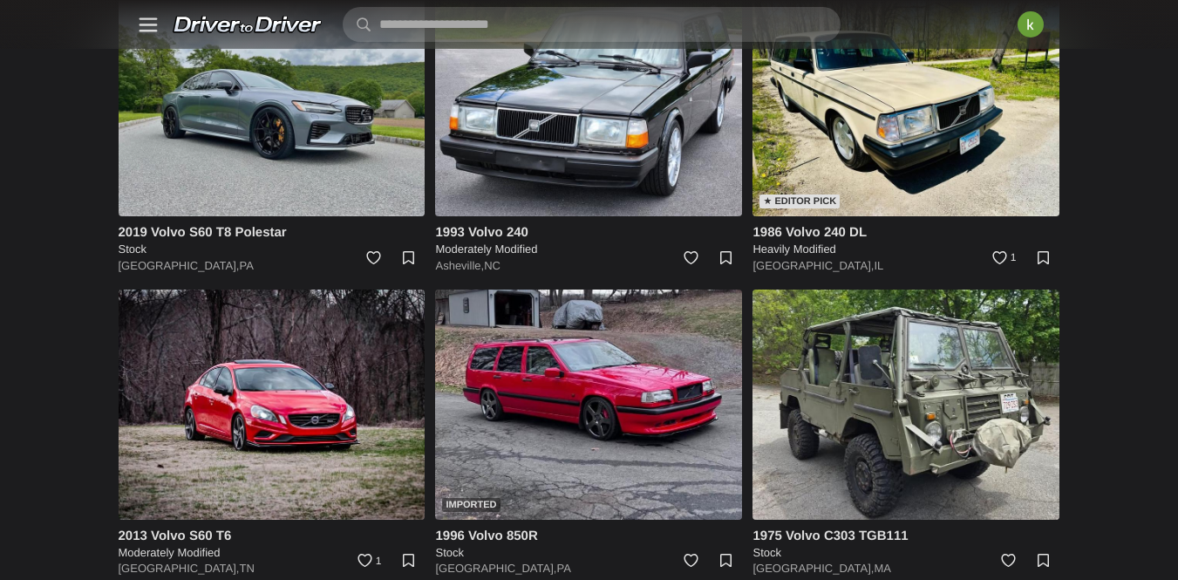
click at [379, 176] on img at bounding box center [272, 101] width 307 height 230
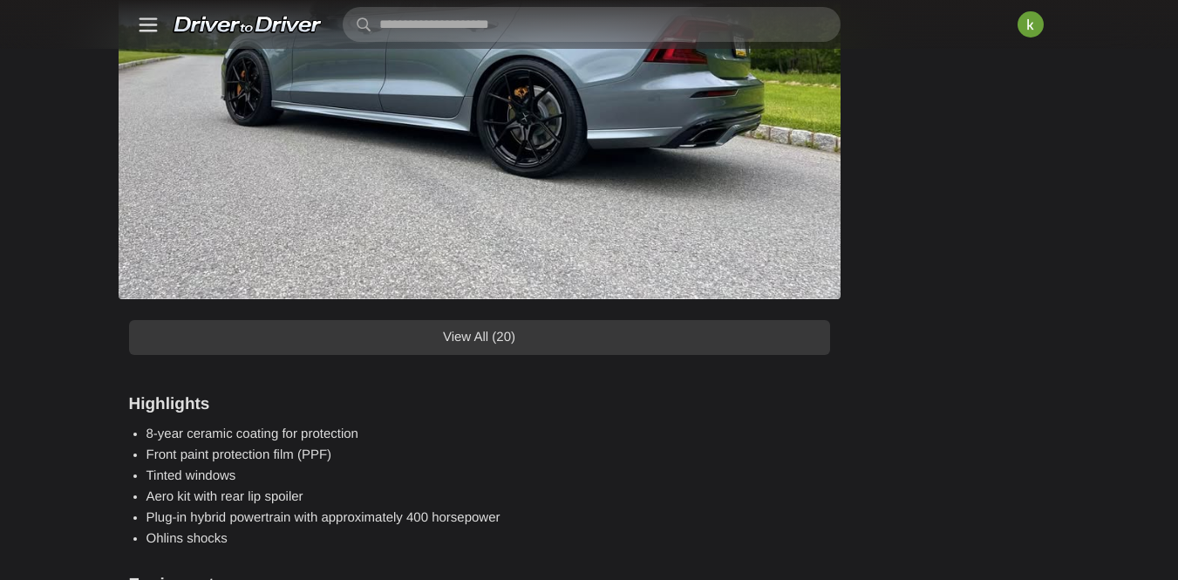
scroll to position [1414, 0]
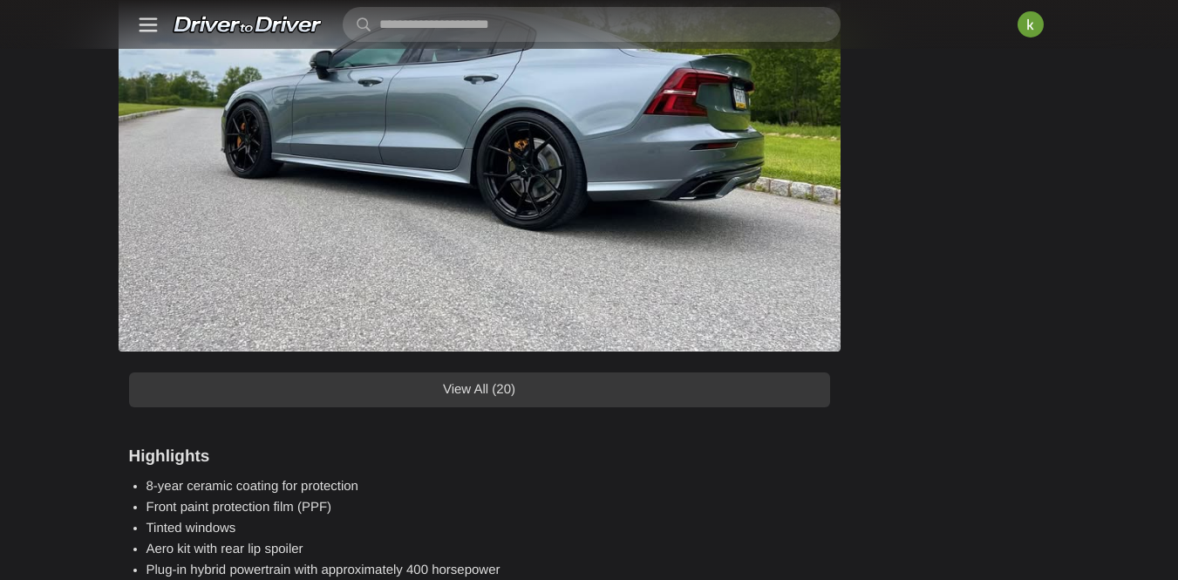
click at [609, 407] on link "View All (20)" at bounding box center [479, 389] width 701 height 35
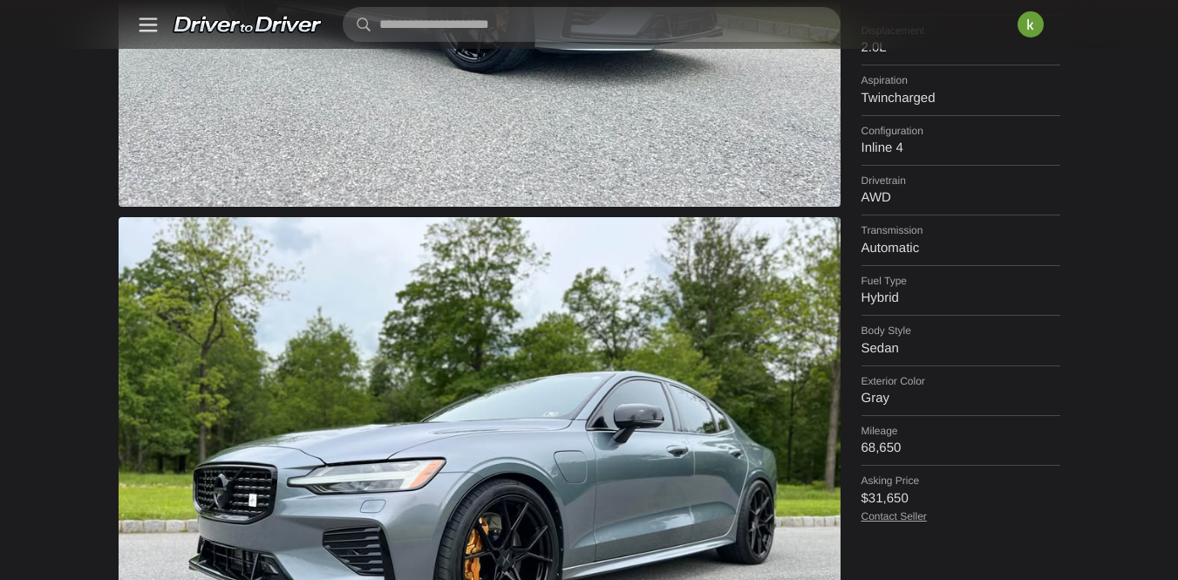
scroll to position [2874, 0]
click at [0, 0] on link "Tesla" at bounding box center [0, 0] width 0 height 0
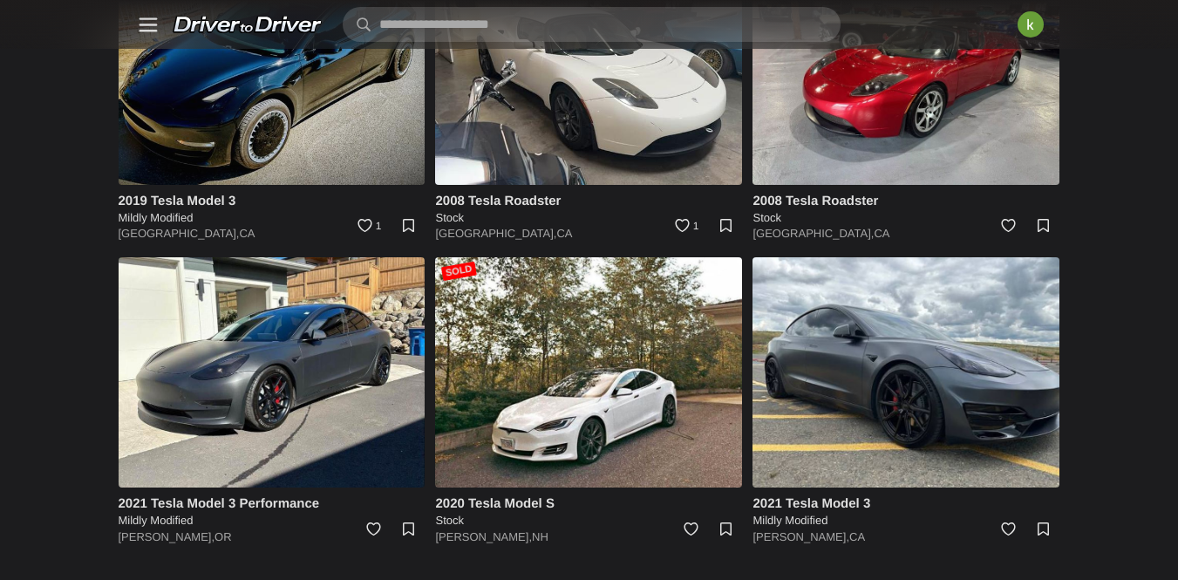
scroll to position [187, 0]
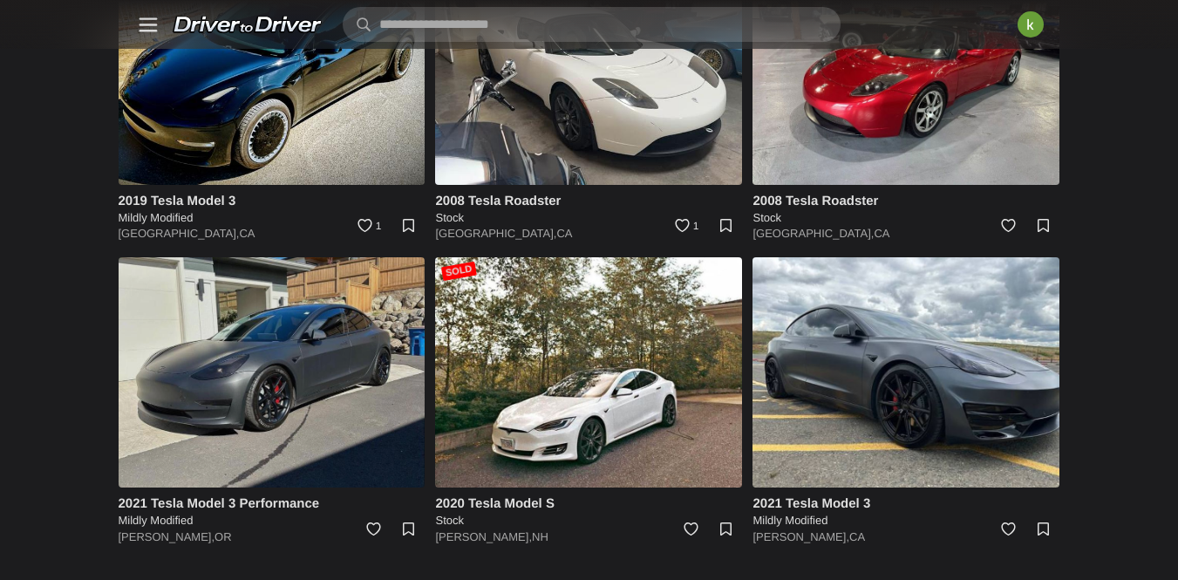
click at [425, 323] on img at bounding box center [272, 372] width 307 height 230
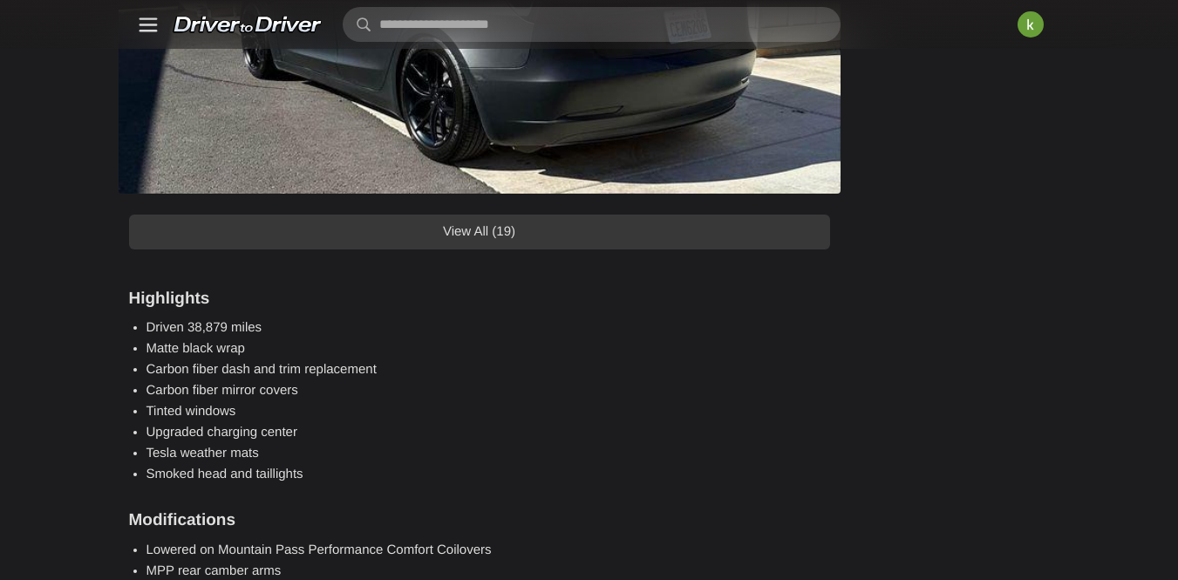
scroll to position [1581, 0]
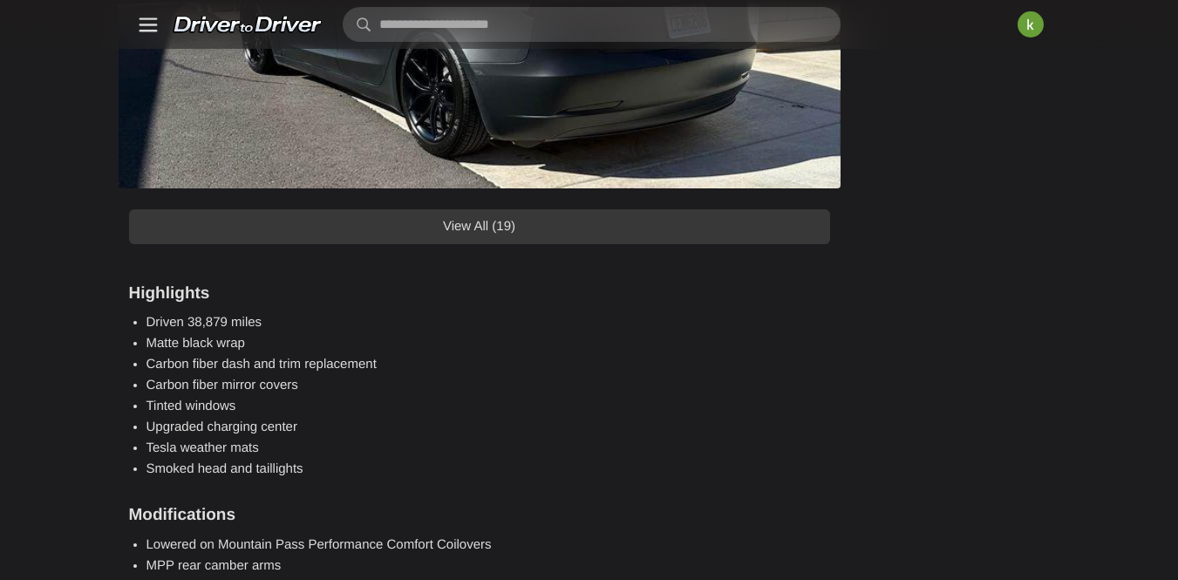
click at [469, 244] on link "View All (19)" at bounding box center [479, 226] width 701 height 35
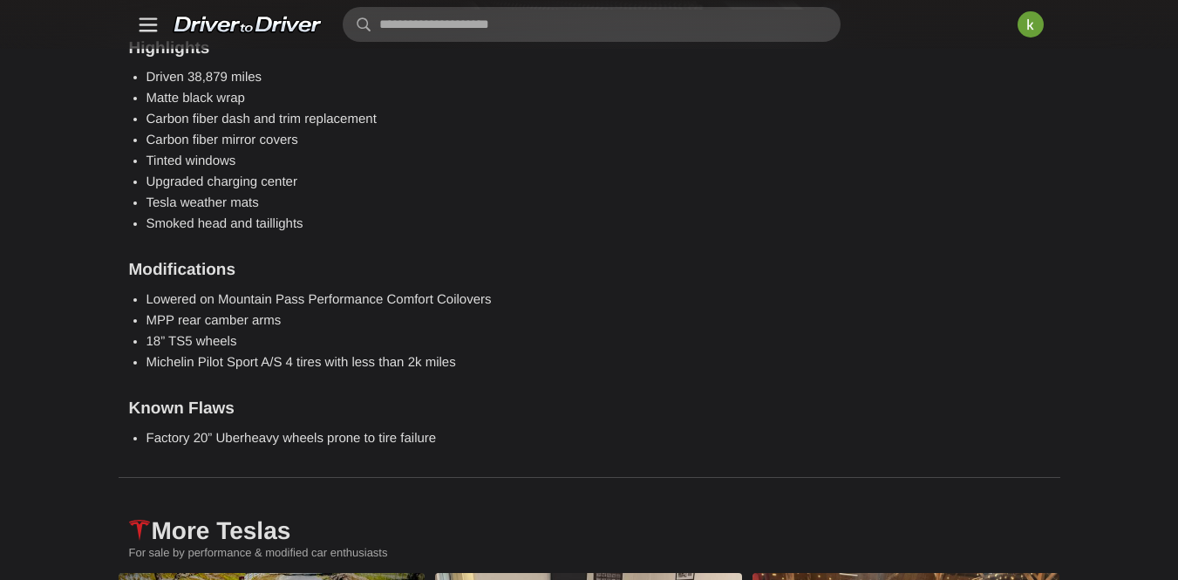
scroll to position [10523, 0]
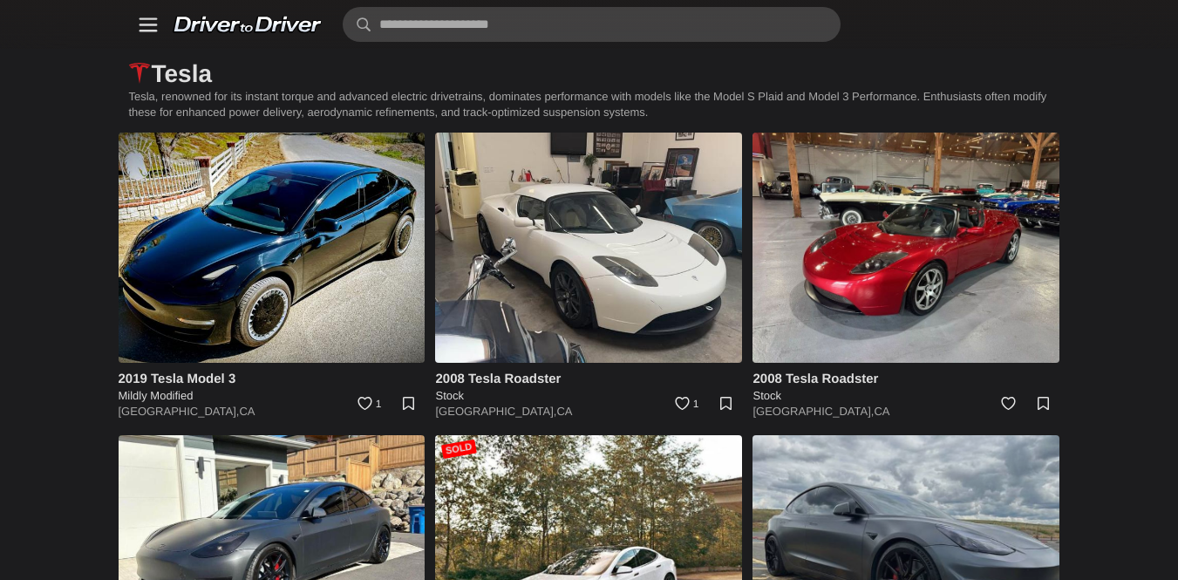
scroll to position [187, 0]
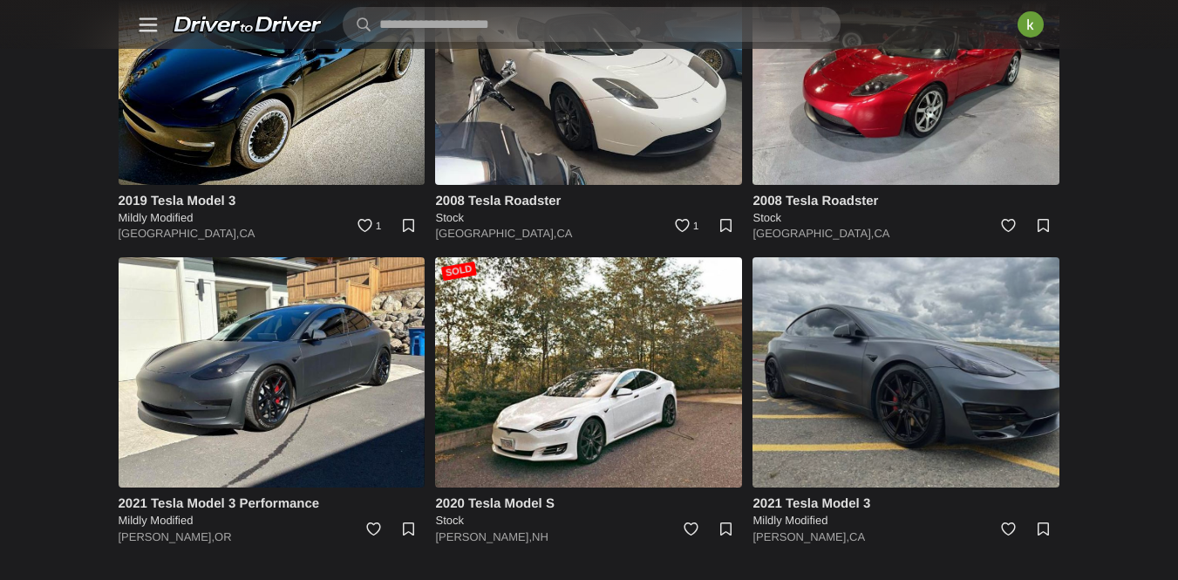
click at [991, 324] on img at bounding box center [905, 372] width 307 height 230
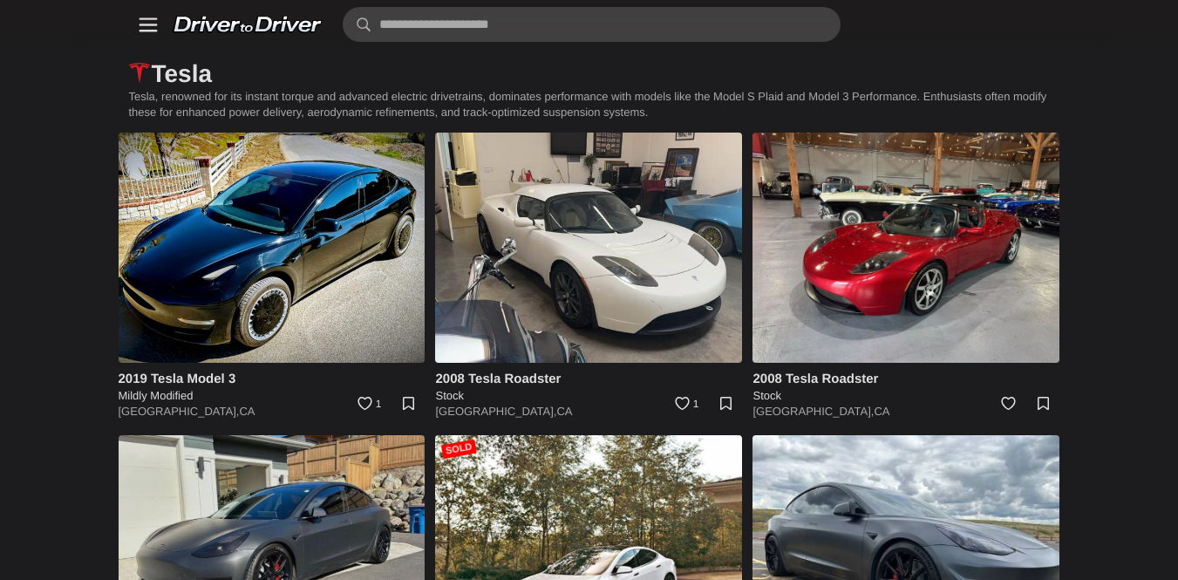
scroll to position [187, 0]
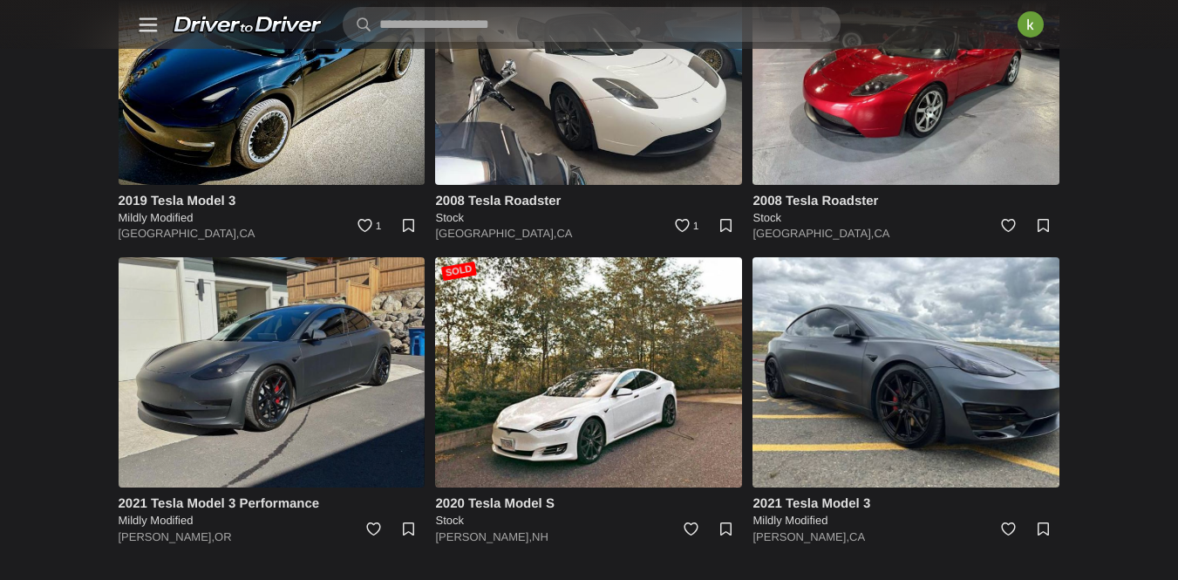
click at [296, 348] on img at bounding box center [272, 372] width 307 height 230
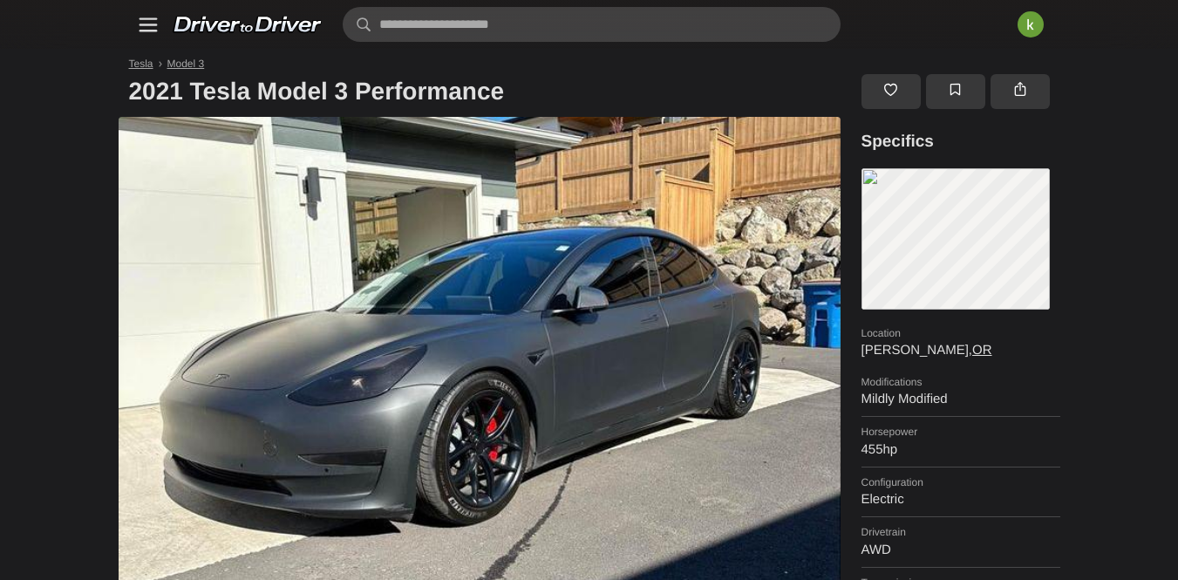
scroll to position [7, 0]
